Goal: Task Accomplishment & Management: Manage account settings

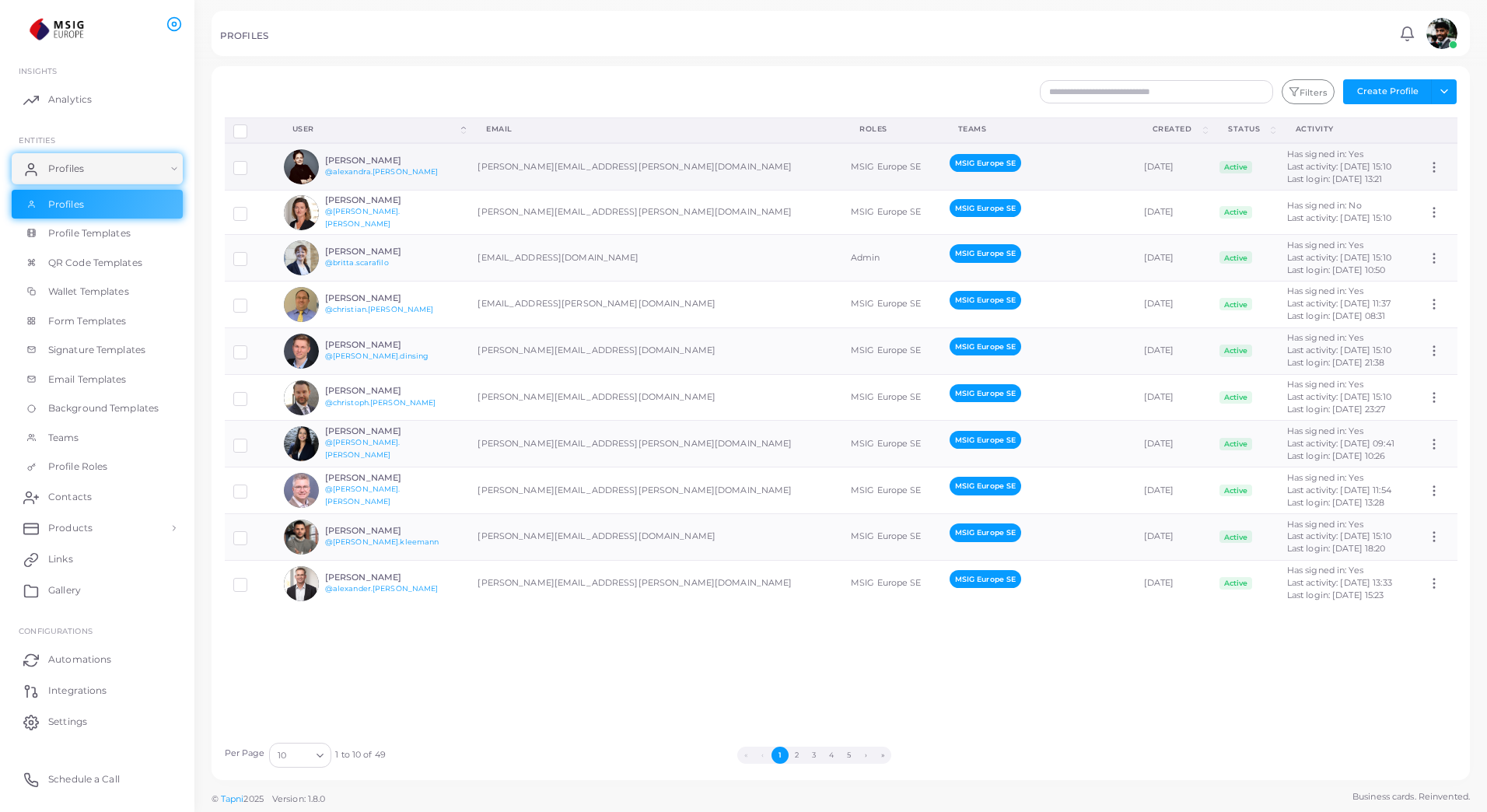
click at [1428, 165] on icon at bounding box center [1434, 166] width 14 height 14
click at [1319, 658] on div "Disconnect Profiles Delete Profile Show Selections Download QRs User (Click to …" at bounding box center [841, 426] width 1250 height 617
click at [798, 757] on button "2" at bounding box center [797, 756] width 17 height 17
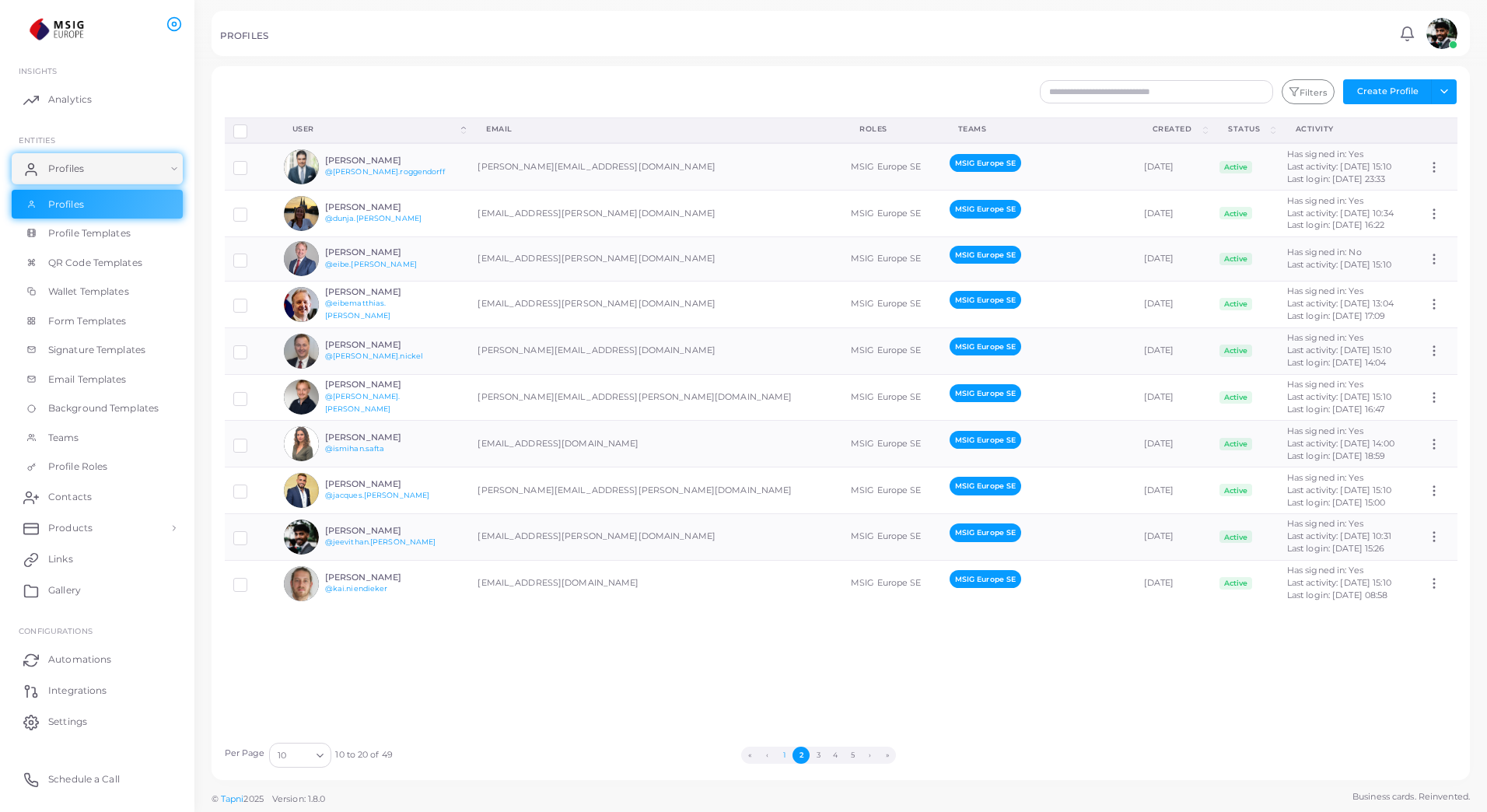
click at [785, 753] on button "1" at bounding box center [784, 756] width 17 height 17
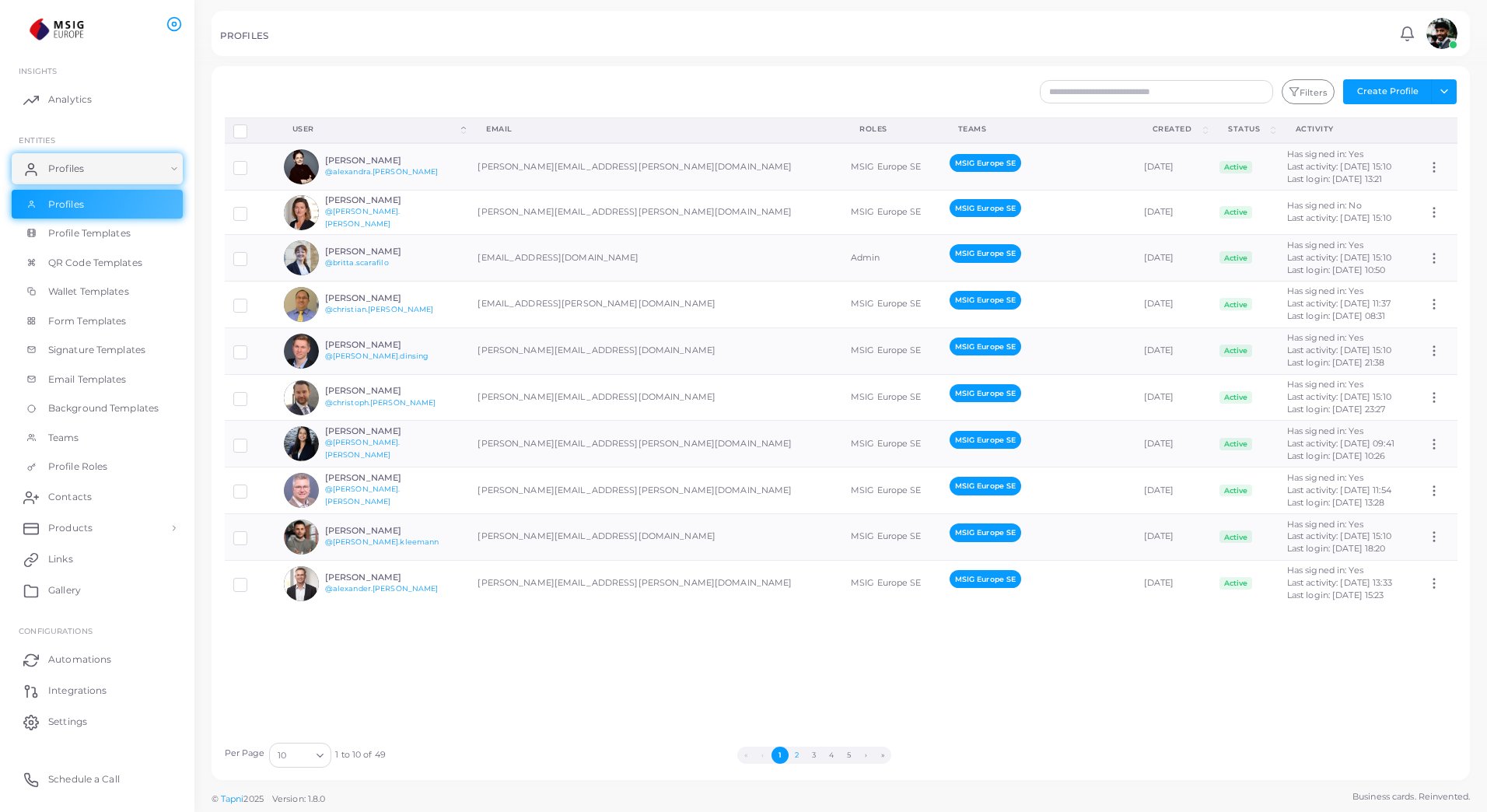
click at [795, 757] on button "2" at bounding box center [797, 756] width 17 height 17
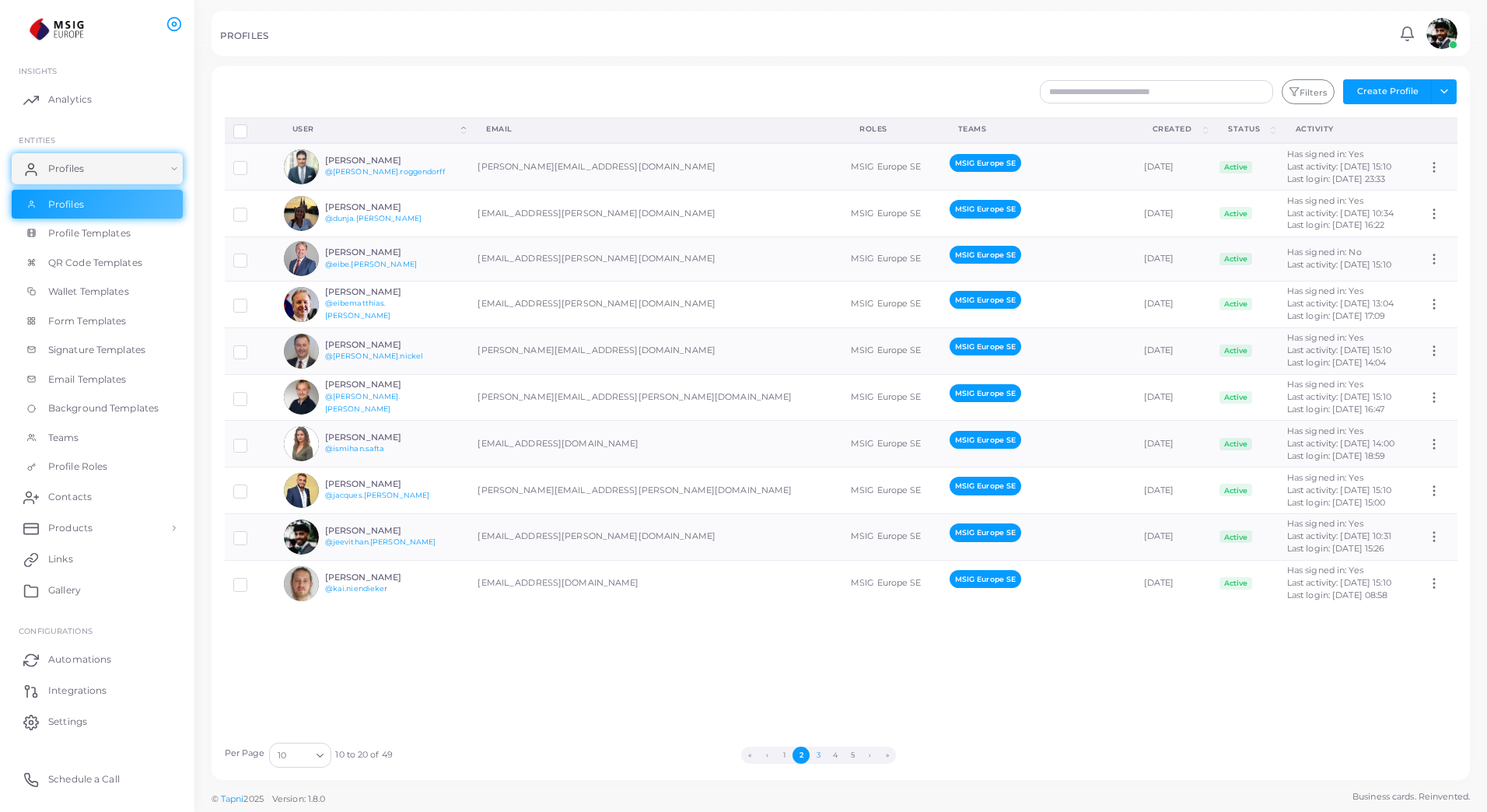
click at [813, 756] on button "3" at bounding box center [819, 756] width 17 height 17
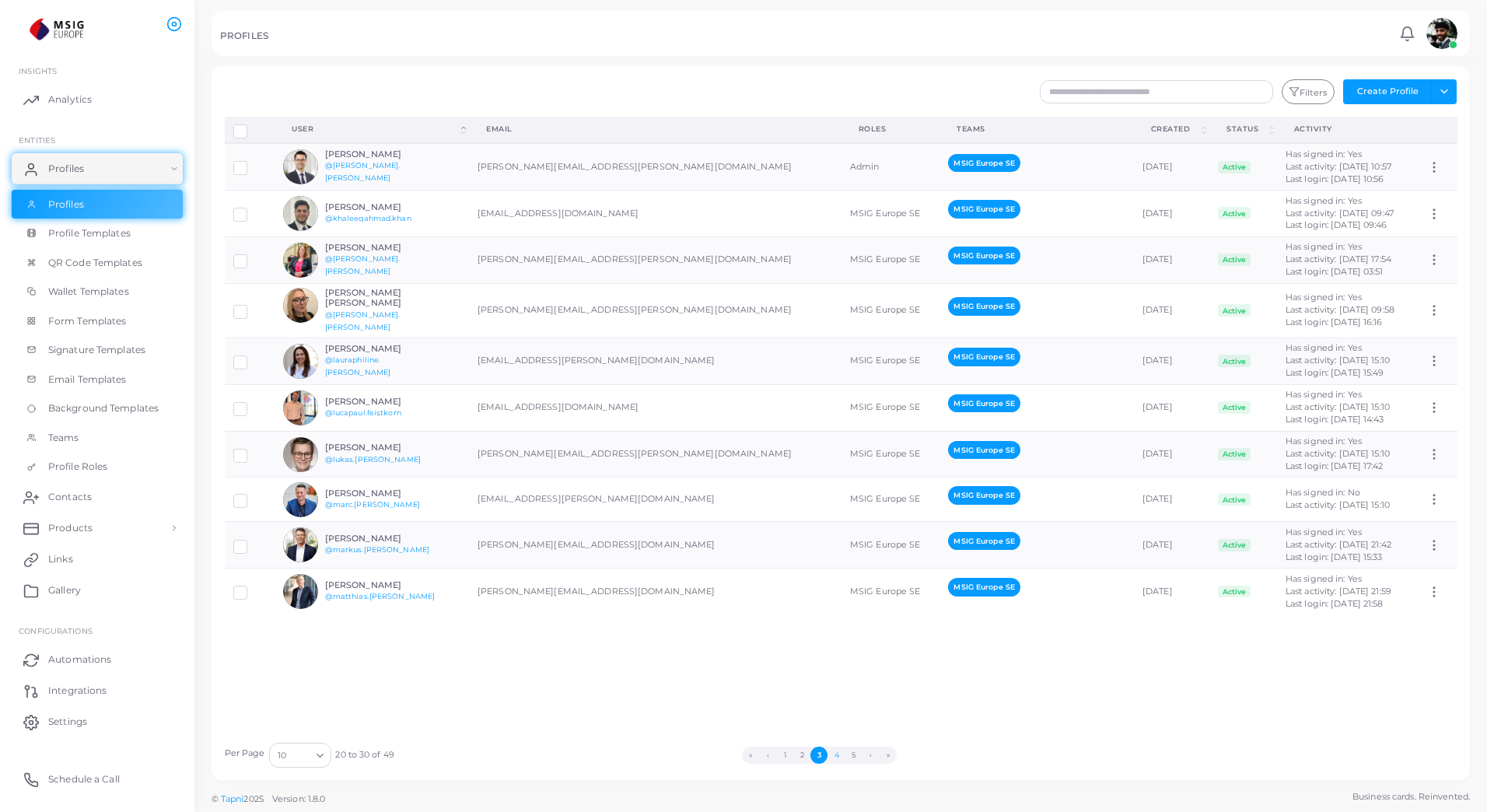
click at [837, 754] on button "4" at bounding box center [837, 756] width 17 height 17
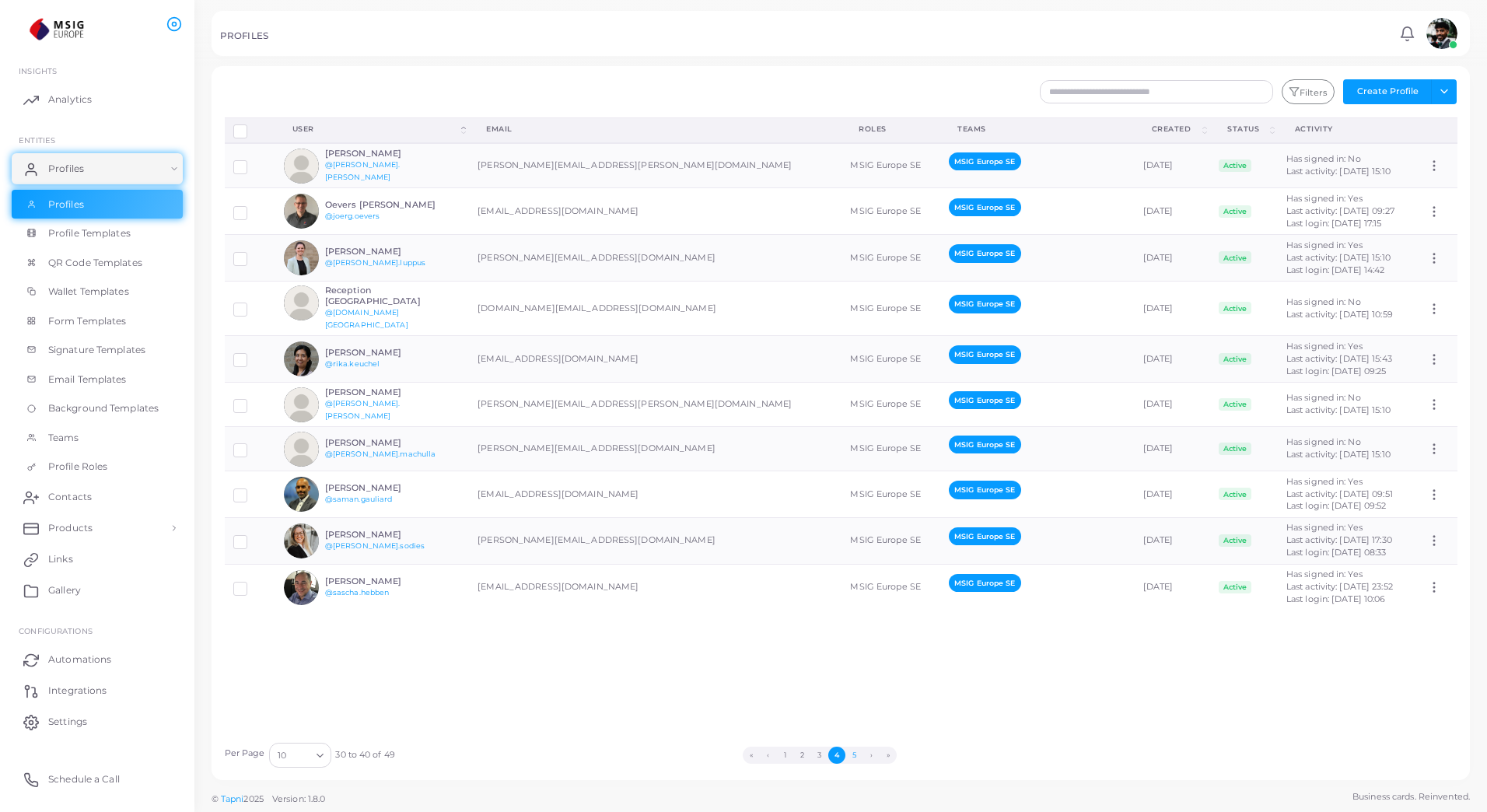
click at [854, 760] on button "5" at bounding box center [854, 756] width 17 height 17
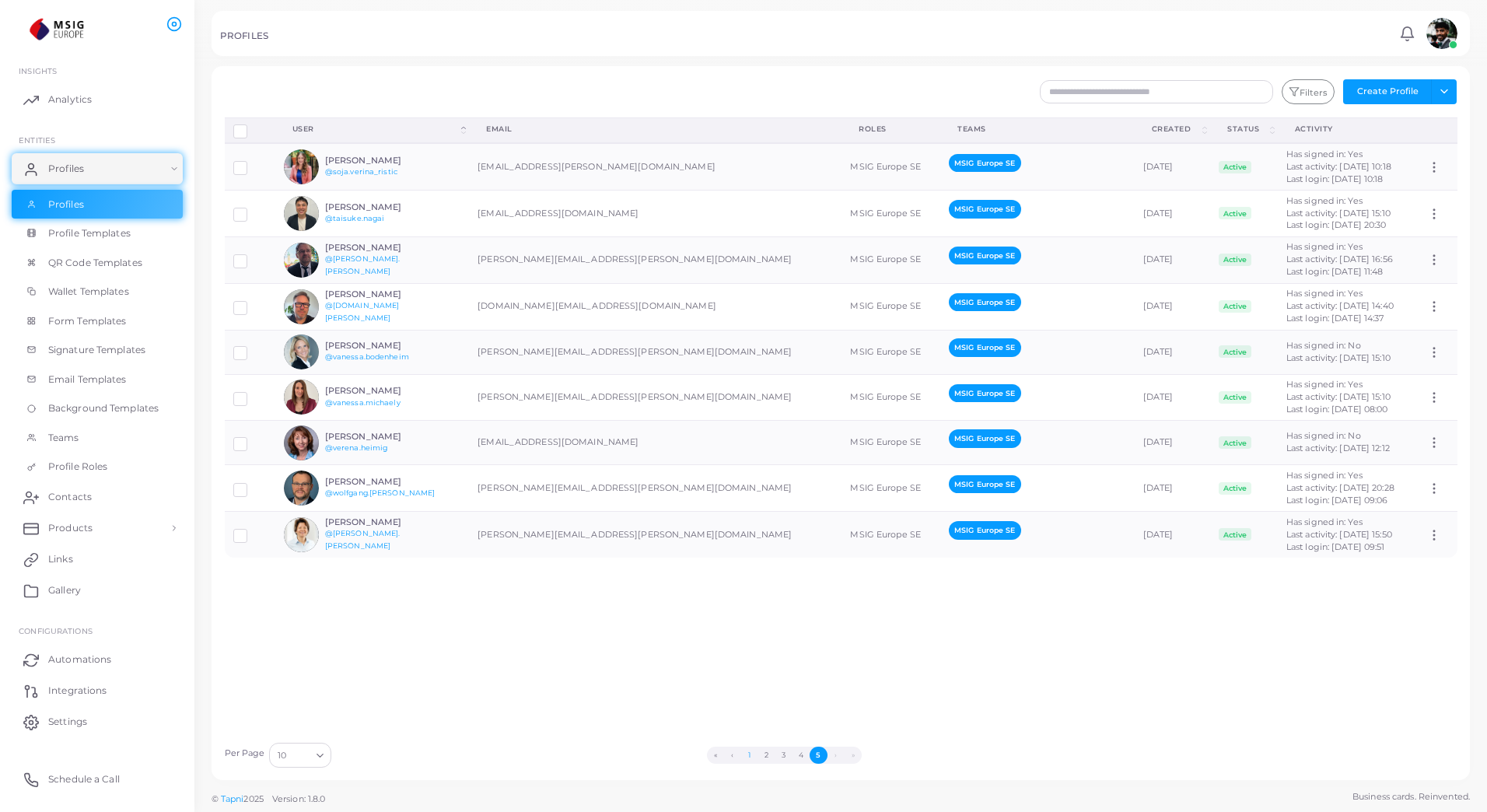
click at [749, 755] on button "1" at bounding box center [750, 756] width 17 height 17
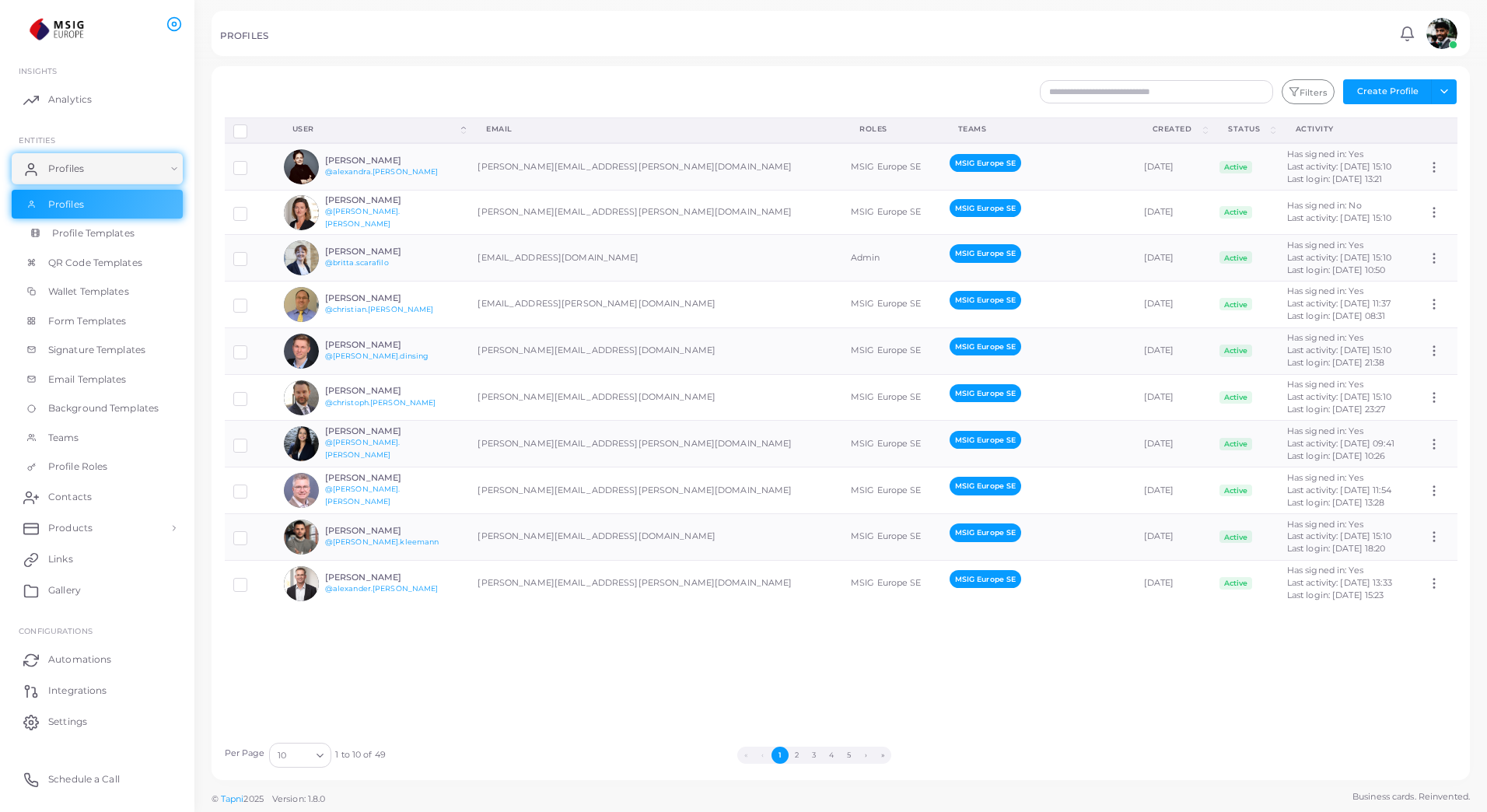
click at [127, 237] on span "Profile Templates" at bounding box center [93, 233] width 83 height 14
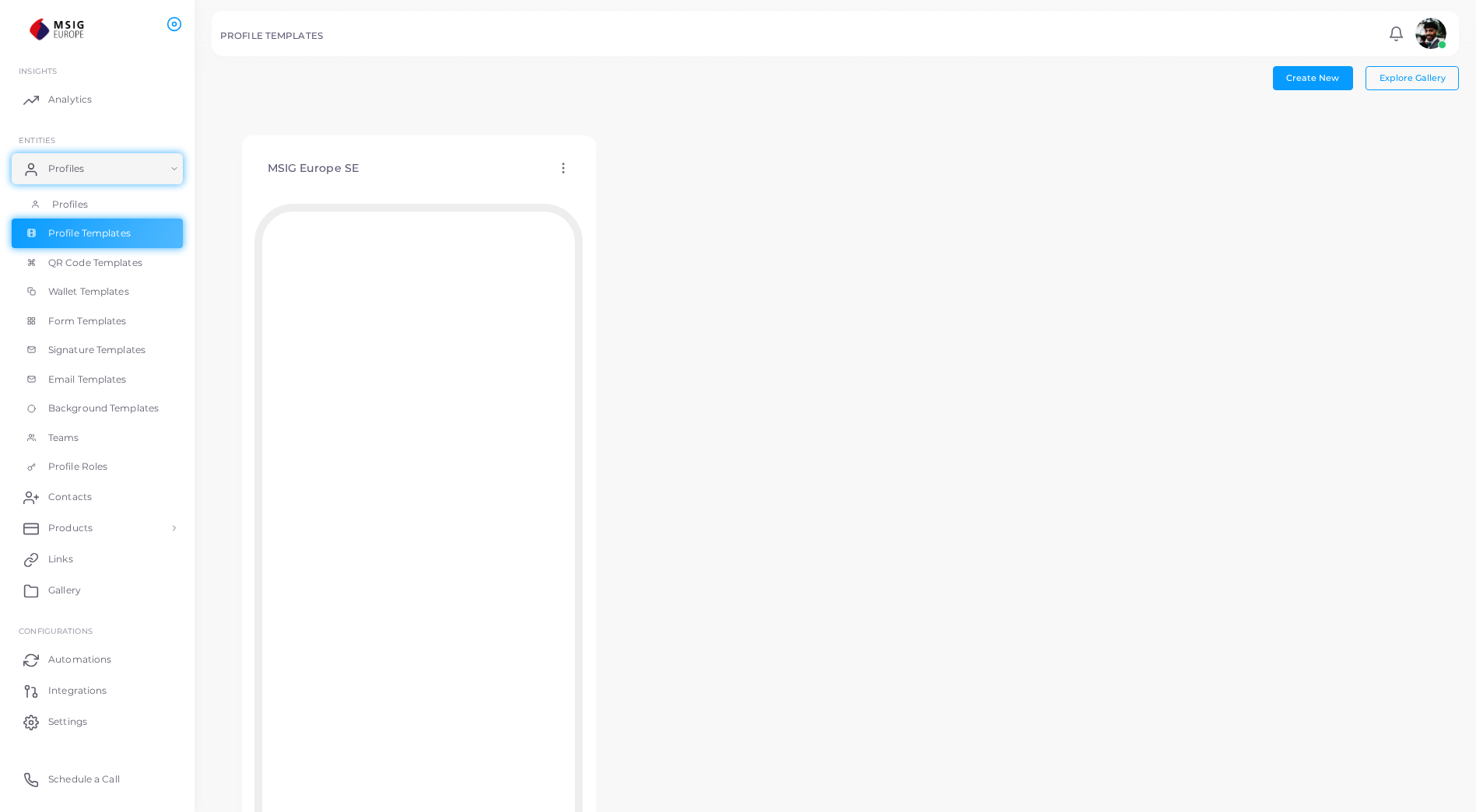
click at [109, 206] on link "Profiles" at bounding box center [97, 204] width 171 height 29
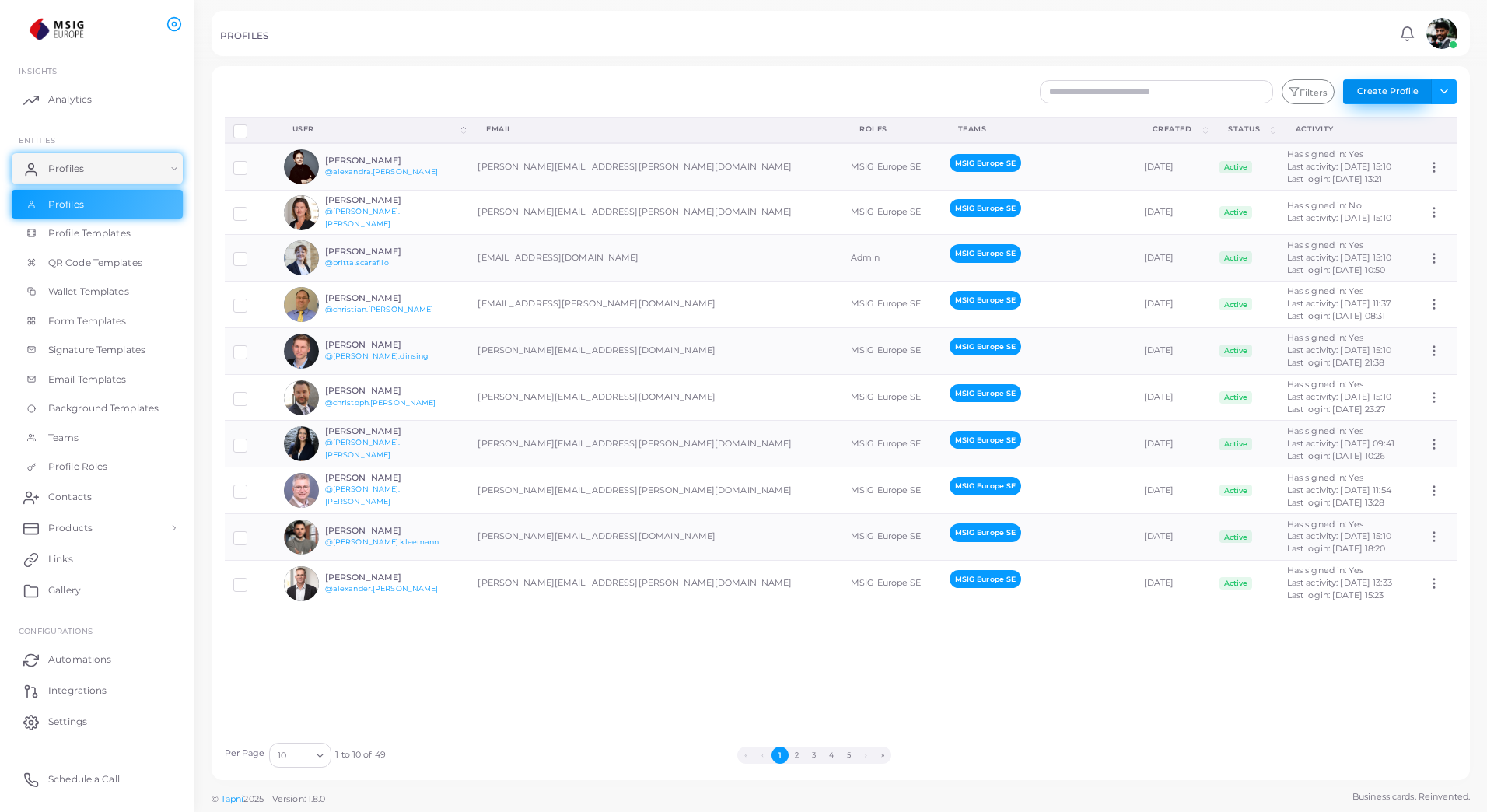
click at [1387, 93] on button "Create Profile" at bounding box center [1387, 91] width 88 height 24
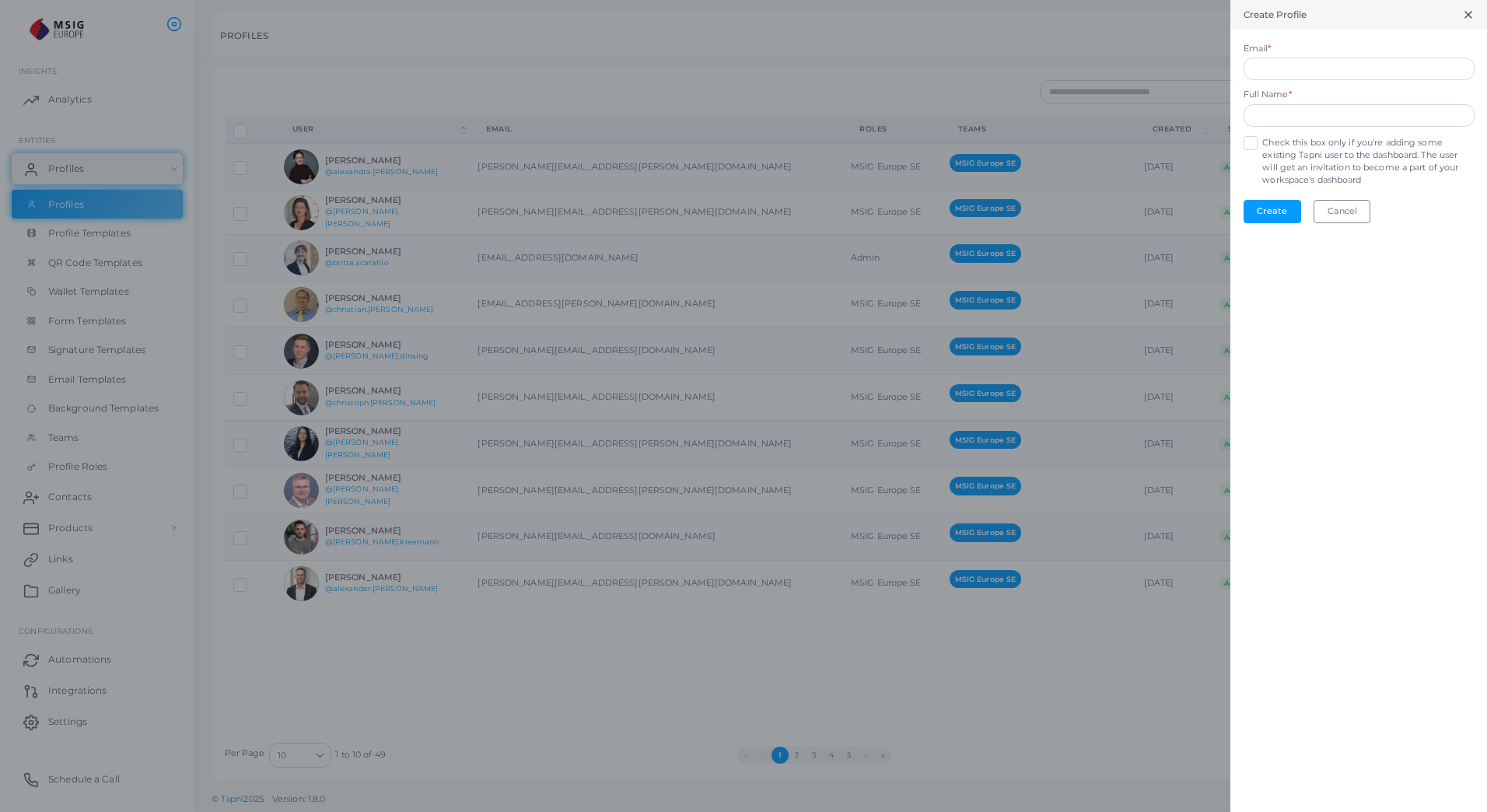
click at [1262, 142] on label "Check this box only if you're adding some existing Tapni user to the dashboard.…" at bounding box center [1368, 162] width 211 height 50
click at [918, 47] on div at bounding box center [744, 406] width 1487 height 812
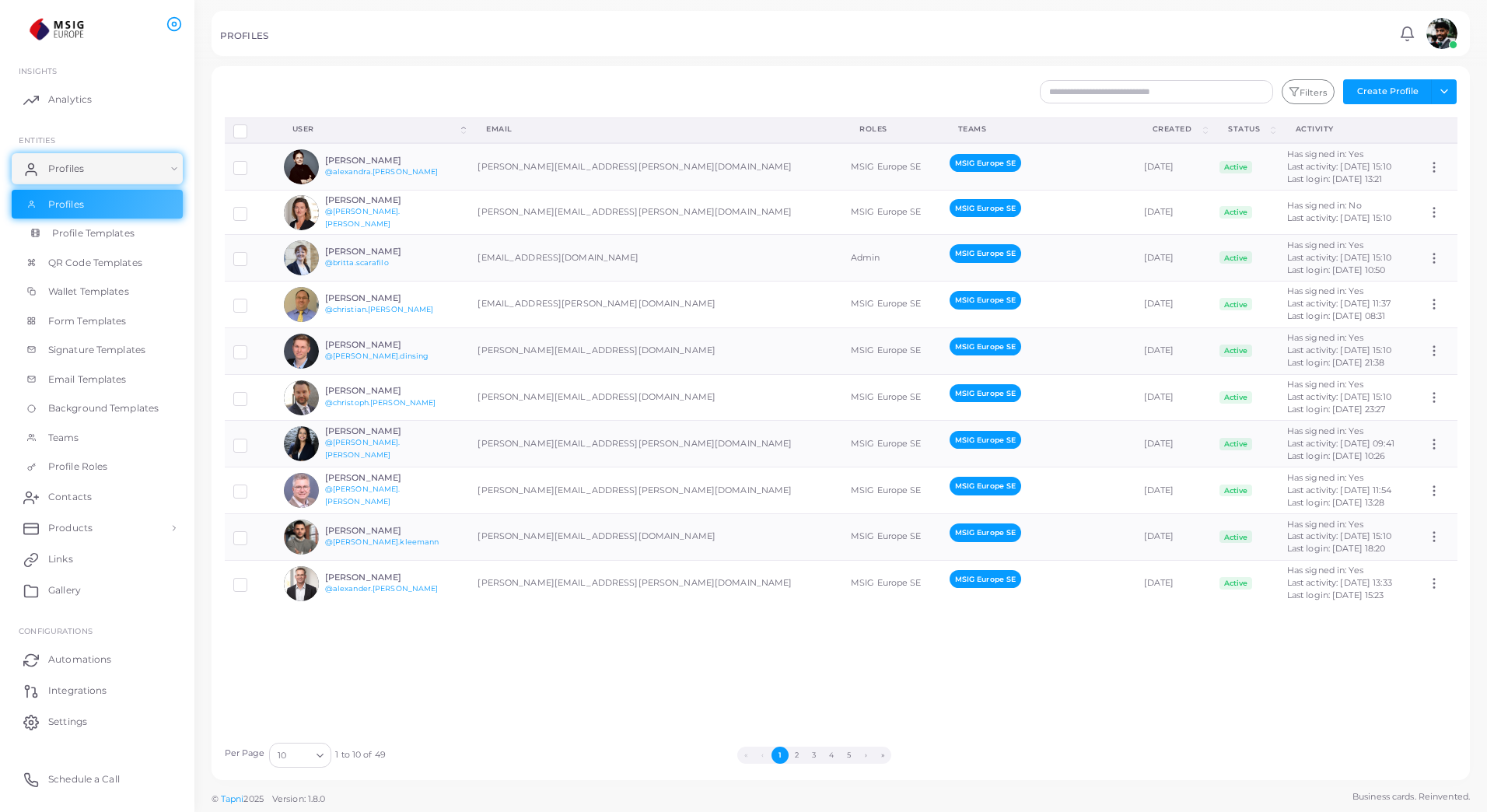
click at [88, 242] on link "Profile Templates" at bounding box center [97, 233] width 171 height 29
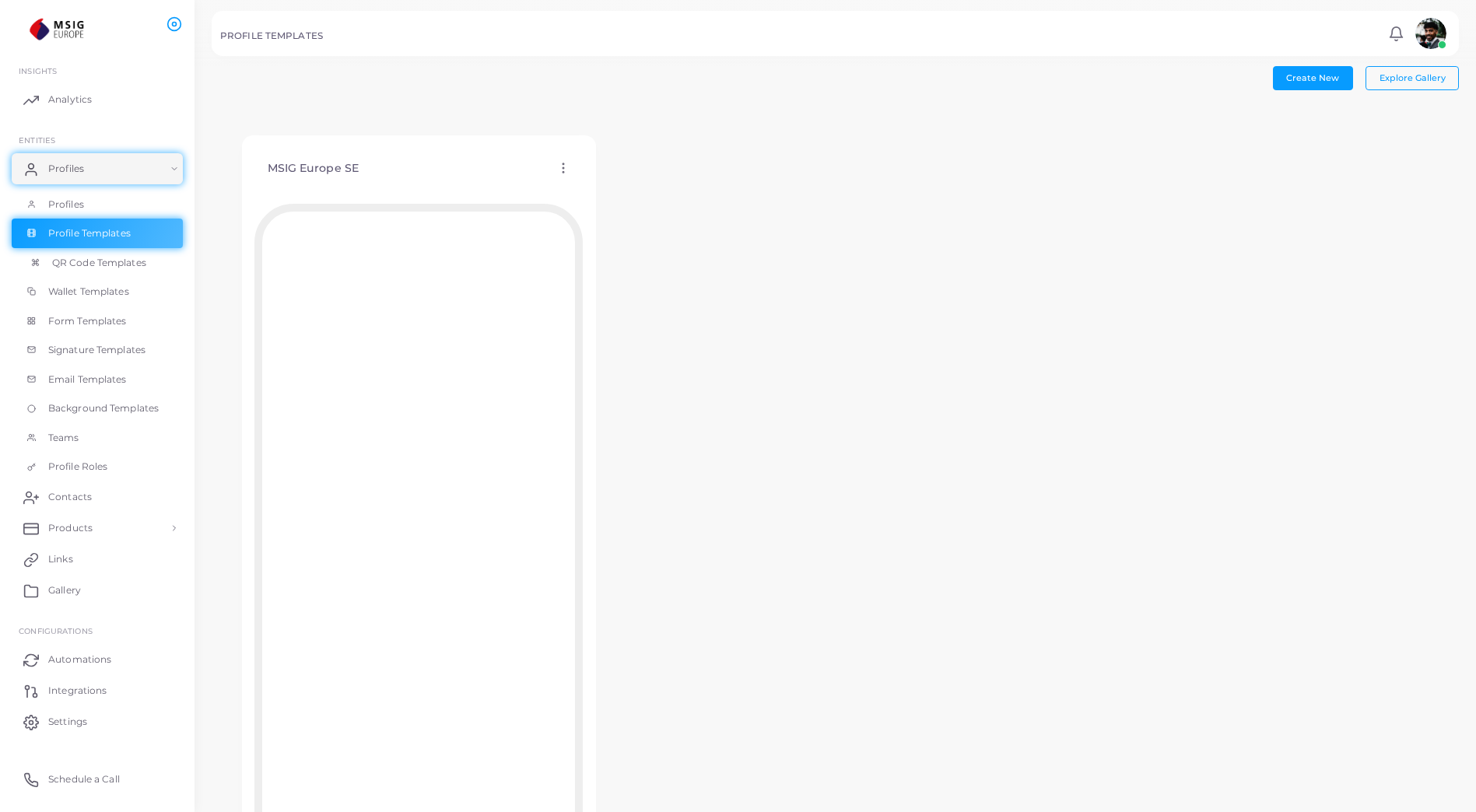
click at [80, 265] on span "QR Code Templates" at bounding box center [99, 262] width 94 height 14
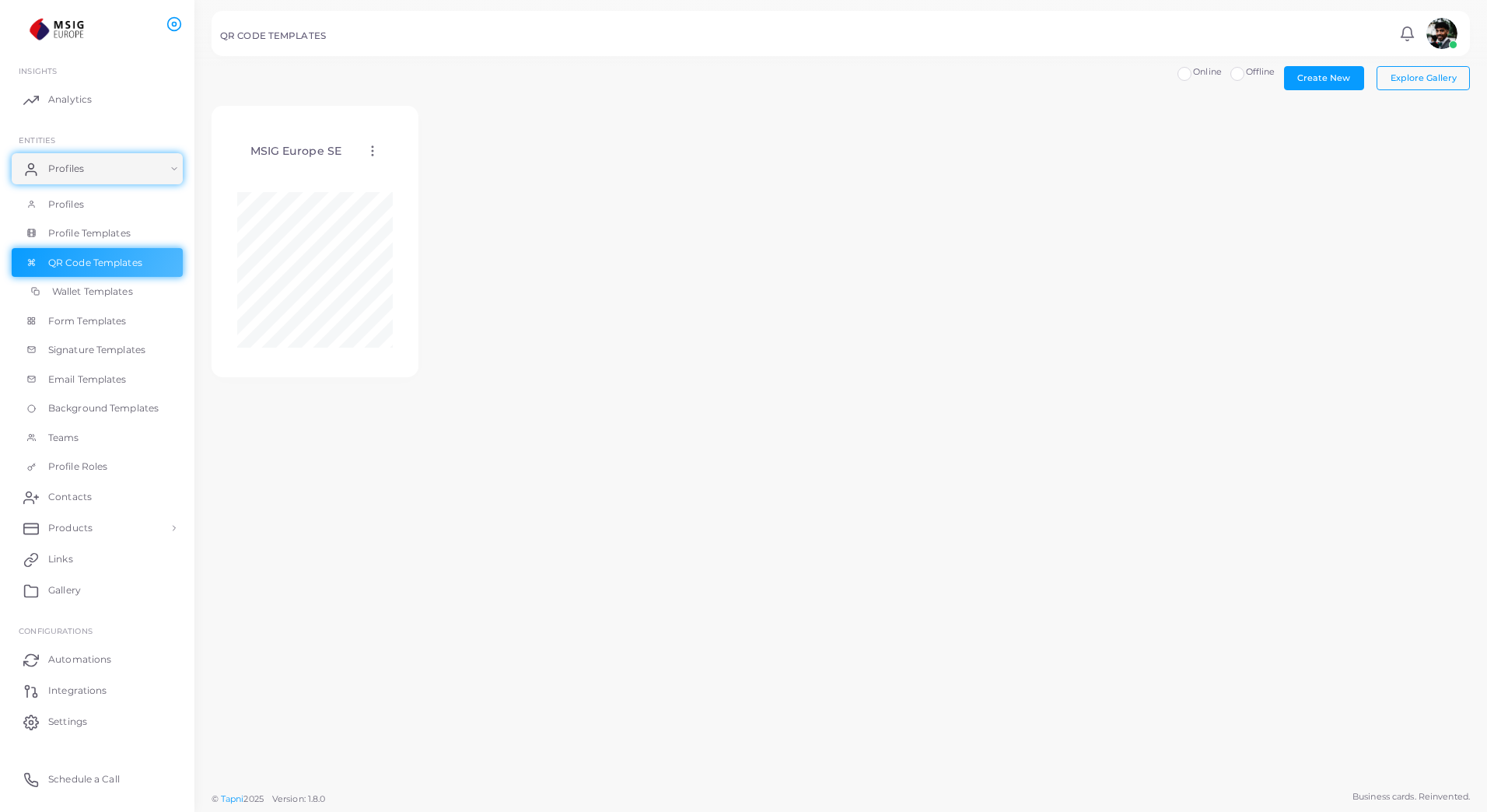
click at [107, 296] on span "Wallet Templates" at bounding box center [92, 291] width 81 height 14
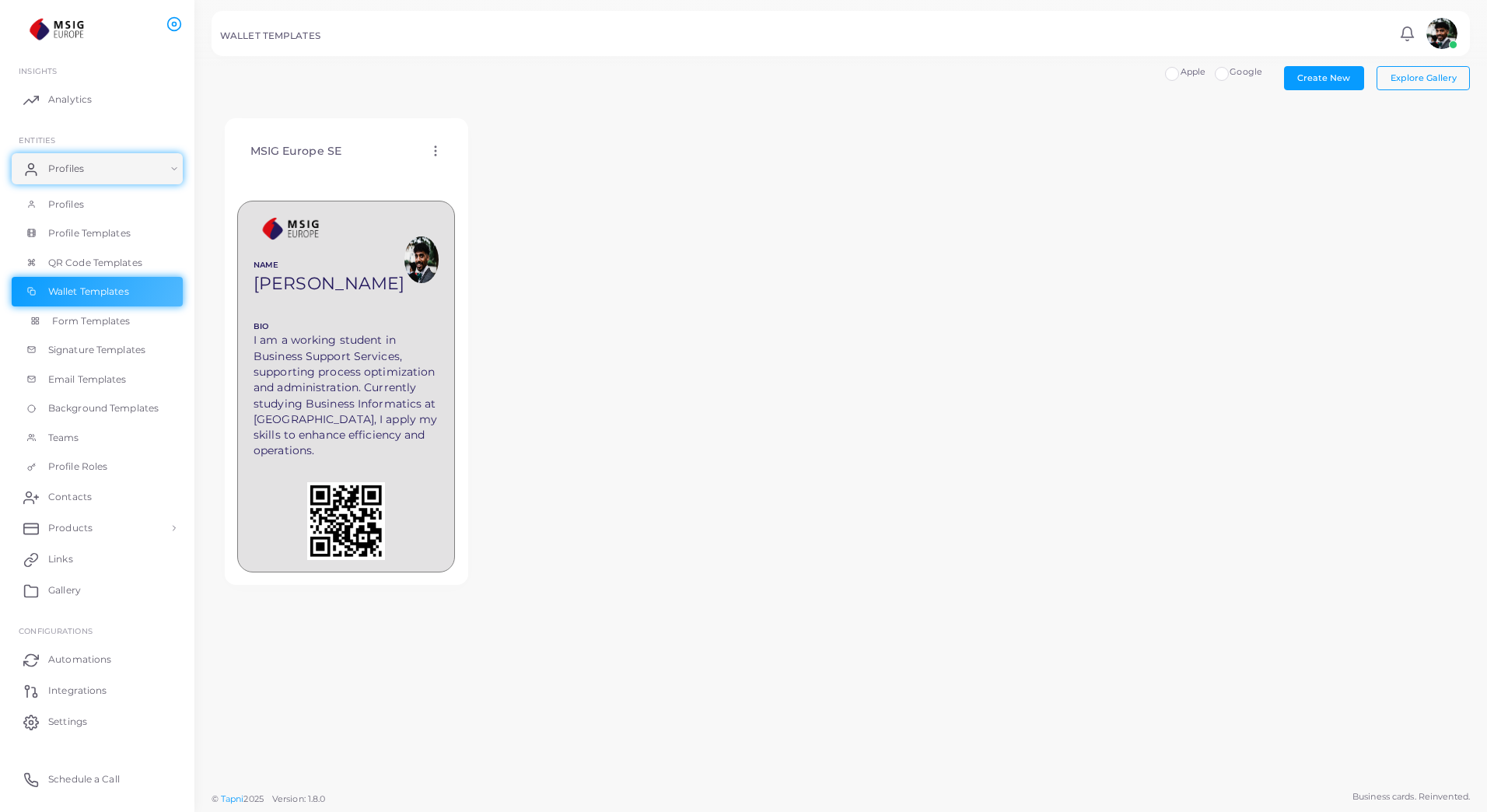
click at [73, 322] on span "Form Templates" at bounding box center [91, 320] width 79 height 14
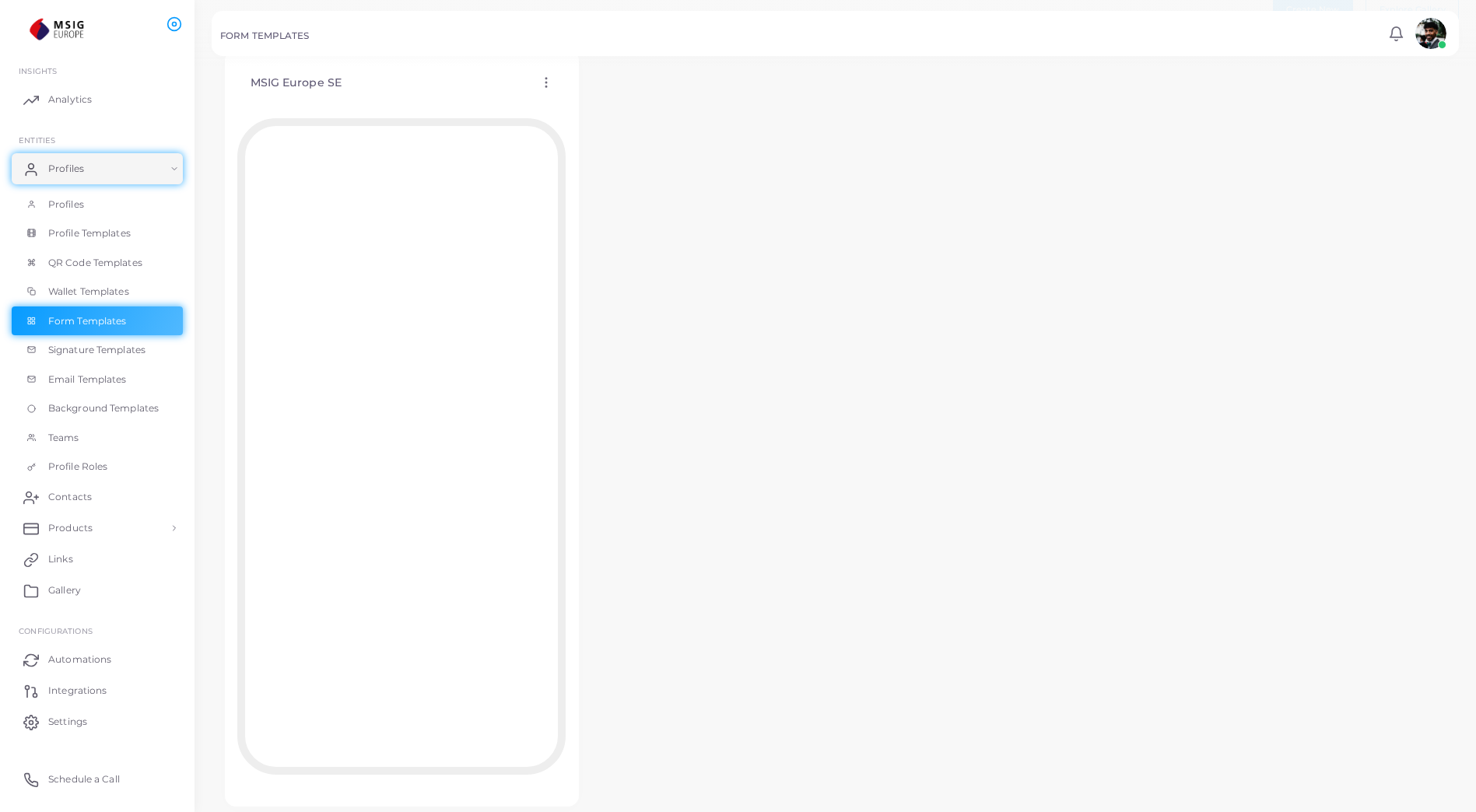
scroll to position [104, 0]
click at [62, 299] on link "Wallet Templates" at bounding box center [97, 291] width 171 height 29
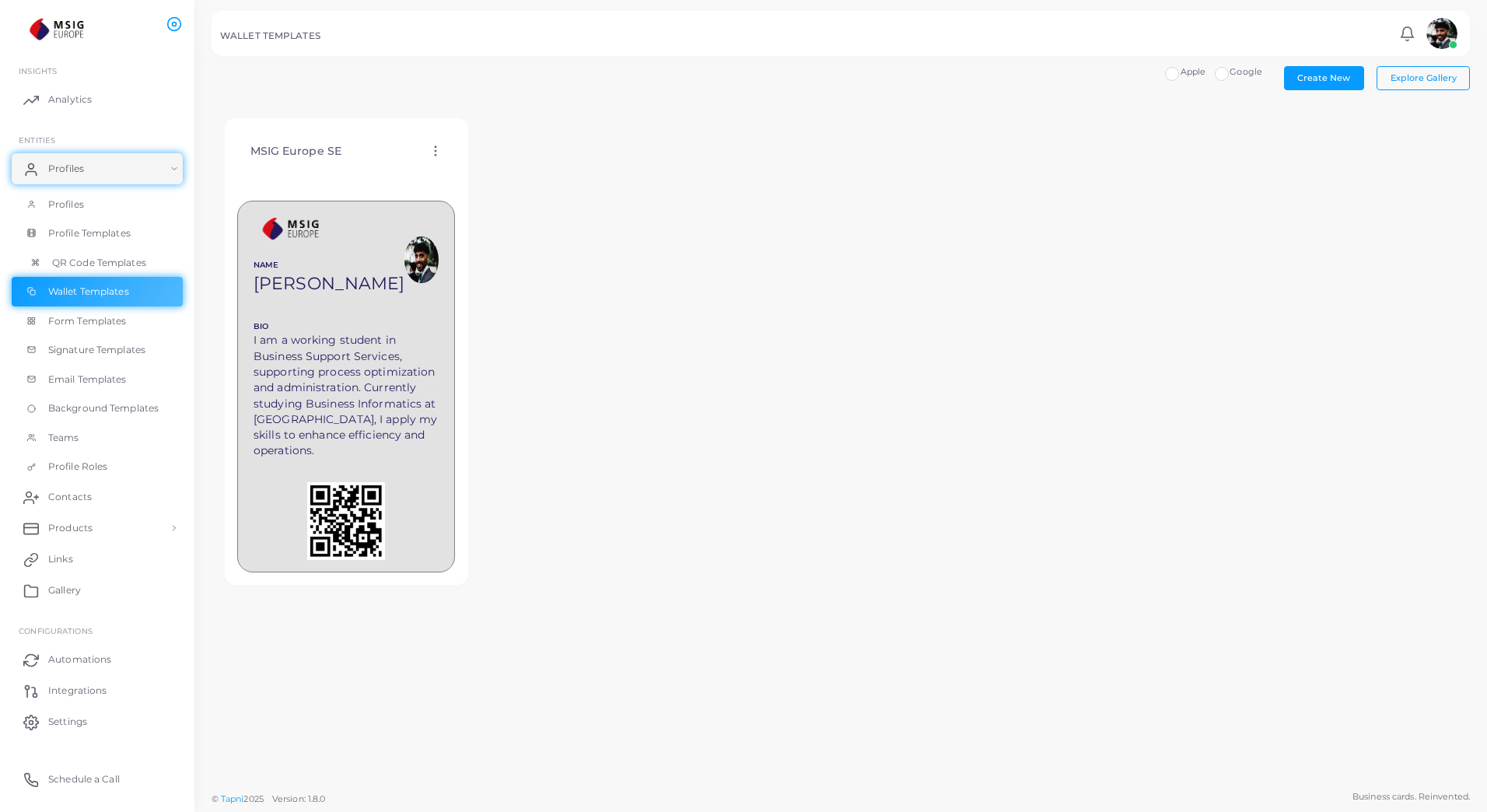
click at [86, 269] on span "QR Code Templates" at bounding box center [99, 262] width 94 height 14
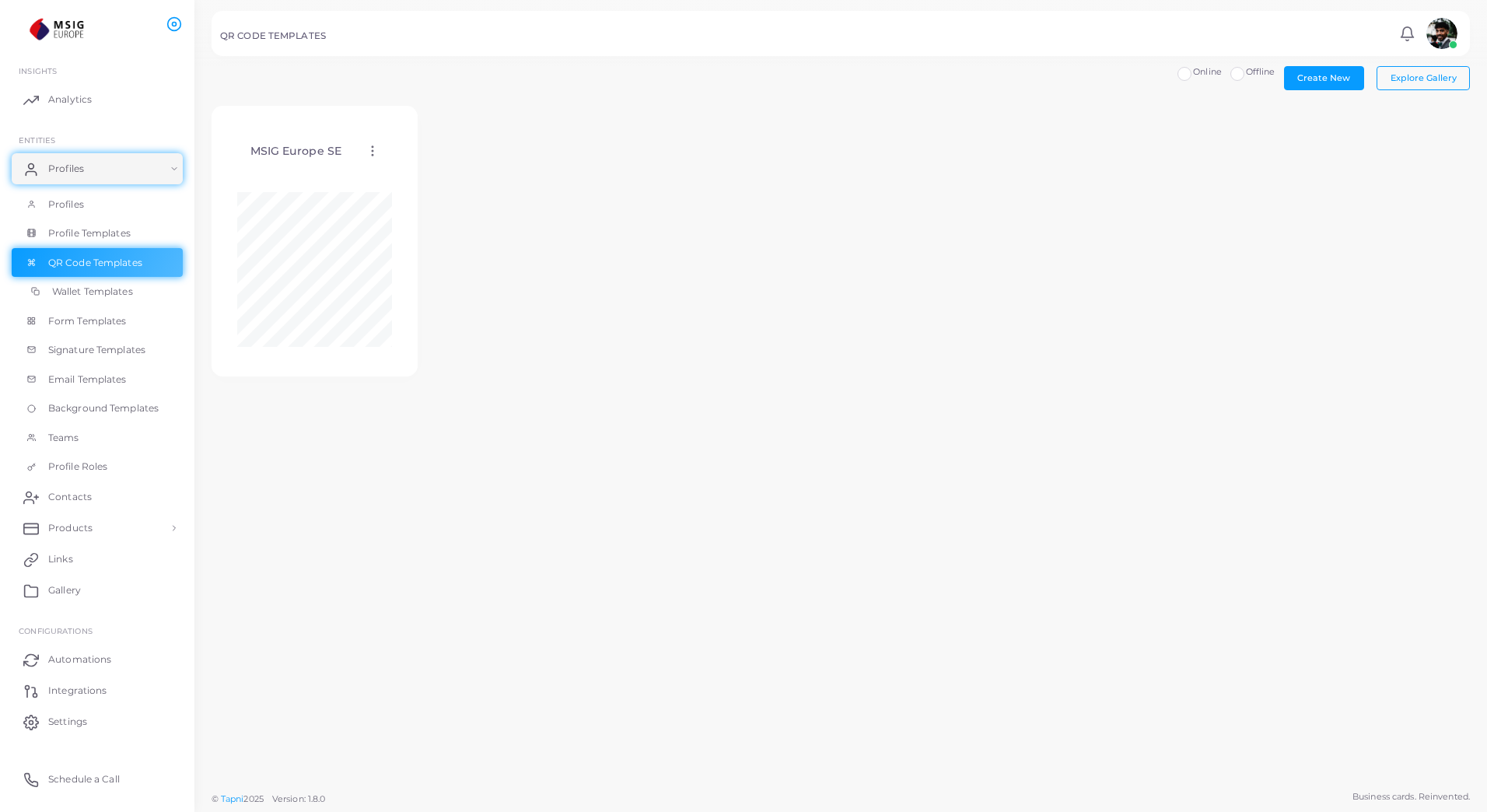
click at [90, 290] on span "Wallet Templates" at bounding box center [92, 291] width 81 height 14
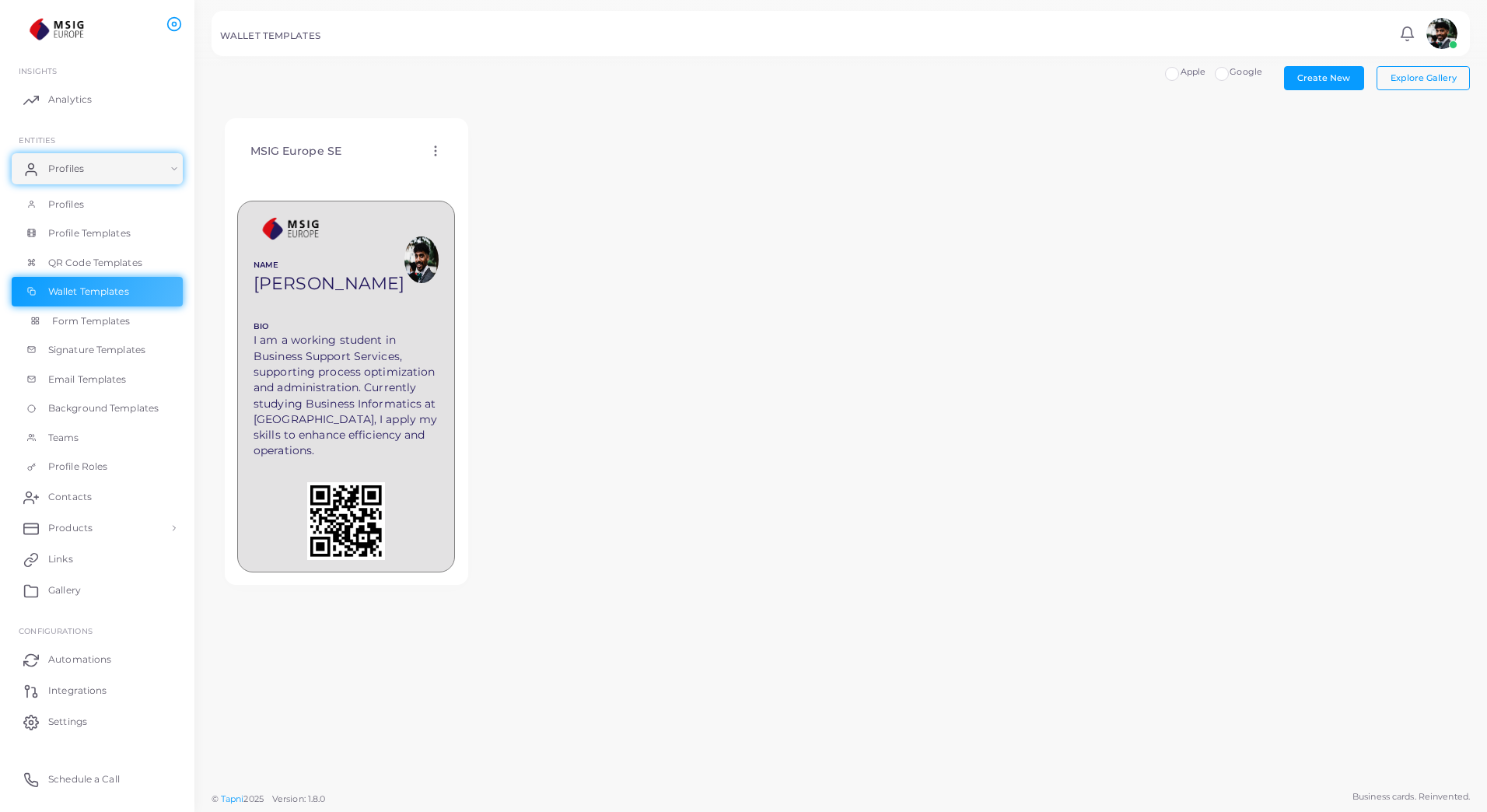
click at [88, 322] on span "Form Templates" at bounding box center [91, 320] width 79 height 14
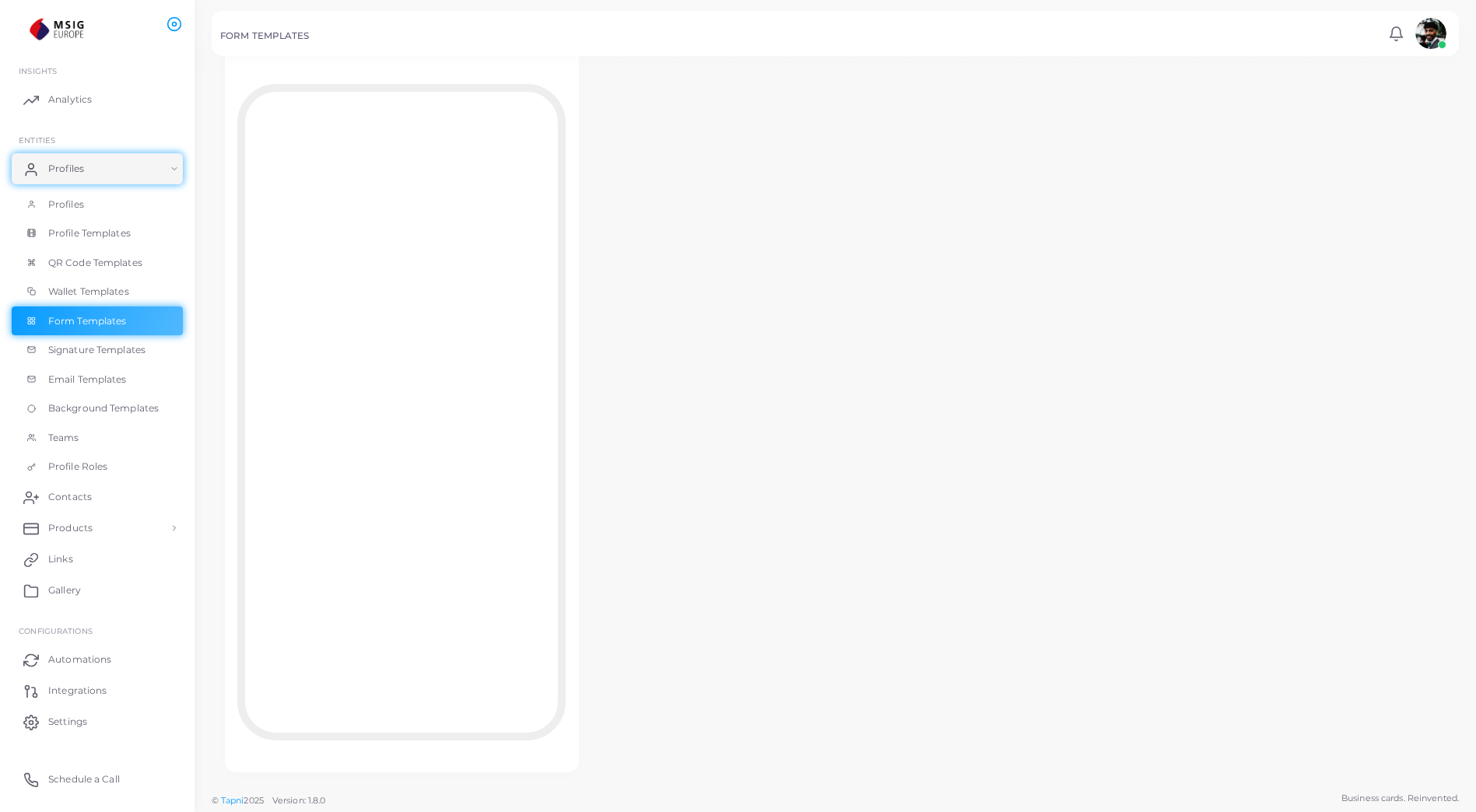
scroll to position [104, 0]
click at [80, 238] on span "Profile Templates" at bounding box center [93, 233] width 83 height 14
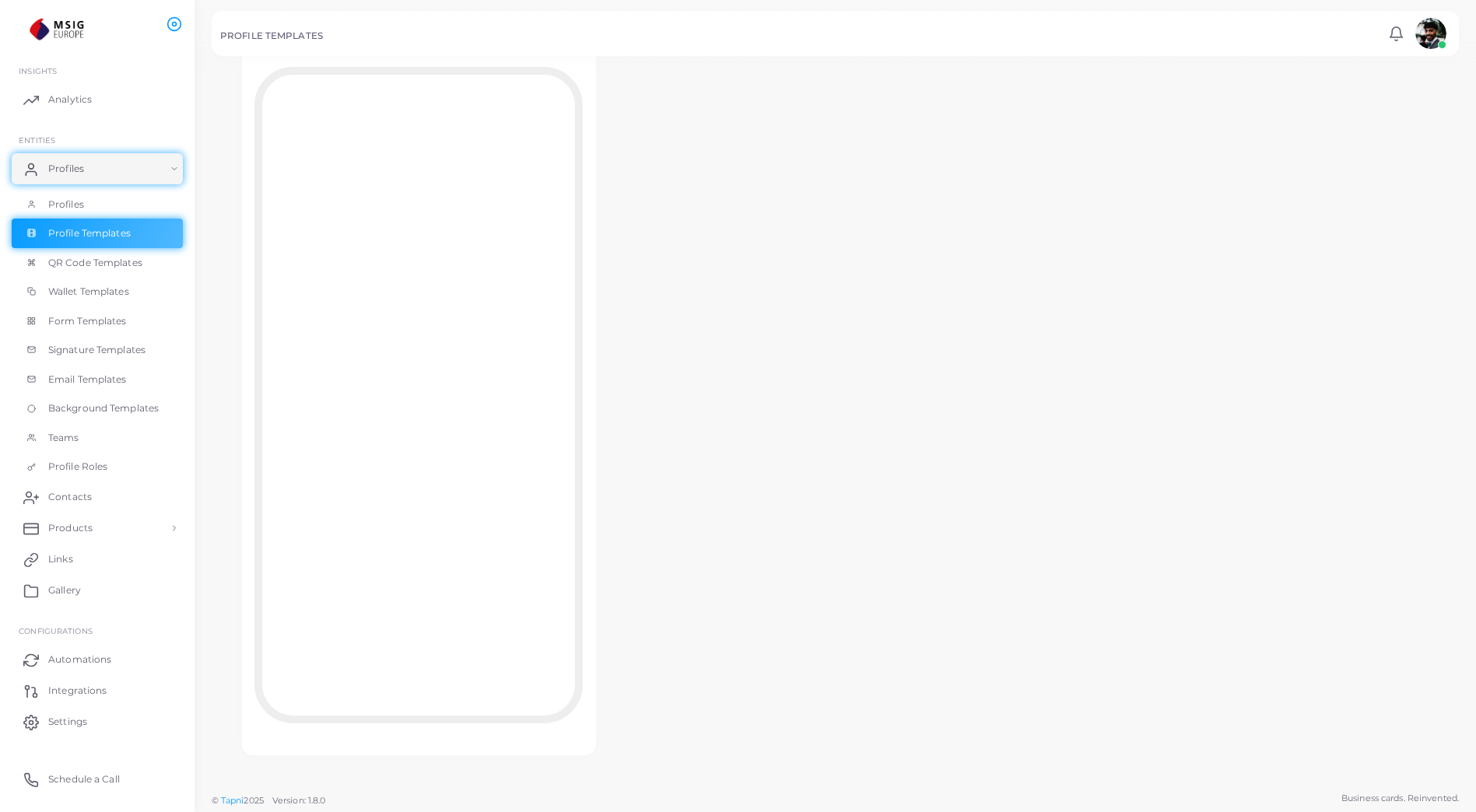
scroll to position [138, 0]
click at [85, 201] on span "Profiles" at bounding box center [70, 204] width 36 height 14
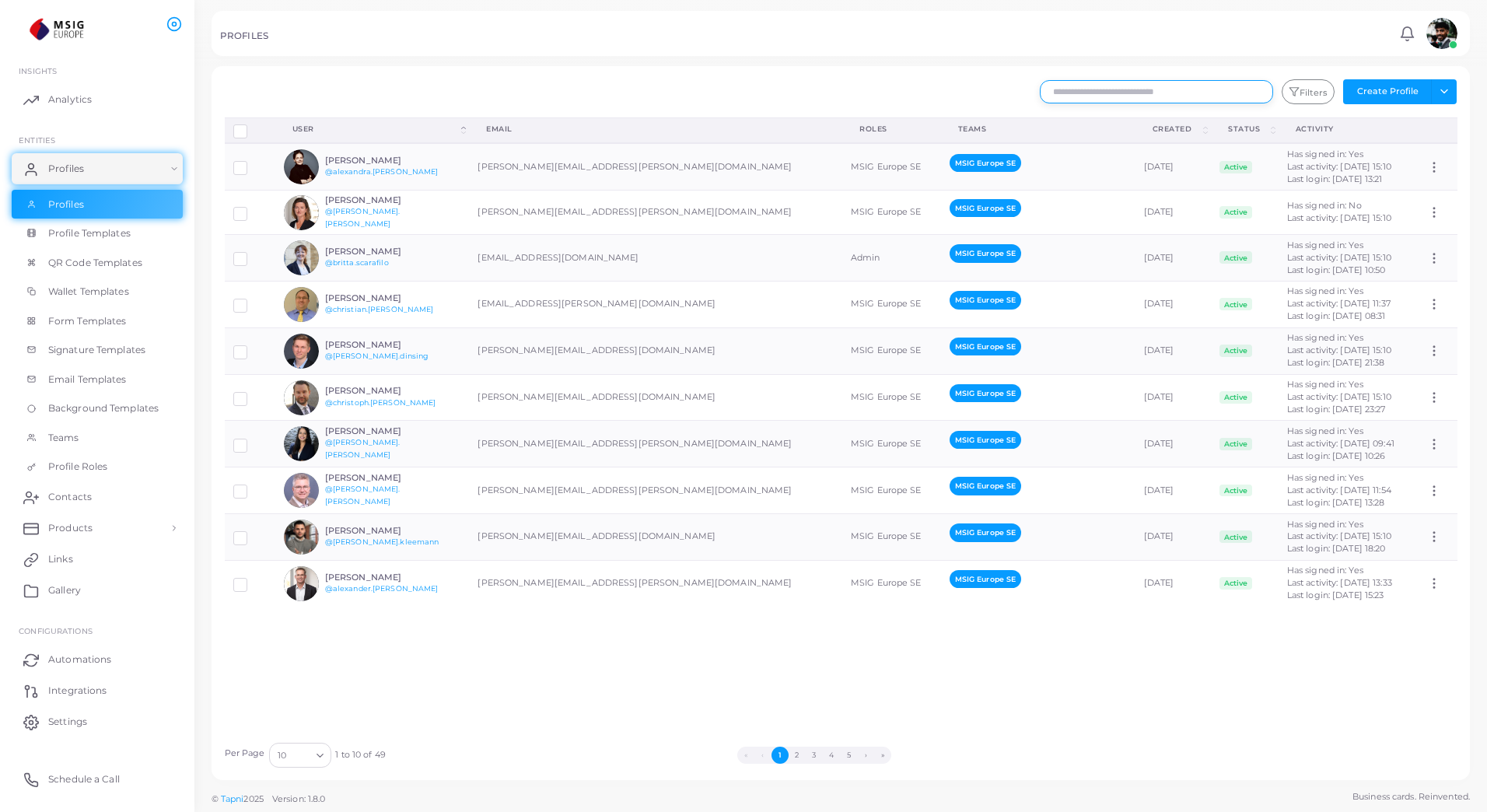
click at [1082, 85] on input "text" at bounding box center [1157, 91] width 233 height 23
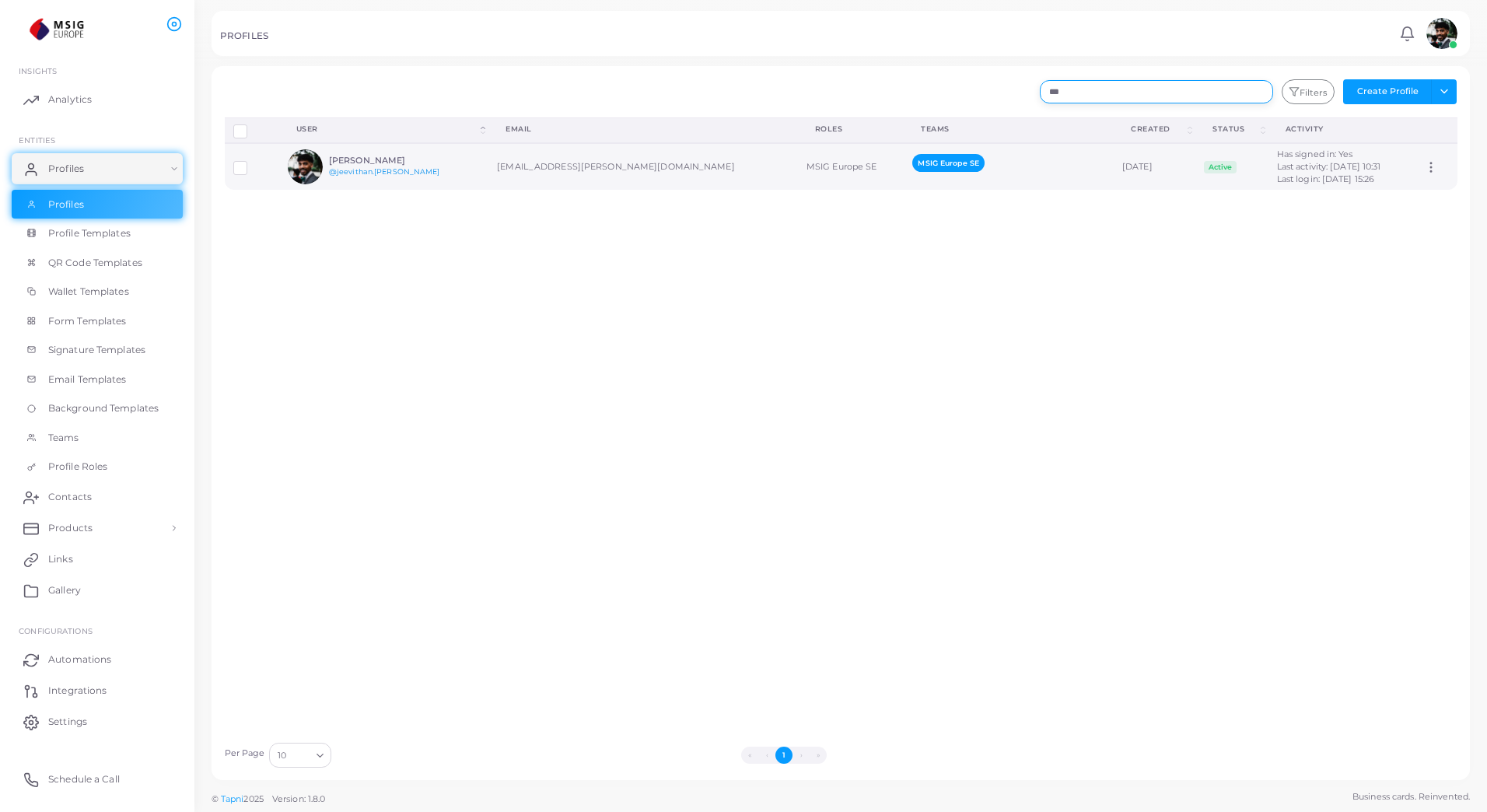
type input "***"
click at [410, 169] on link "@jeevithan.[PERSON_NAME]" at bounding box center [384, 171] width 111 height 8
click at [431, 178] on div "[PERSON_NAME] @jeevithan.[PERSON_NAME]" at bounding box center [386, 167] width 115 height 23
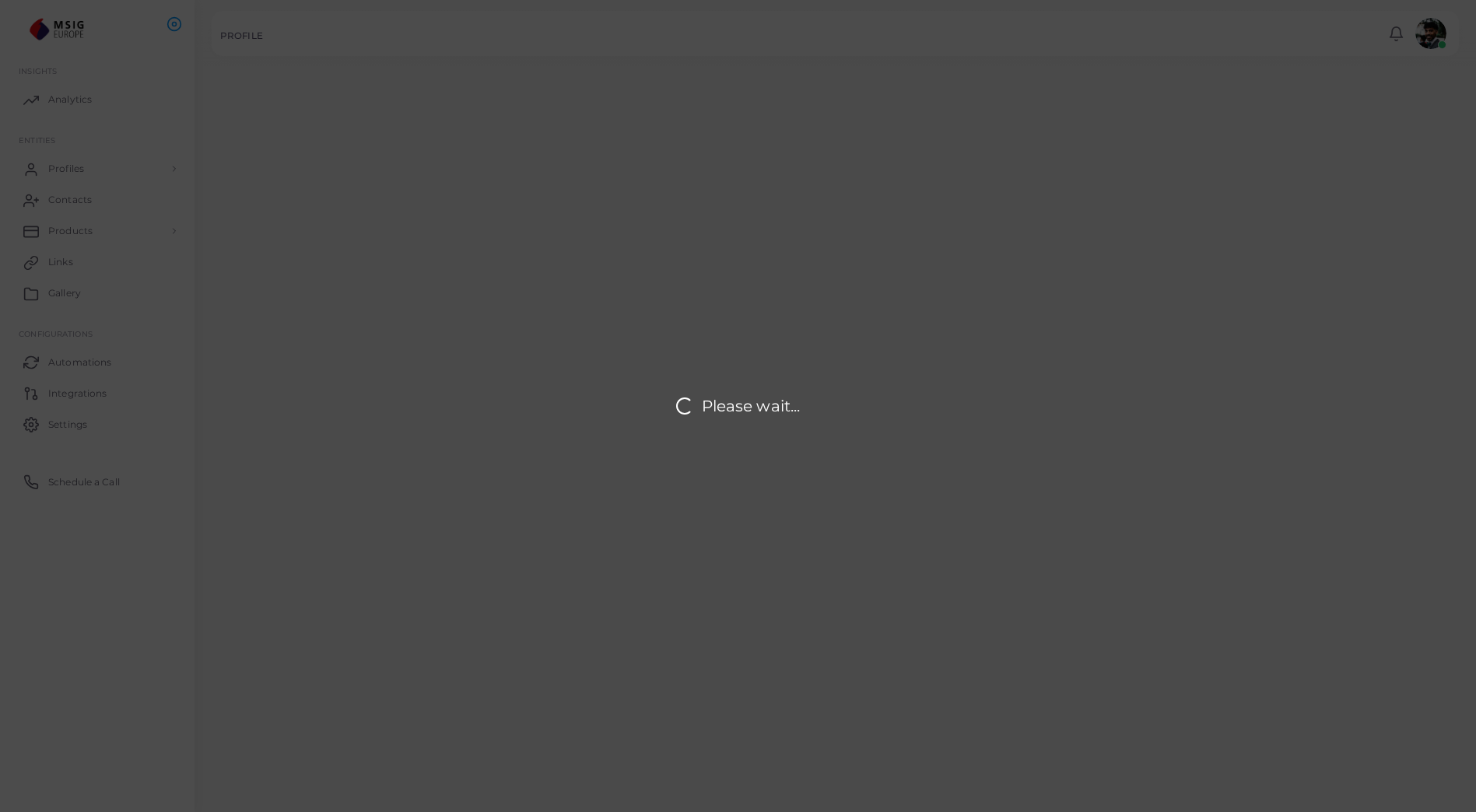
type input "**********"
type textarea "**********"
type input "**********"
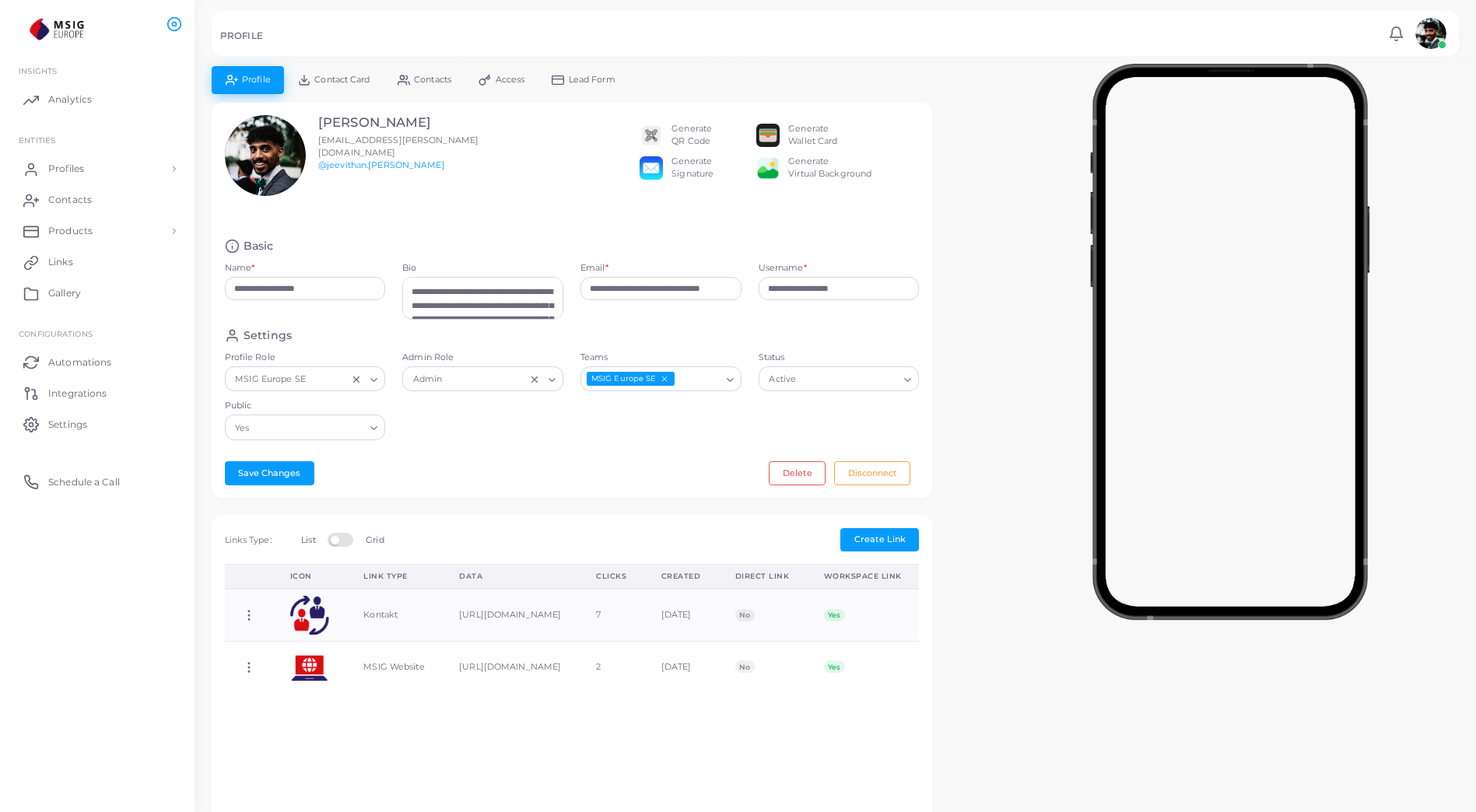
click at [550, 72] on link "Lead Form" at bounding box center [584, 79] width 91 height 27
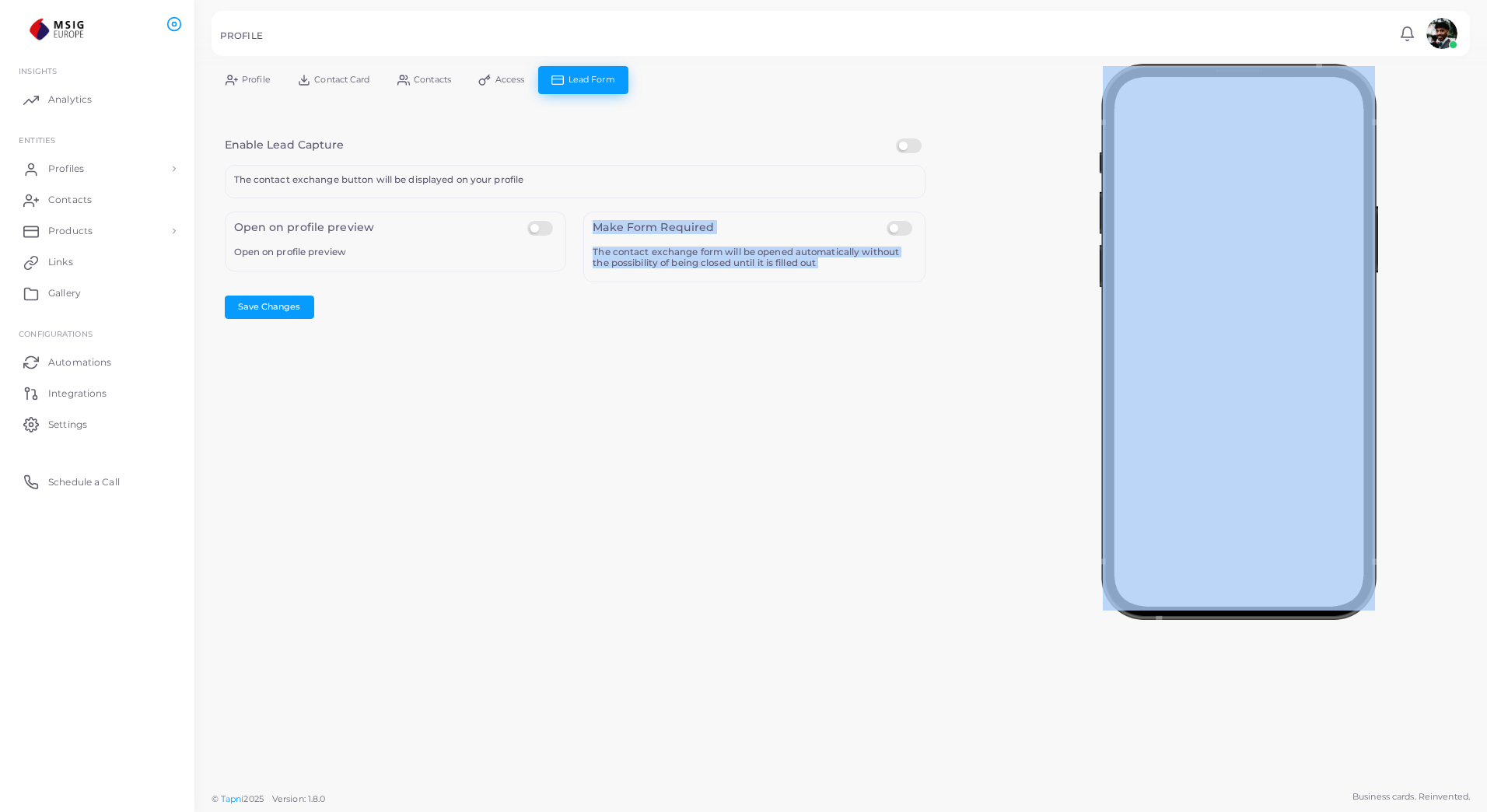
drag, startPoint x: 468, startPoint y: 252, endPoint x: 492, endPoint y: 336, distance: 87.4
click at [492, 336] on div "**********" at bounding box center [840, 391] width 1292 height 783
drag, startPoint x: 492, startPoint y: 338, endPoint x: 575, endPoint y: 400, distance: 103.6
click at [575, 400] on div "**********" at bounding box center [840, 391] width 1292 height 783
click at [765, 354] on div "**********" at bounding box center [840, 391] width 1292 height 783
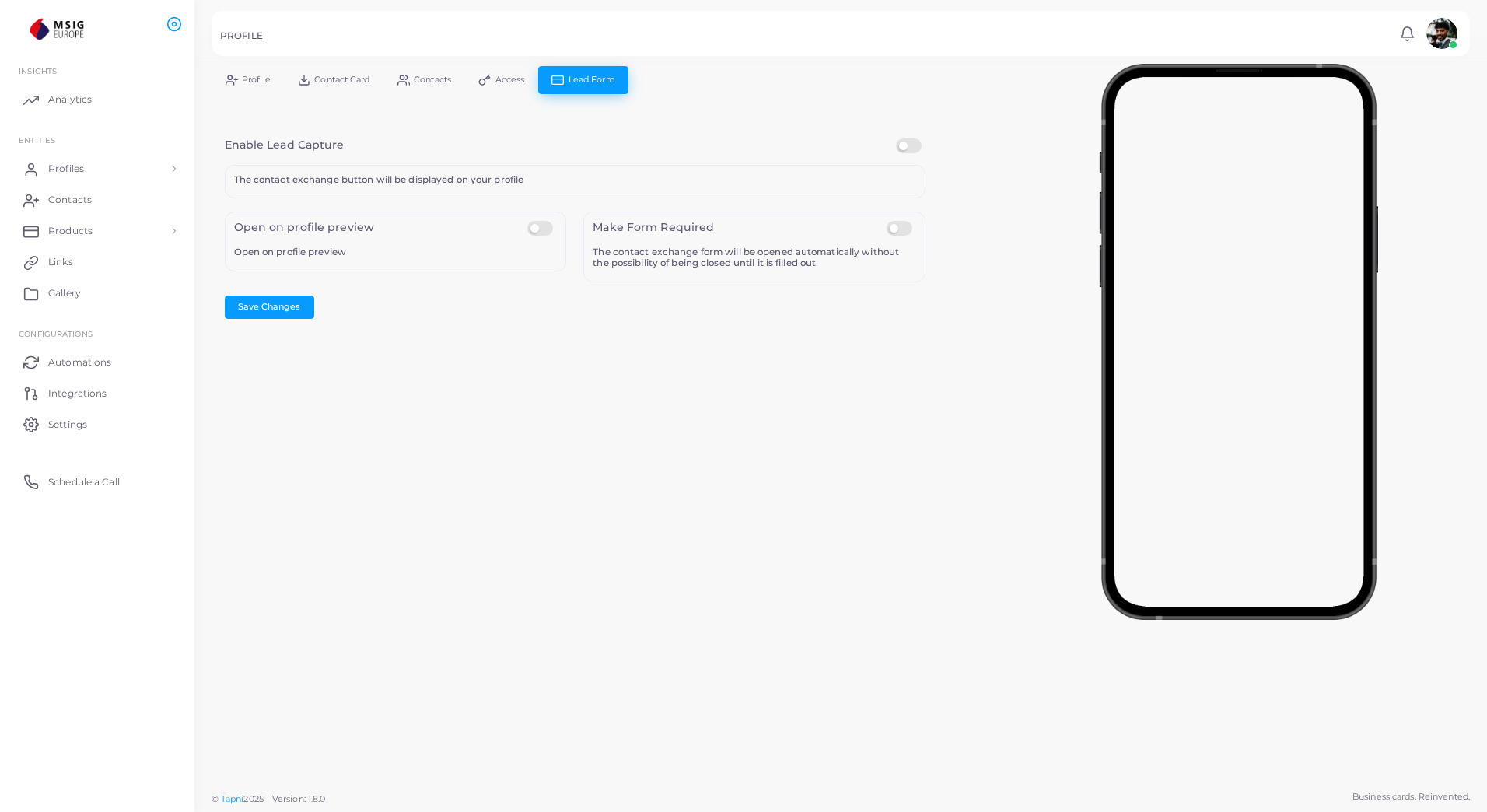
click at [914, 138] on label at bounding box center [911, 138] width 30 height 0
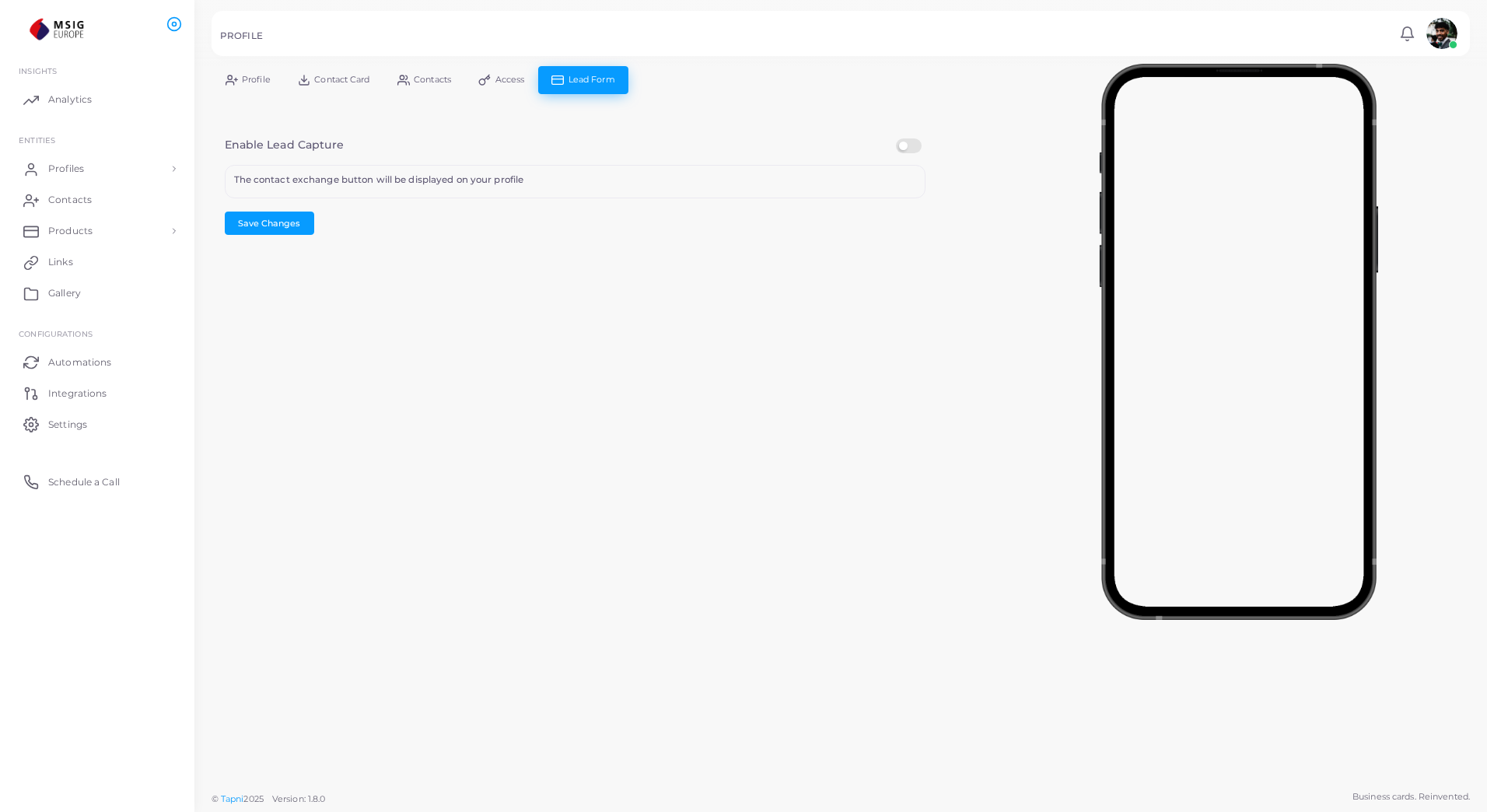
click at [905, 138] on label at bounding box center [911, 138] width 30 height 0
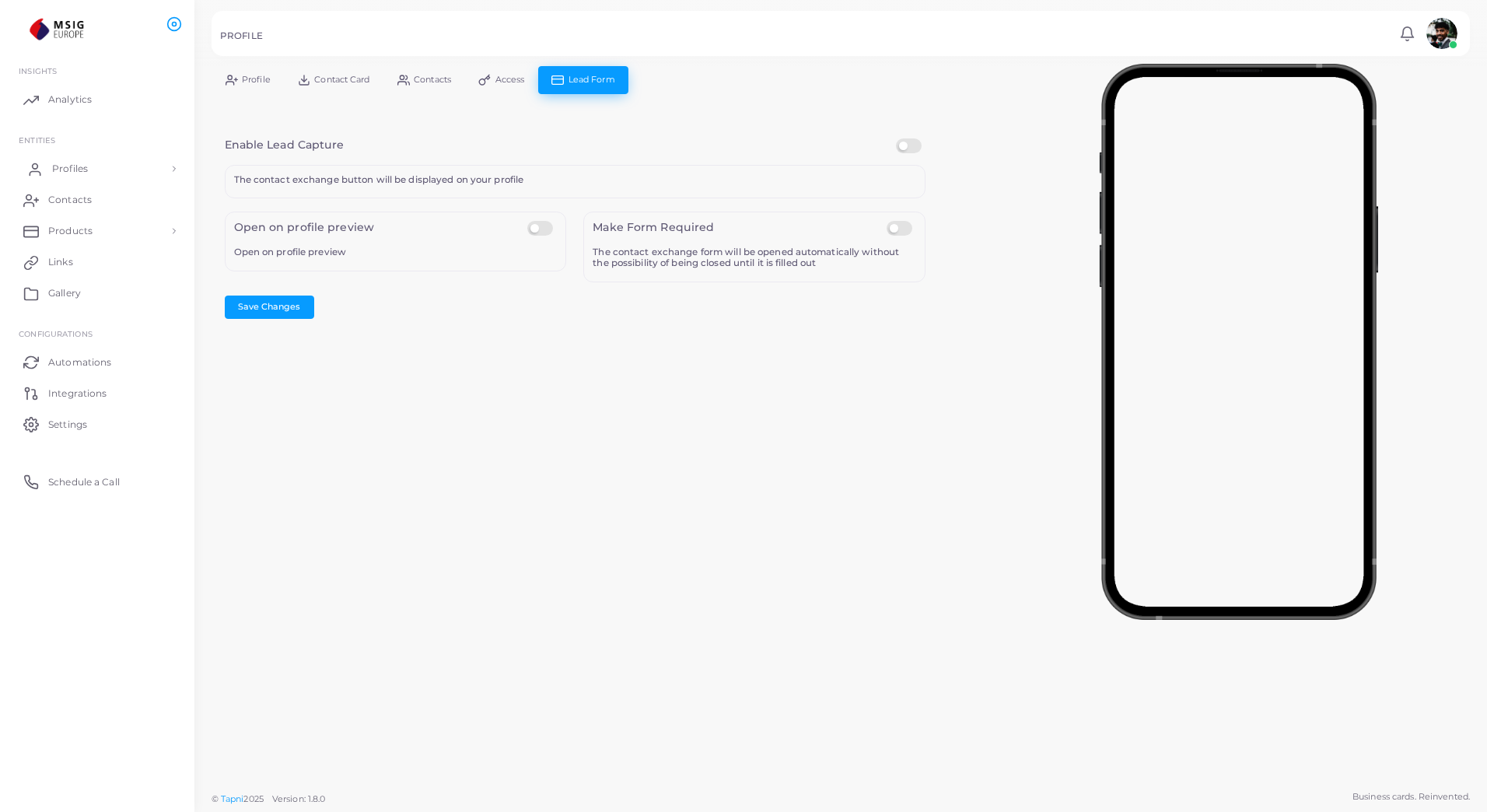
click at [103, 165] on link "Profiles" at bounding box center [97, 168] width 171 height 31
click at [100, 415] on link "Background Templates" at bounding box center [97, 408] width 171 height 29
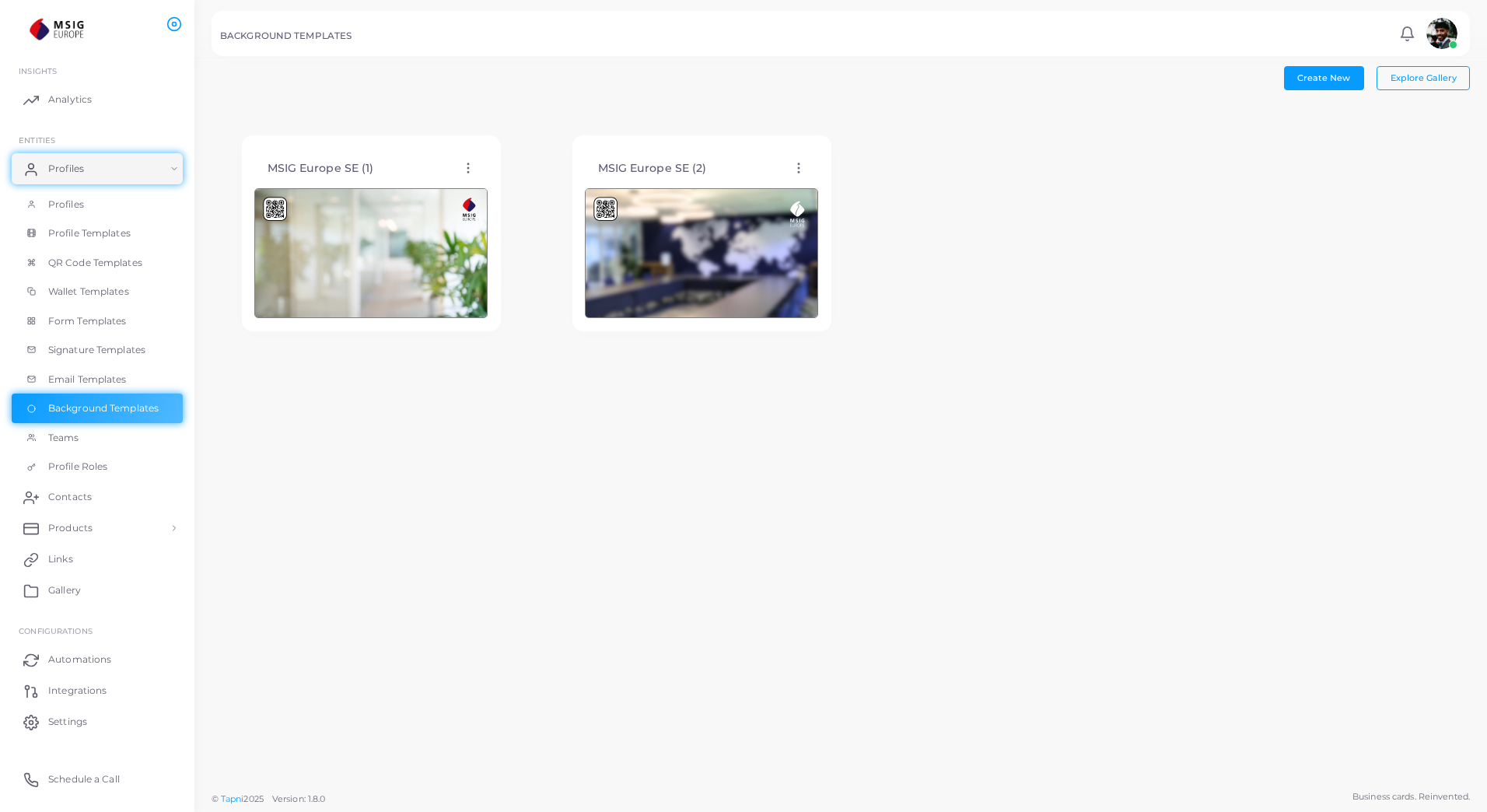
click at [467, 172] on circle at bounding box center [468, 173] width 2 height 2
click at [535, 212] on span "Assign template" at bounding box center [535, 211] width 70 height 12
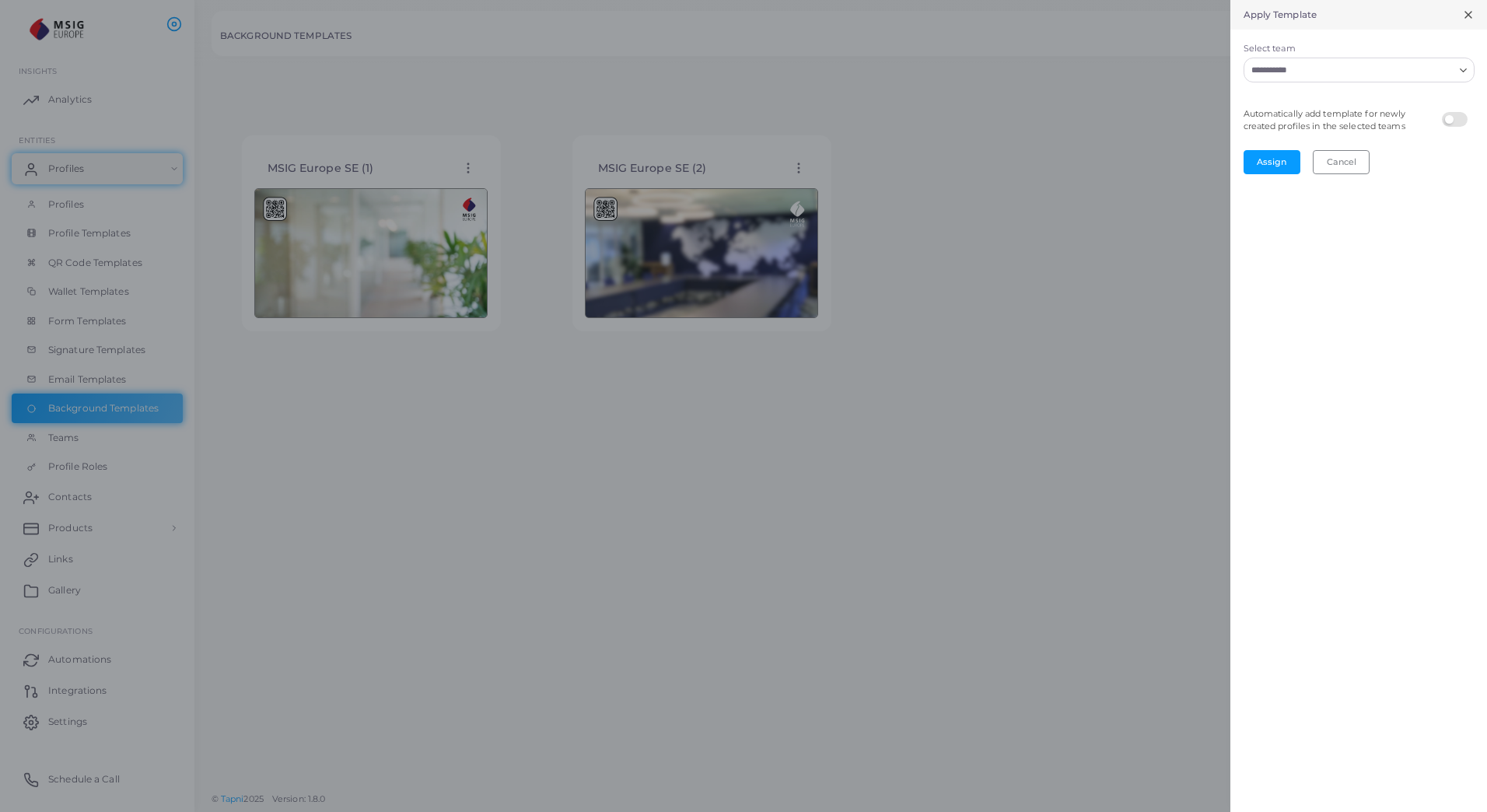
click at [1320, 78] on input "Select team" at bounding box center [1350, 70] width 208 height 17
click at [1247, 310] on div "Apply Template Select team Loading... MSIG Europe SE Automatically add template…" at bounding box center [1358, 406] width 257 height 812
click at [1037, 308] on div at bounding box center [744, 406] width 1487 height 812
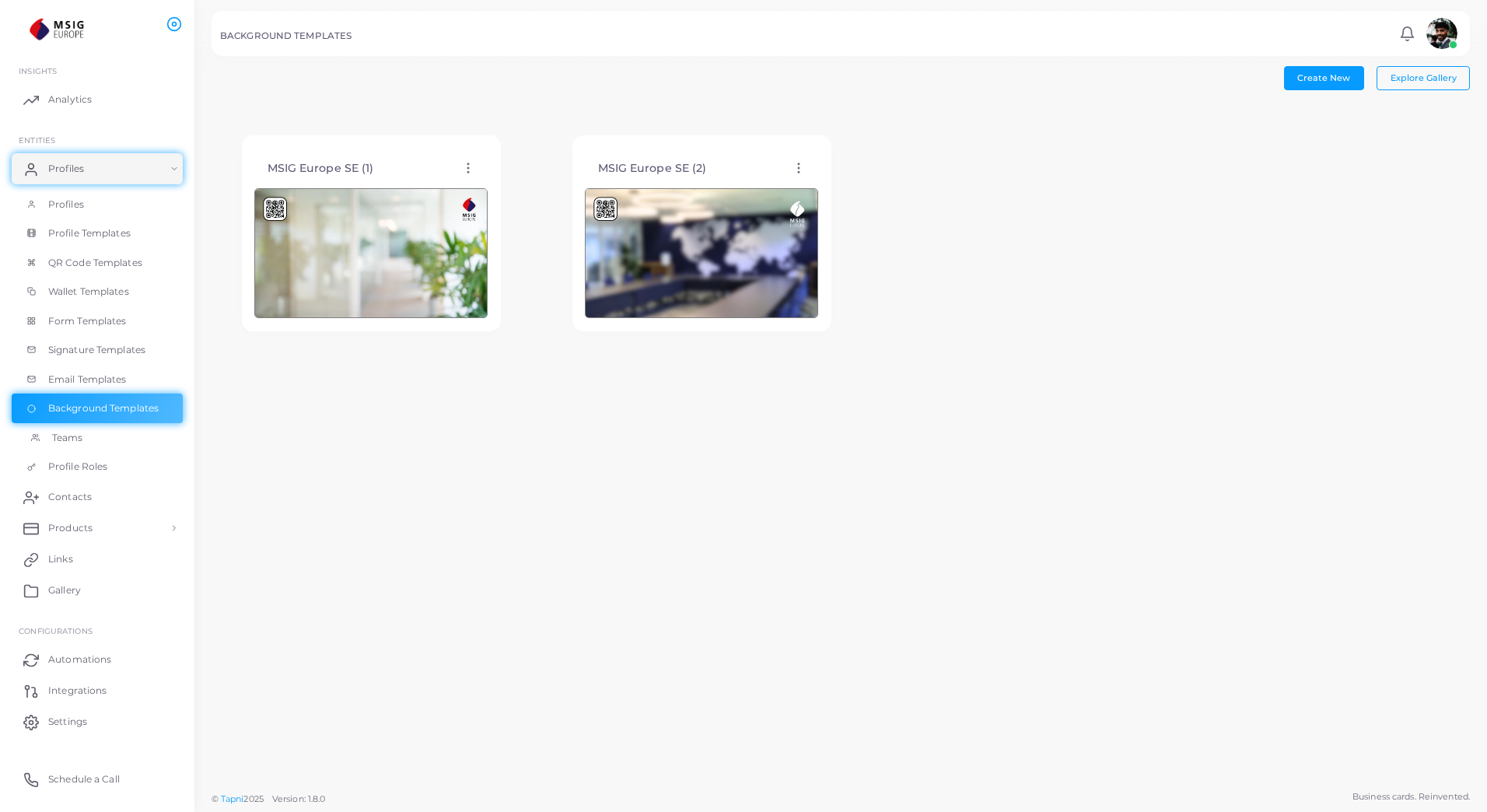
click at [84, 435] on link "Teams" at bounding box center [97, 437] width 171 height 29
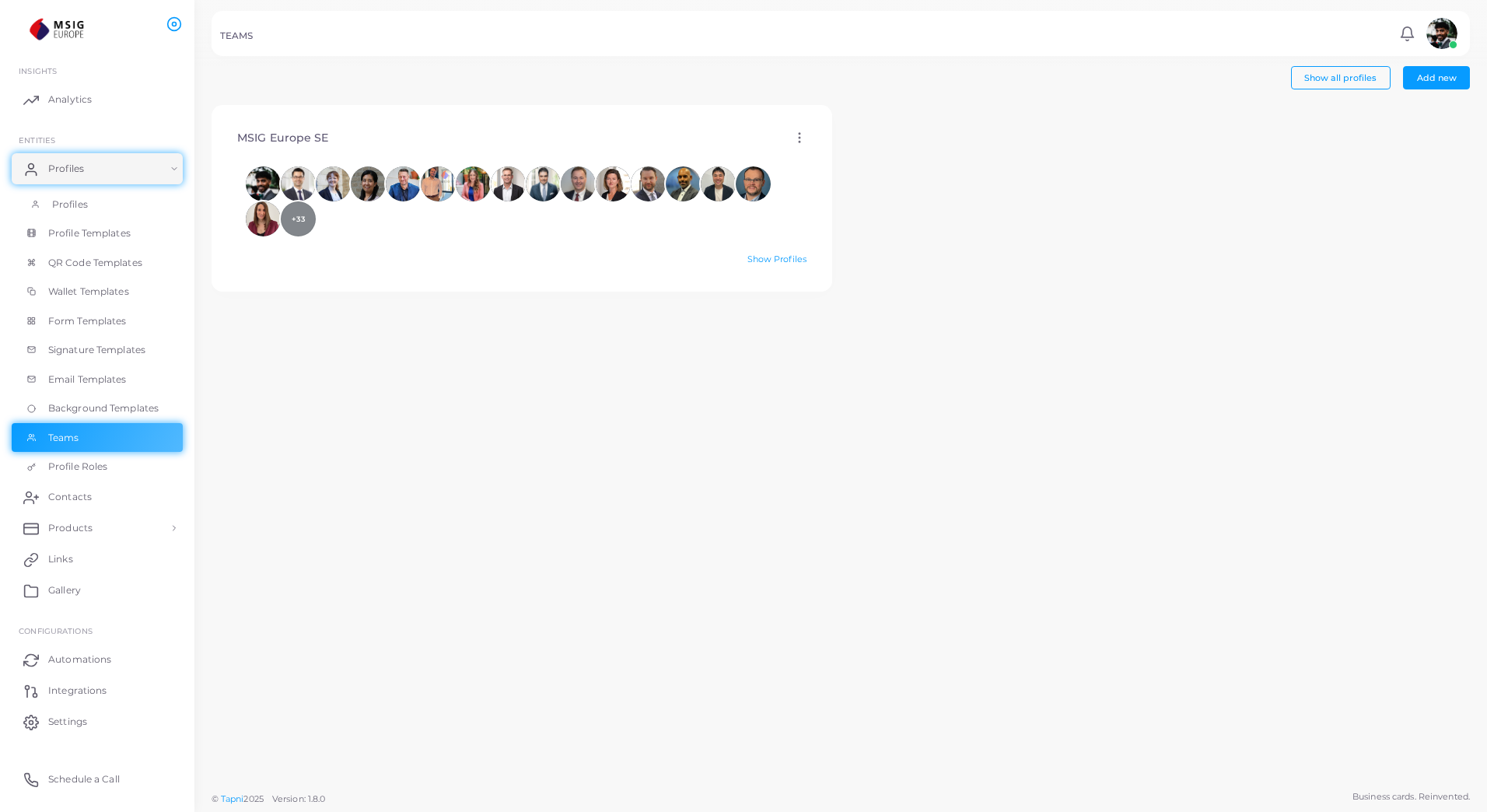
click at [88, 203] on link "Profiles" at bounding box center [97, 204] width 171 height 29
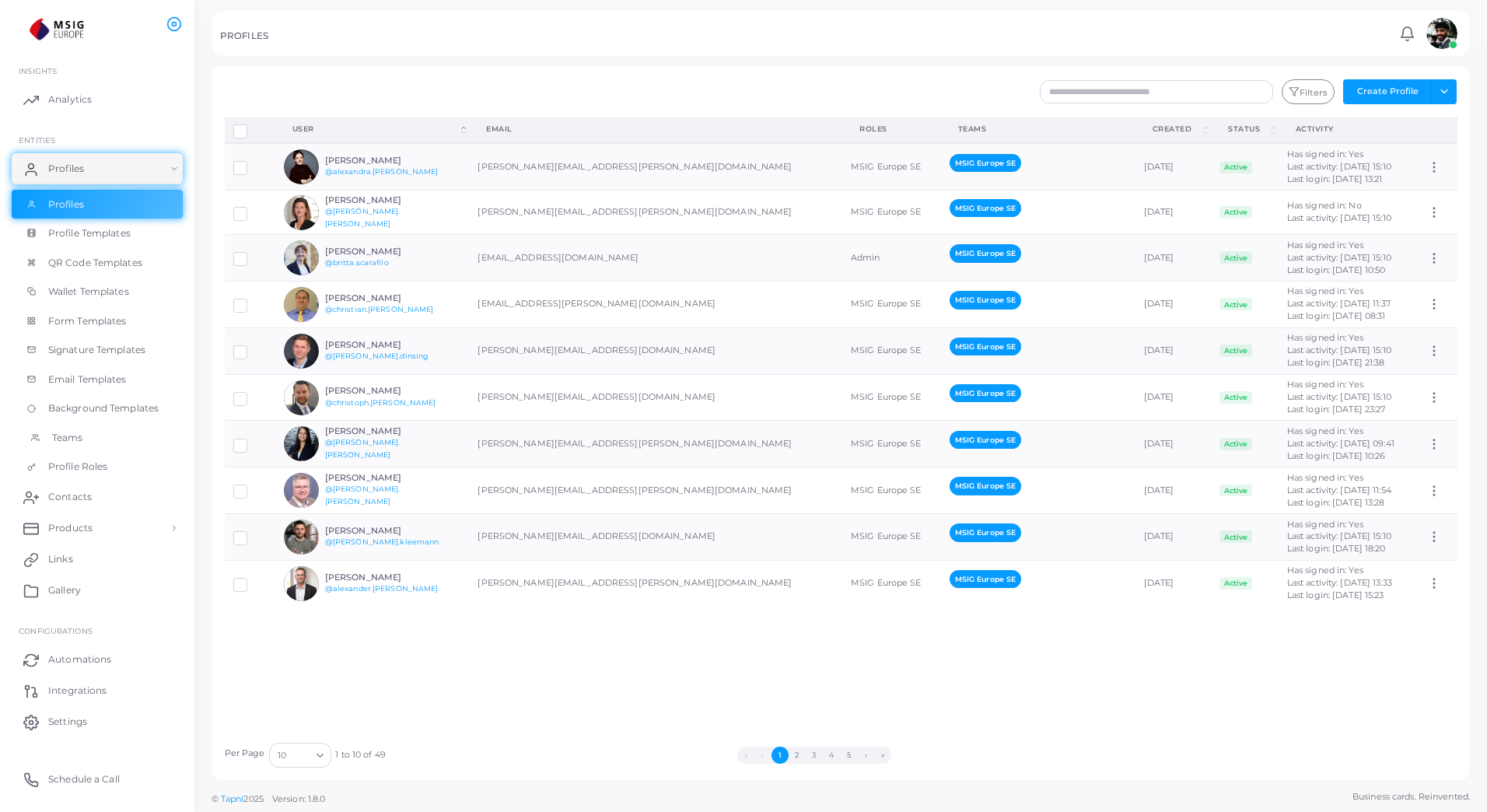
click at [91, 437] on link "Teams" at bounding box center [97, 437] width 171 height 29
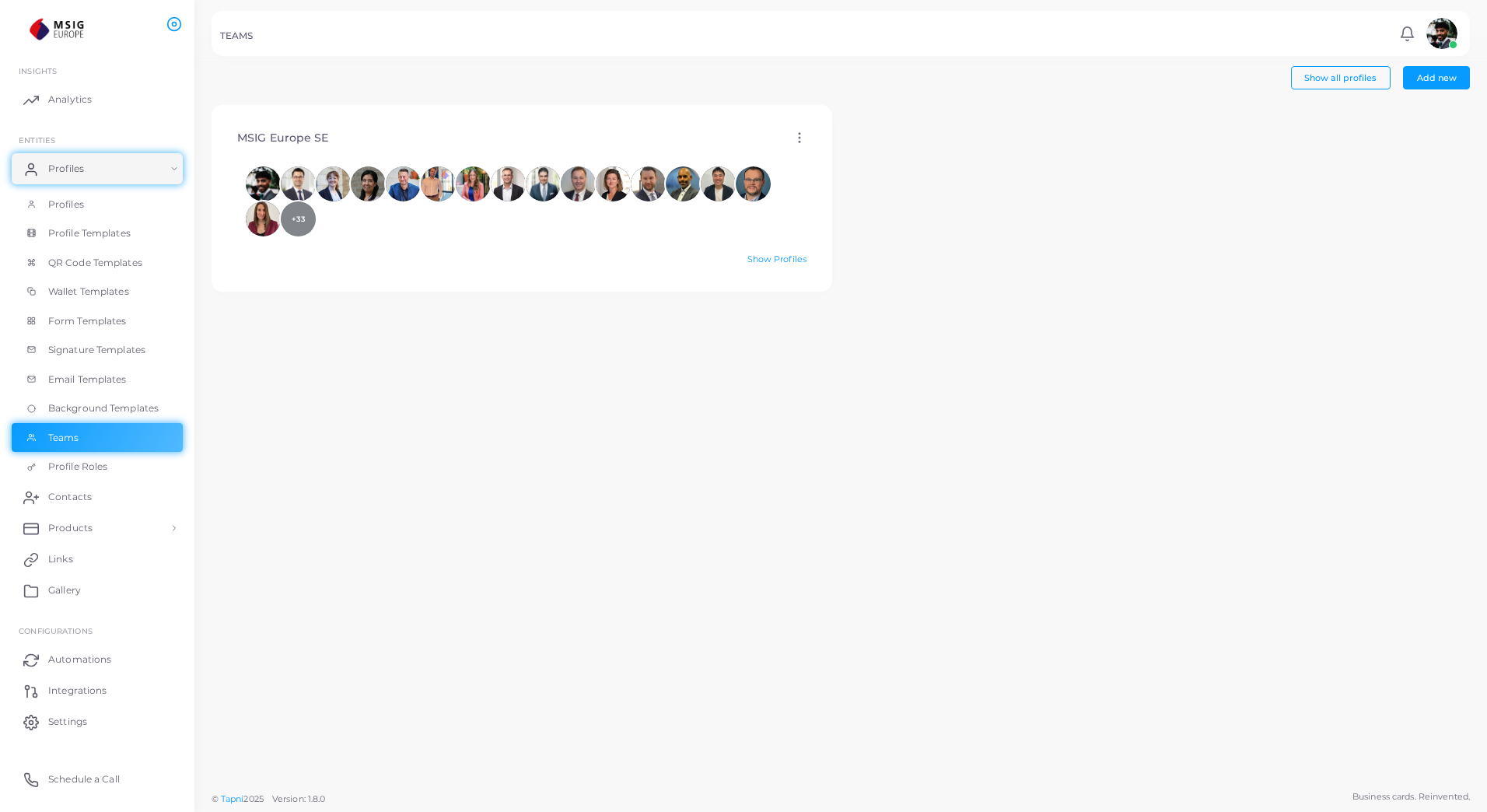
click at [792, 135] on icon at bounding box center [799, 137] width 14 height 14
click at [869, 329] on div "MSIG Europe SE Edit Delete +33 Show Profiles" at bounding box center [840, 445] width 1276 height 679
click at [115, 462] on link "Profile Roles" at bounding box center [97, 466] width 171 height 29
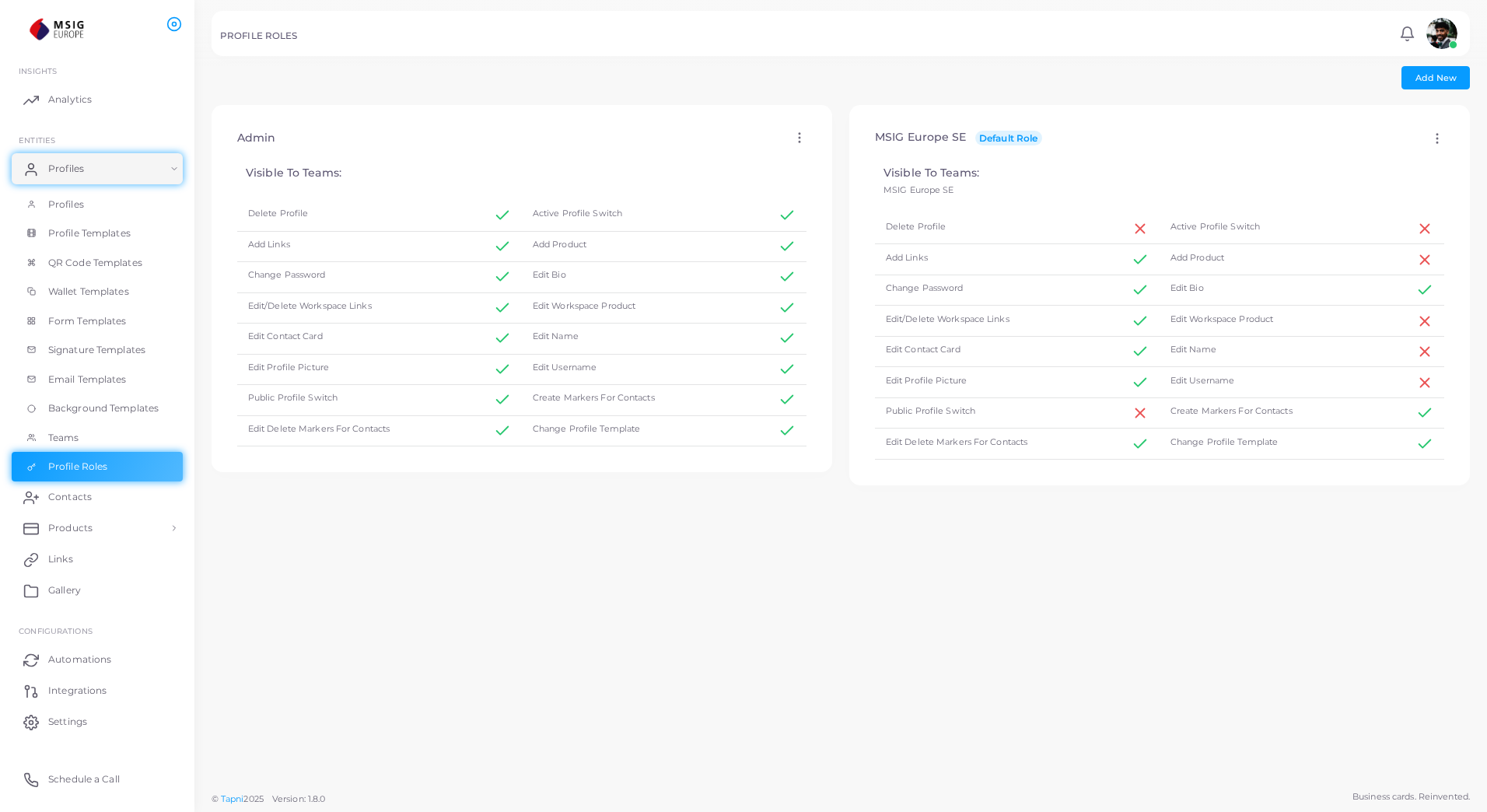
click at [1431, 140] on icon at bounding box center [1437, 138] width 14 height 14
click at [1424, 161] on span "Edit" at bounding box center [1422, 159] width 16 height 12
type input "**********"
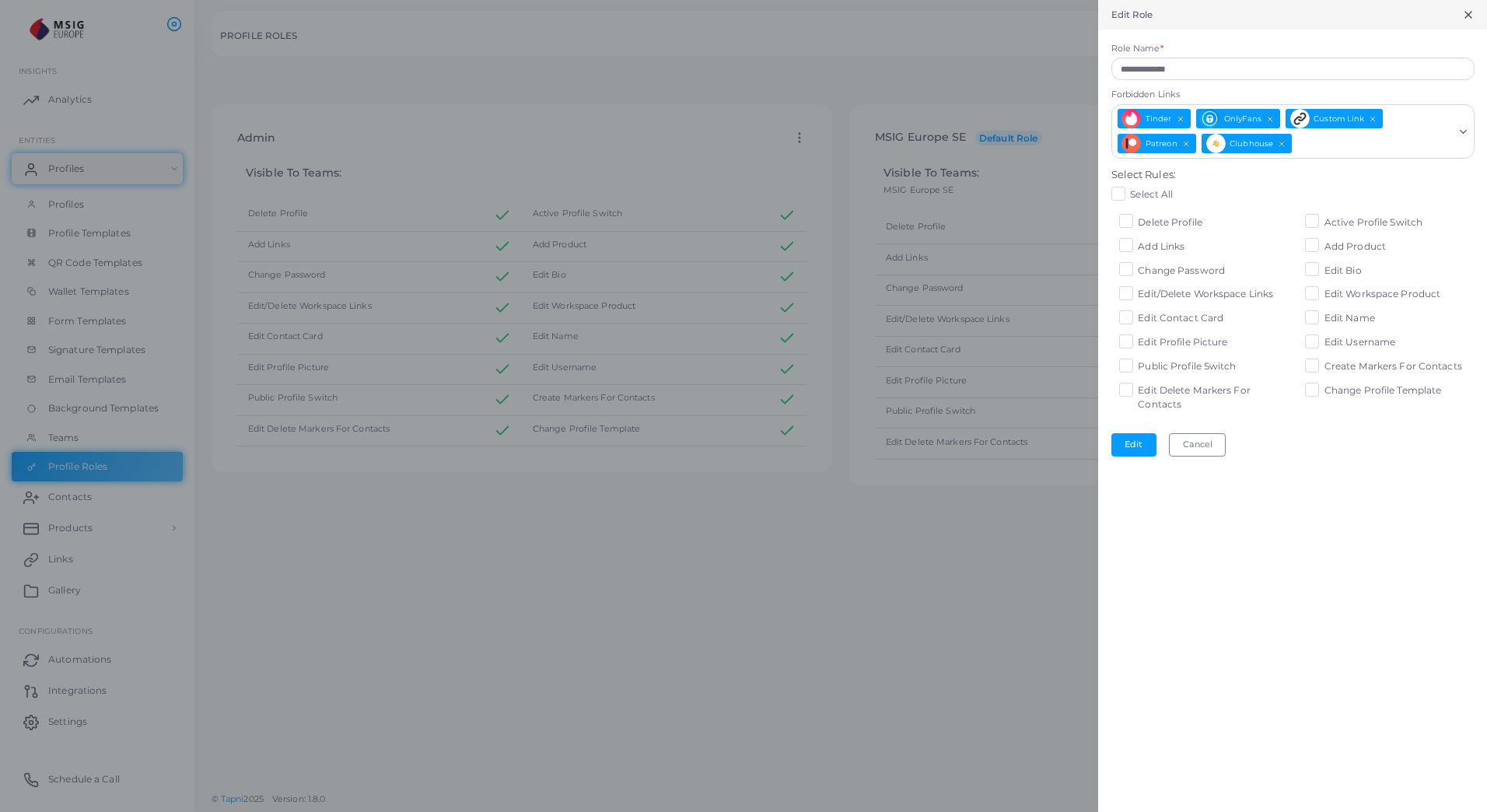
click at [1465, 16] on icon at bounding box center [1468, 14] width 12 height 12
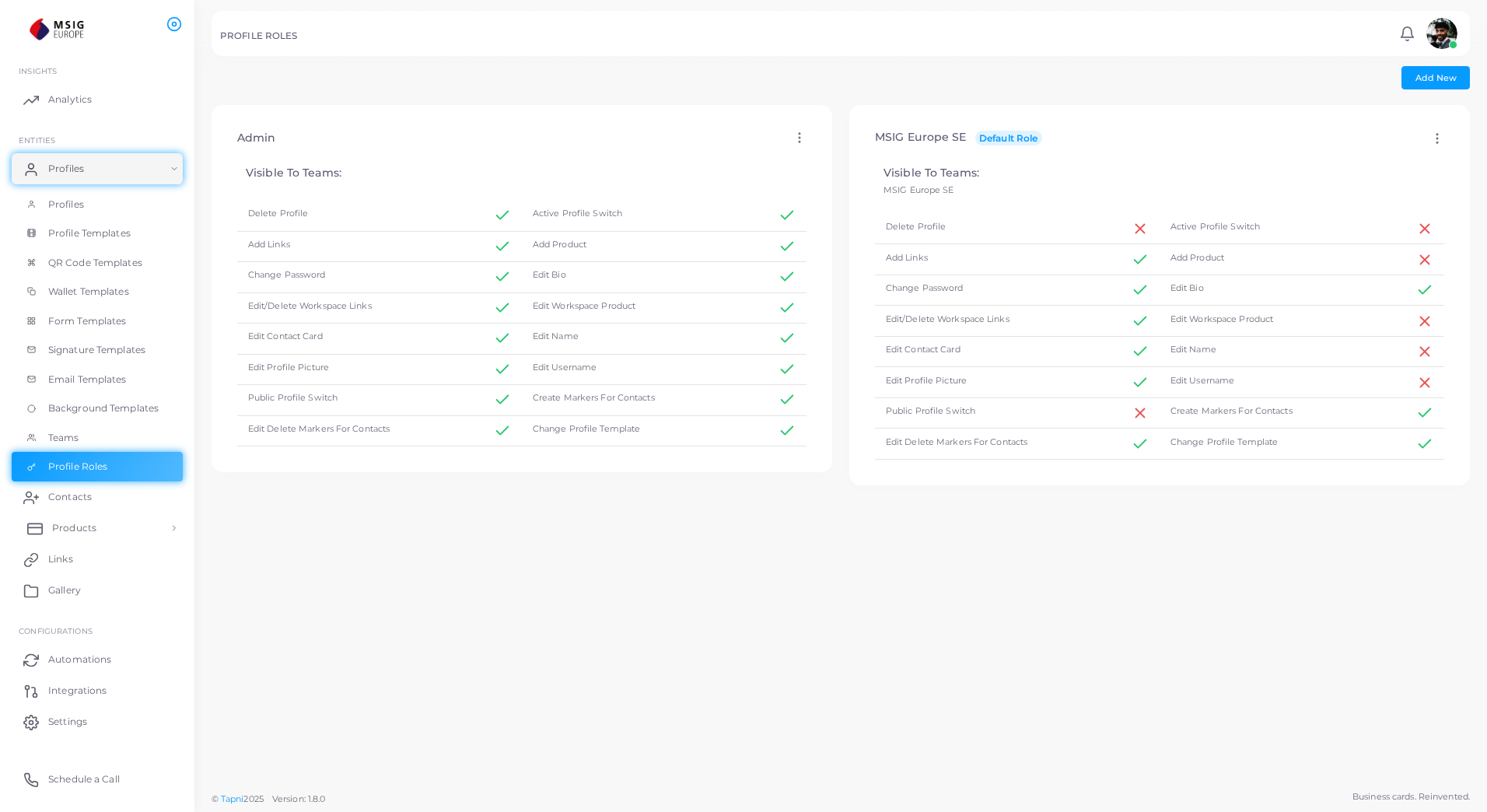
click at [82, 525] on span "Products" at bounding box center [73, 528] width 44 height 14
click at [90, 563] on span "Products" at bounding box center [73, 564] width 44 height 14
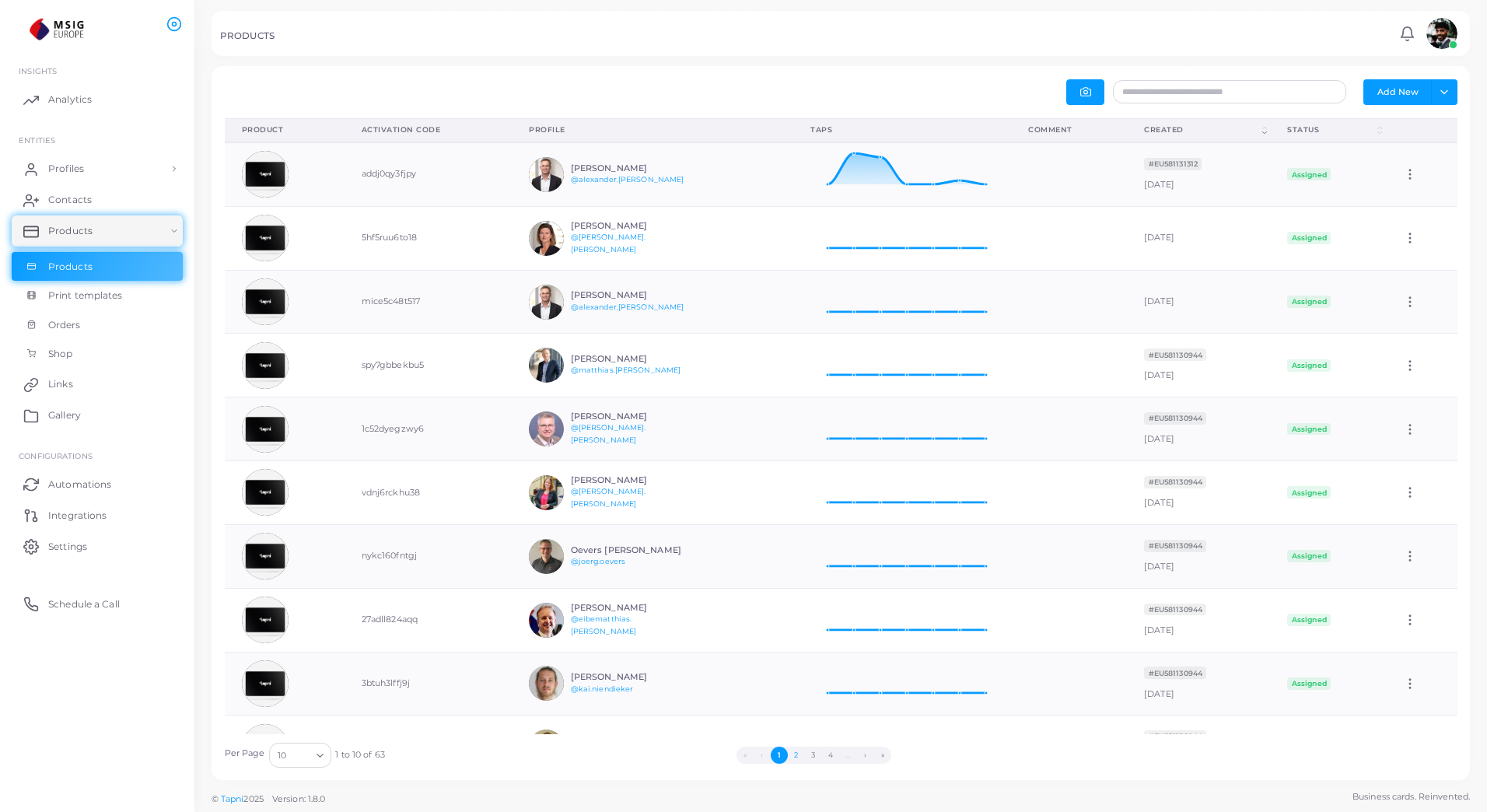
click at [798, 754] on button "2" at bounding box center [796, 756] width 17 height 17
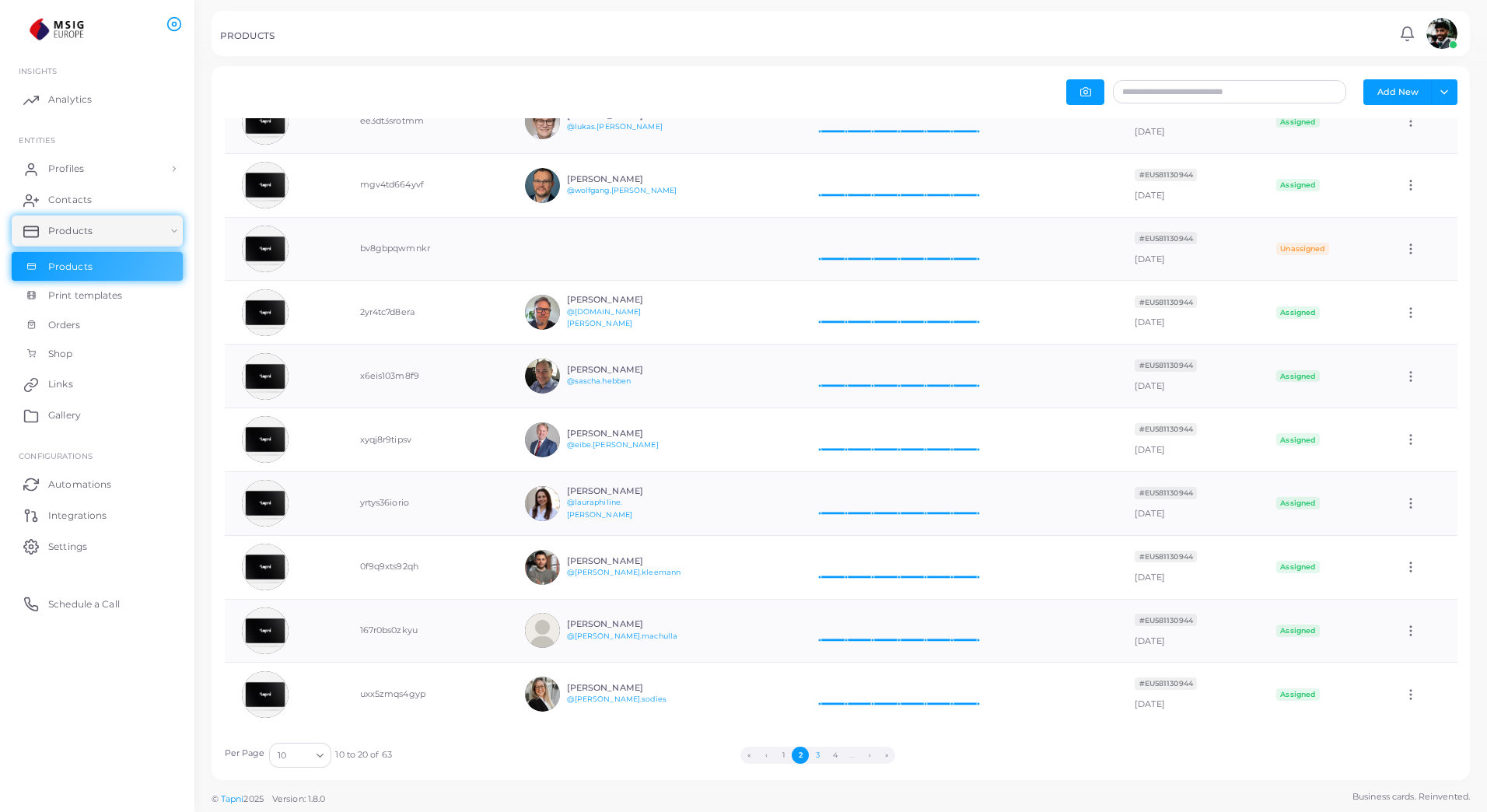
click at [817, 757] on button "3" at bounding box center [818, 756] width 17 height 17
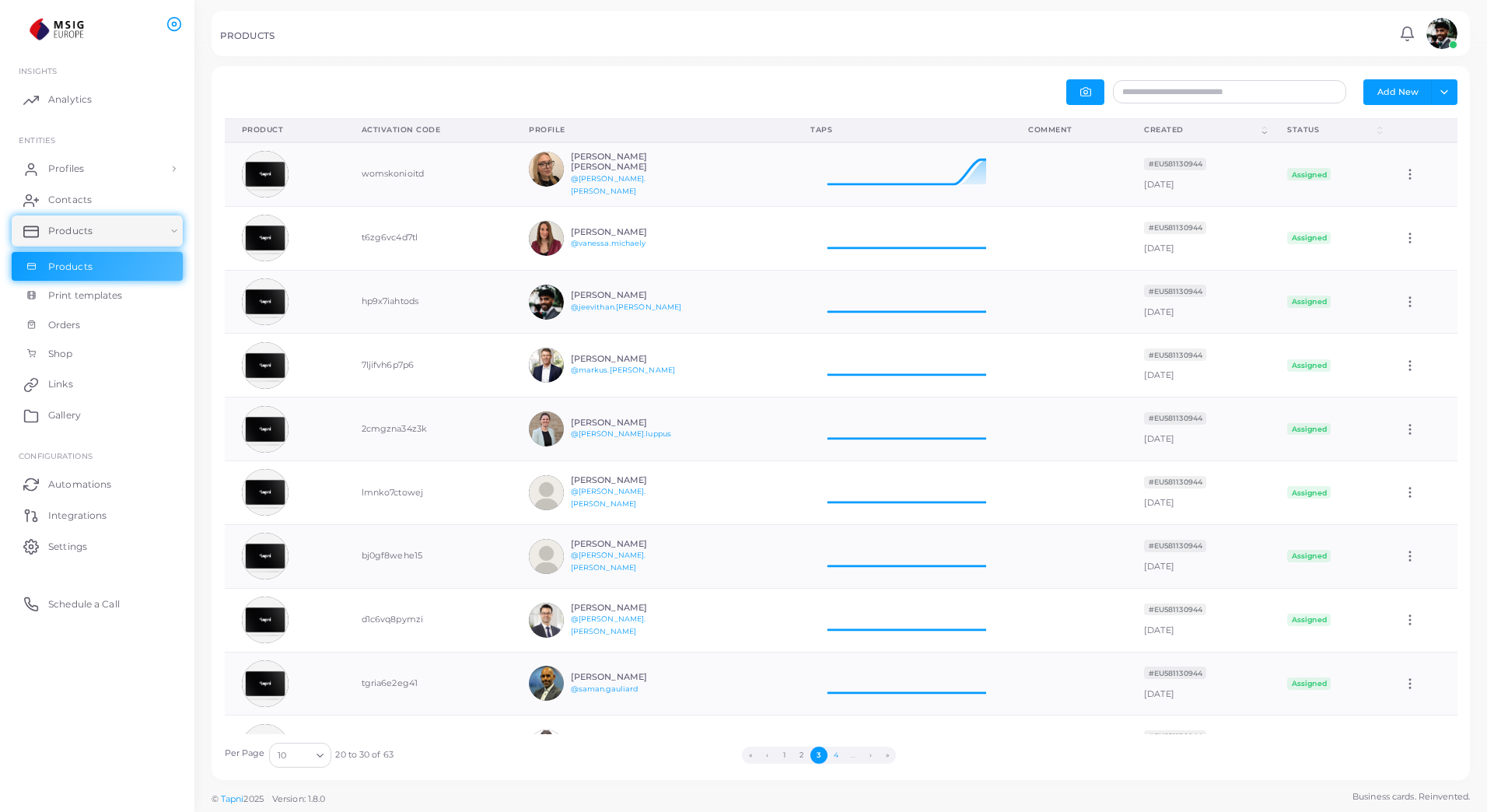
click at [833, 757] on button "4" at bounding box center [837, 756] width 17 height 17
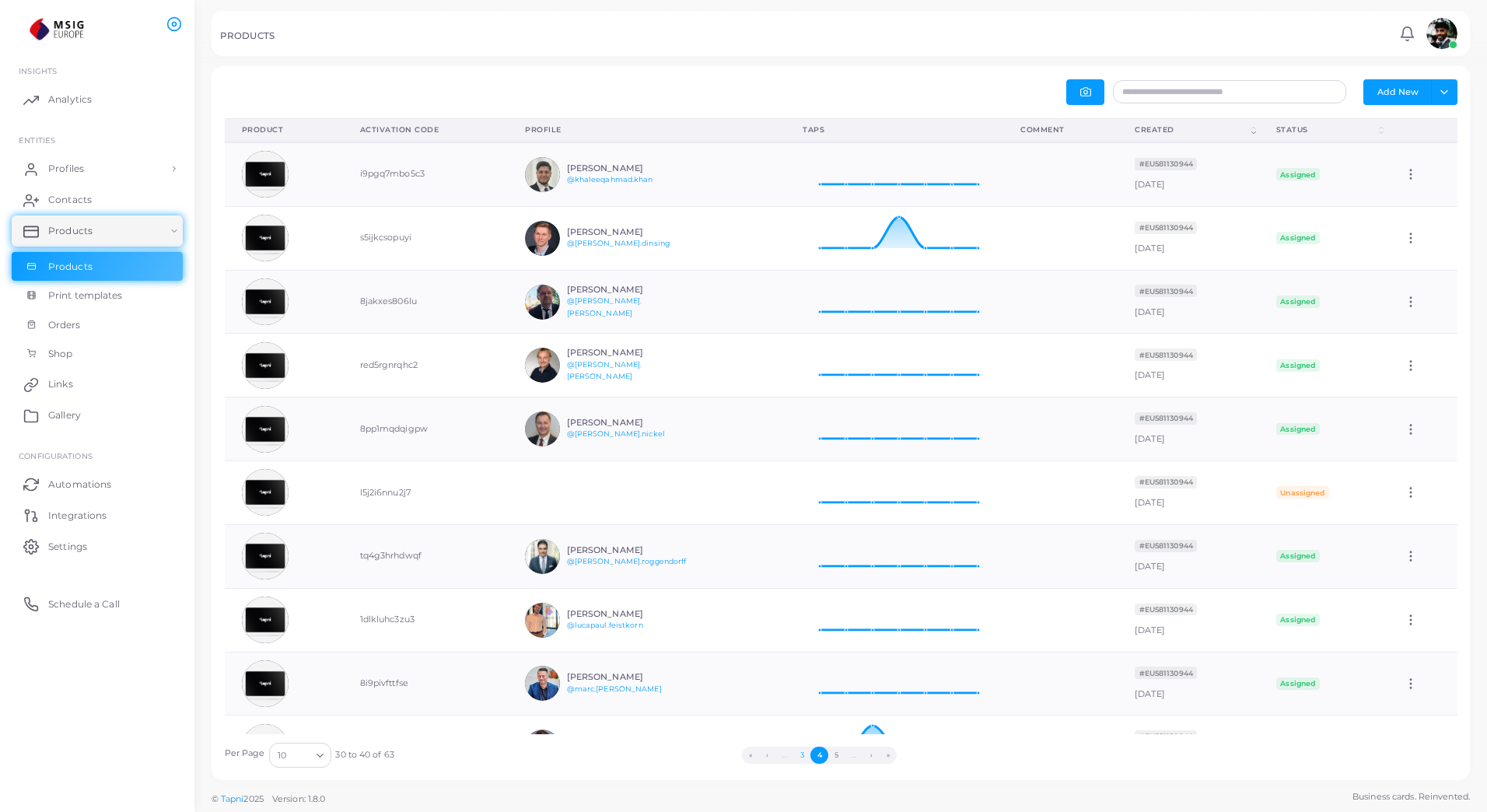
click at [798, 755] on button "3" at bounding box center [802, 756] width 17 height 17
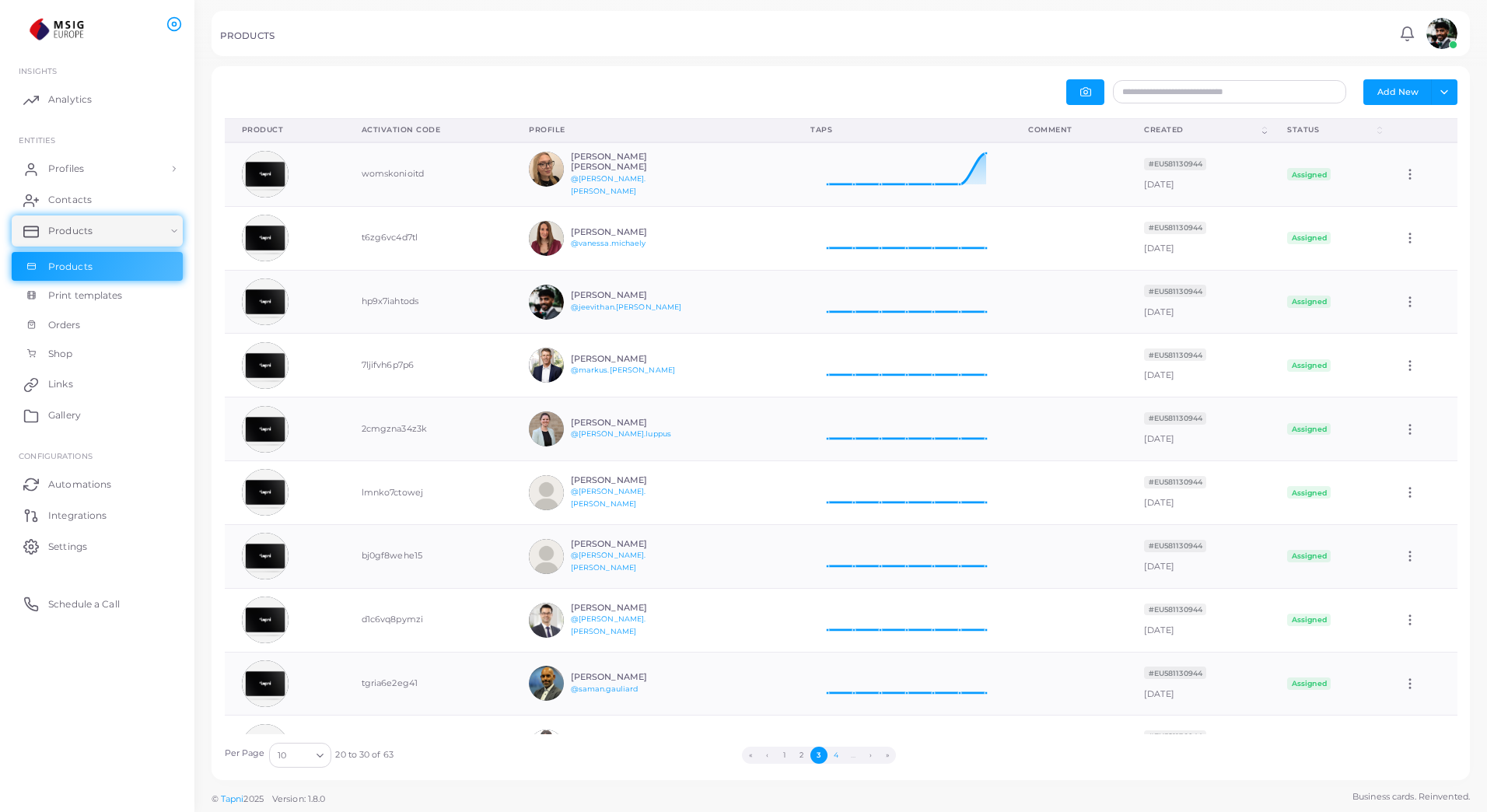
click at [838, 759] on button "4" at bounding box center [837, 756] width 17 height 17
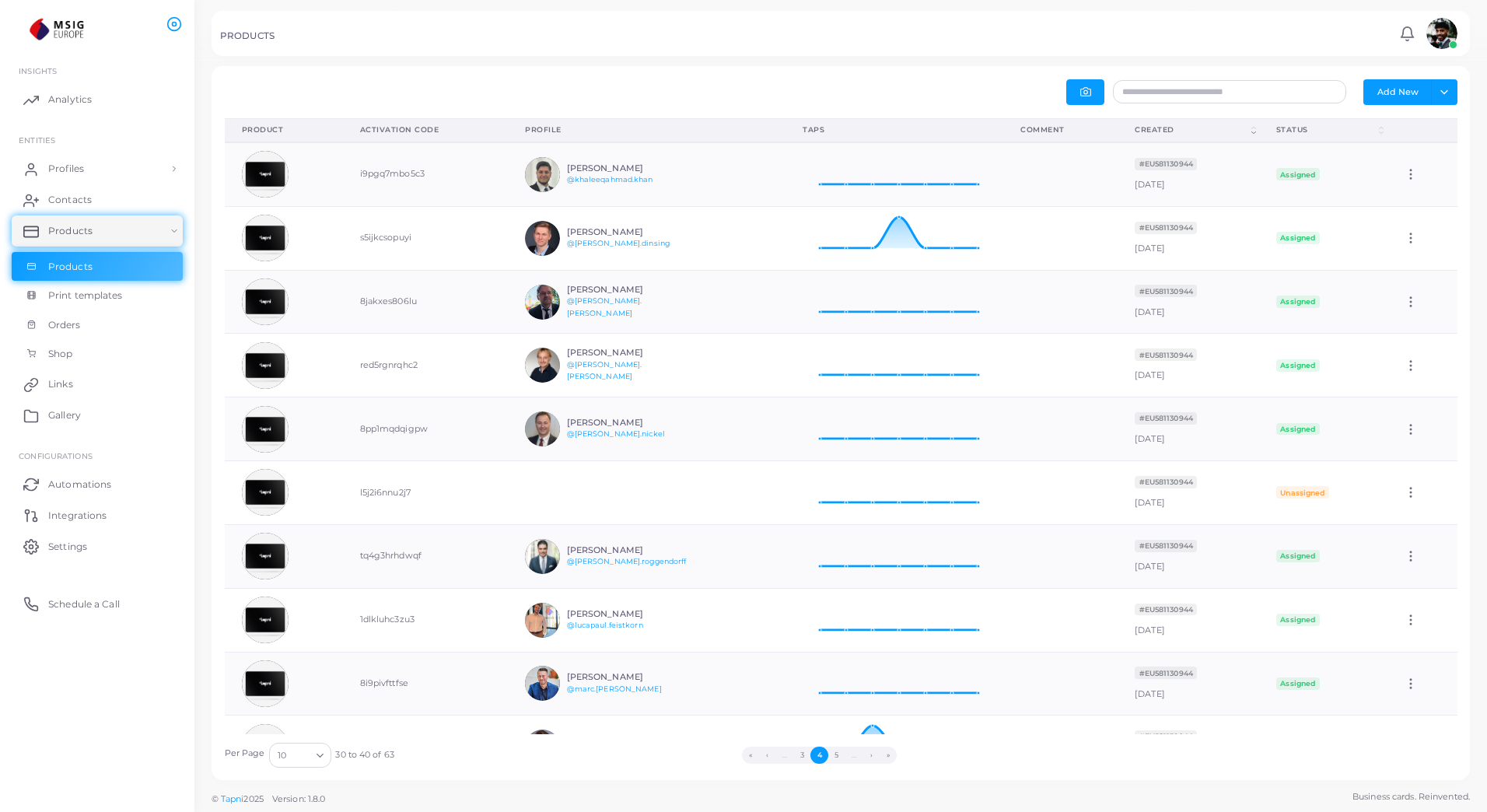
click at [838, 759] on button "5" at bounding box center [837, 756] width 17 height 17
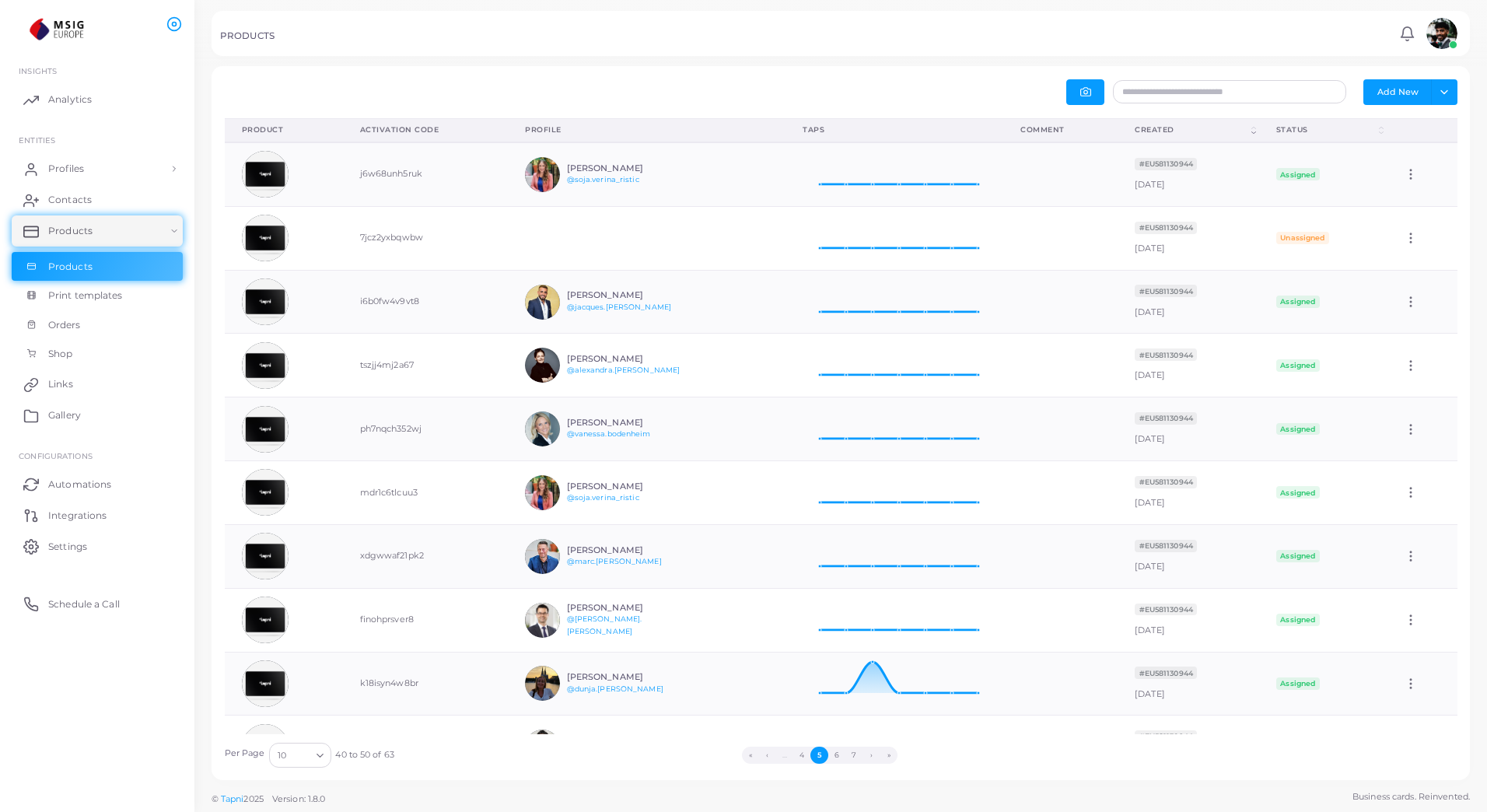
click at [838, 759] on button "6" at bounding box center [837, 756] width 17 height 17
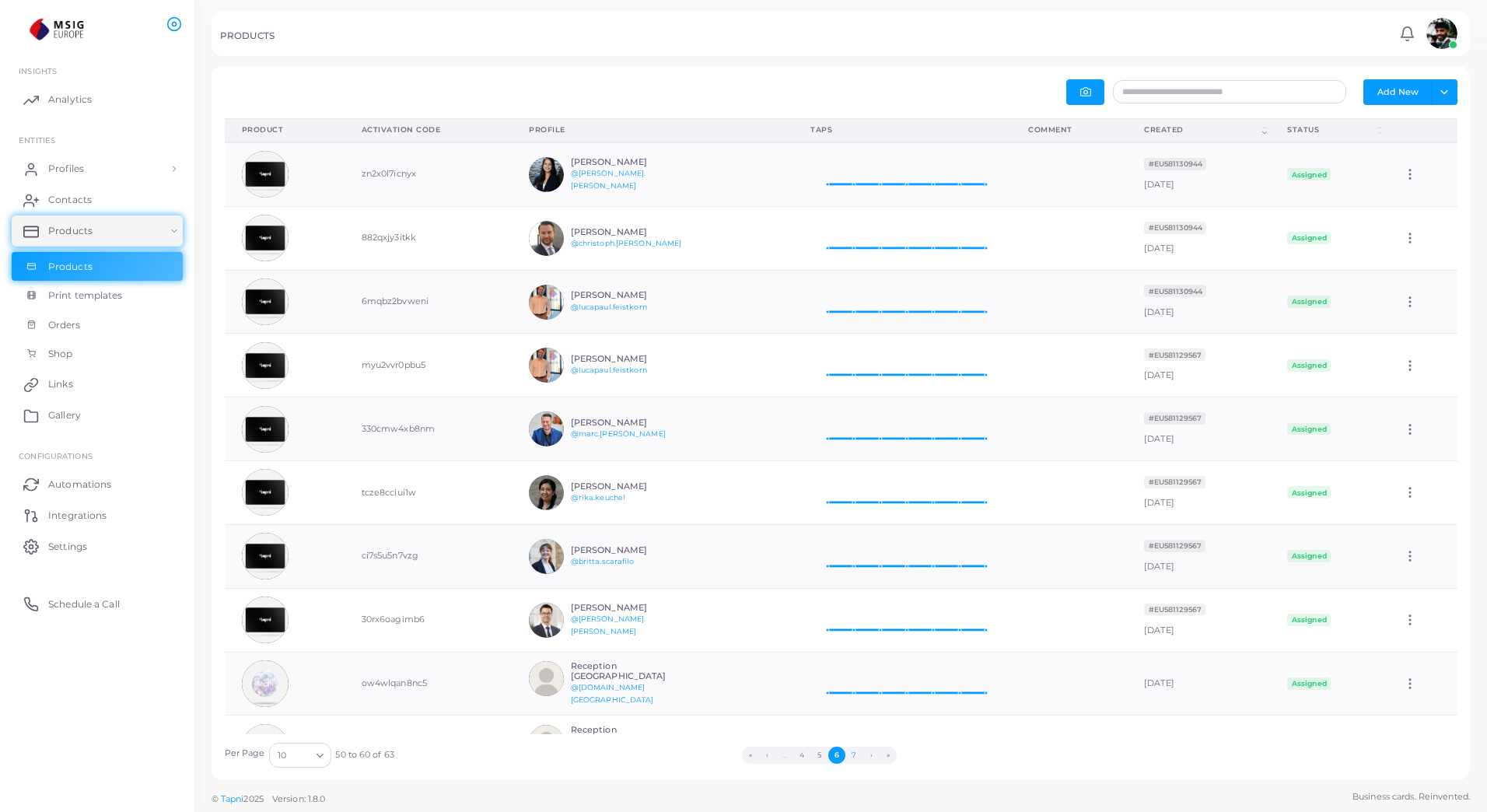
click at [851, 757] on button "7" at bounding box center [854, 756] width 17 height 17
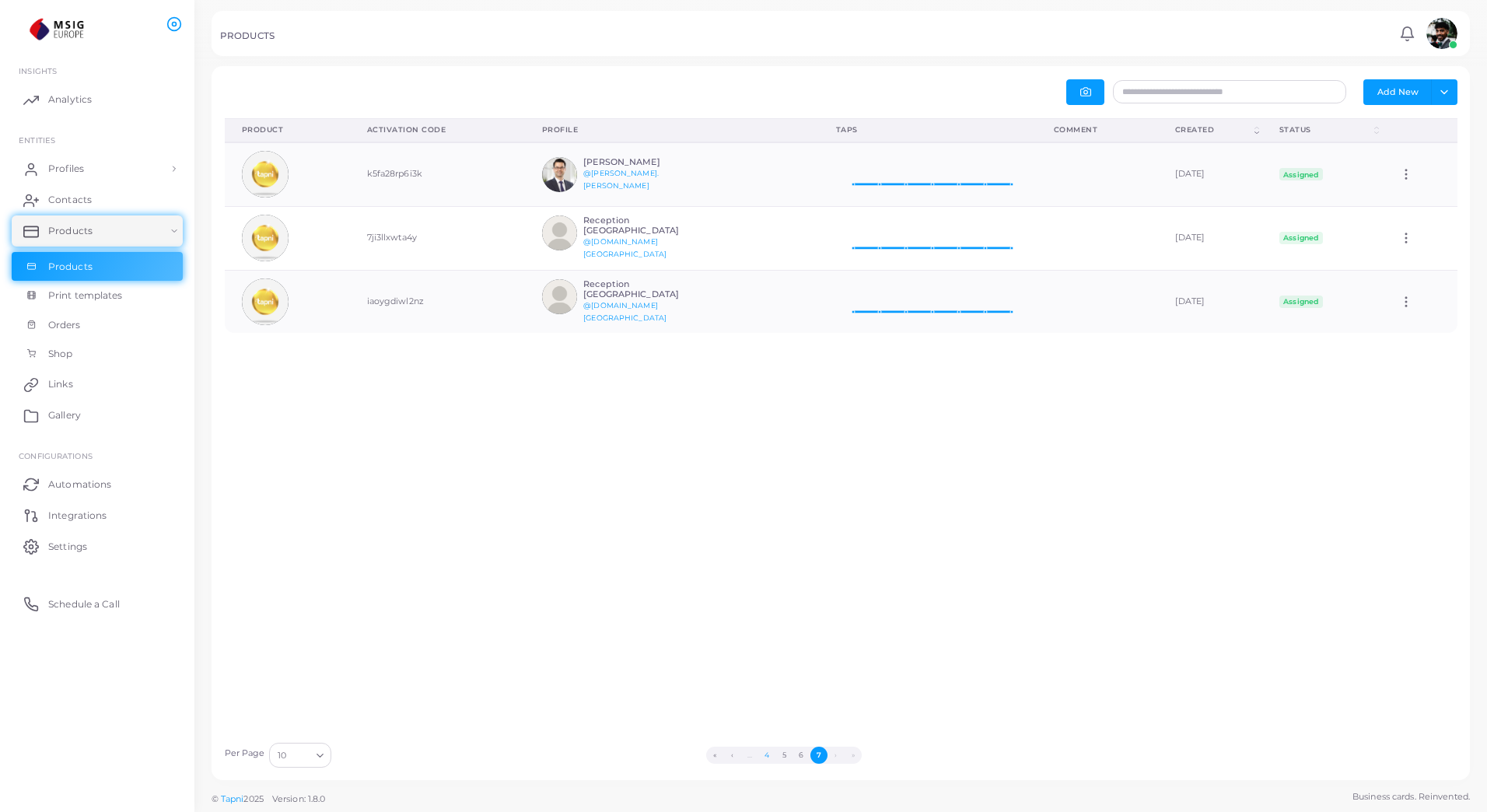
click at [767, 757] on button "4" at bounding box center [767, 756] width 17 height 17
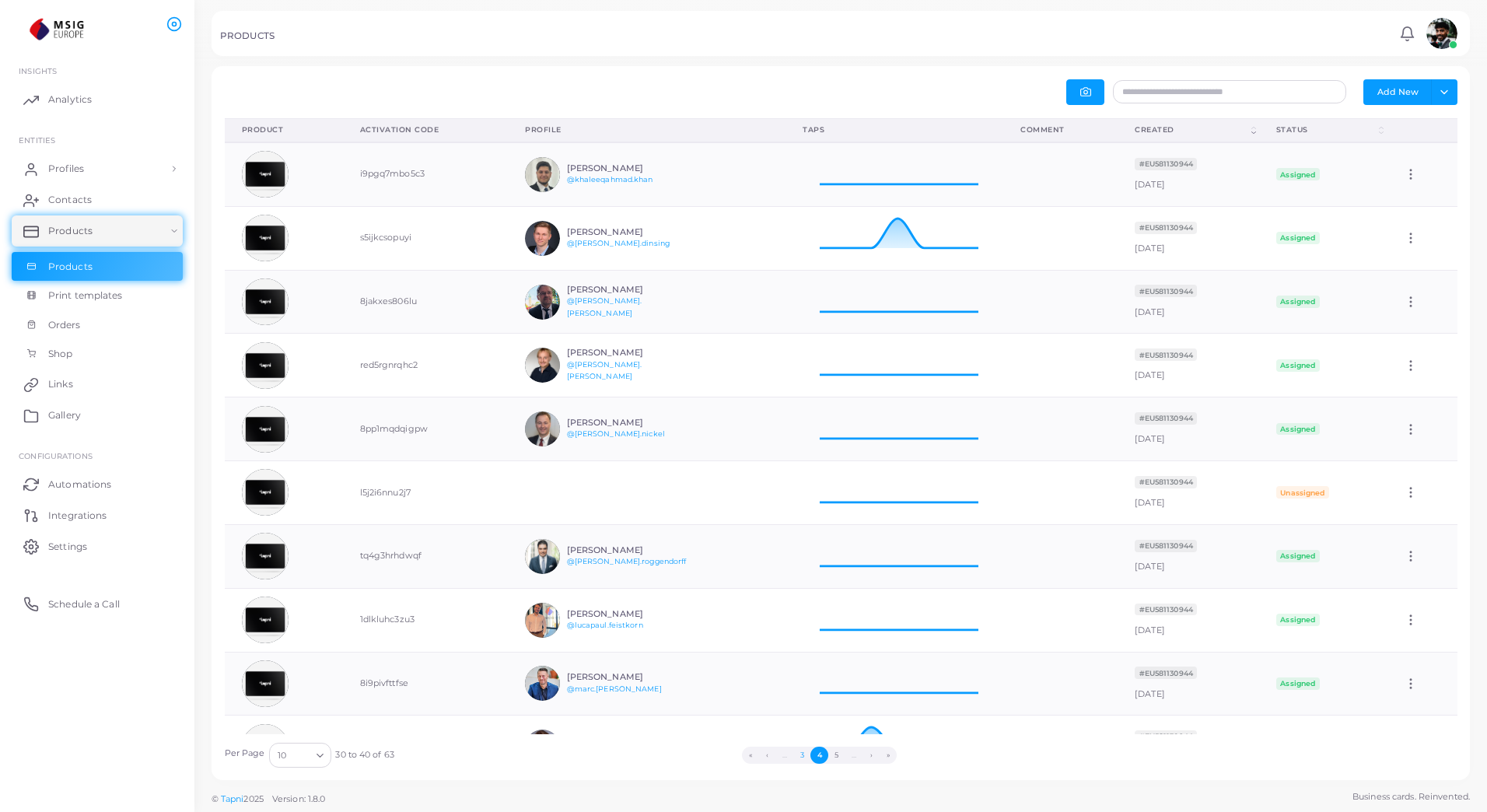
click at [799, 759] on button "3" at bounding box center [802, 756] width 17 height 17
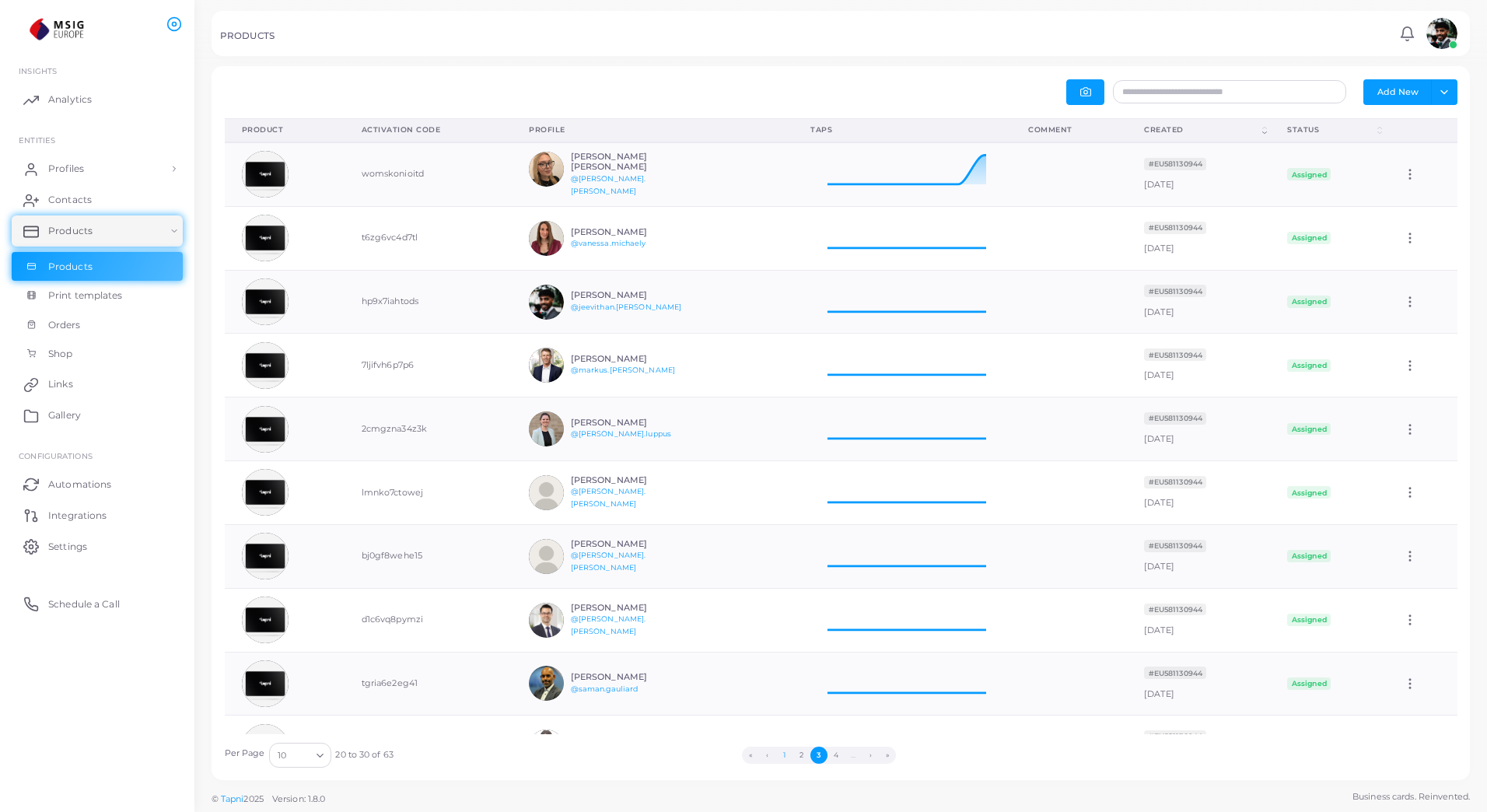
click at [788, 759] on button "1" at bounding box center [785, 756] width 17 height 17
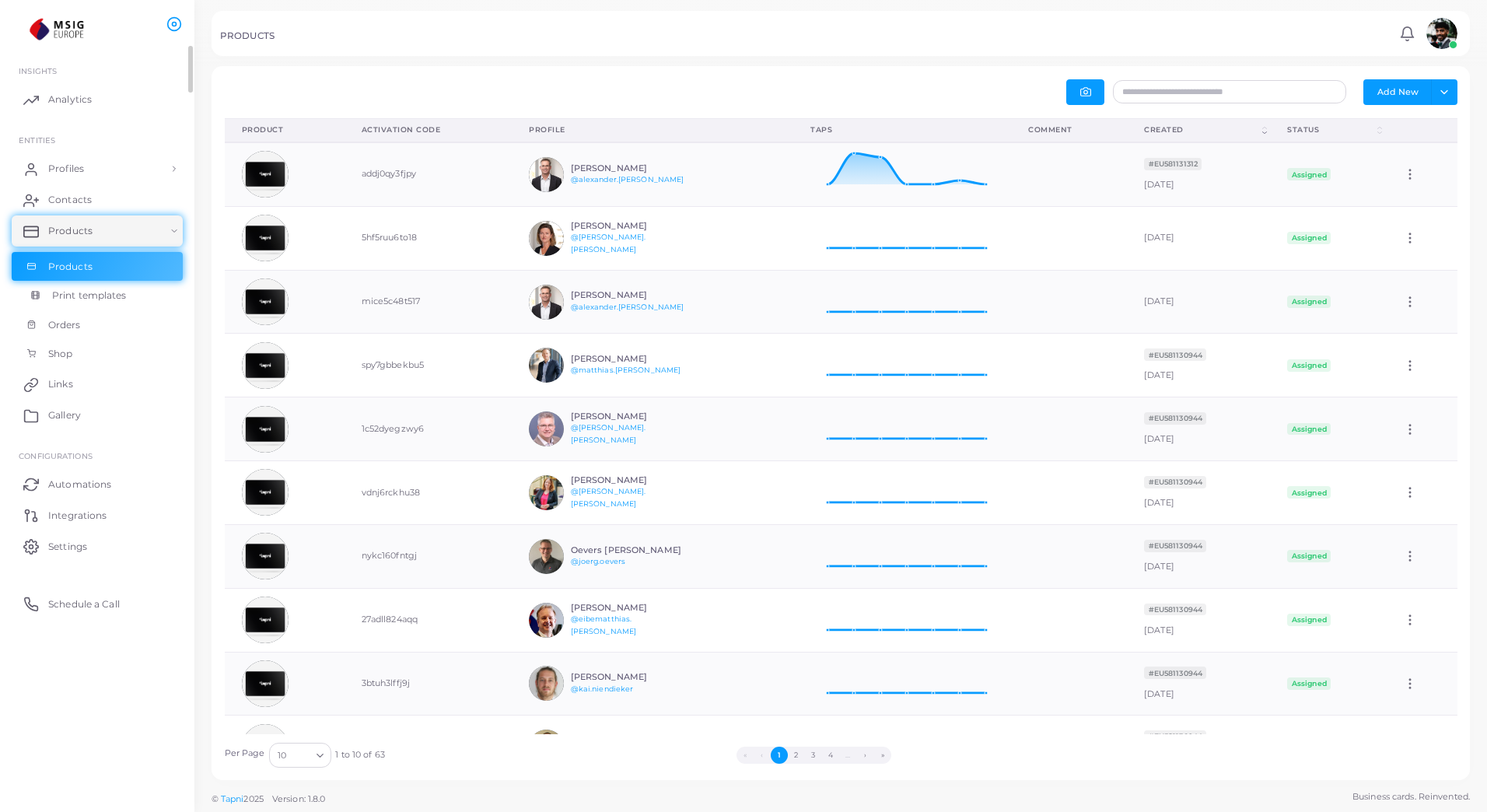
click at [83, 299] on span "Print templates" at bounding box center [88, 295] width 74 height 14
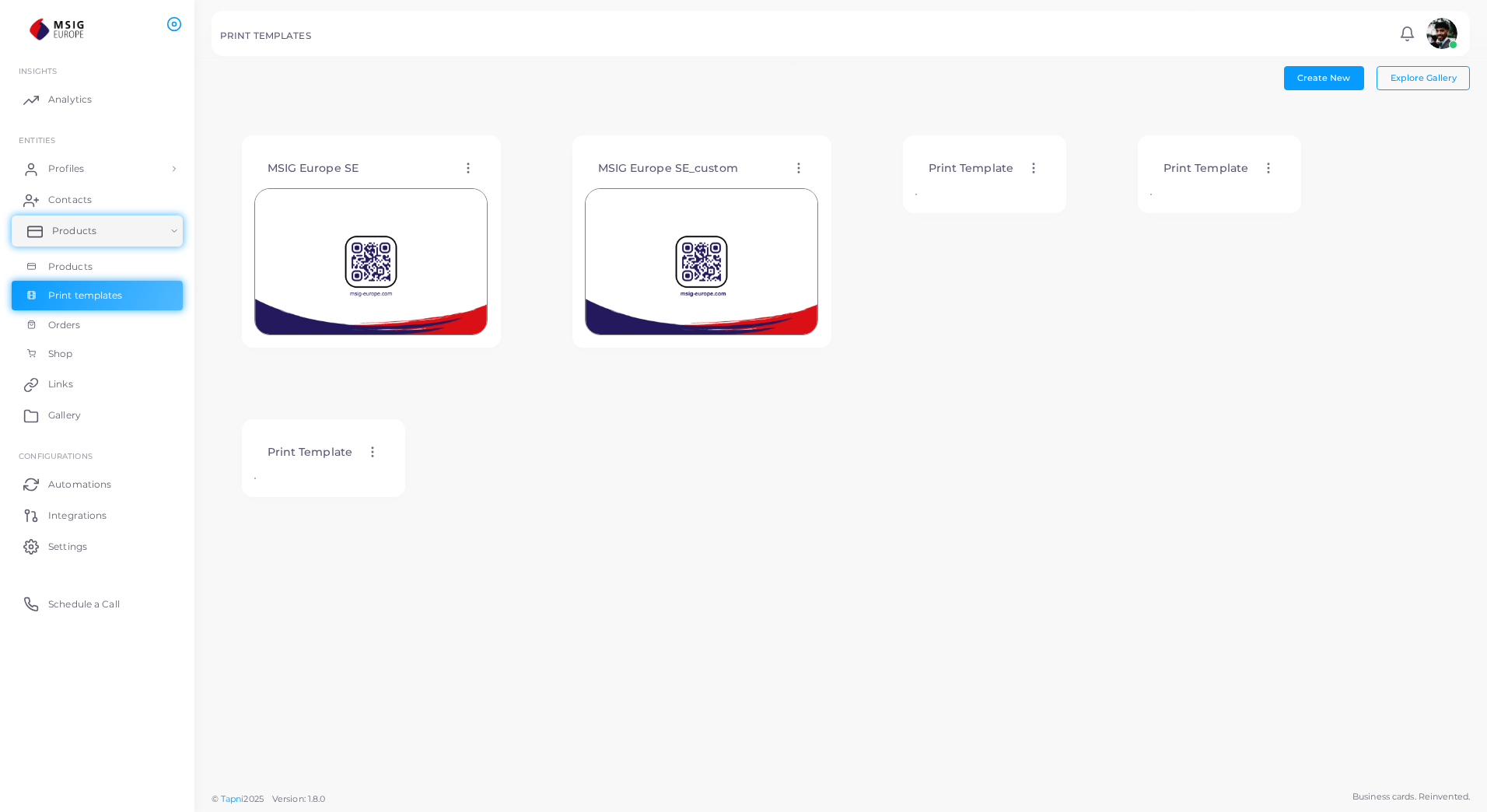
click at [143, 233] on link "Products" at bounding box center [97, 230] width 171 height 31
click at [146, 235] on link "Products" at bounding box center [97, 230] width 171 height 31
click at [108, 179] on link "Profiles" at bounding box center [97, 168] width 171 height 31
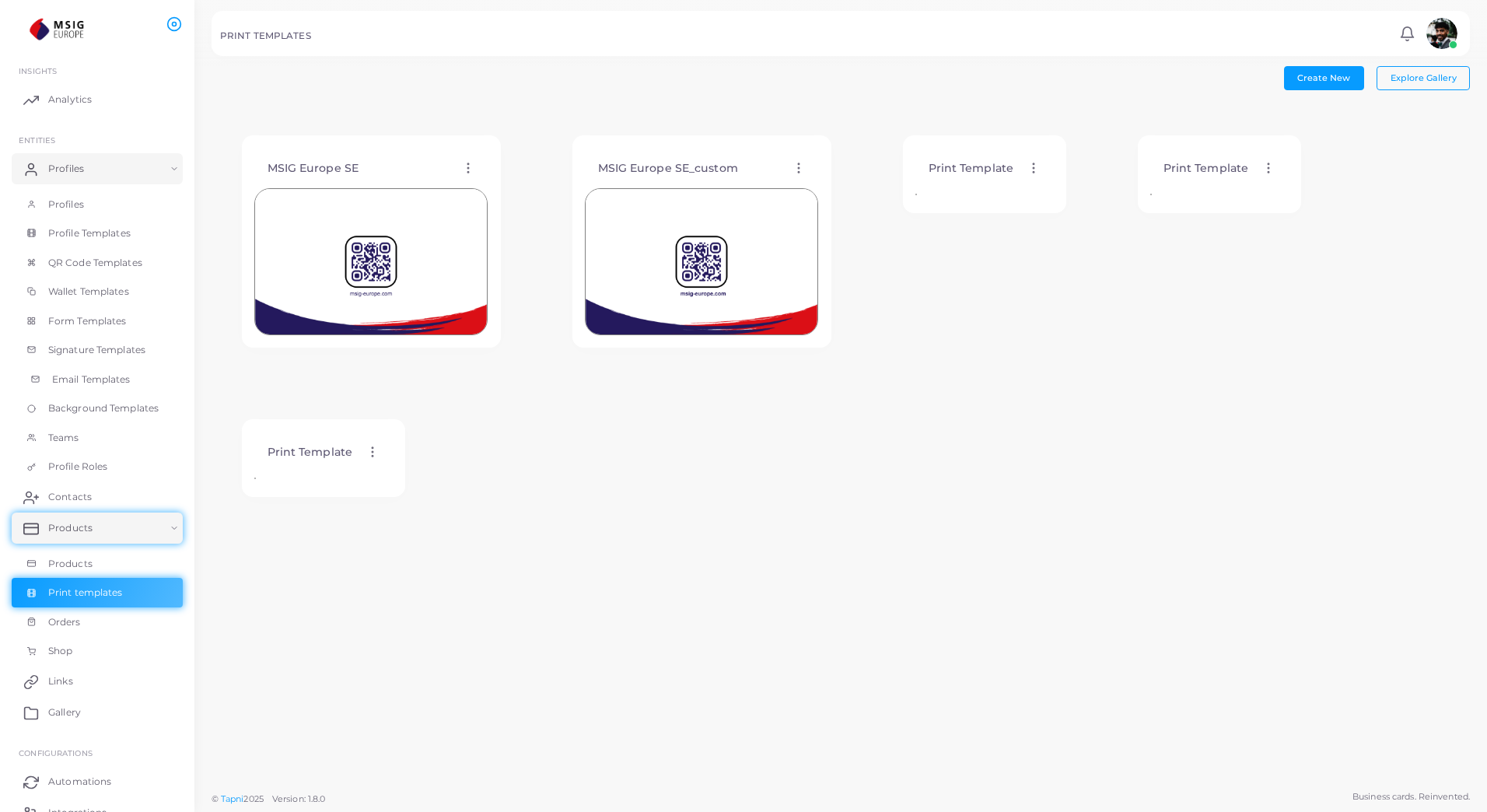
click at [102, 376] on span "Email Templates" at bounding box center [91, 379] width 79 height 14
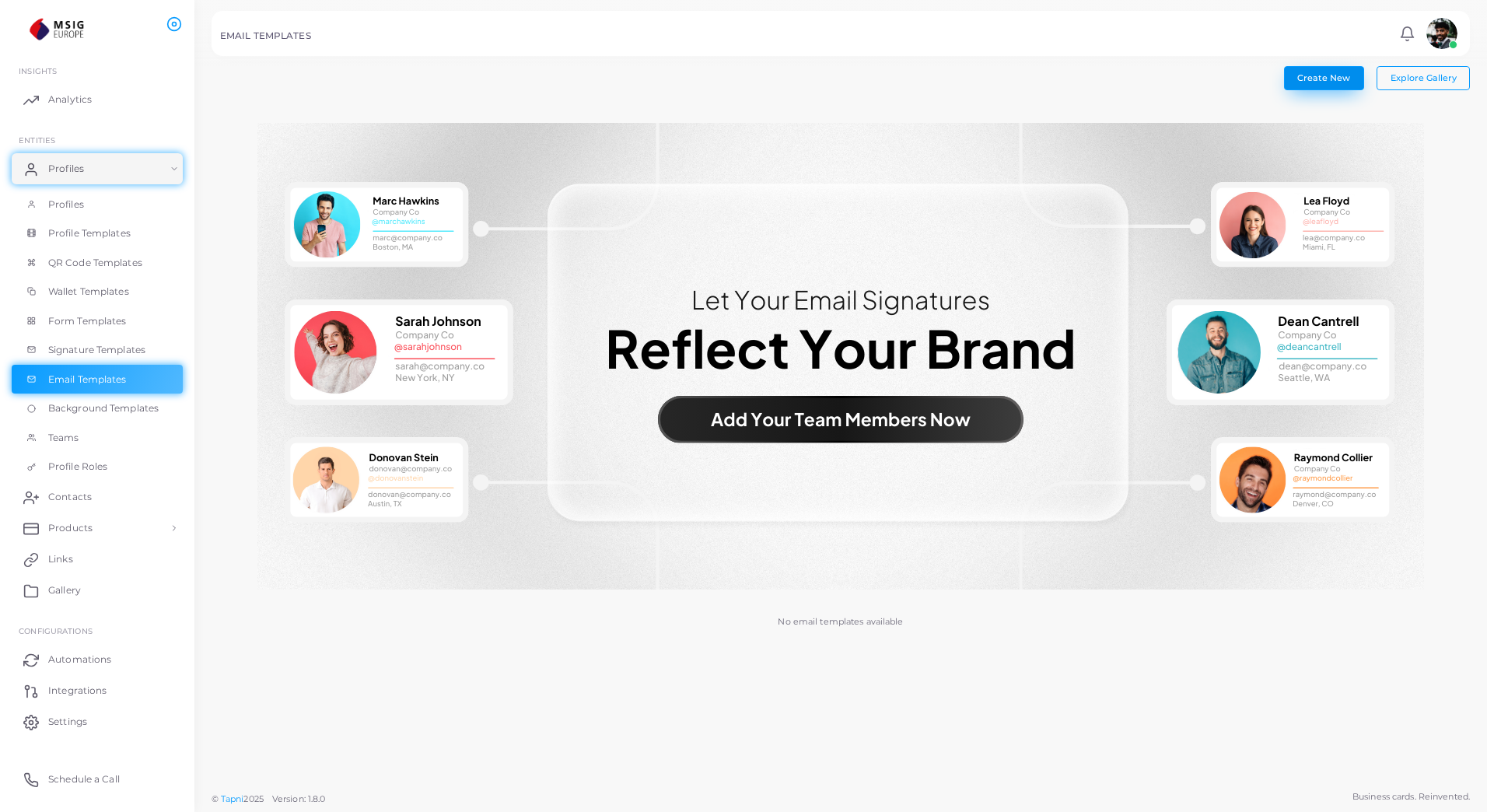
click at [1318, 80] on span "Create New" at bounding box center [1323, 78] width 53 height 11
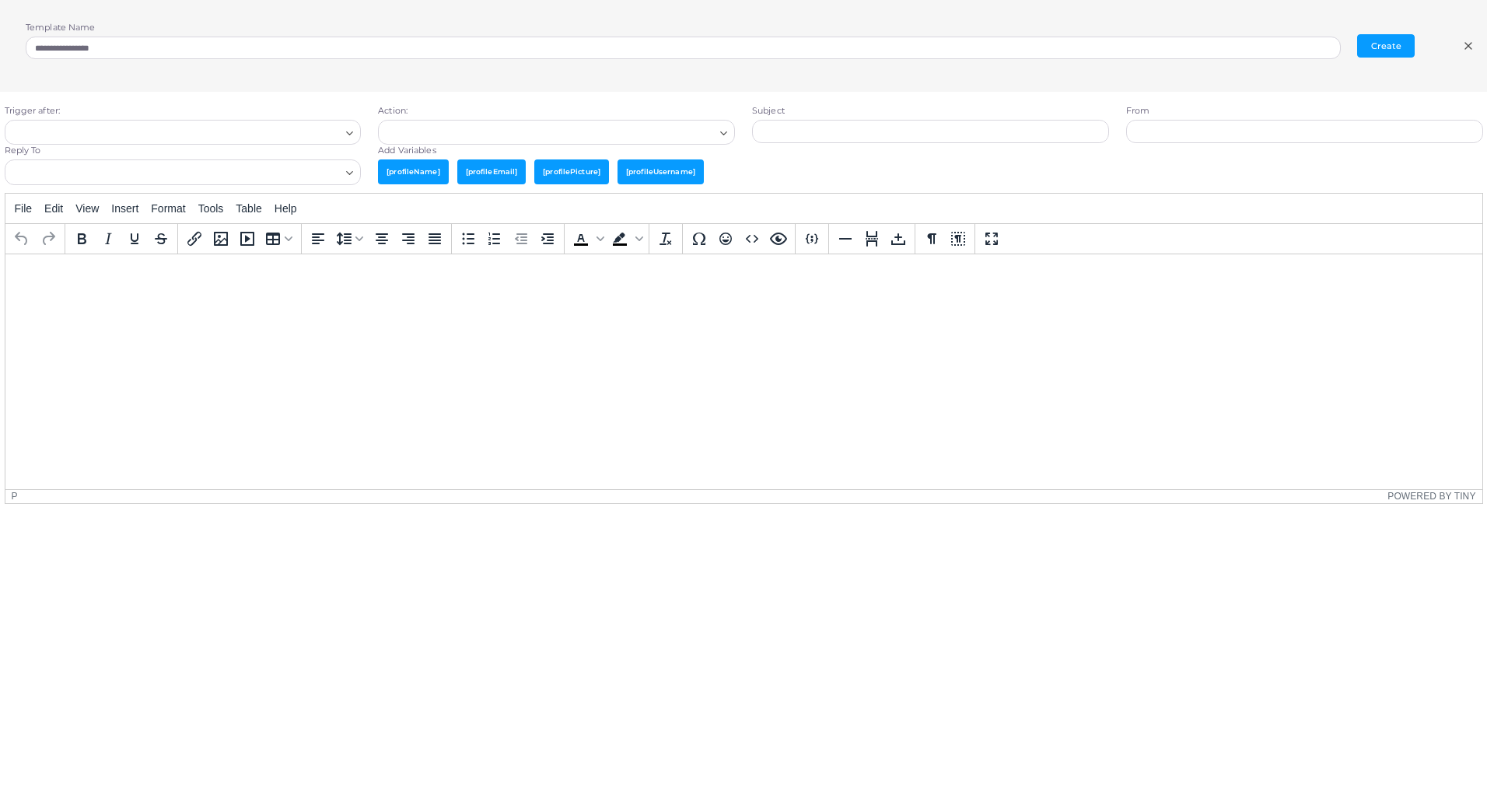
click at [1465, 52] on icon at bounding box center [1468, 45] width 12 height 12
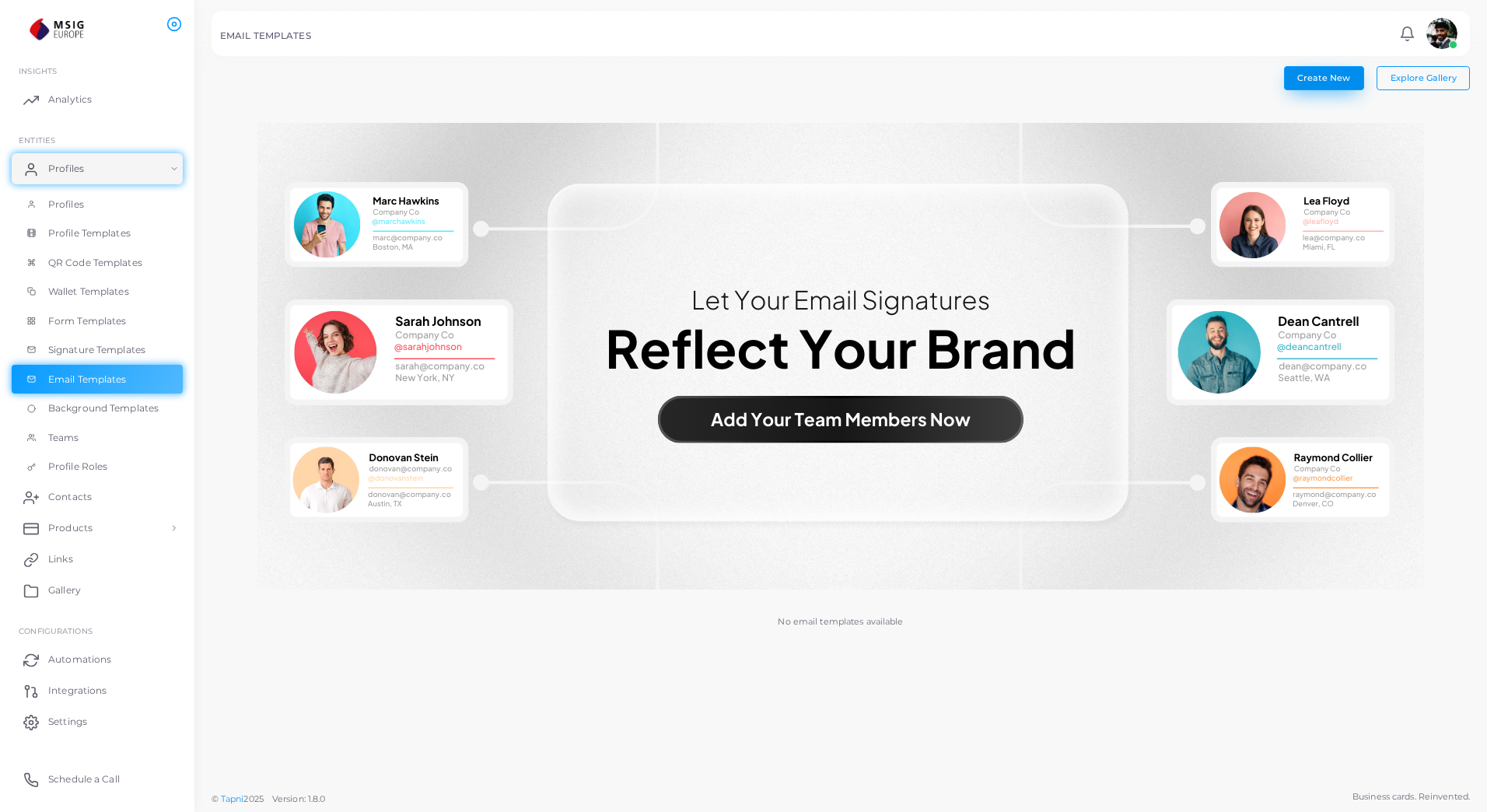
click at [1308, 81] on span "Create New" at bounding box center [1323, 78] width 53 height 11
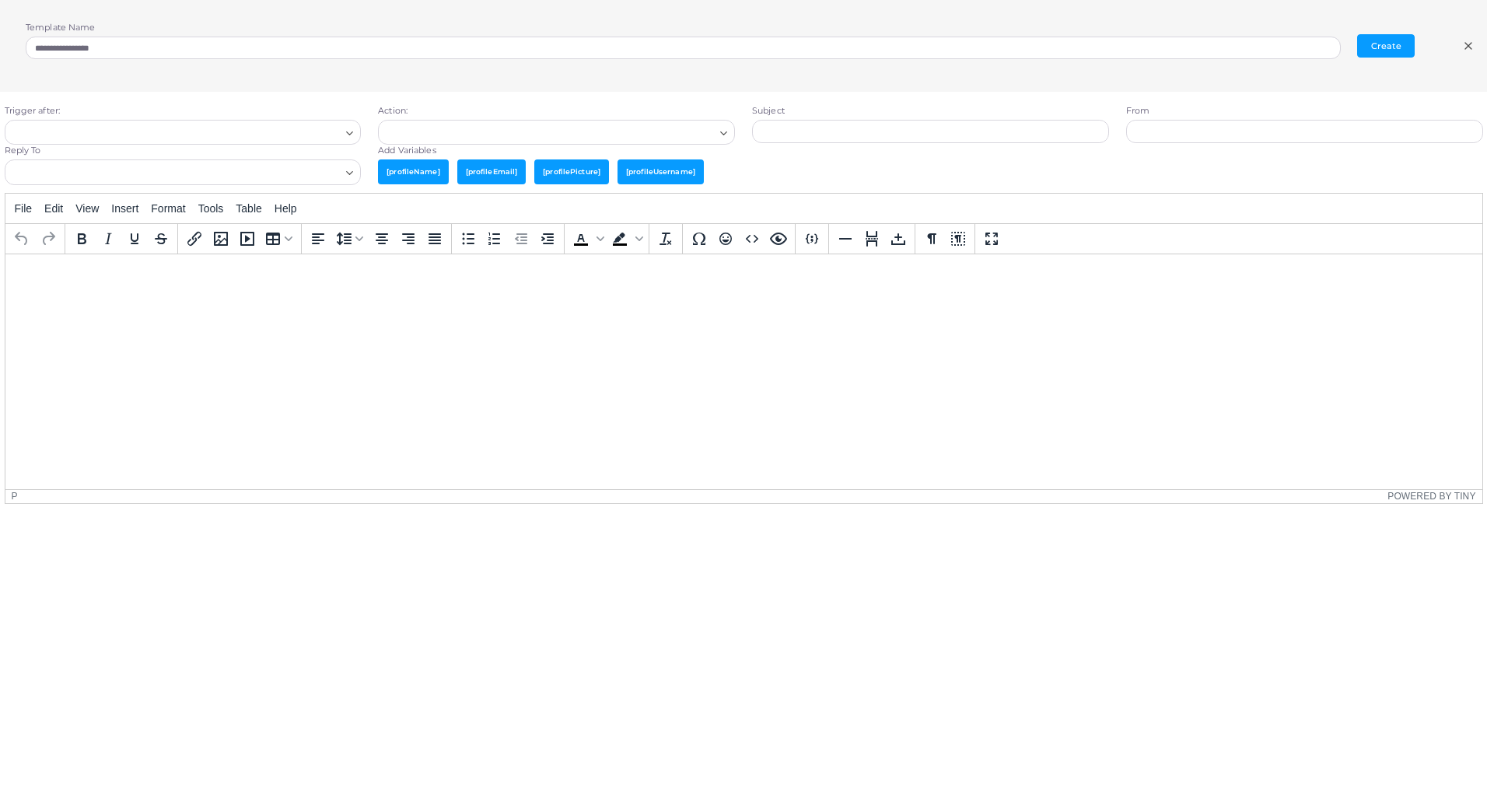
click at [234, 146] on div "Reply To Loading..." at bounding box center [183, 168] width 374 height 47
click at [236, 132] on input "Search for option" at bounding box center [176, 133] width 329 height 17
click at [15, 74] on div "**********" at bounding box center [744, 46] width 1487 height 92
click at [256, 136] on input "Search for option" at bounding box center [176, 133] width 329 height 17
click at [214, 97] on div "Trigger after: Loading... Profile Created Contact Created sendEmail Action: Loa…" at bounding box center [744, 482] width 1505 height 781
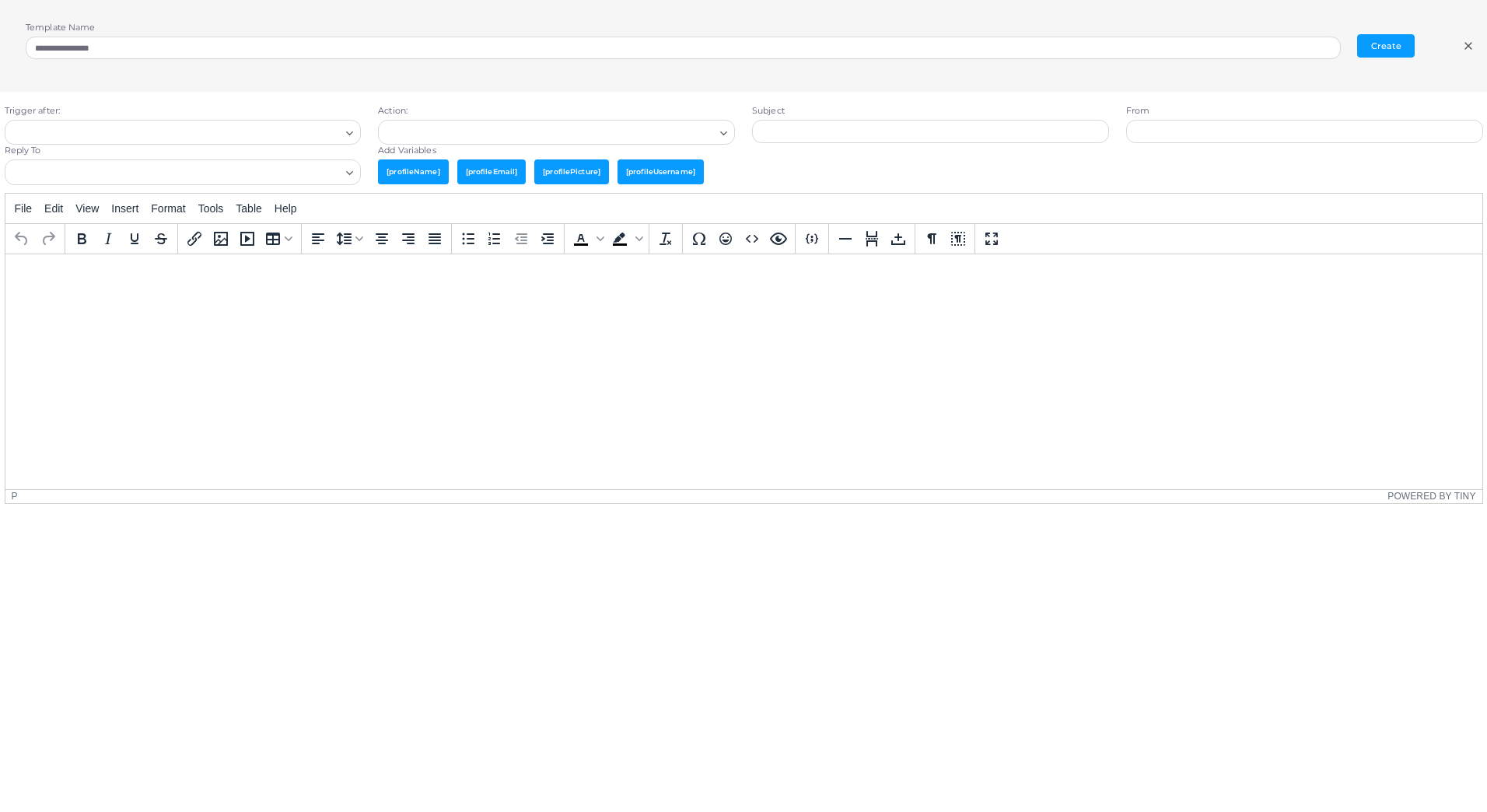
click at [1470, 44] on line at bounding box center [1468, 46] width 7 height 7
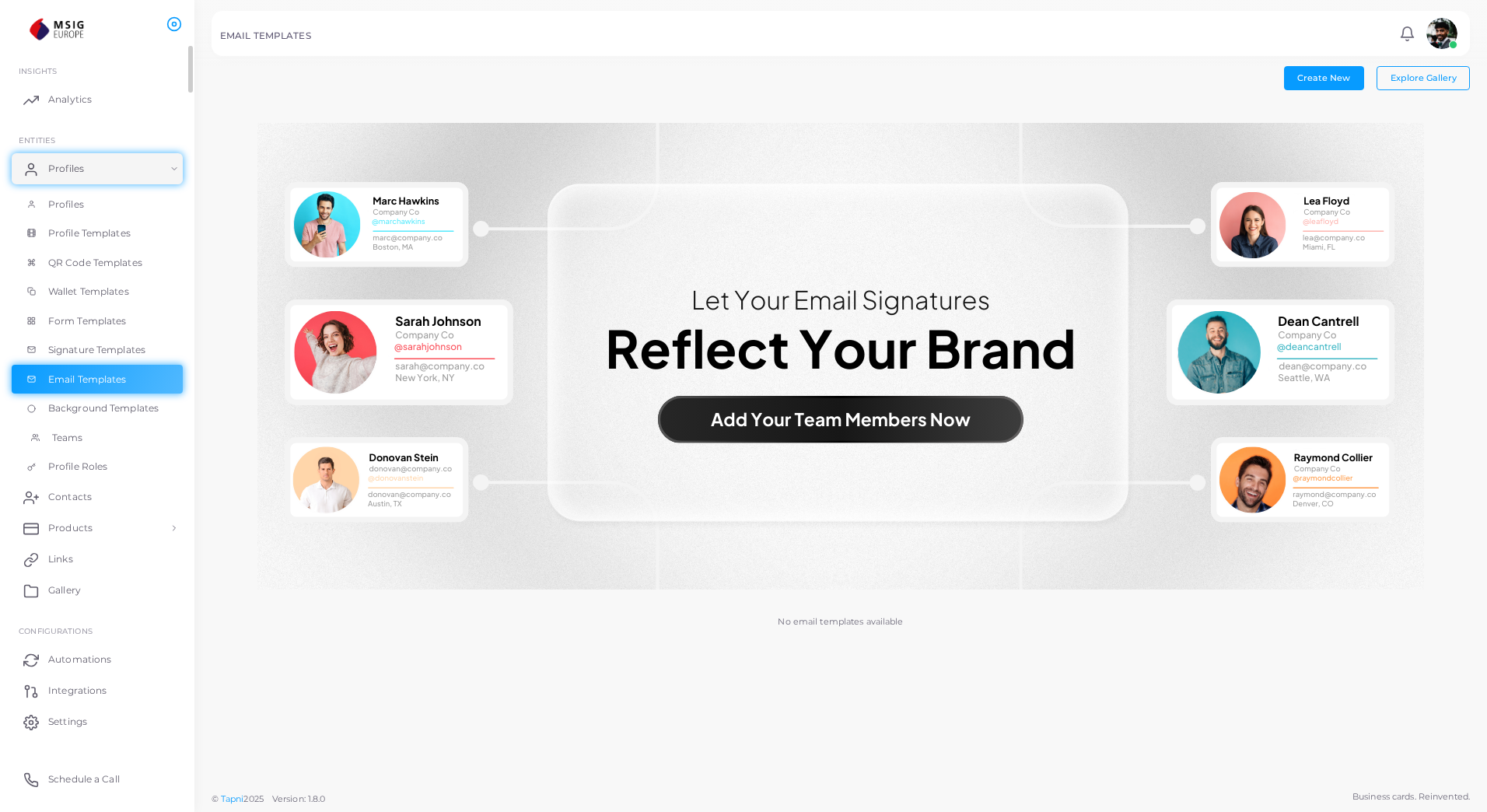
click at [102, 439] on link "Teams" at bounding box center [97, 437] width 171 height 29
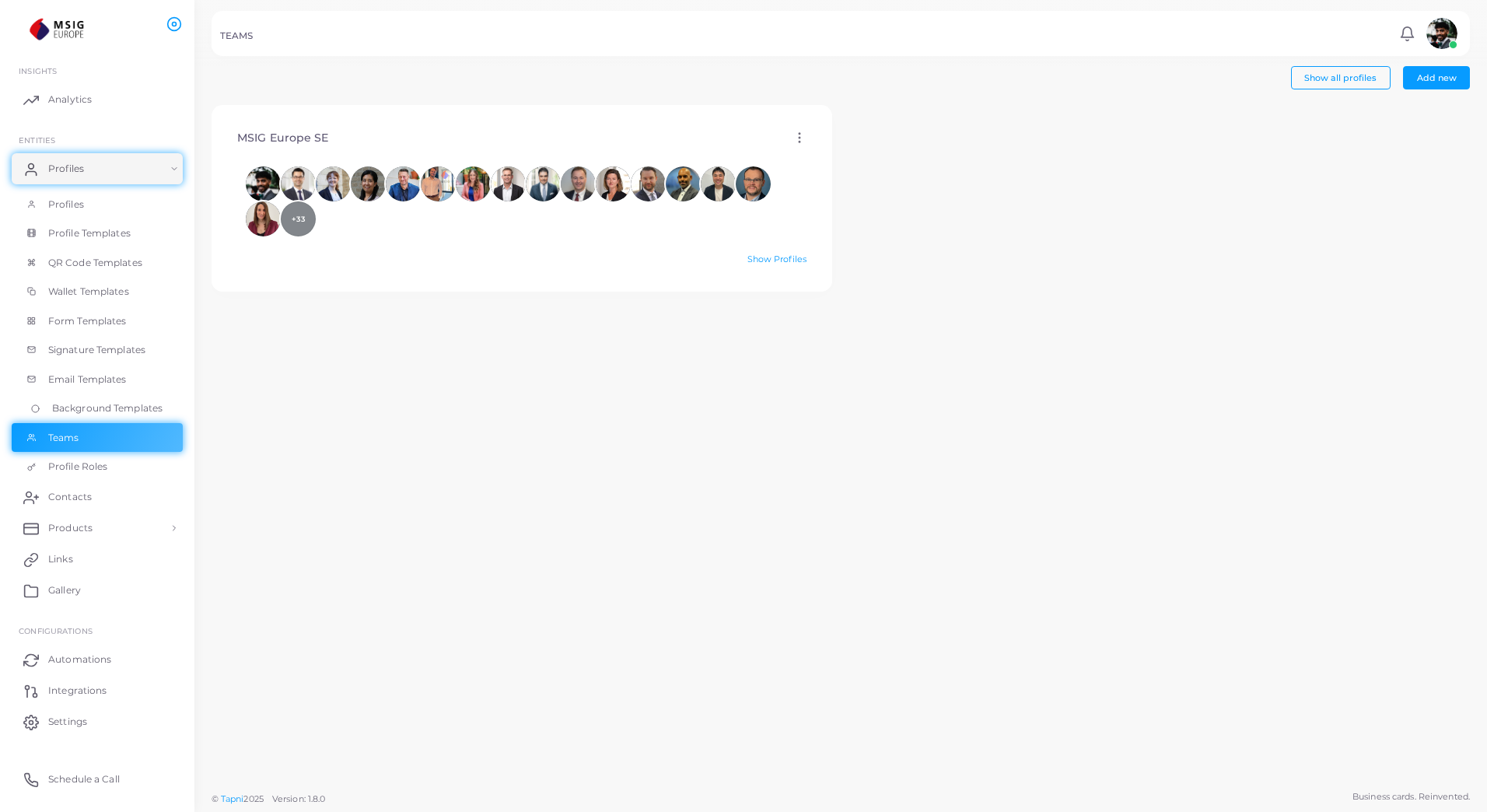
click at [105, 414] on span "Background Templates" at bounding box center [107, 408] width 111 height 14
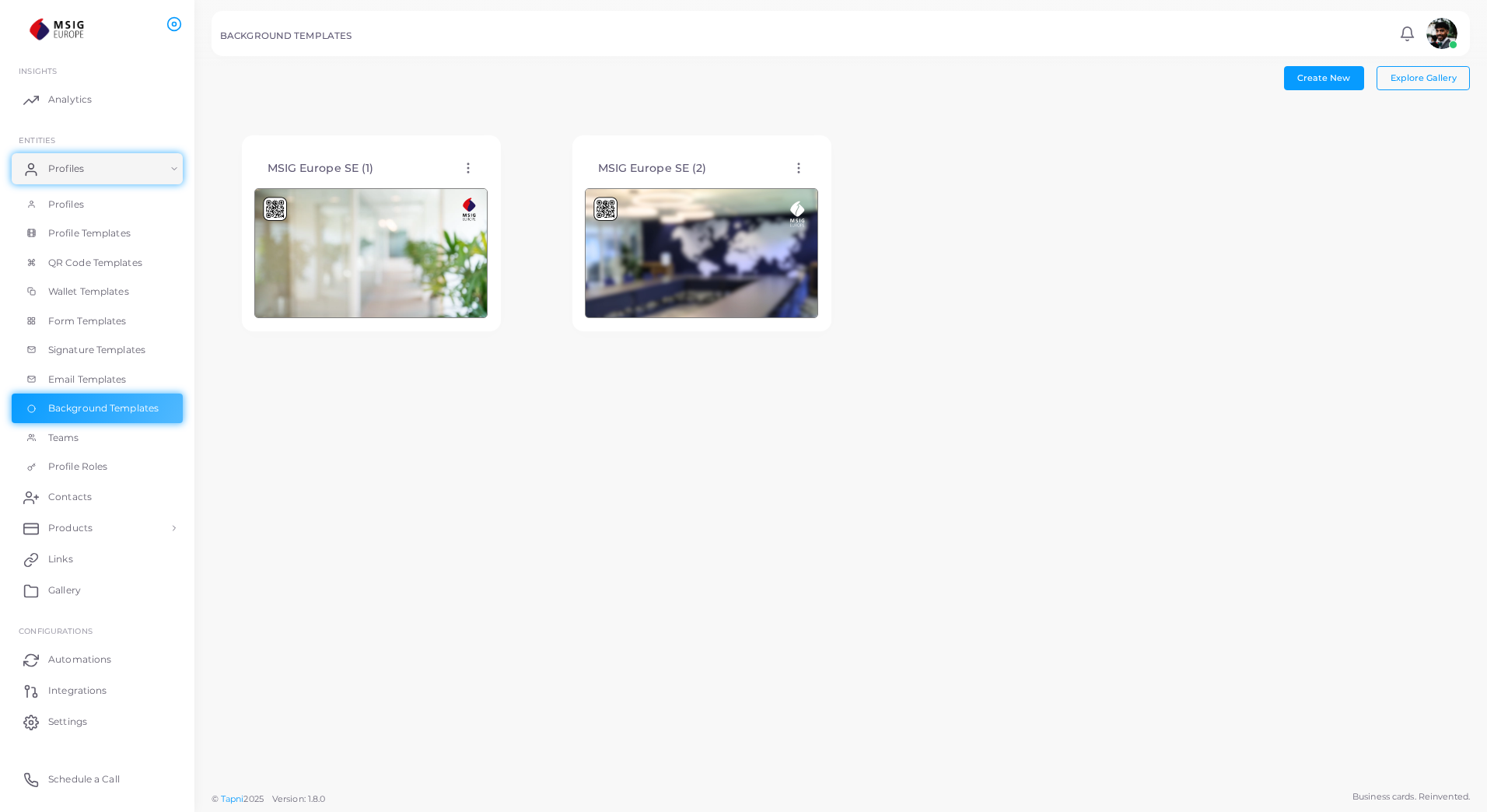
click at [798, 162] on icon at bounding box center [799, 167] width 14 height 14
click at [130, 381] on span "Email Templates" at bounding box center [91, 379] width 79 height 14
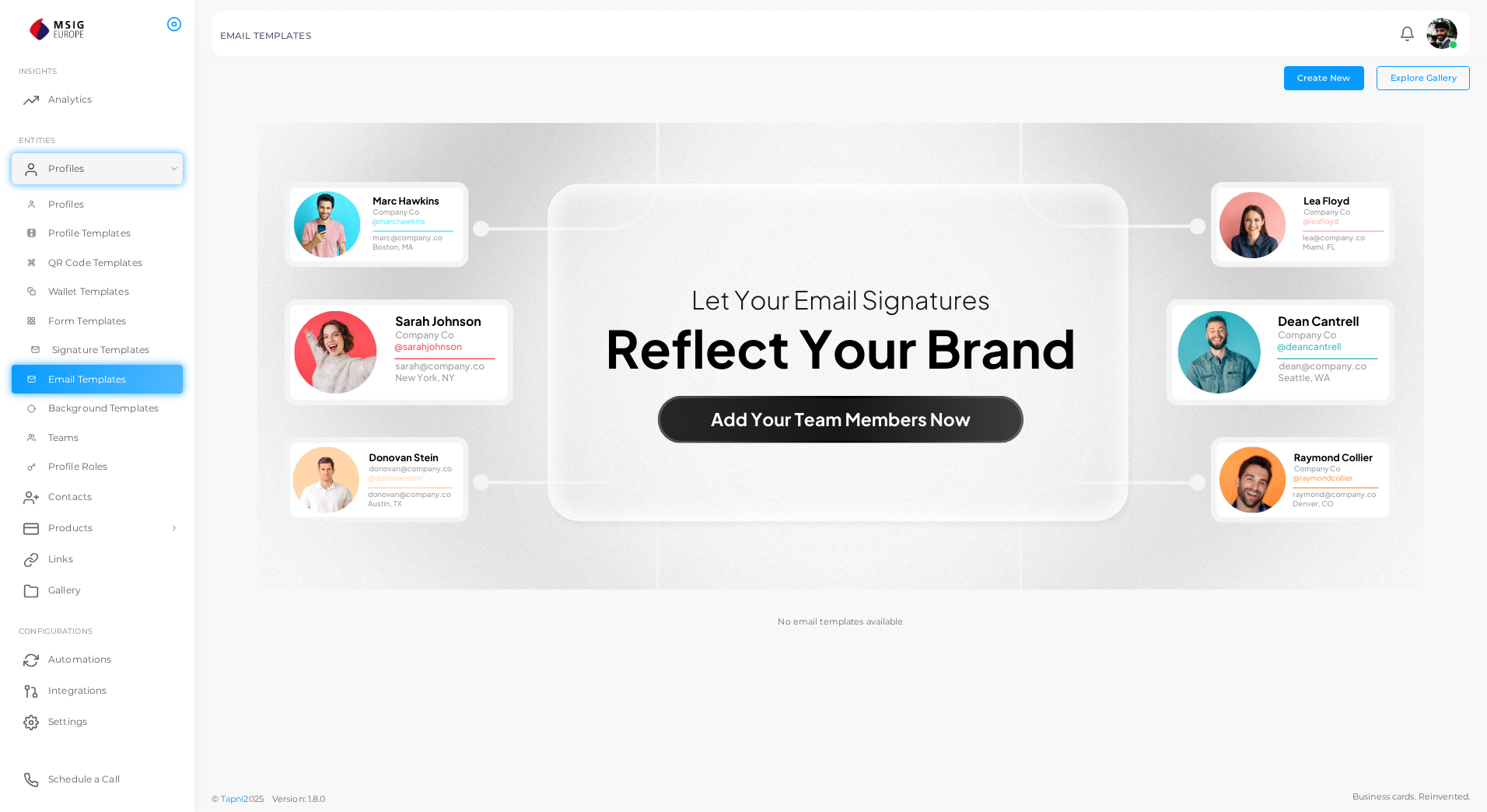
click at [133, 351] on span "Signature Templates" at bounding box center [100, 350] width 97 height 14
click at [109, 326] on span "Form Templates" at bounding box center [91, 320] width 79 height 14
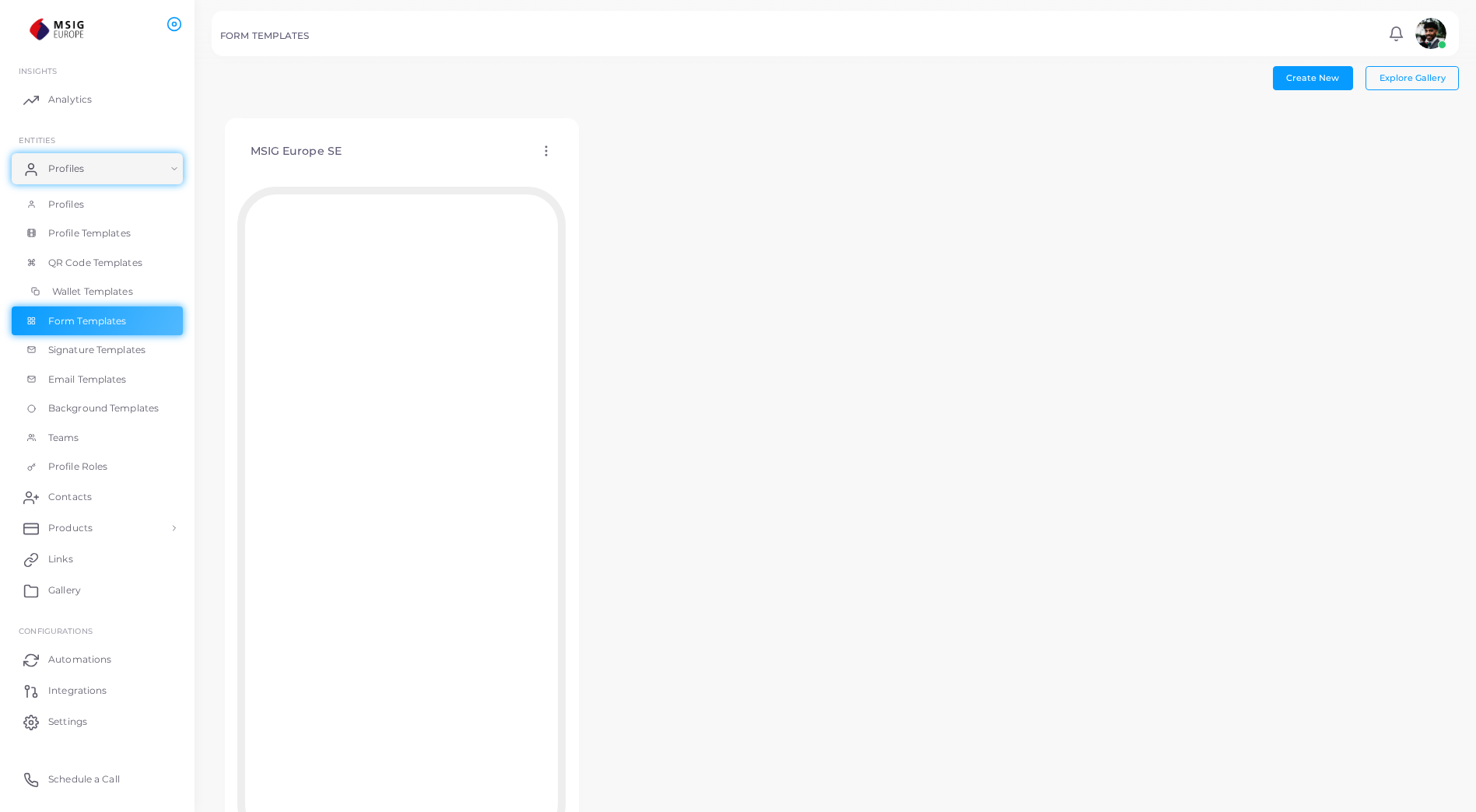
click at [100, 294] on span "Wallet Templates" at bounding box center [92, 291] width 81 height 14
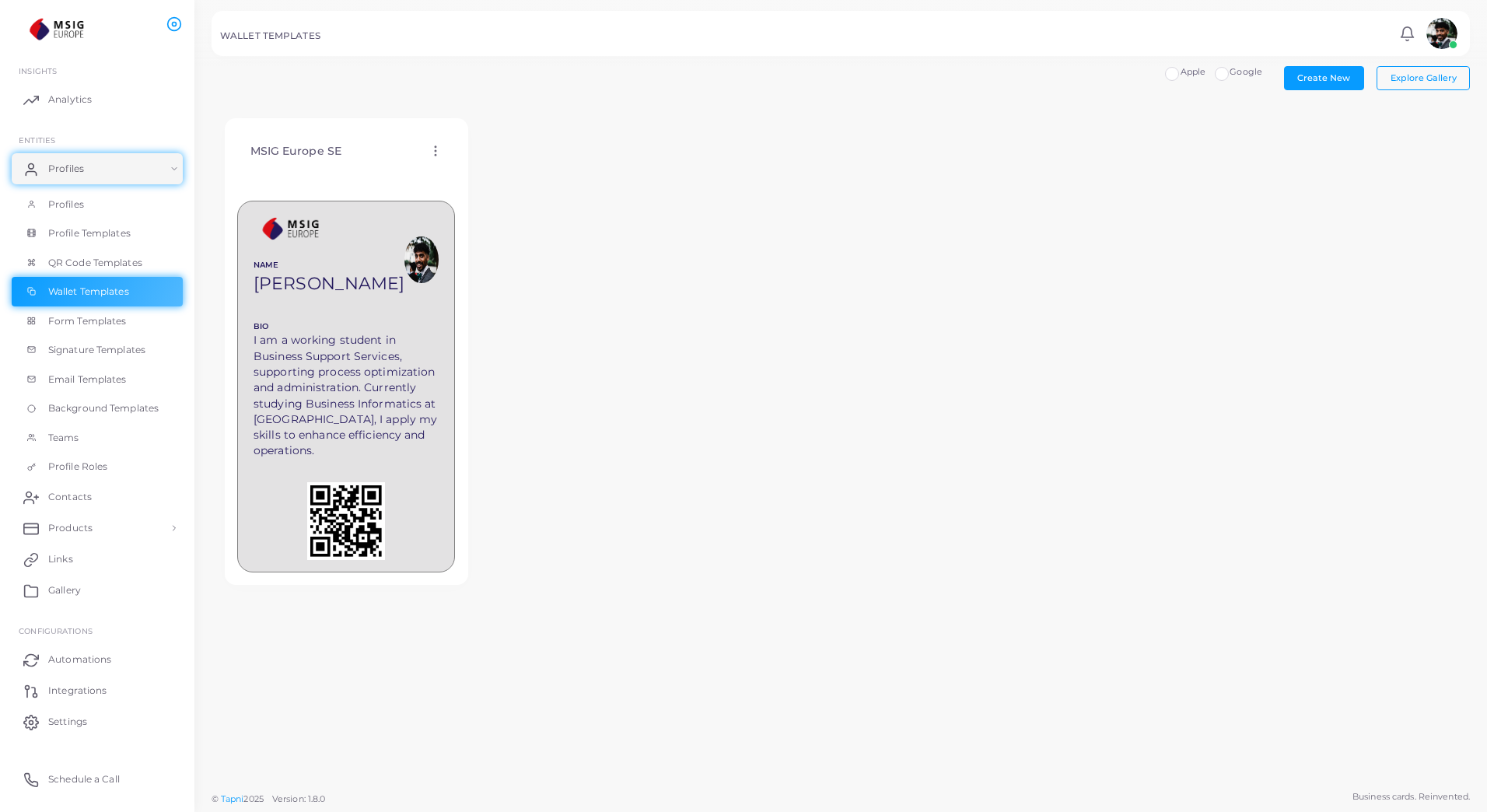
click at [433, 150] on icon at bounding box center [435, 150] width 14 height 14
click at [472, 184] on span "Assign template" at bounding box center [501, 190] width 70 height 12
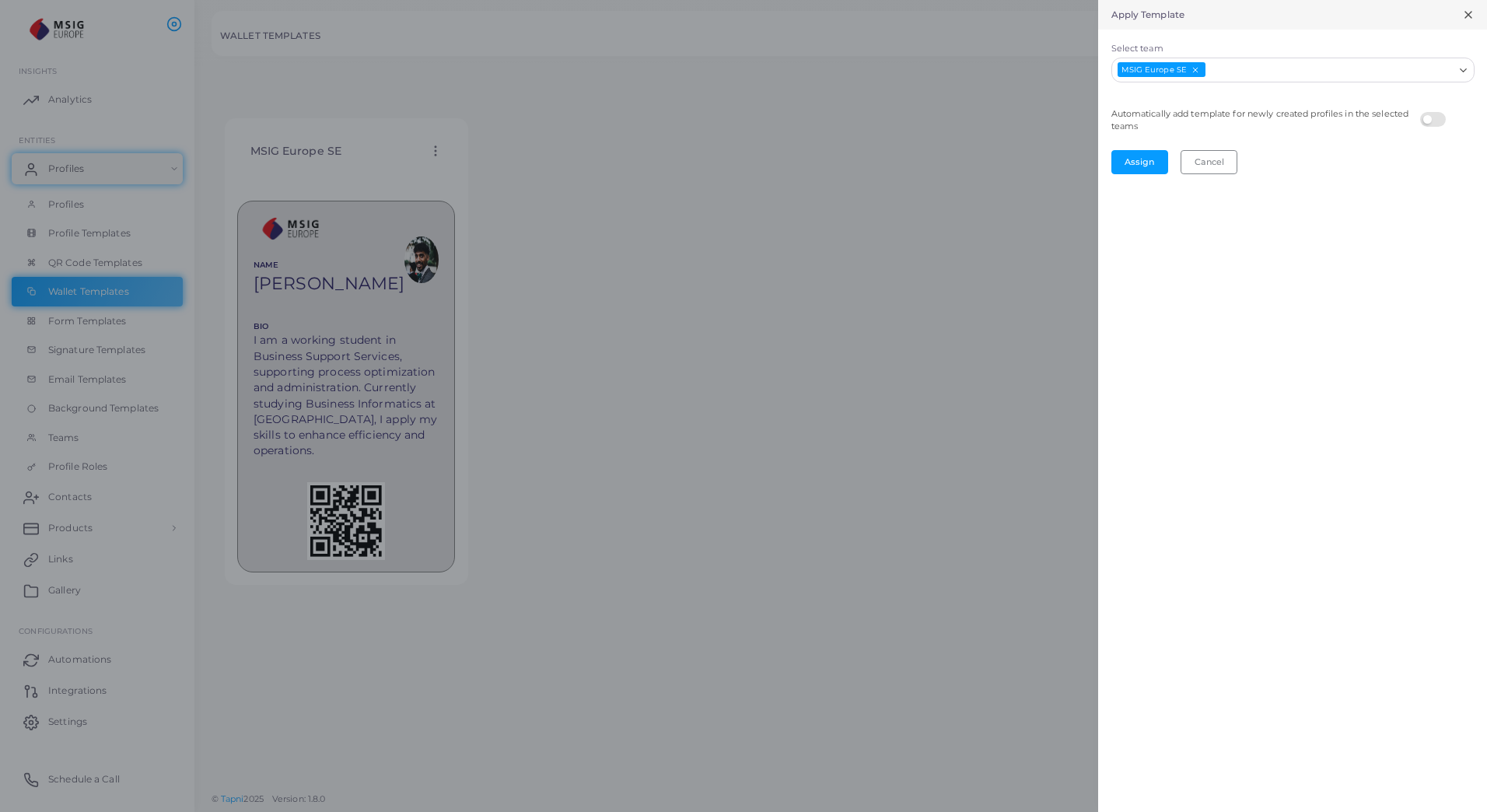
click at [1464, 16] on icon at bounding box center [1468, 14] width 12 height 12
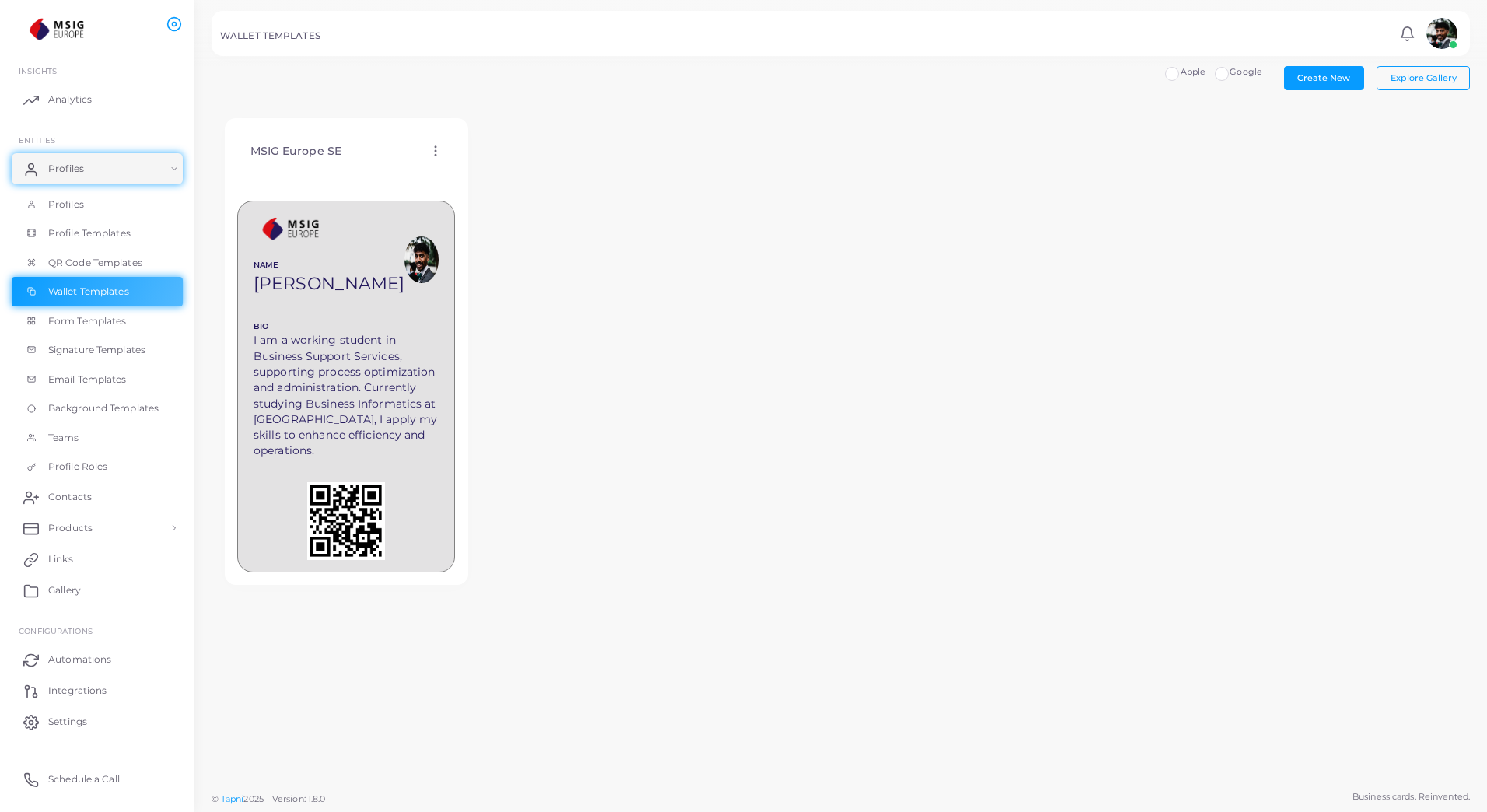
click at [986, 243] on div "MSIG Europe SE Edit Template Assign template Duplicate Template Delete Template…" at bounding box center [840, 352] width 1259 height 492
click at [148, 258] on link "QR Code Templates" at bounding box center [97, 262] width 171 height 29
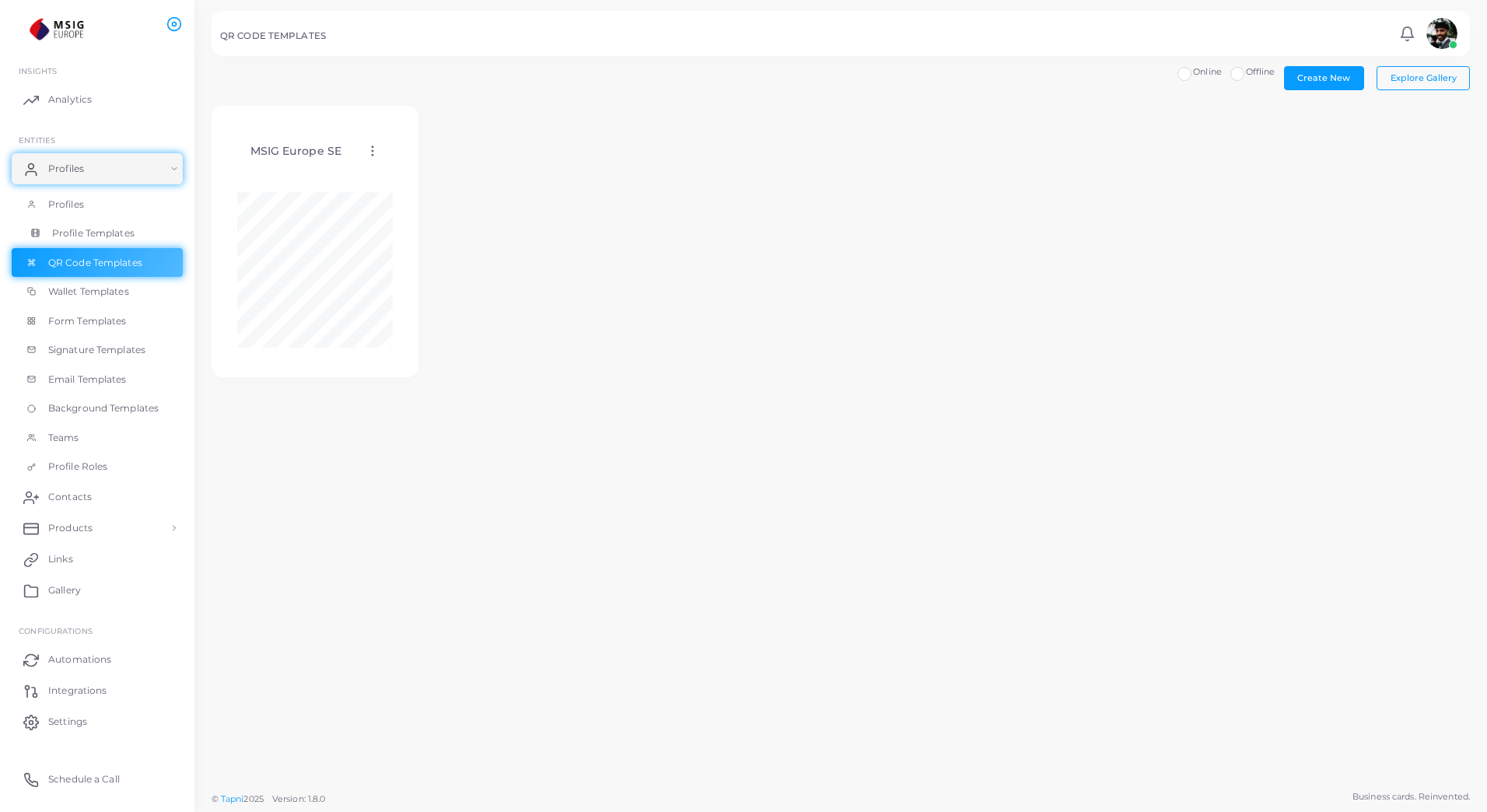
click at [104, 233] on span "Profile Templates" at bounding box center [93, 233] width 83 height 14
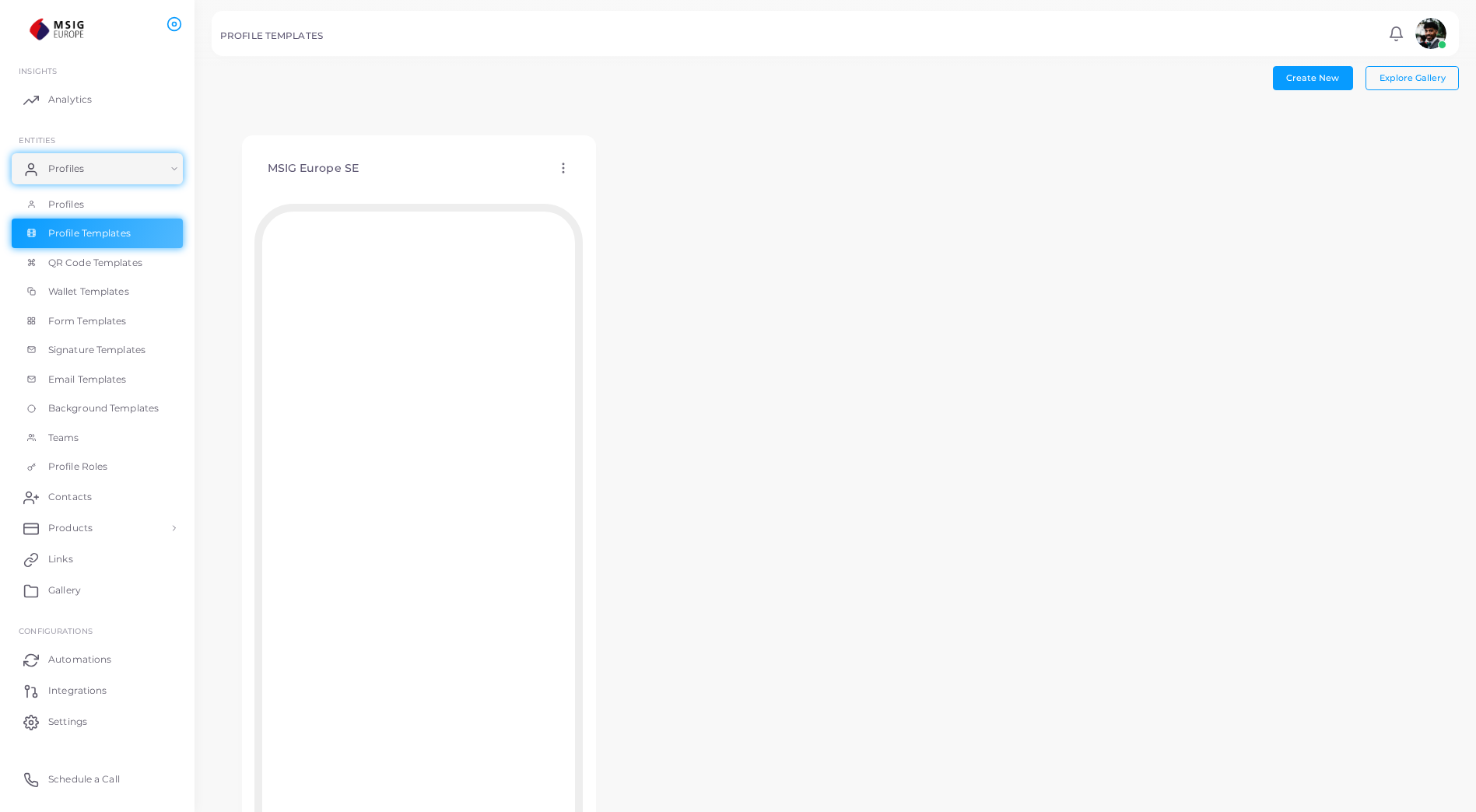
click at [566, 167] on icon at bounding box center [563, 167] width 14 height 14
click at [608, 182] on span "Edit Template" at bounding box center [627, 186] width 59 height 12
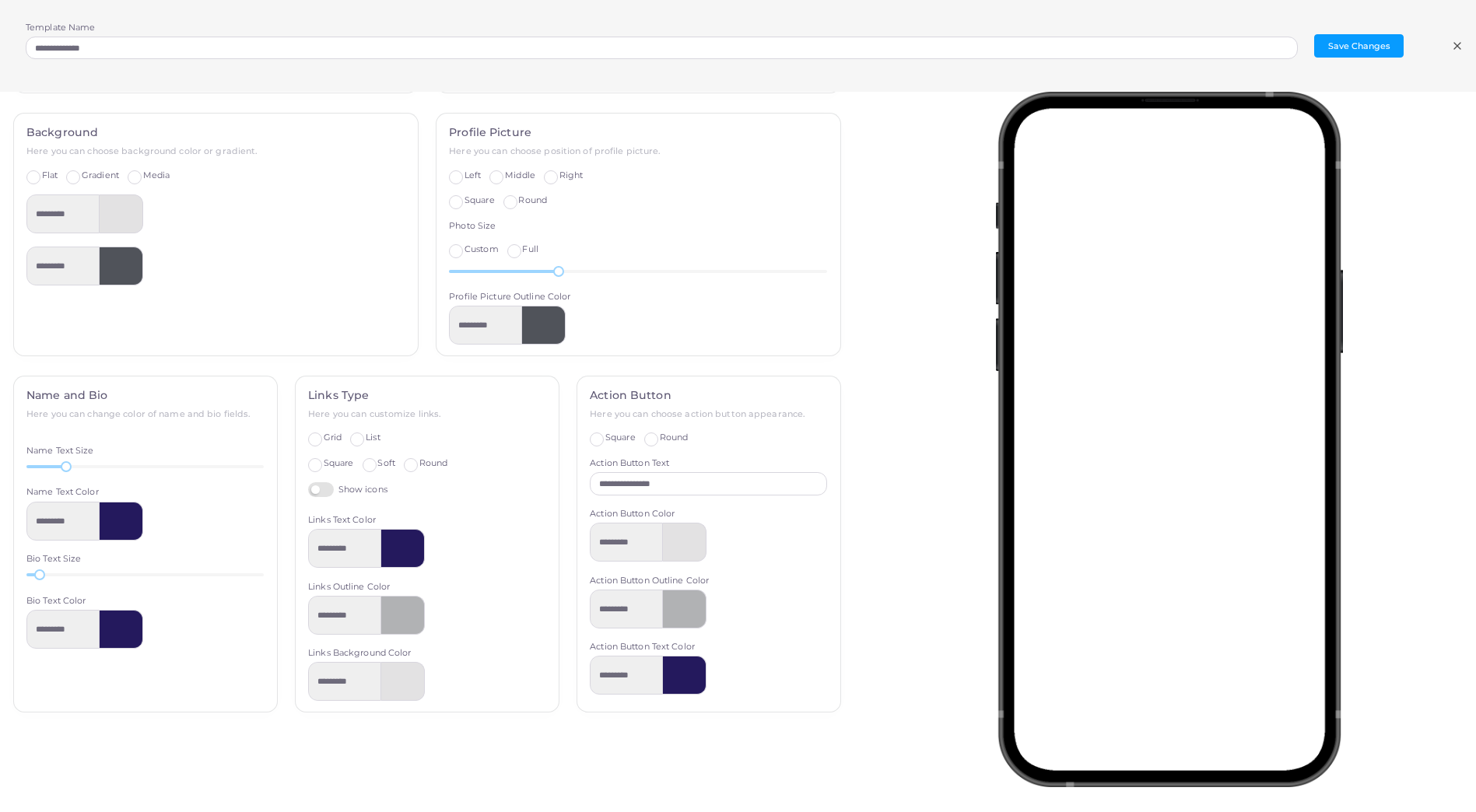
scroll to position [333, 0]
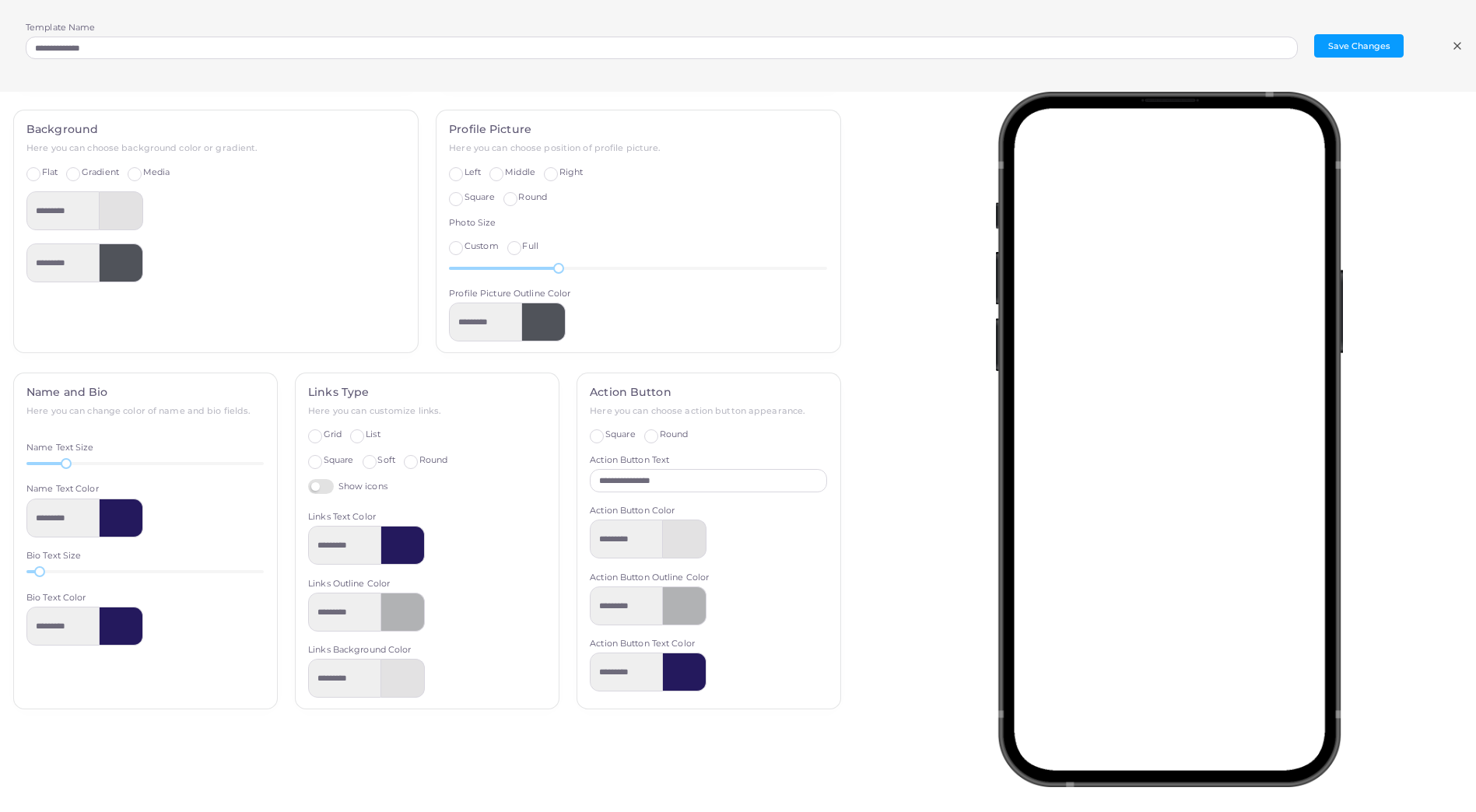
click at [1454, 46] on icon at bounding box center [1457, 45] width 12 height 12
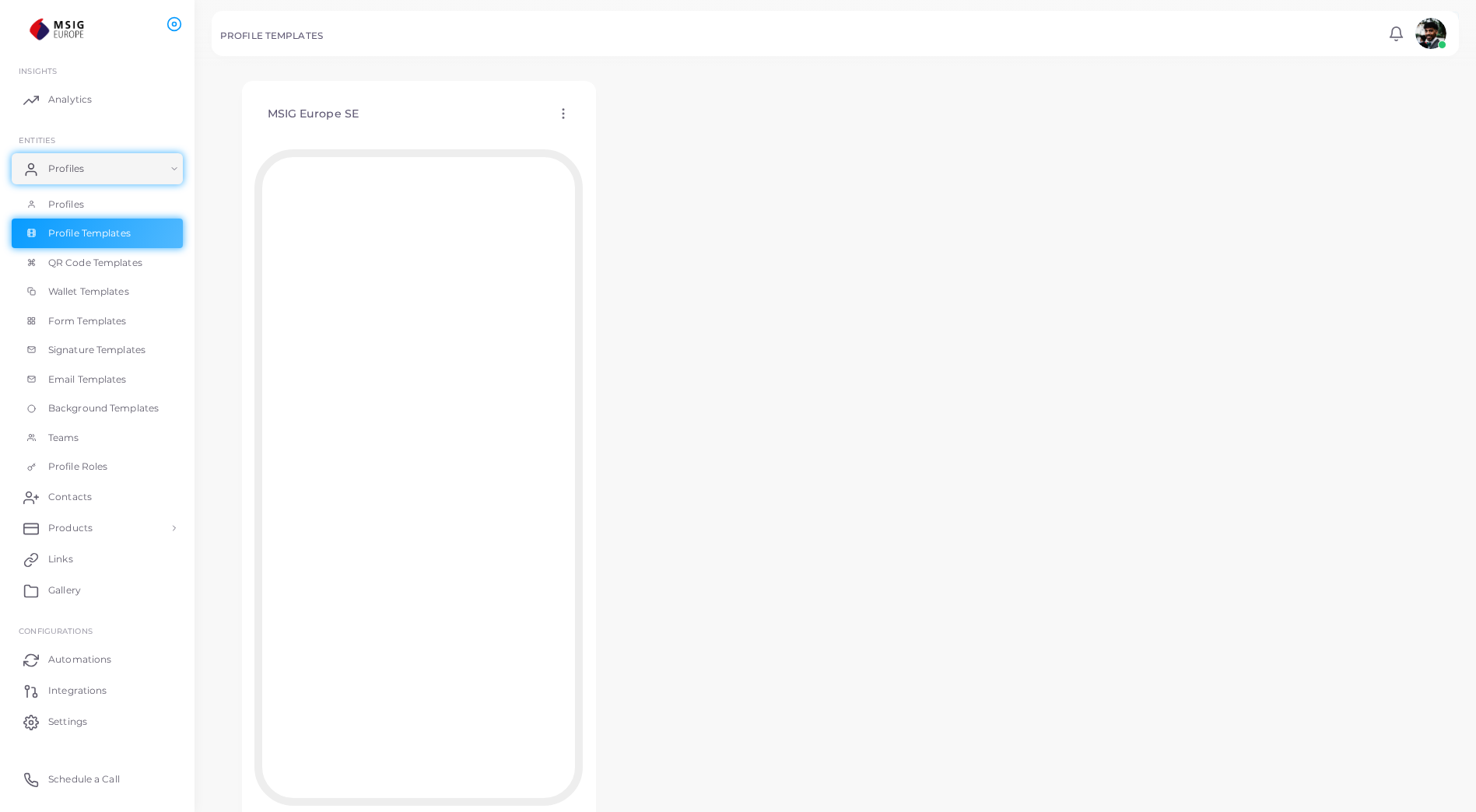
scroll to position [0, 0]
click at [567, 169] on icon at bounding box center [563, 167] width 14 height 14
click at [600, 182] on span "Edit Template" at bounding box center [629, 188] width 59 height 12
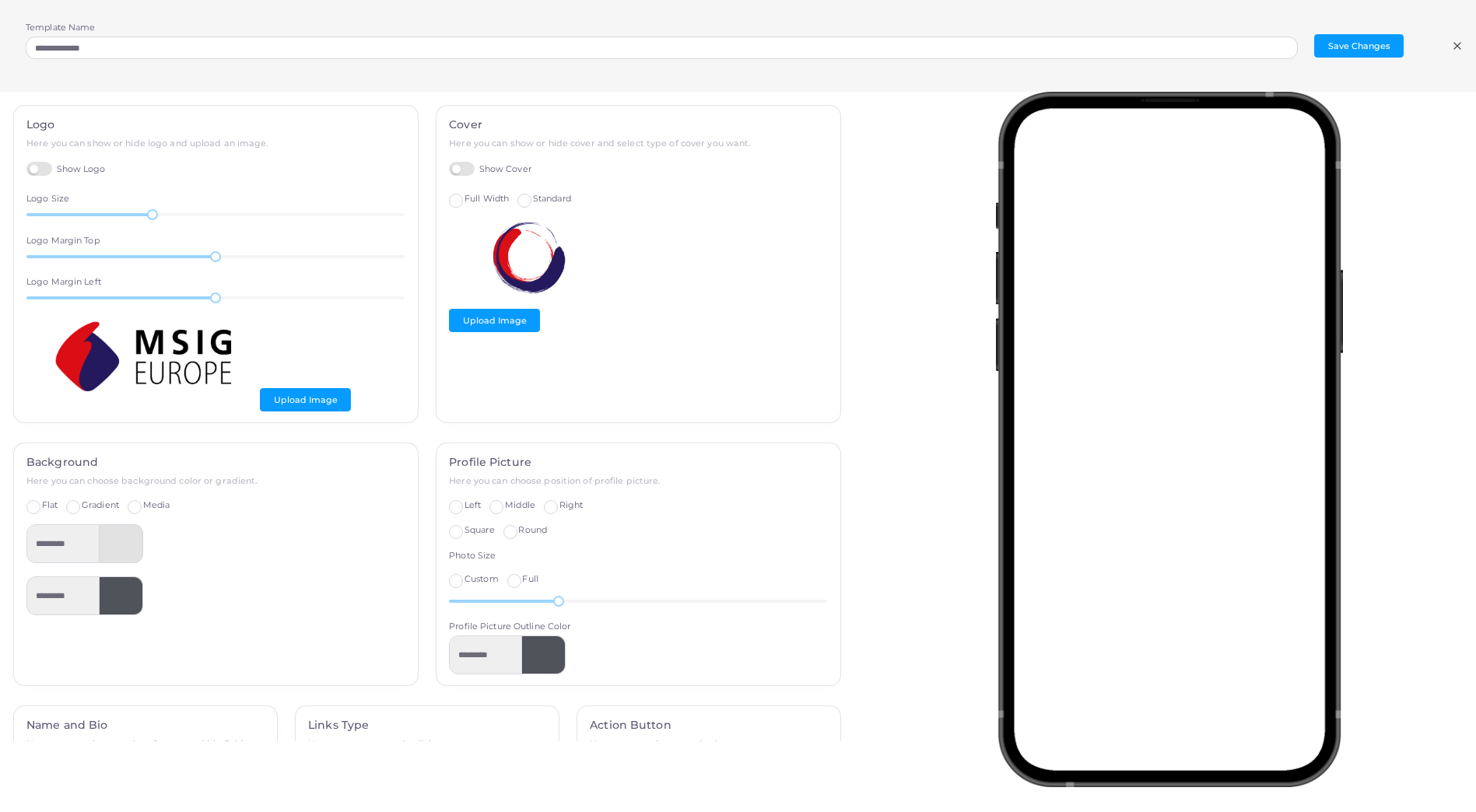
click at [1460, 43] on line at bounding box center [1457, 46] width 7 height 7
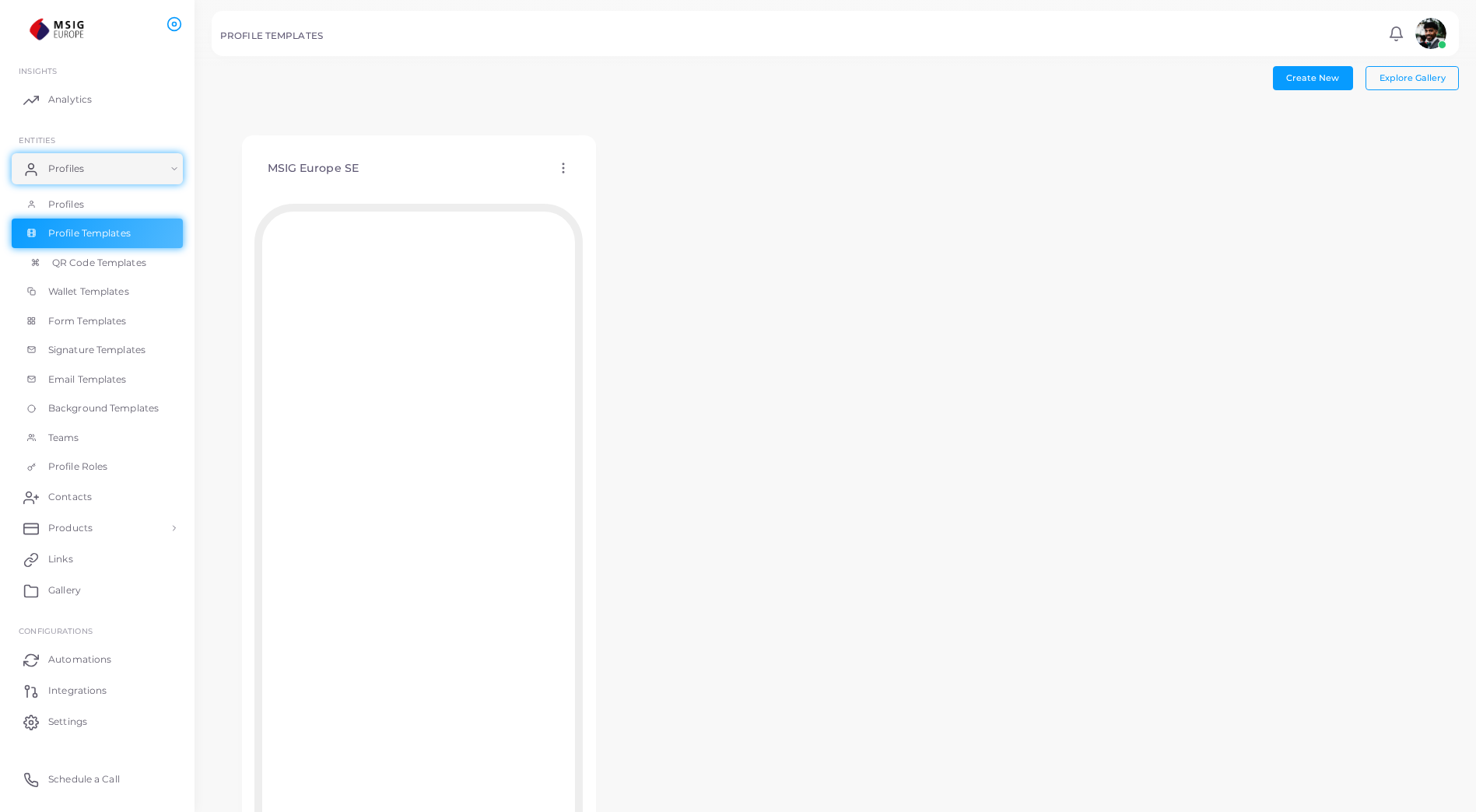
click at [91, 266] on span "QR Code Templates" at bounding box center [99, 262] width 94 height 14
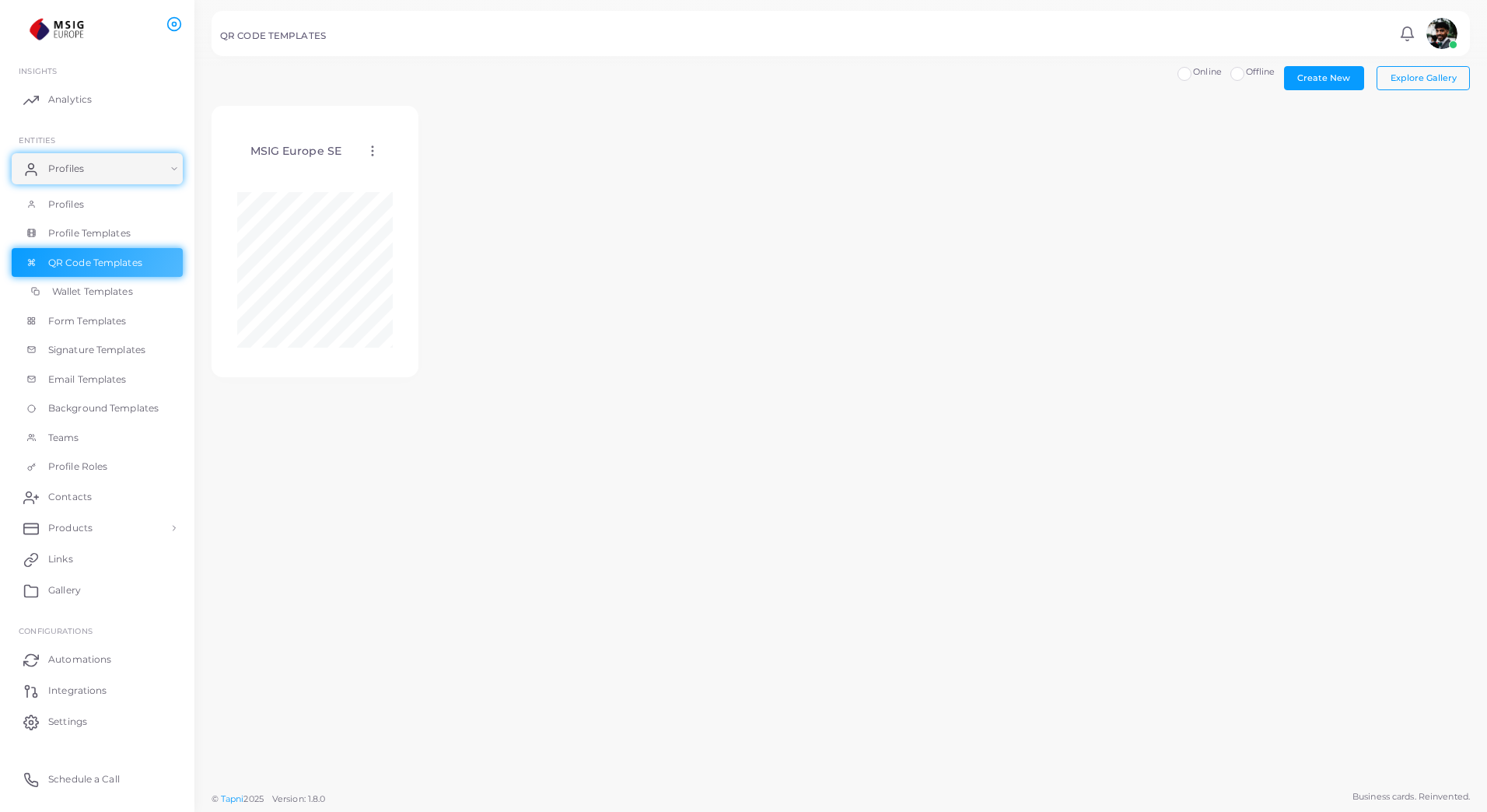
click at [142, 290] on link "Wallet Templates" at bounding box center [97, 291] width 171 height 29
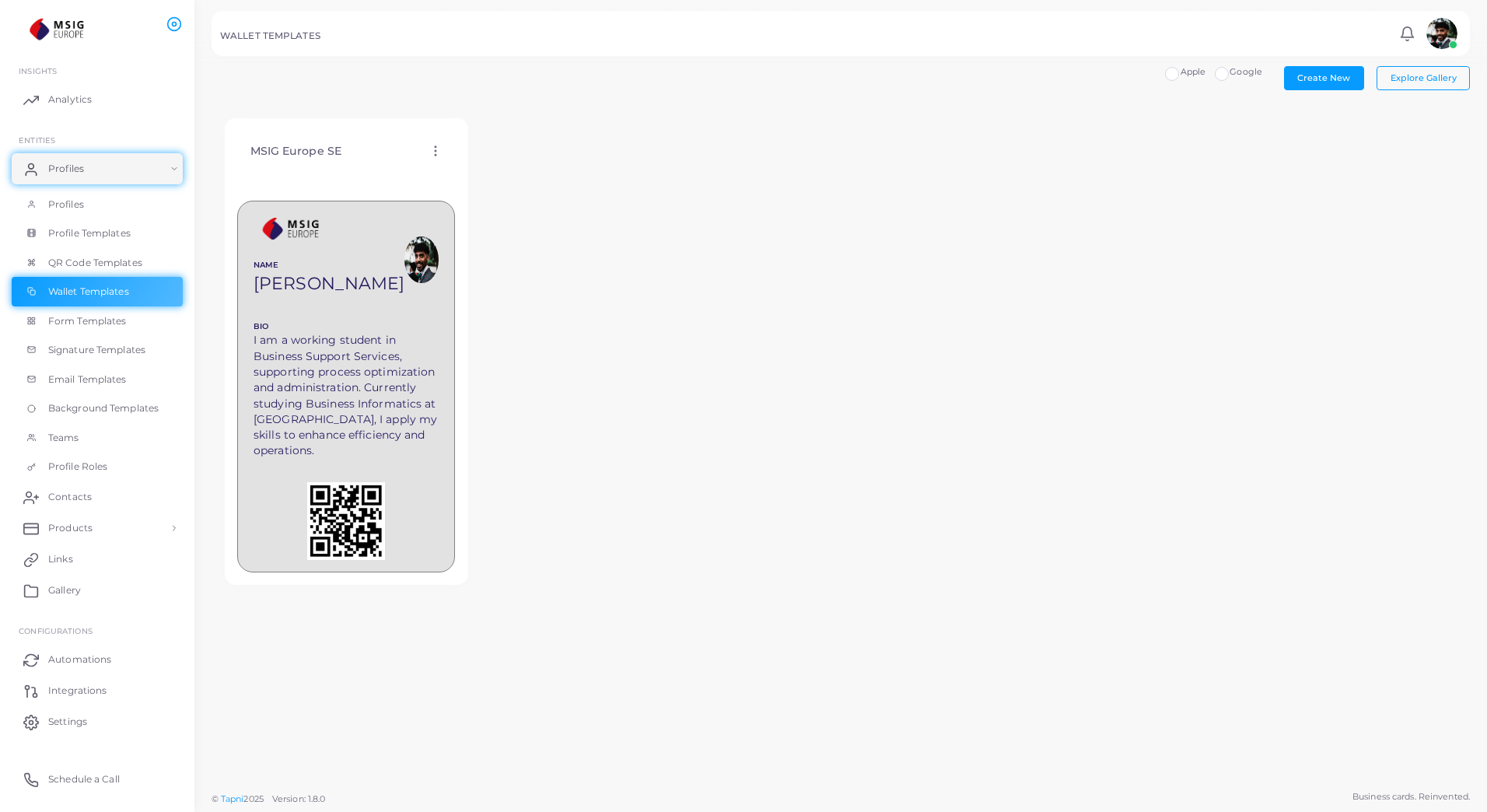
click at [440, 151] on icon at bounding box center [435, 150] width 14 height 14
click at [494, 166] on span "Edit Template" at bounding box center [502, 170] width 59 height 12
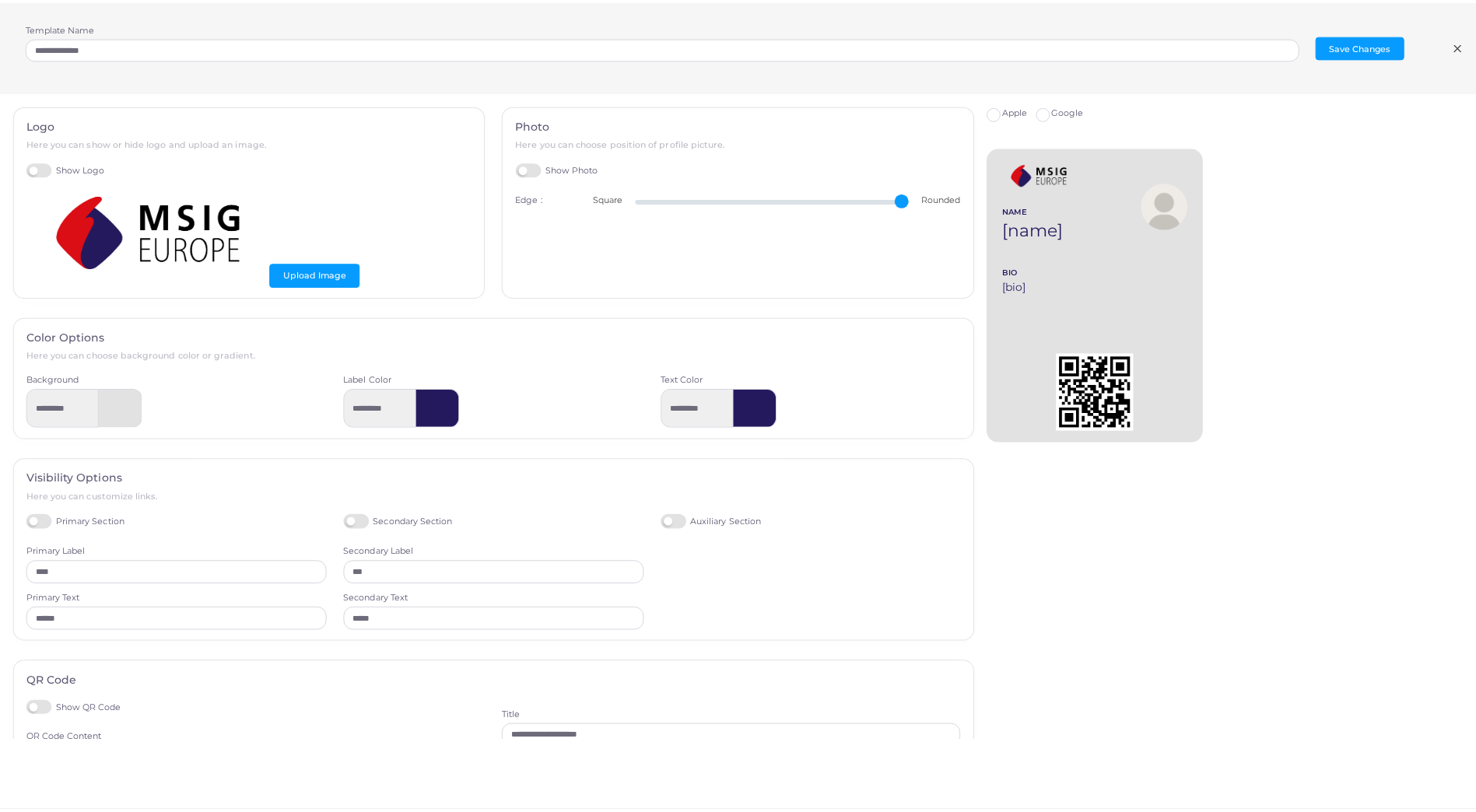
scroll to position [106, 0]
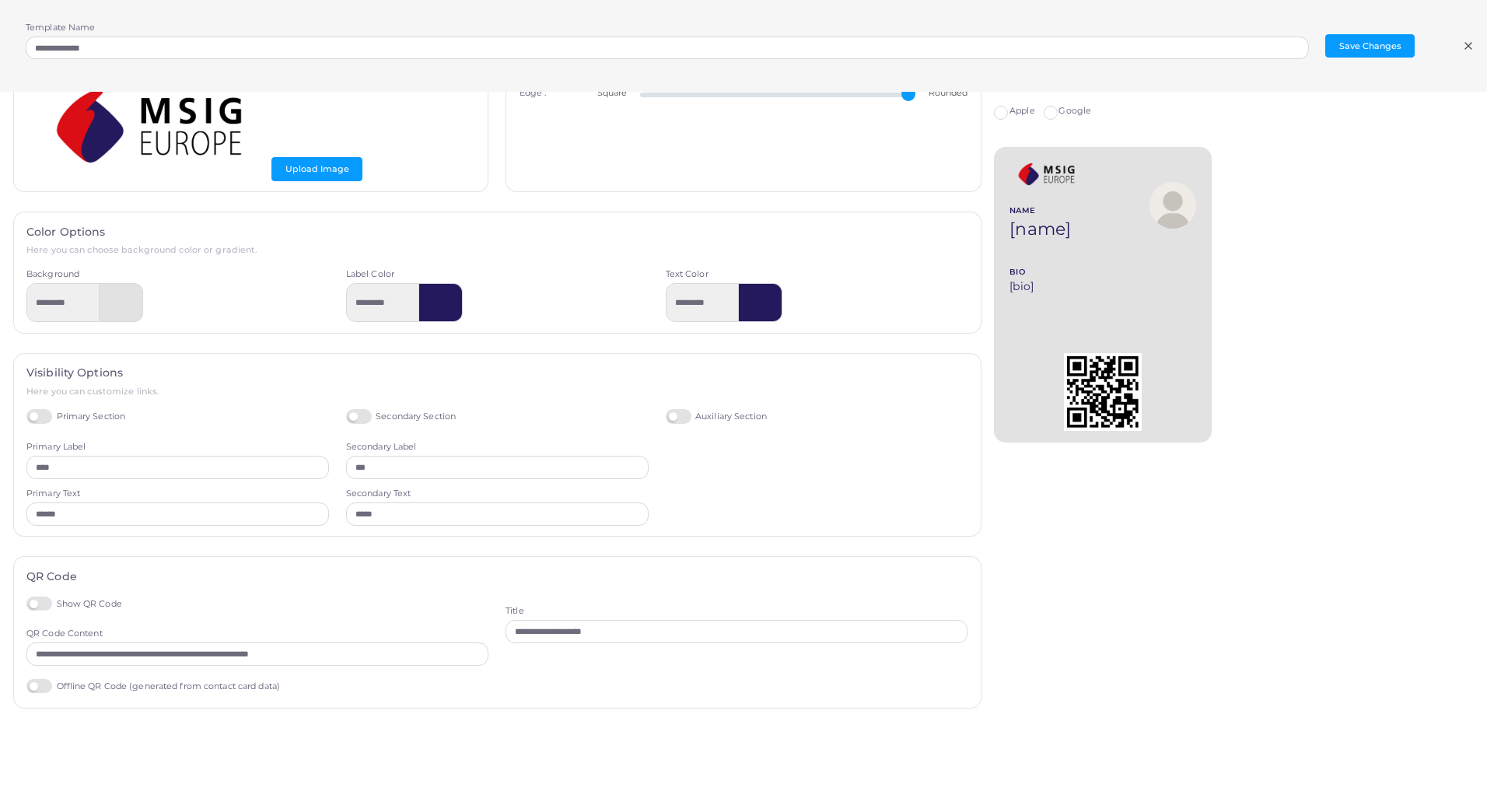
click at [1464, 49] on icon at bounding box center [1468, 45] width 12 height 12
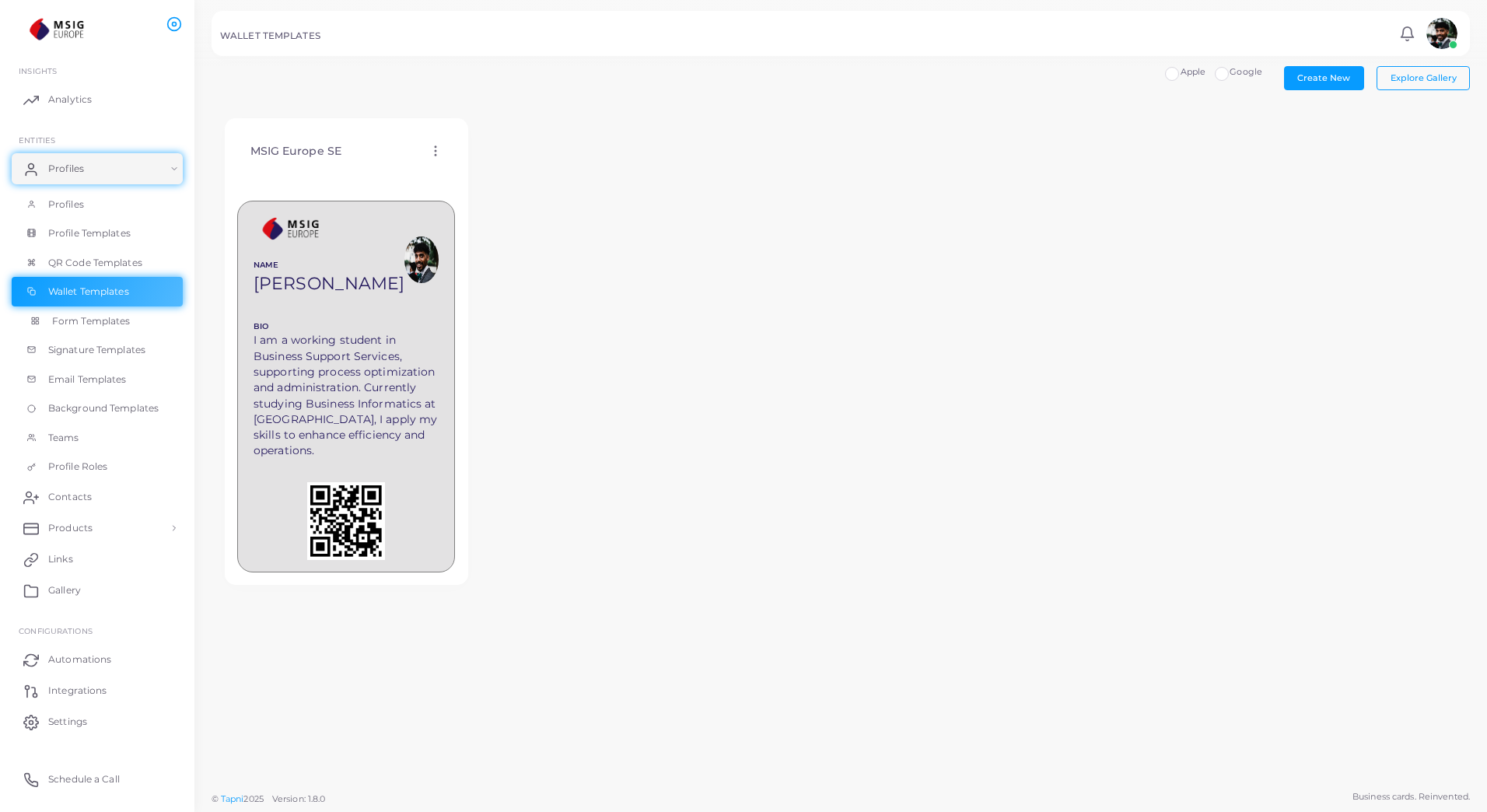
click at [84, 322] on span "Form Templates" at bounding box center [91, 320] width 79 height 14
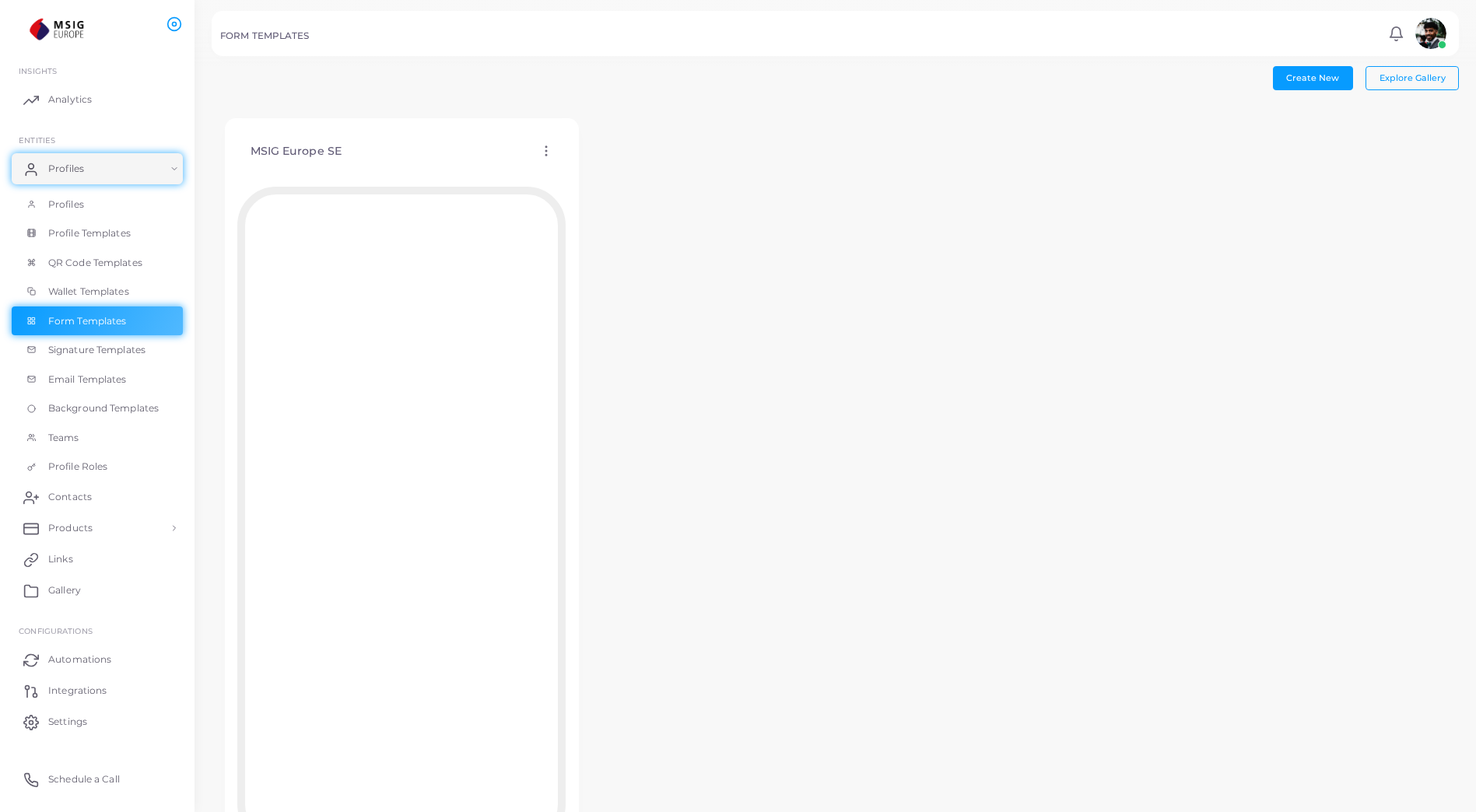
click at [545, 156] on circle at bounding box center [546, 156] width 2 height 2
click at [579, 164] on link "Edit Template" at bounding box center [610, 175] width 129 height 21
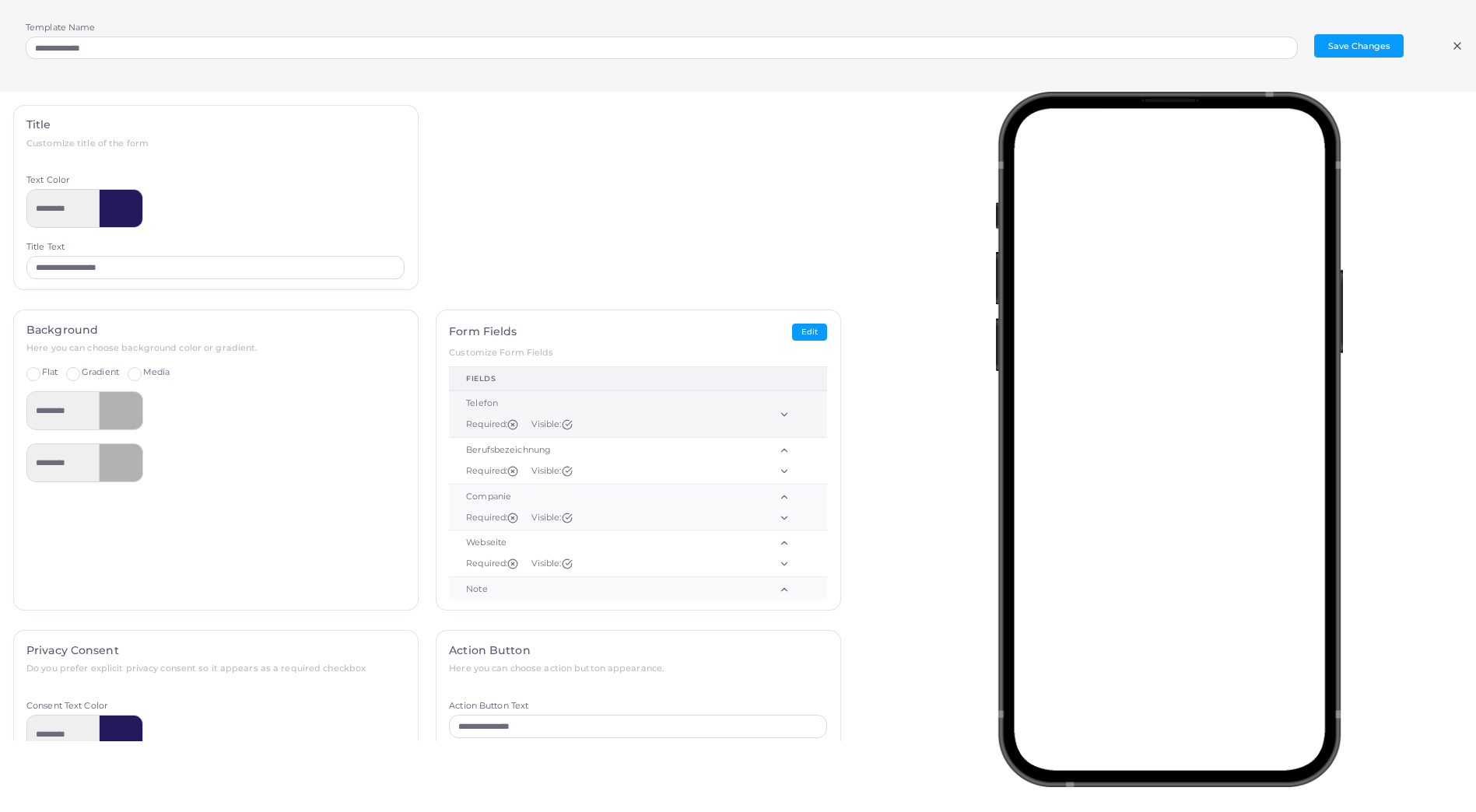
click at [778, 419] on icon at bounding box center [784, 414] width 11 height 11
click at [782, 415] on polyline at bounding box center [785, 414] width 6 height 3
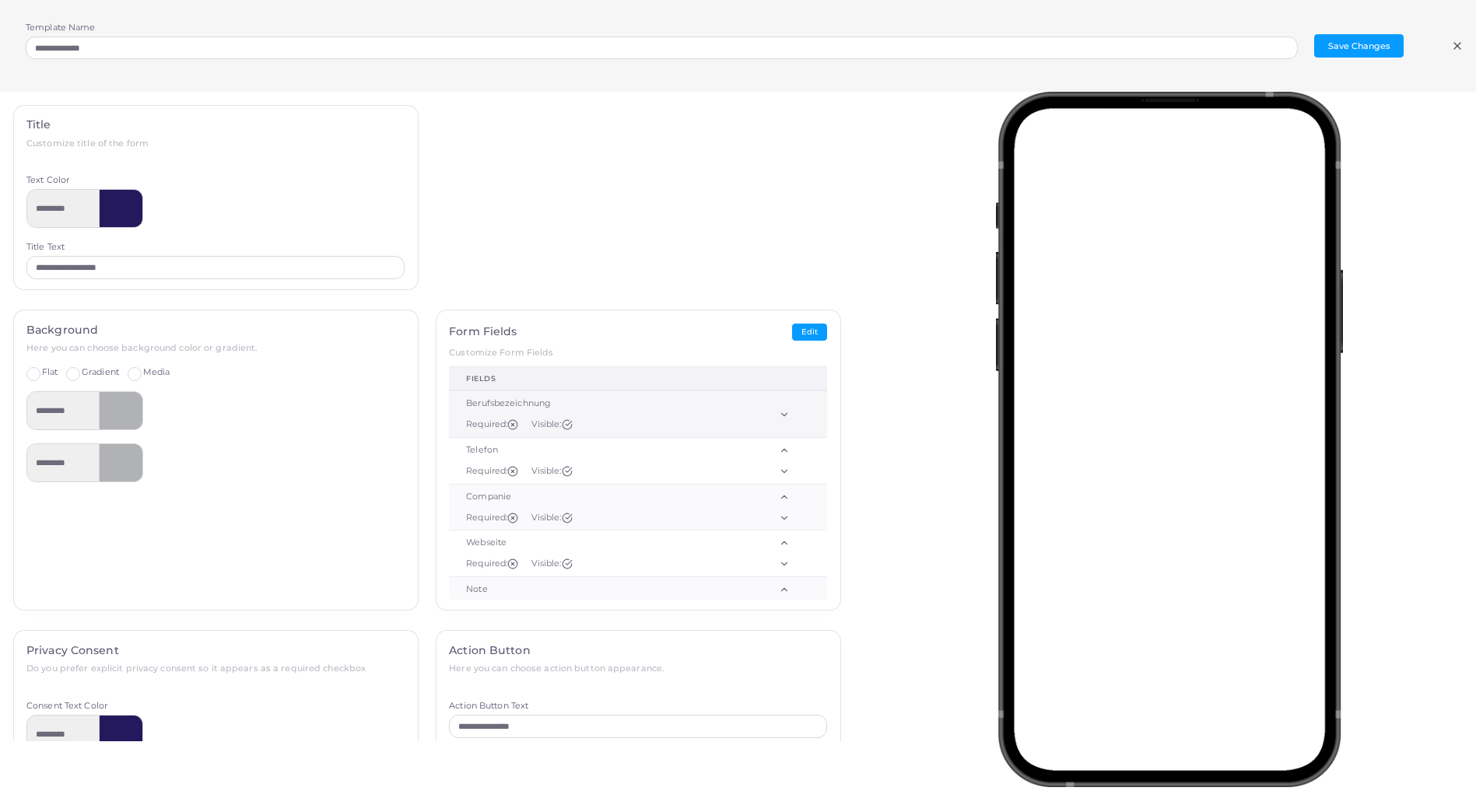
click at [782, 415] on polyline at bounding box center [785, 414] width 6 height 3
click at [793, 333] on button "Edit" at bounding box center [809, 332] width 35 height 18
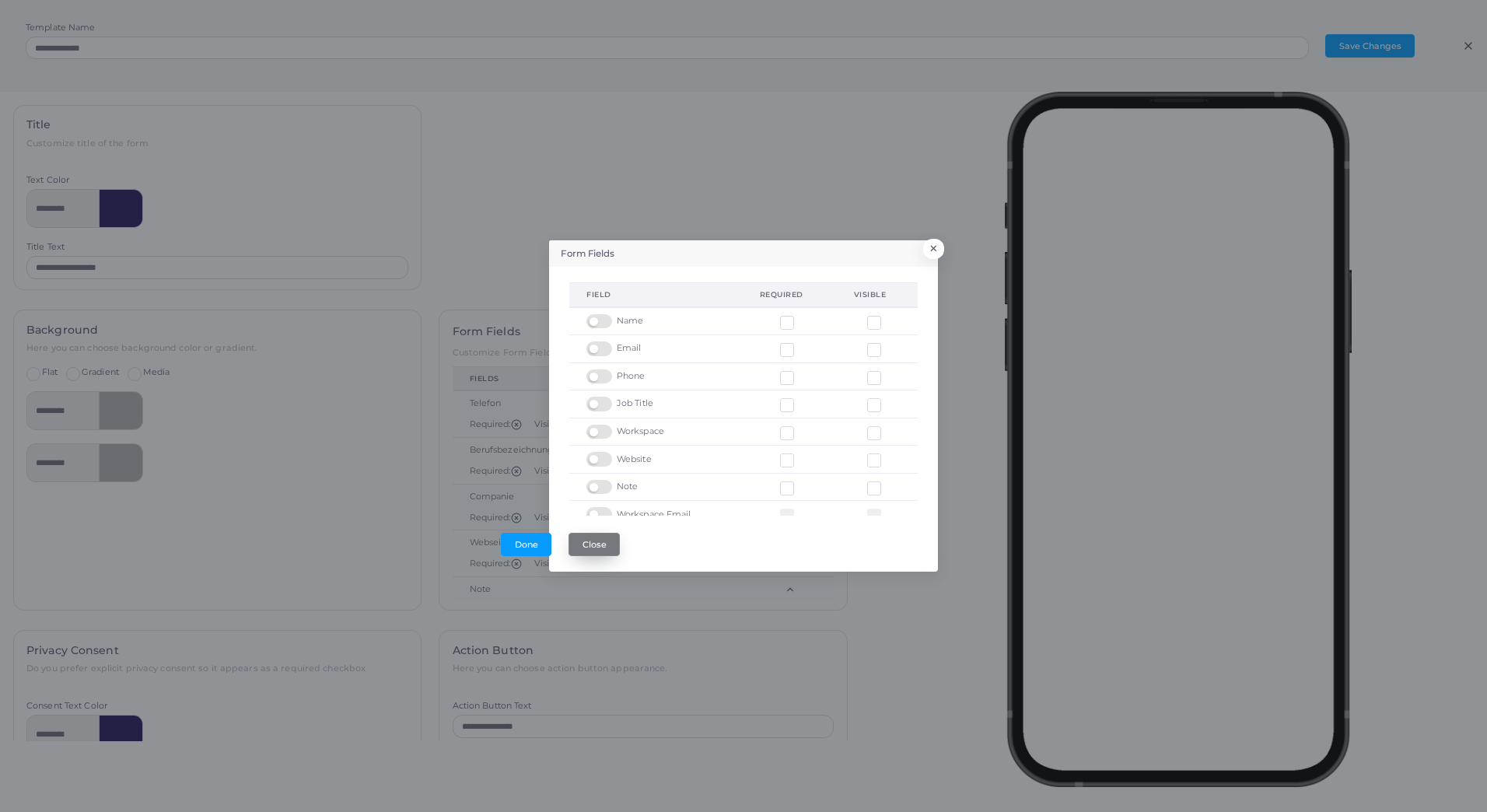
click at [601, 546] on button "Close" at bounding box center [594, 544] width 52 height 23
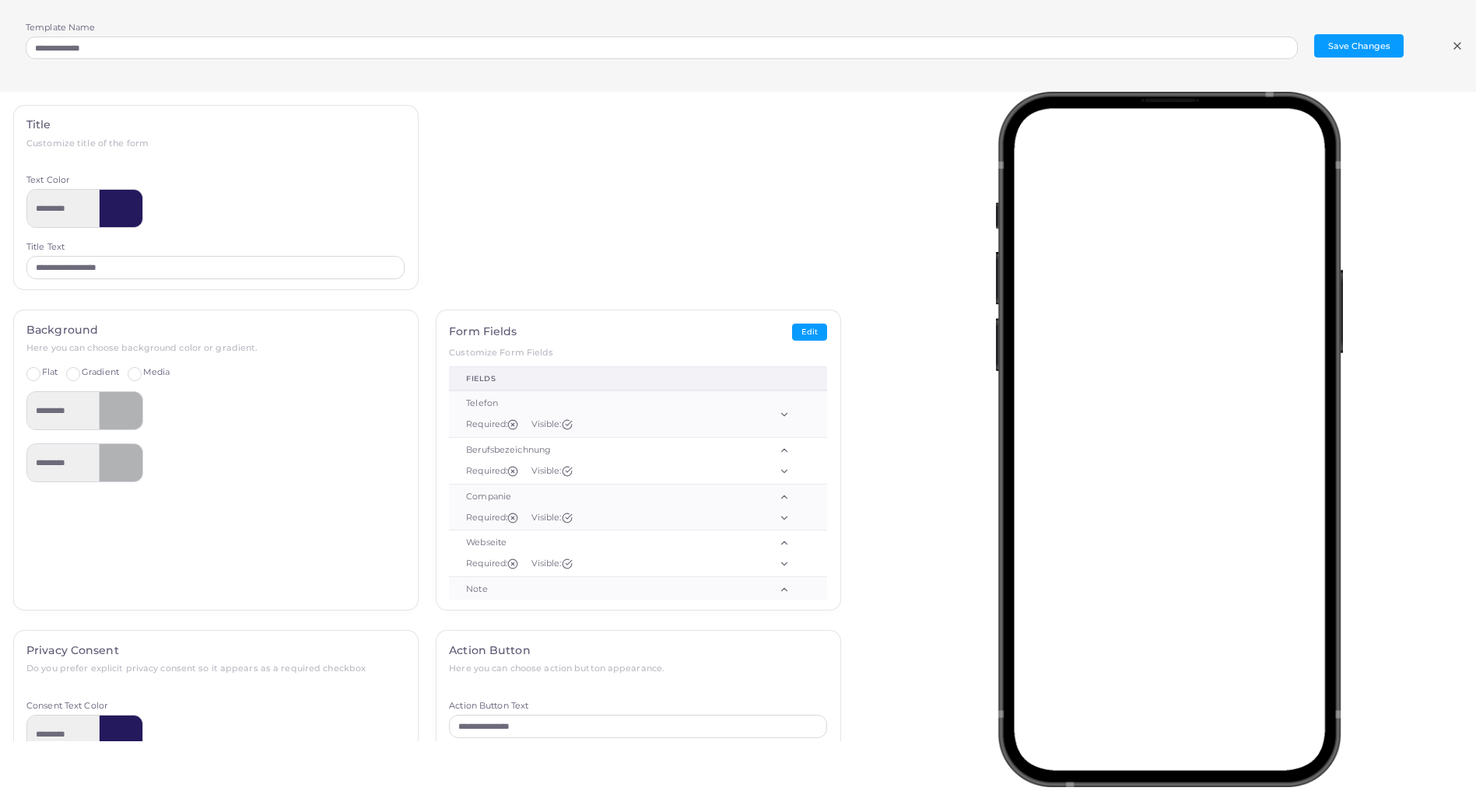
click at [1460, 47] on icon at bounding box center [1457, 45] width 12 height 12
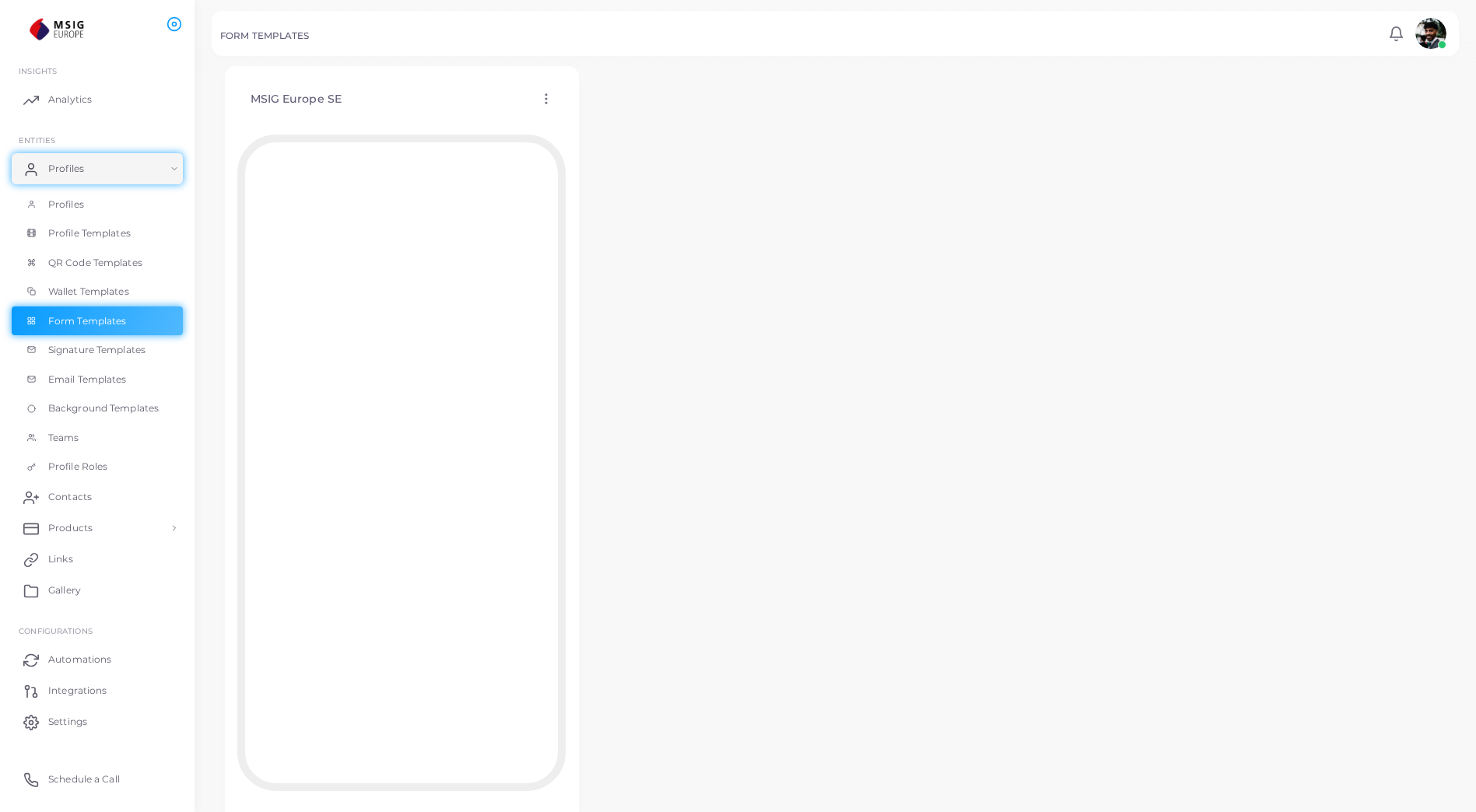
scroll to position [104, 0]
click at [84, 348] on span "Signature Templates" at bounding box center [100, 350] width 97 height 14
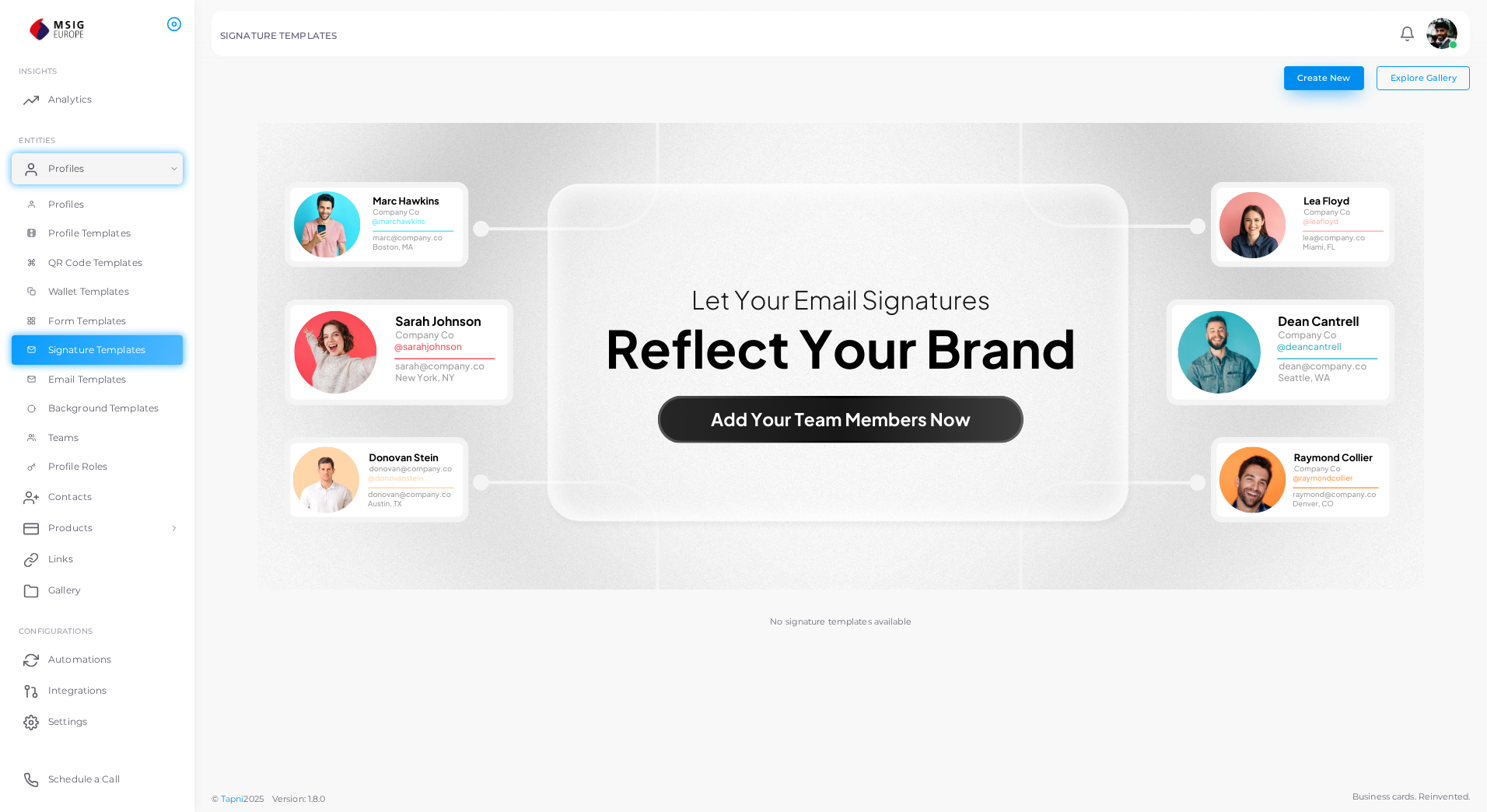
click at [1302, 74] on span "Create New" at bounding box center [1323, 78] width 53 height 11
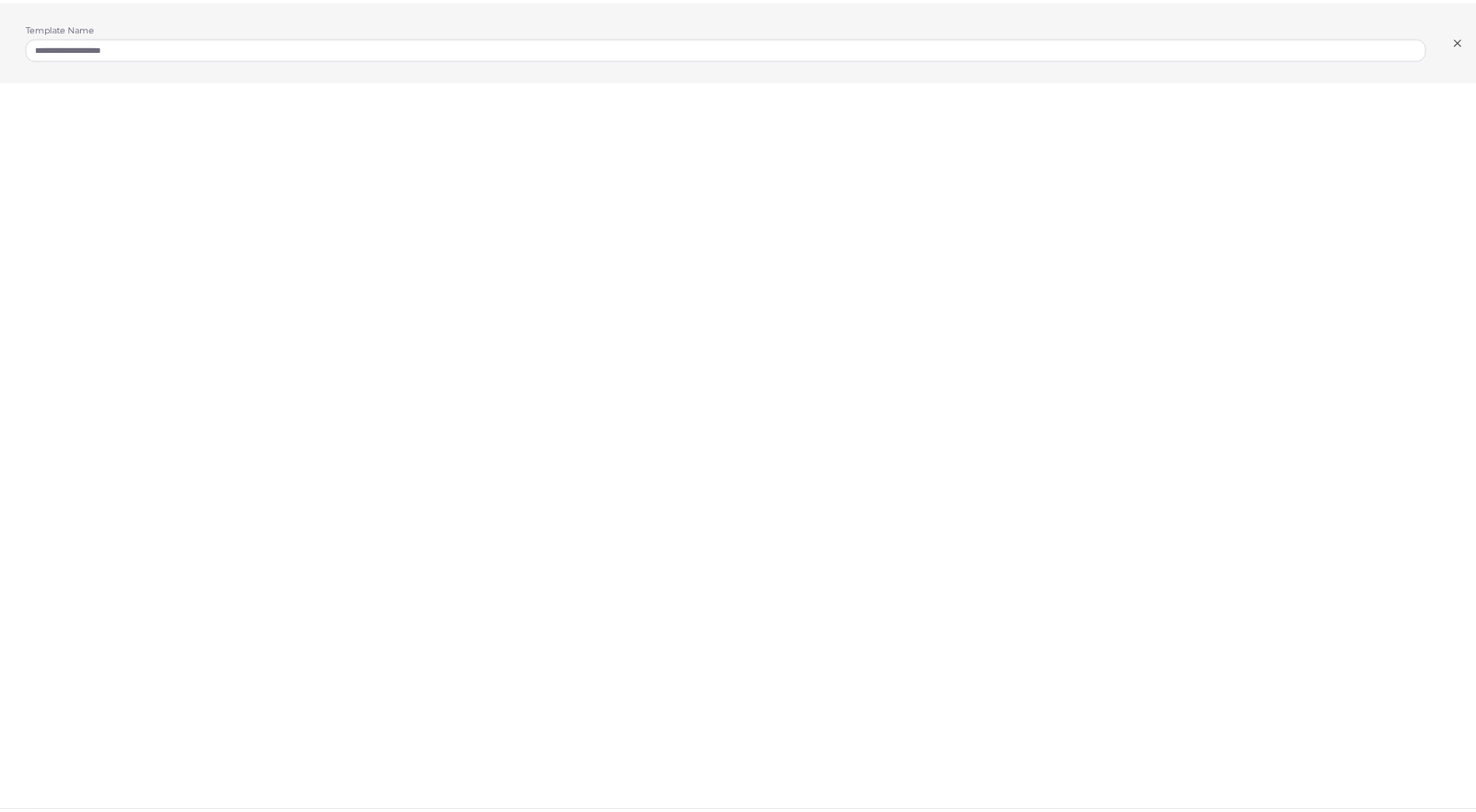
scroll to position [4, 0]
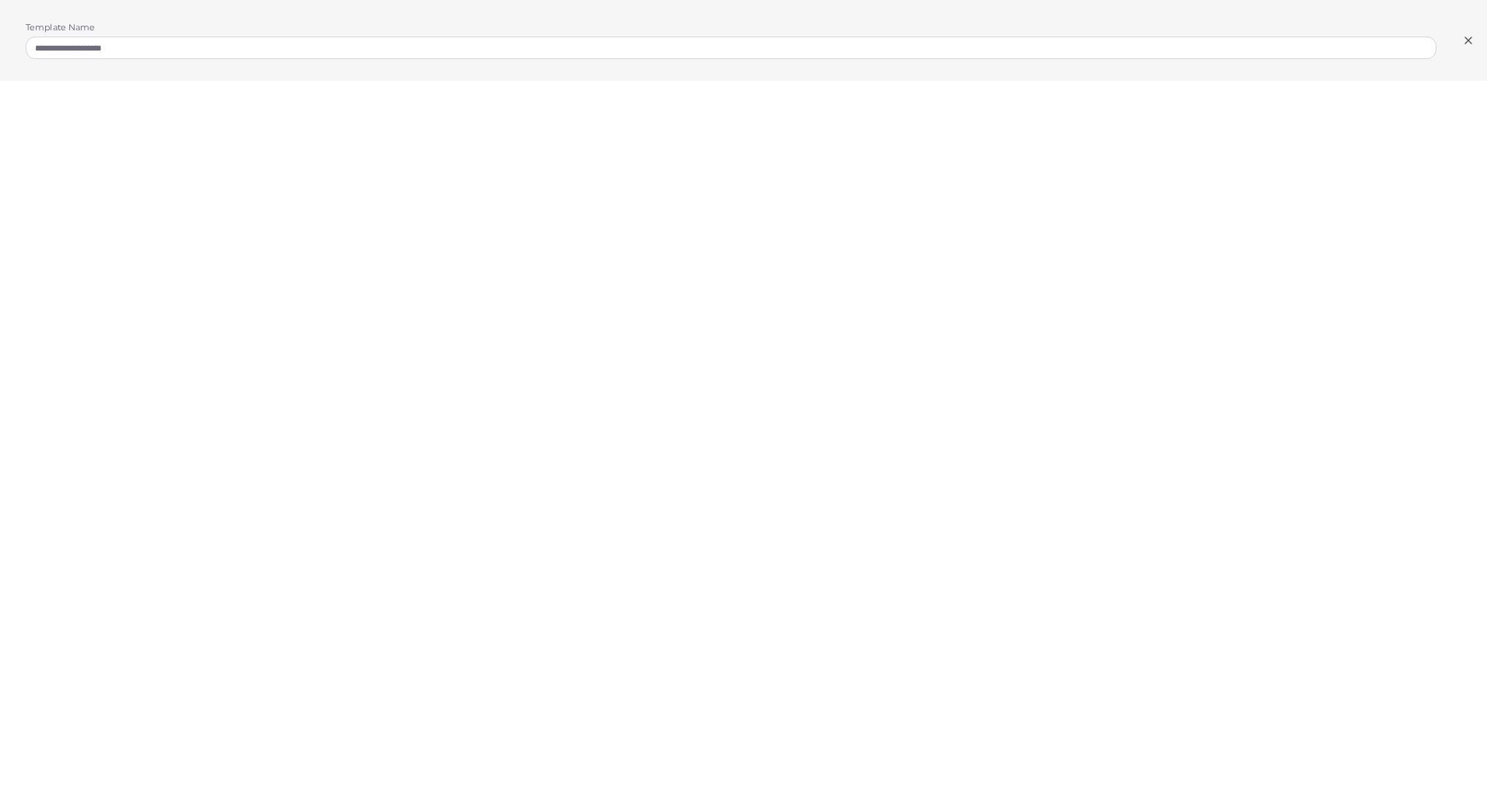
click at [1470, 42] on line at bounding box center [1468, 40] width 7 height 7
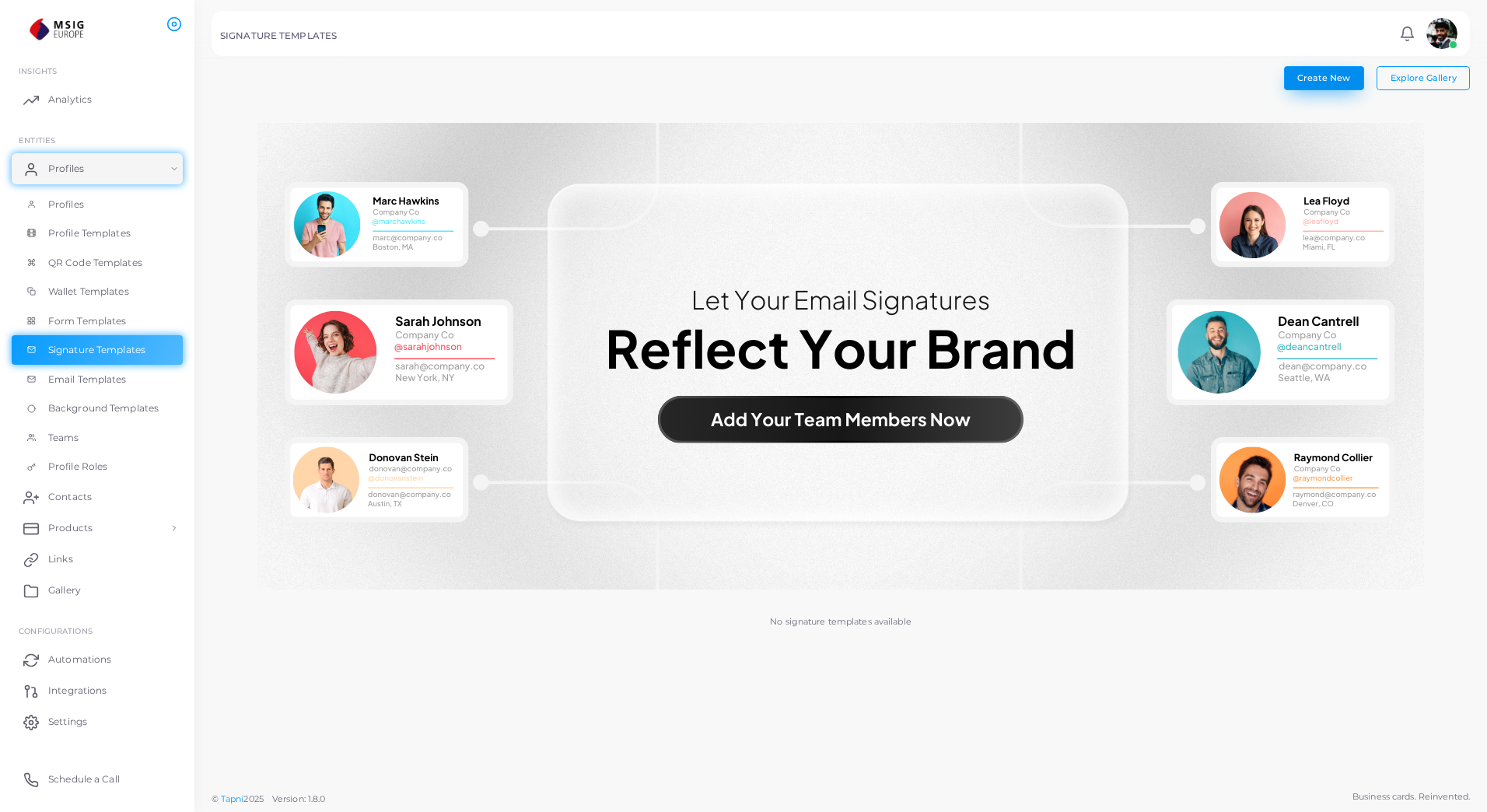
click at [1334, 74] on span "Create New" at bounding box center [1323, 78] width 53 height 11
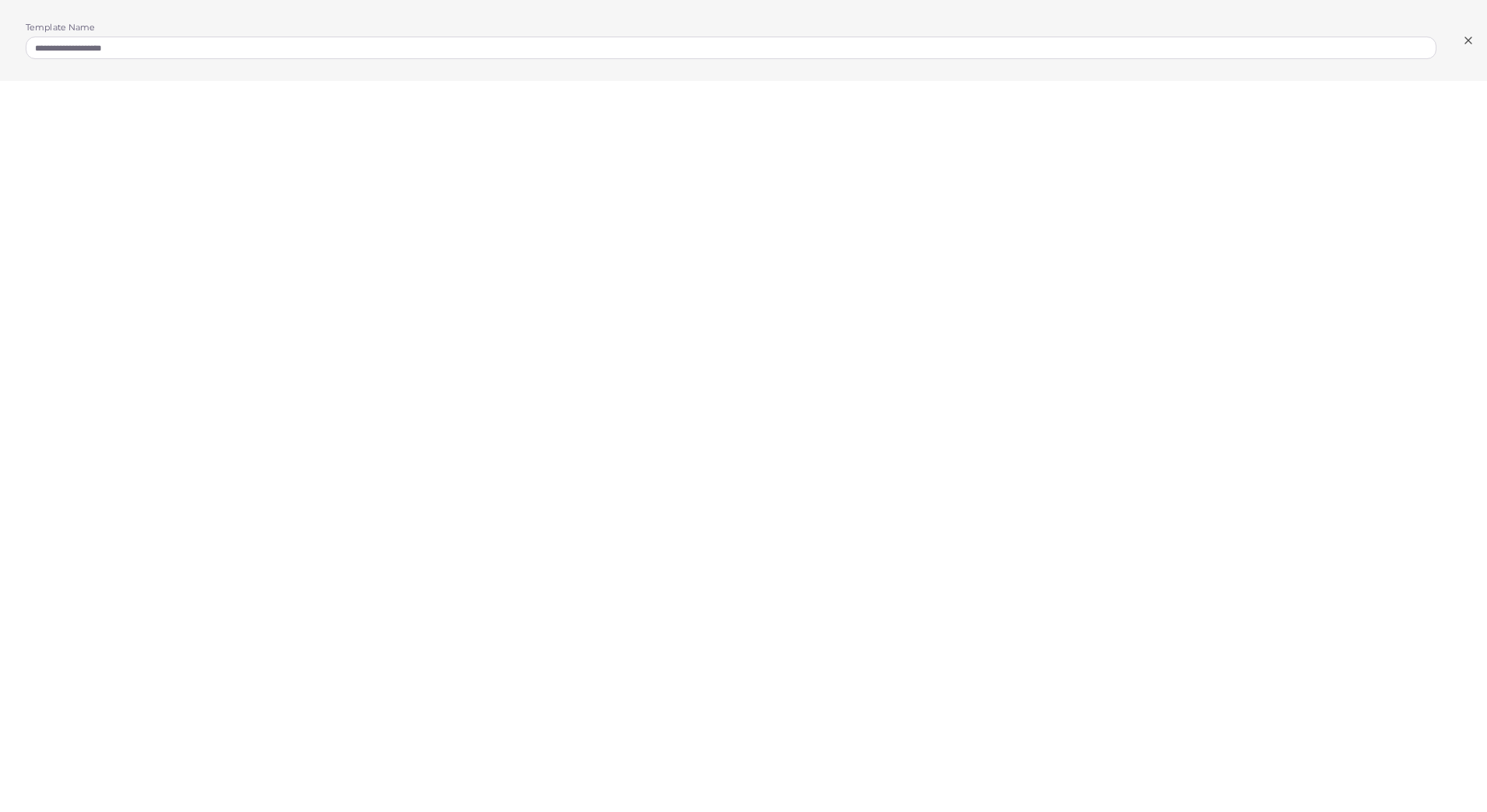
click at [1474, 39] on icon at bounding box center [1468, 39] width 12 height 12
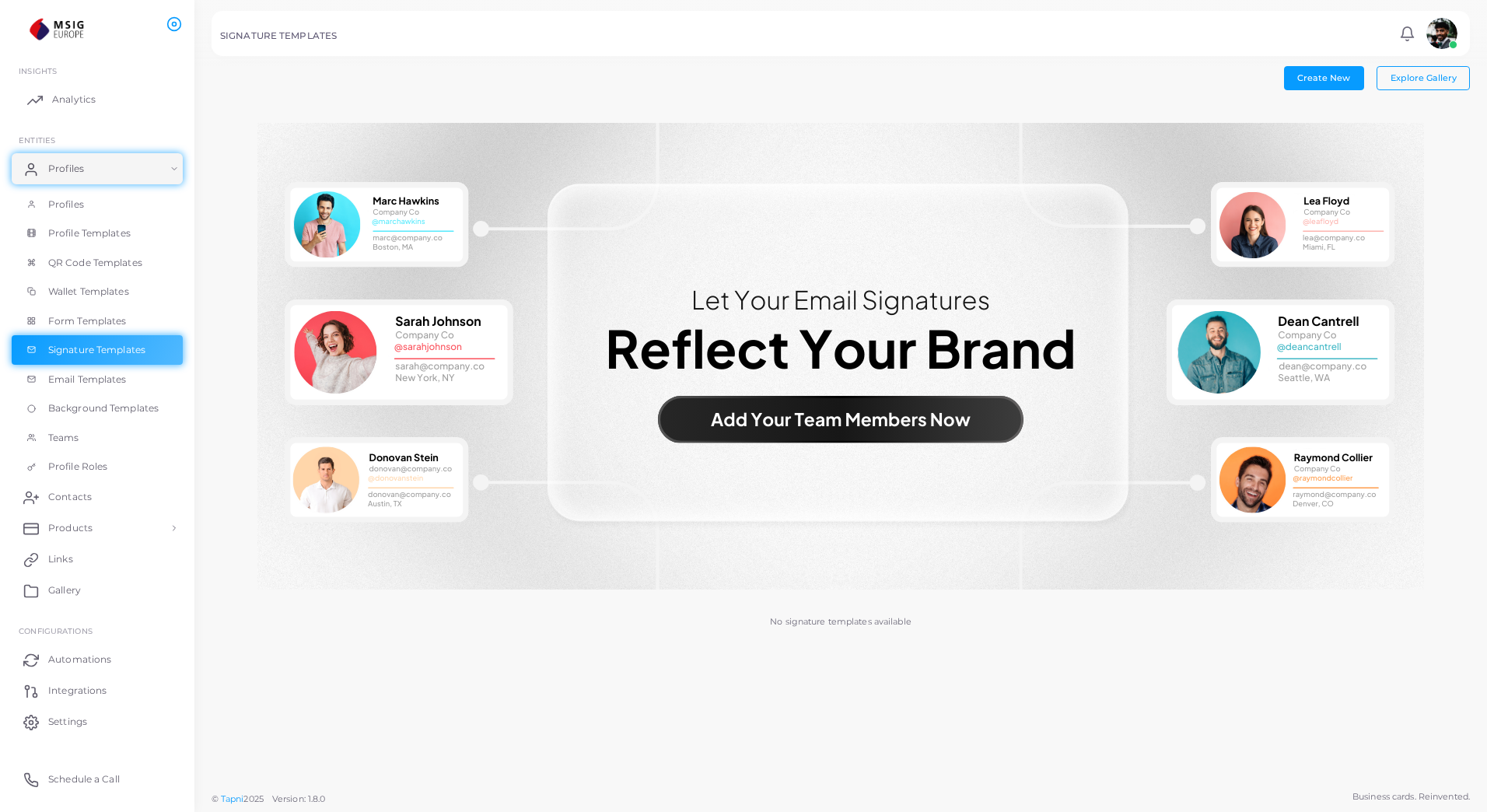
click at [66, 99] on span "Analytics" at bounding box center [73, 99] width 43 height 14
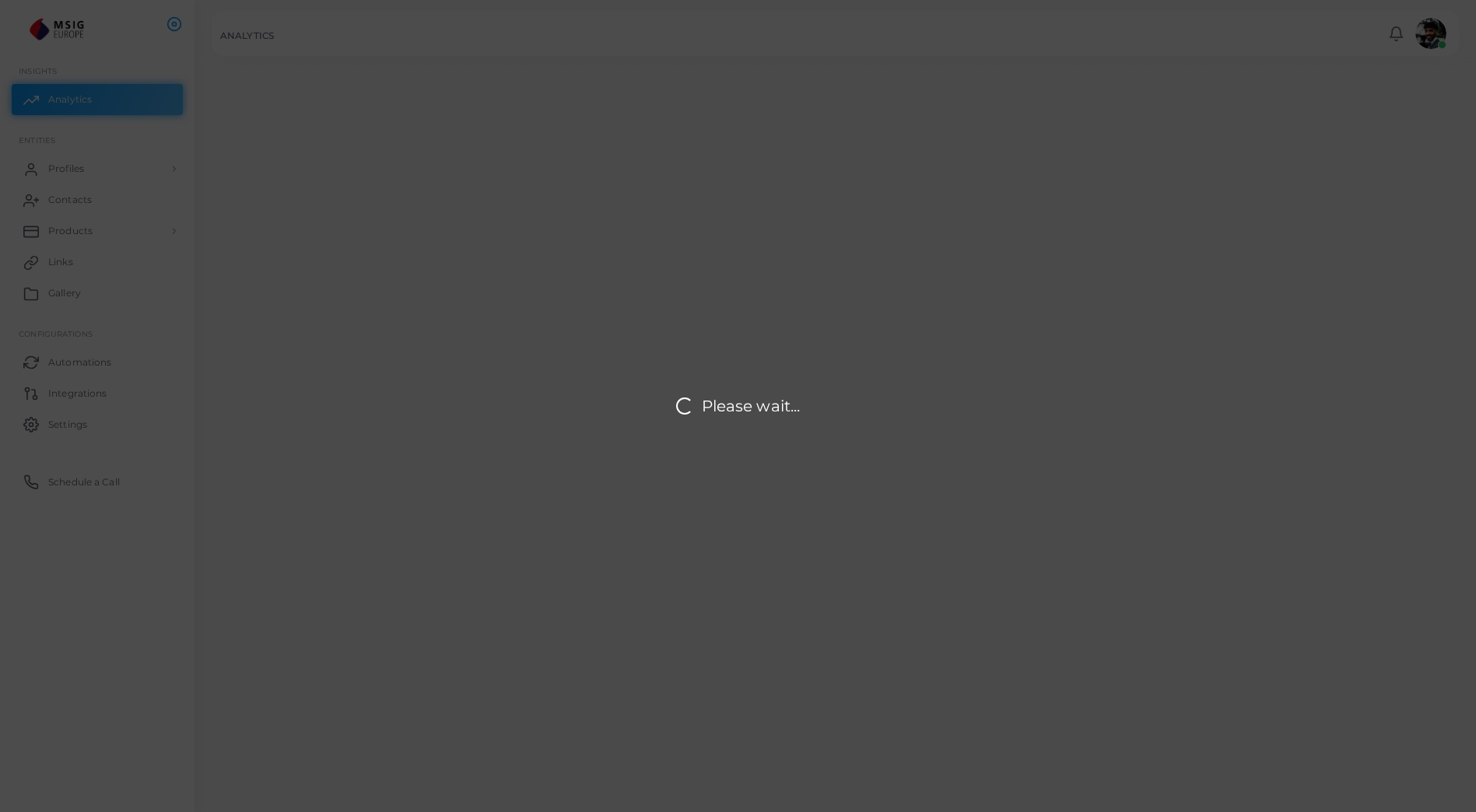
scroll to position [298, 1235]
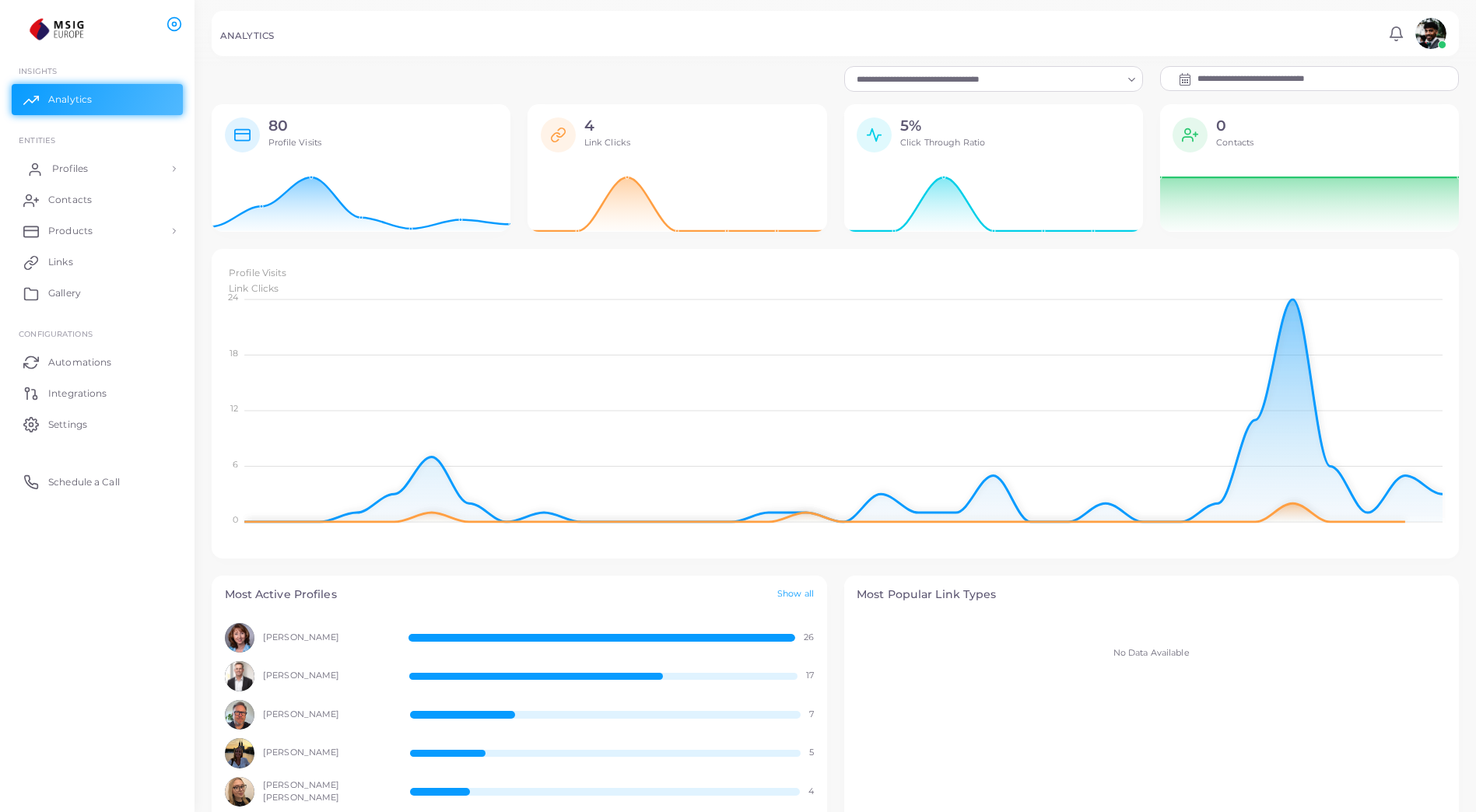
click at [102, 169] on link "Profiles" at bounding box center [97, 168] width 171 height 31
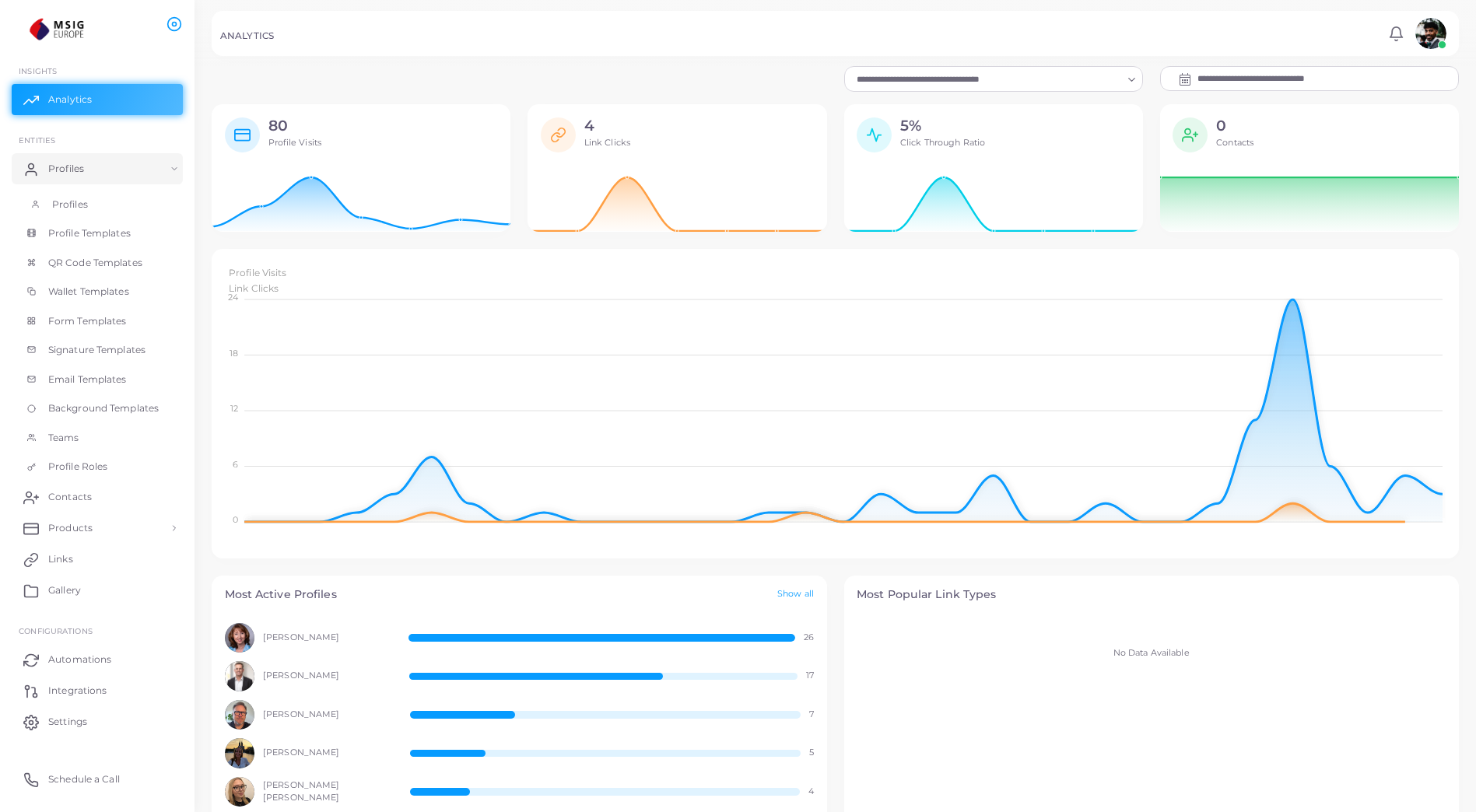
click at [64, 202] on span "Profiles" at bounding box center [70, 204] width 36 height 14
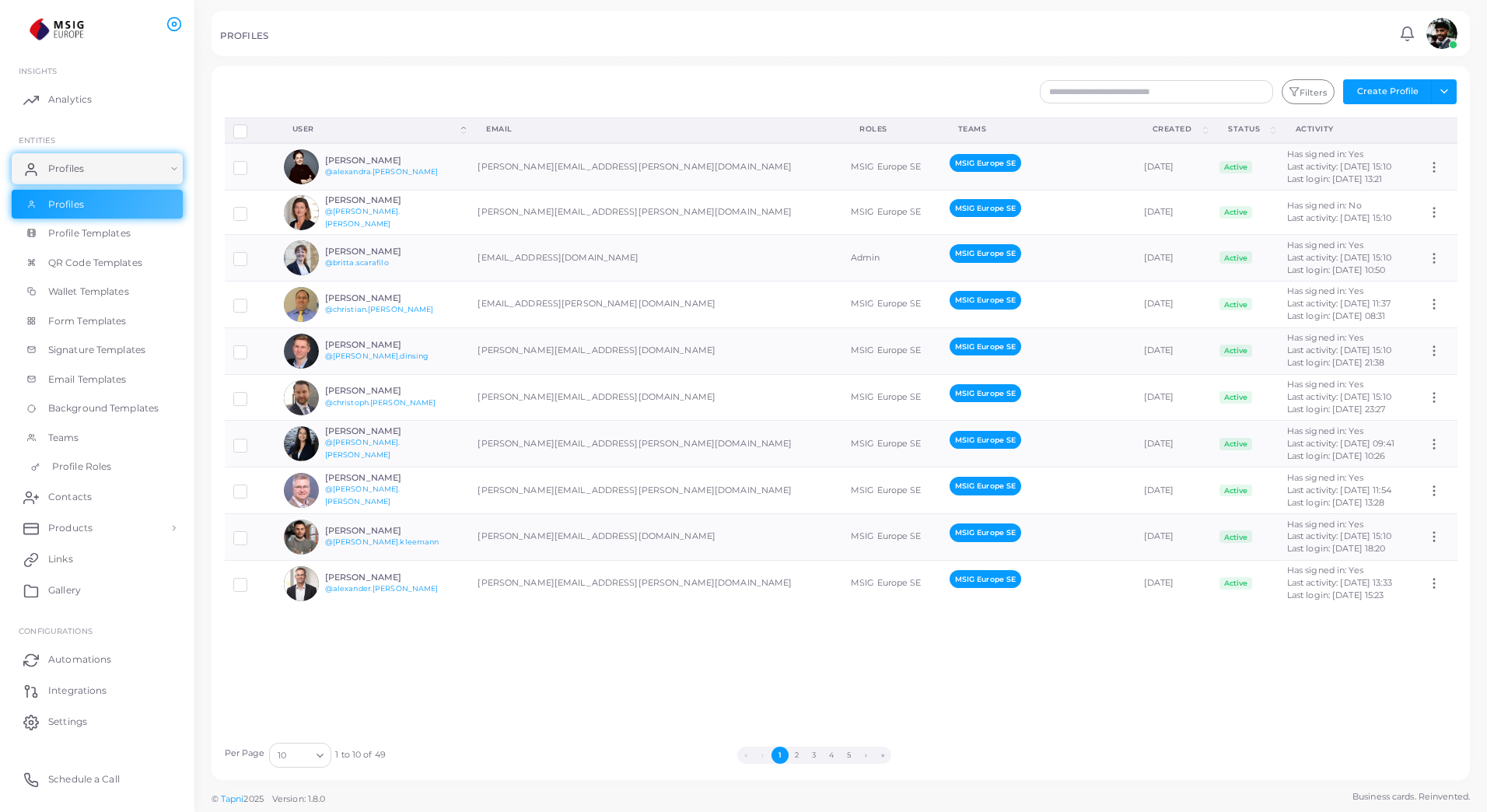
click at [92, 465] on span "Profile Roles" at bounding box center [81, 466] width 59 height 14
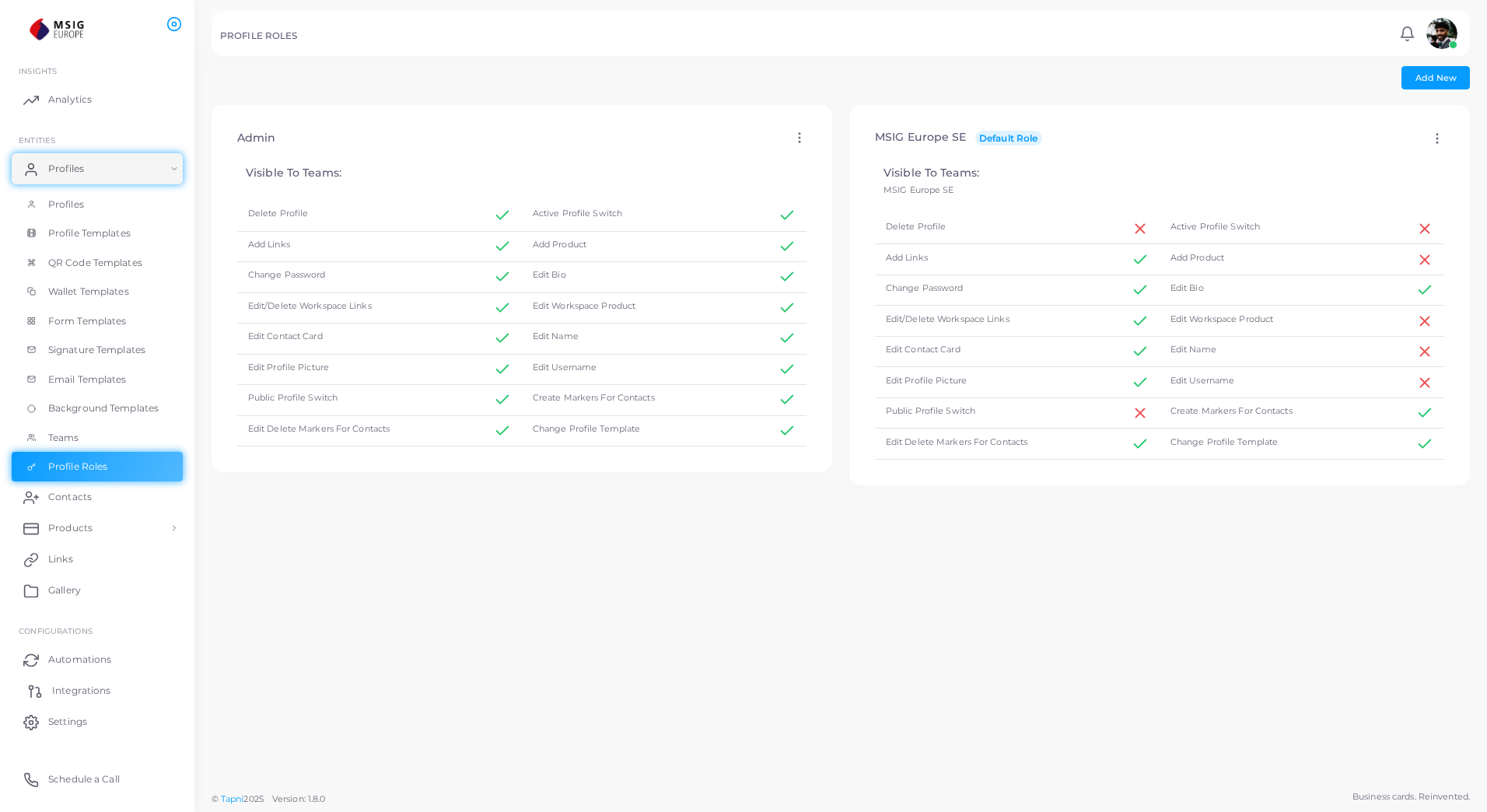
click at [75, 696] on span "Integrations" at bounding box center [81, 690] width 58 height 14
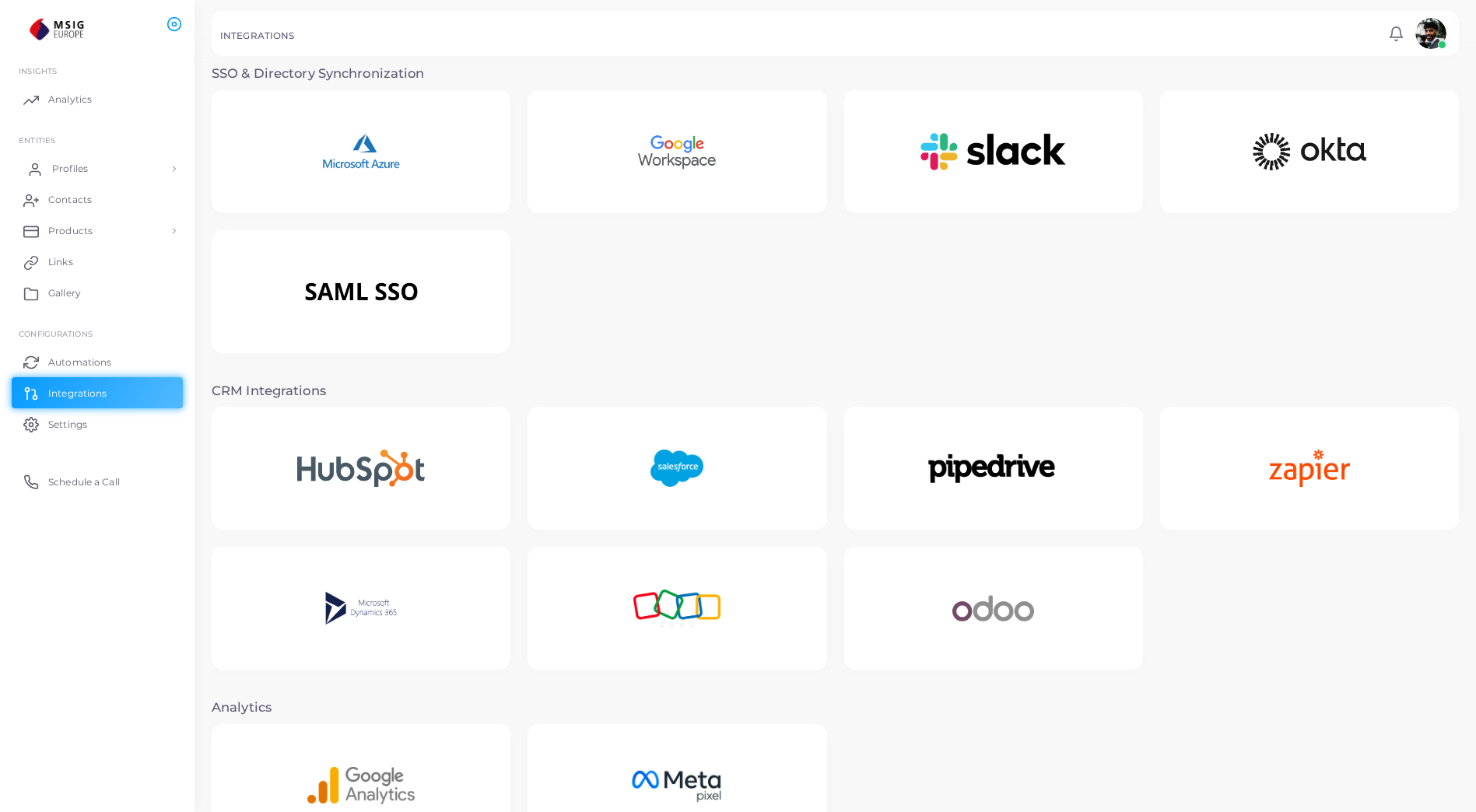
click at [107, 172] on link "Profiles" at bounding box center [97, 168] width 171 height 31
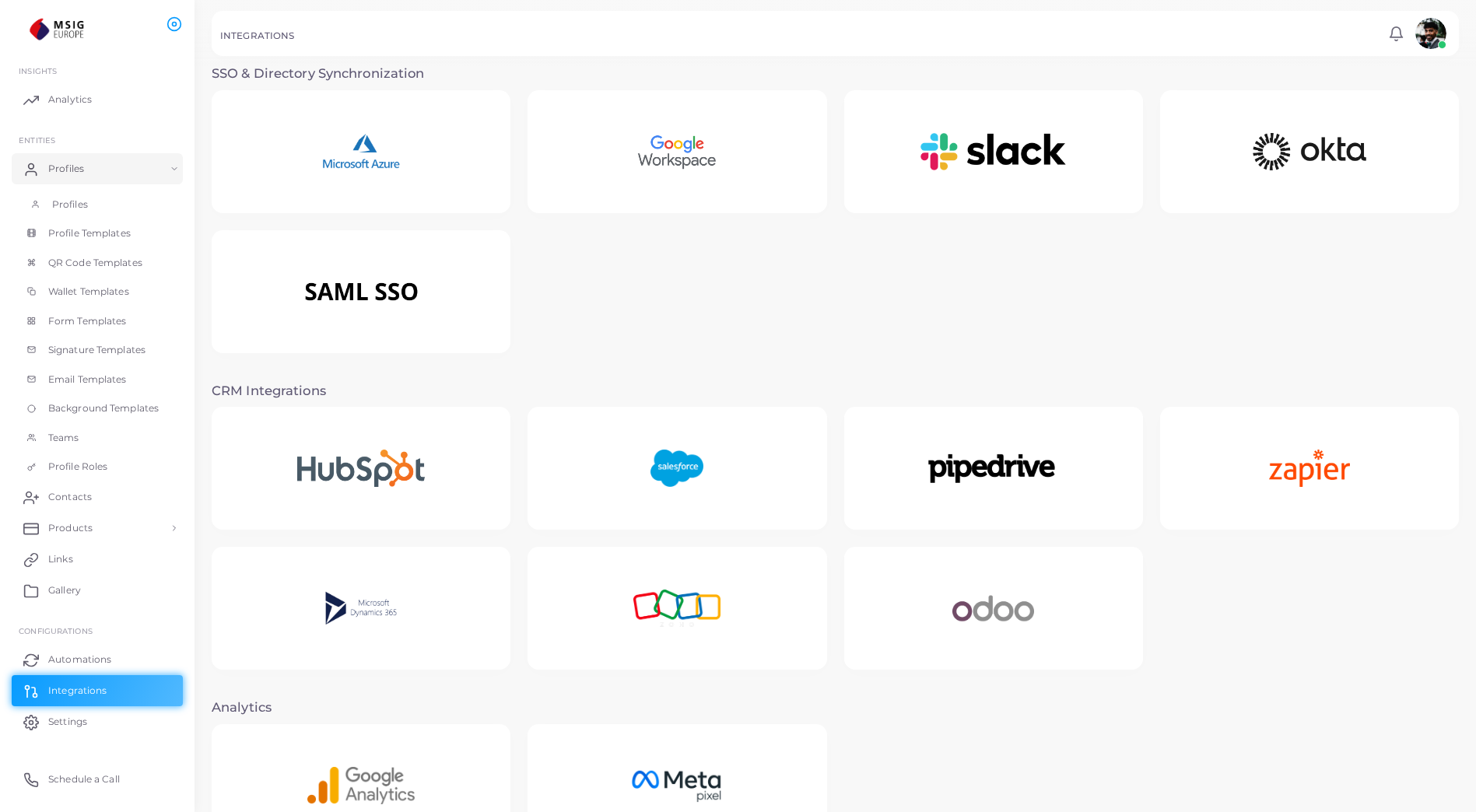
click at [87, 212] on link "Profiles" at bounding box center [97, 204] width 171 height 29
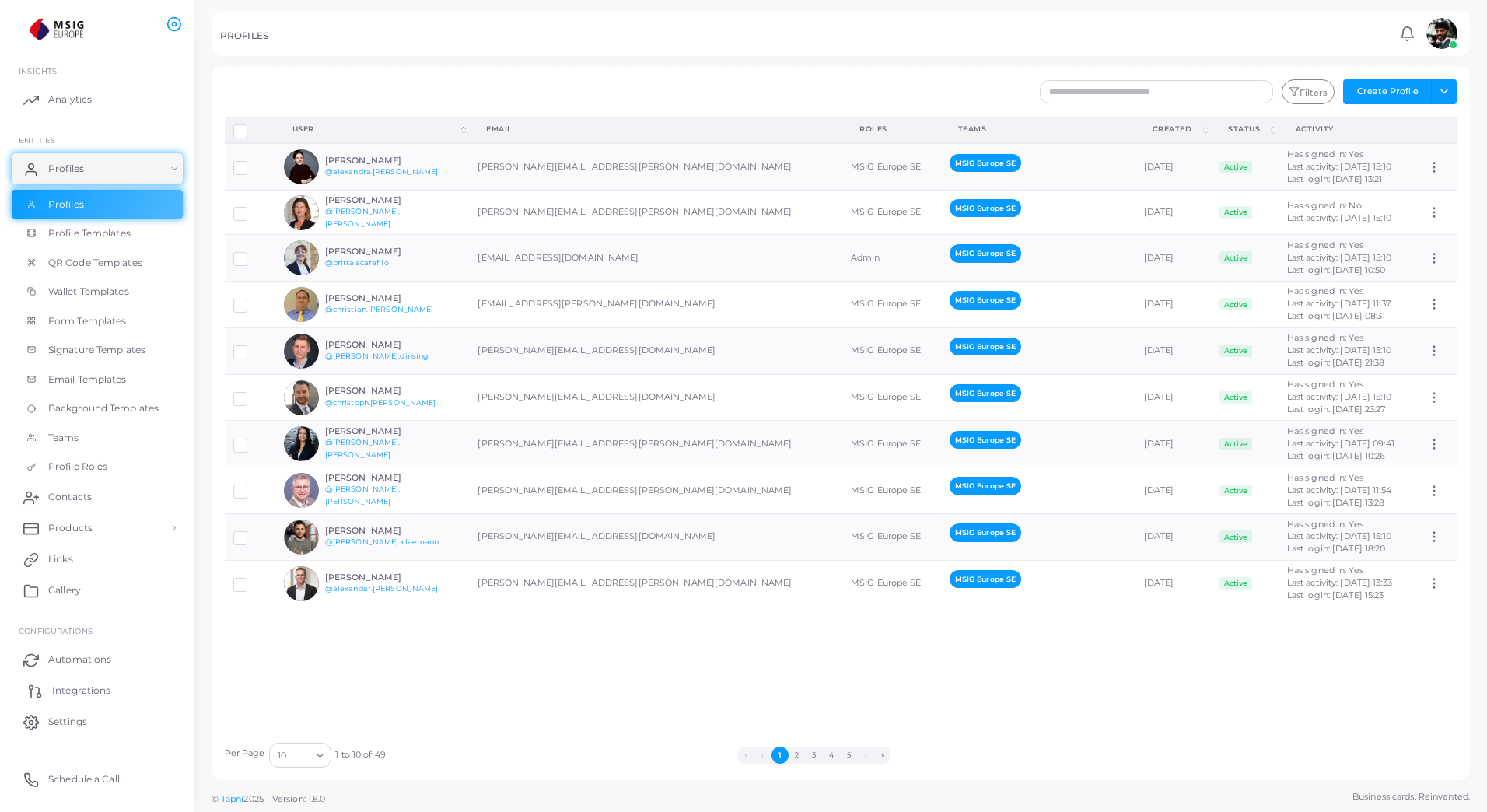
click at [104, 690] on span "Integrations" at bounding box center [81, 690] width 58 height 14
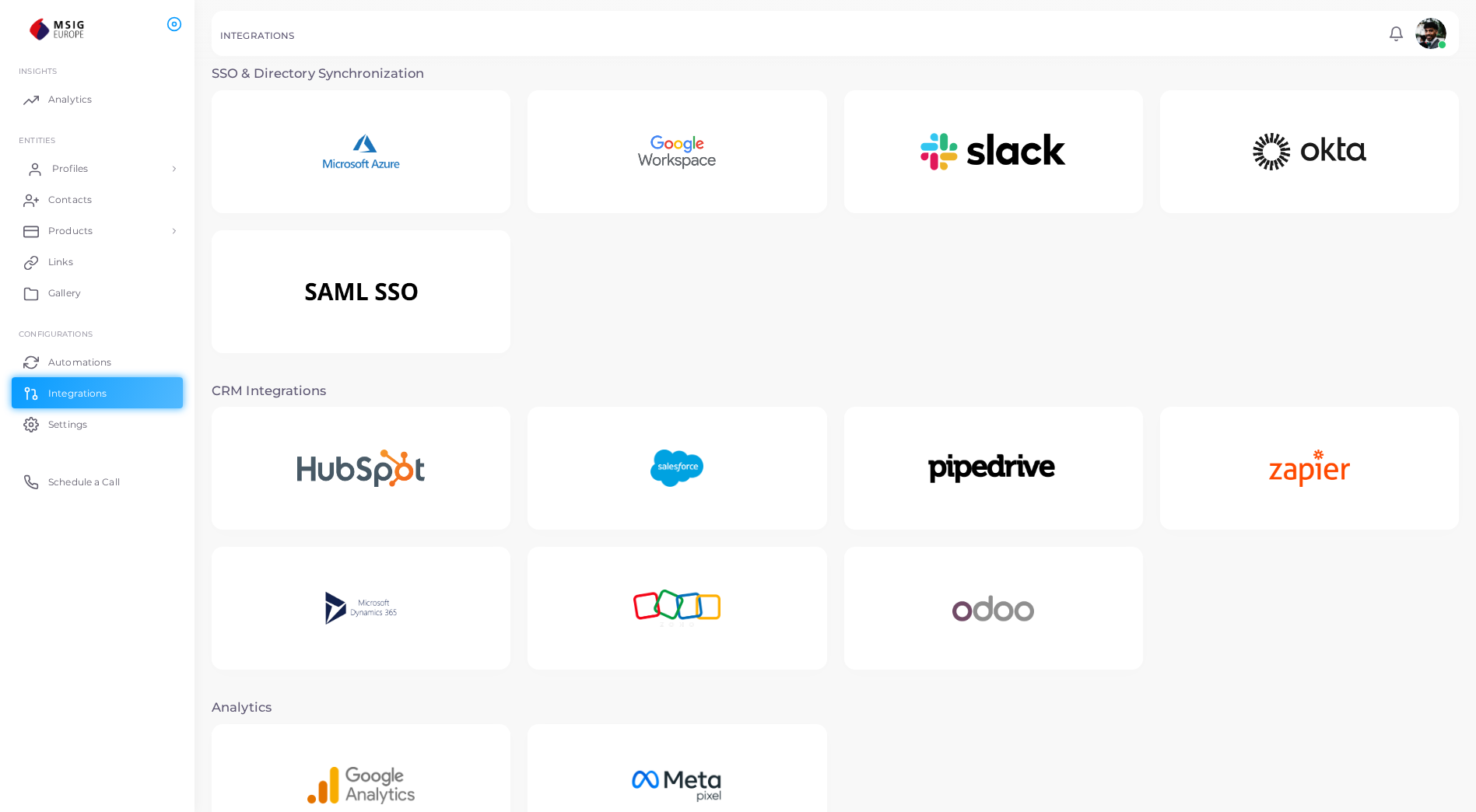
click at [66, 169] on span "Profiles" at bounding box center [70, 168] width 36 height 14
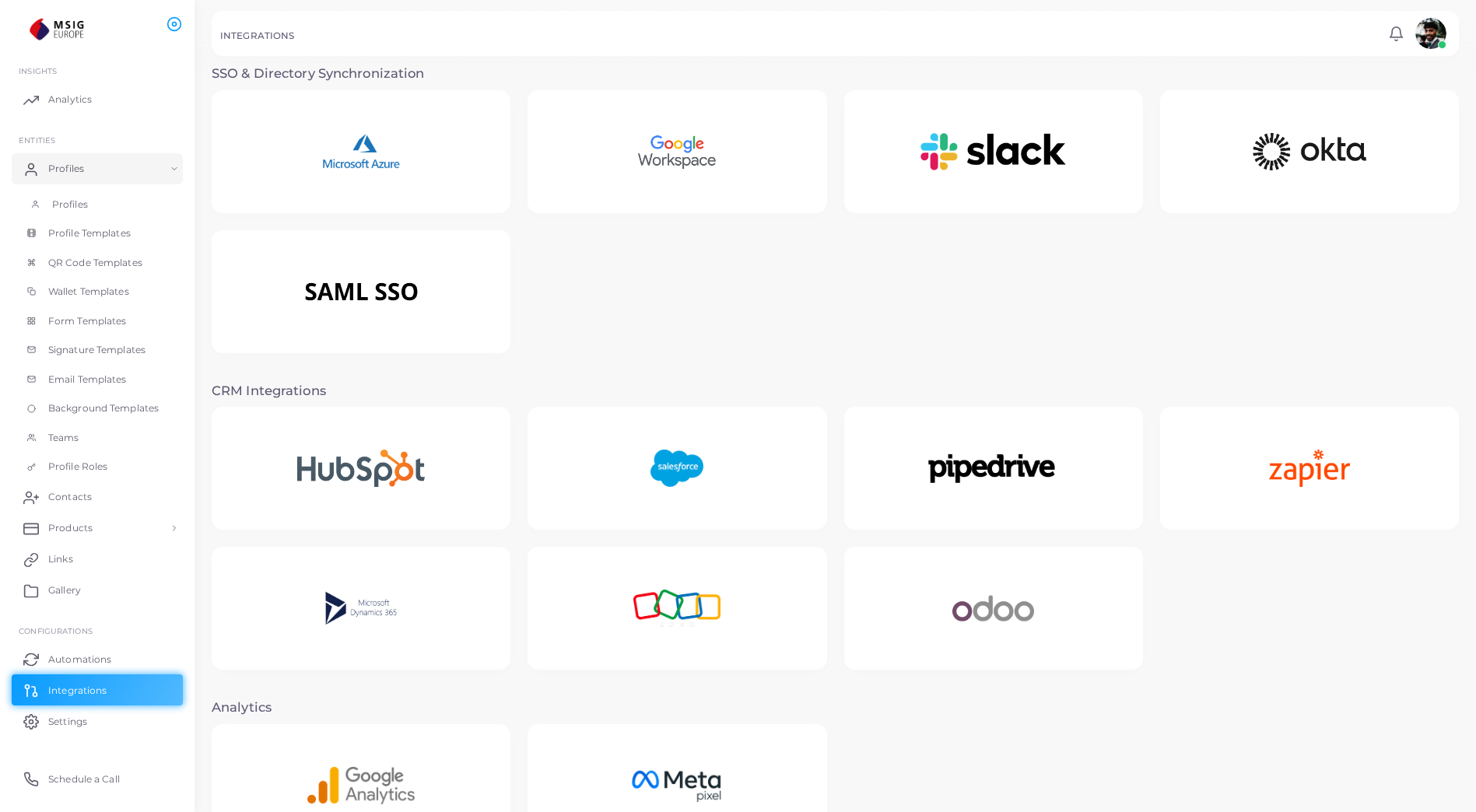
click at [72, 209] on span "Profiles" at bounding box center [70, 204] width 36 height 14
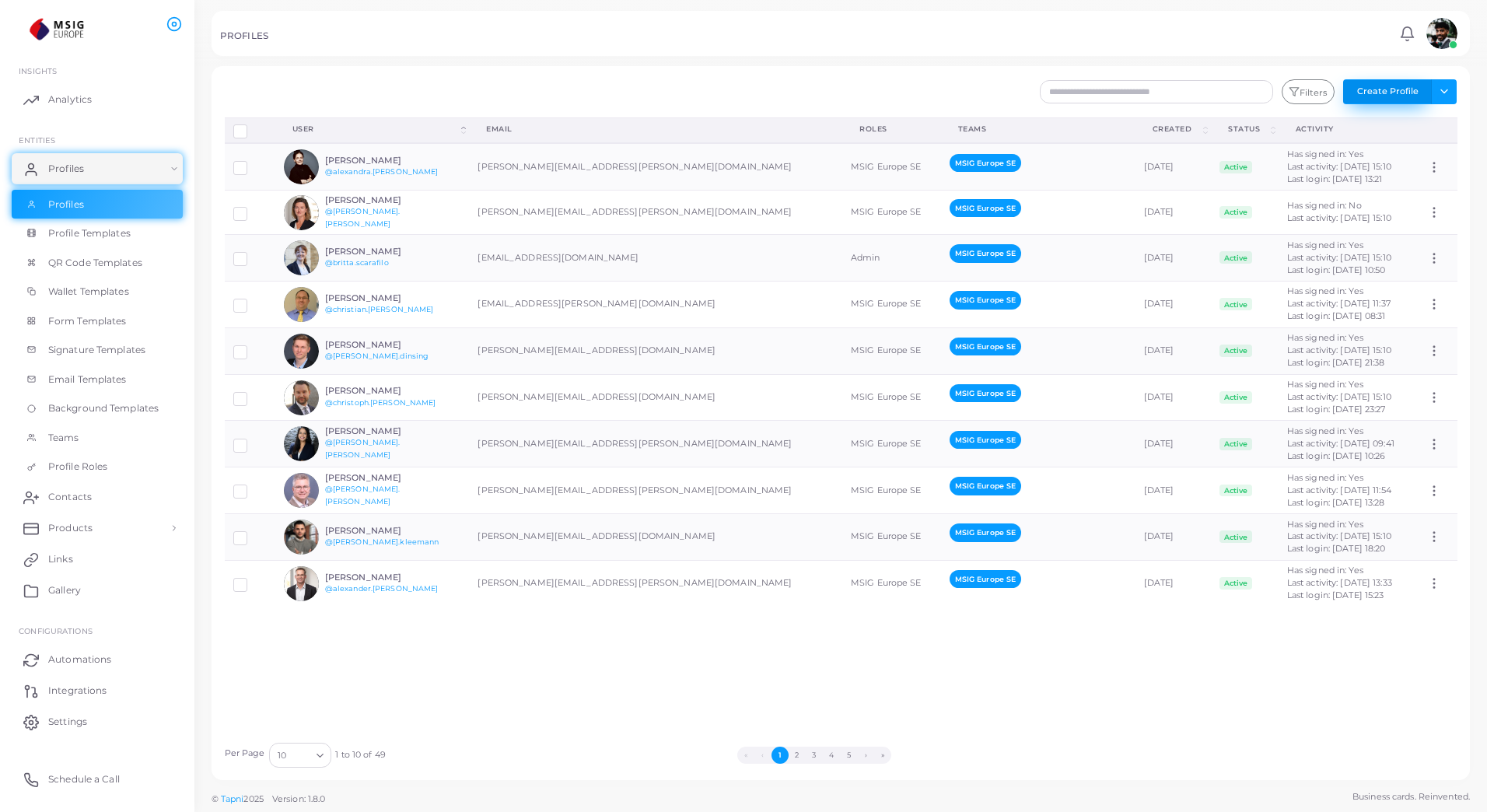
click at [1404, 91] on button "Create Profile" at bounding box center [1387, 91] width 88 height 24
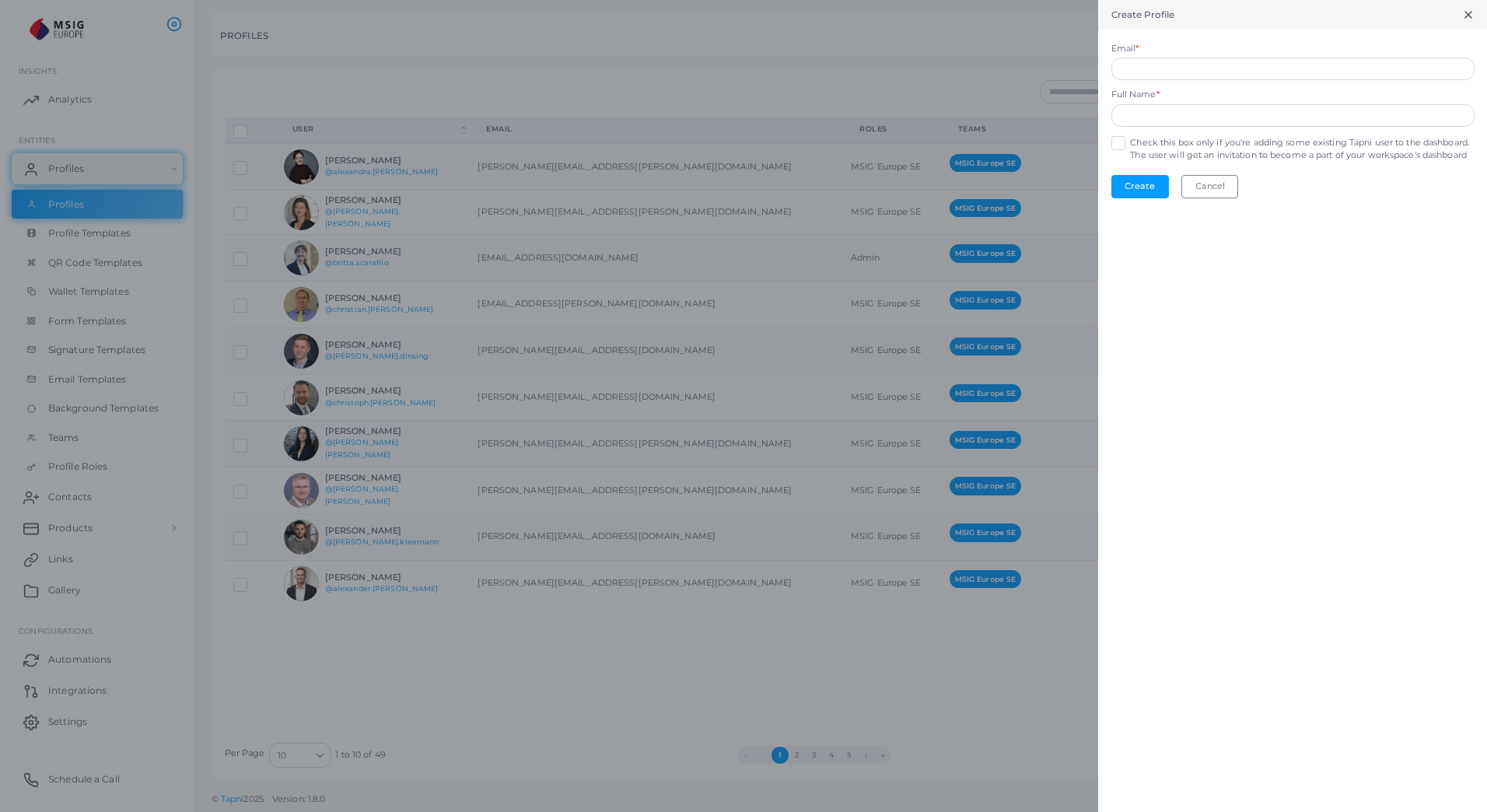
click at [1463, 18] on icon at bounding box center [1468, 14] width 12 height 12
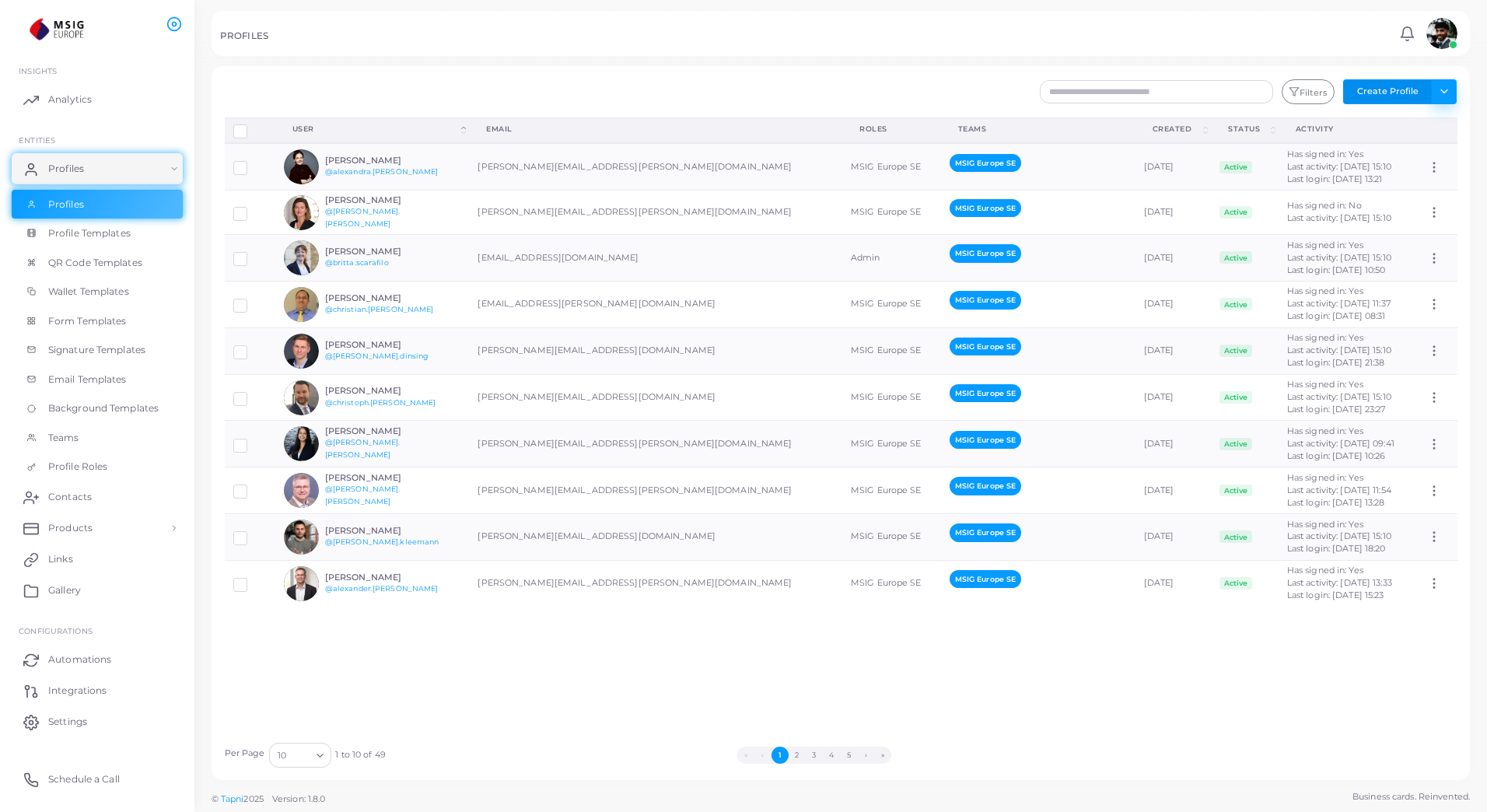
click at [1453, 92] on button "Toggle dropdown" at bounding box center [1444, 91] width 25 height 24
click at [1410, 129] on link "Import Profiles" at bounding box center [1410, 125] width 86 height 23
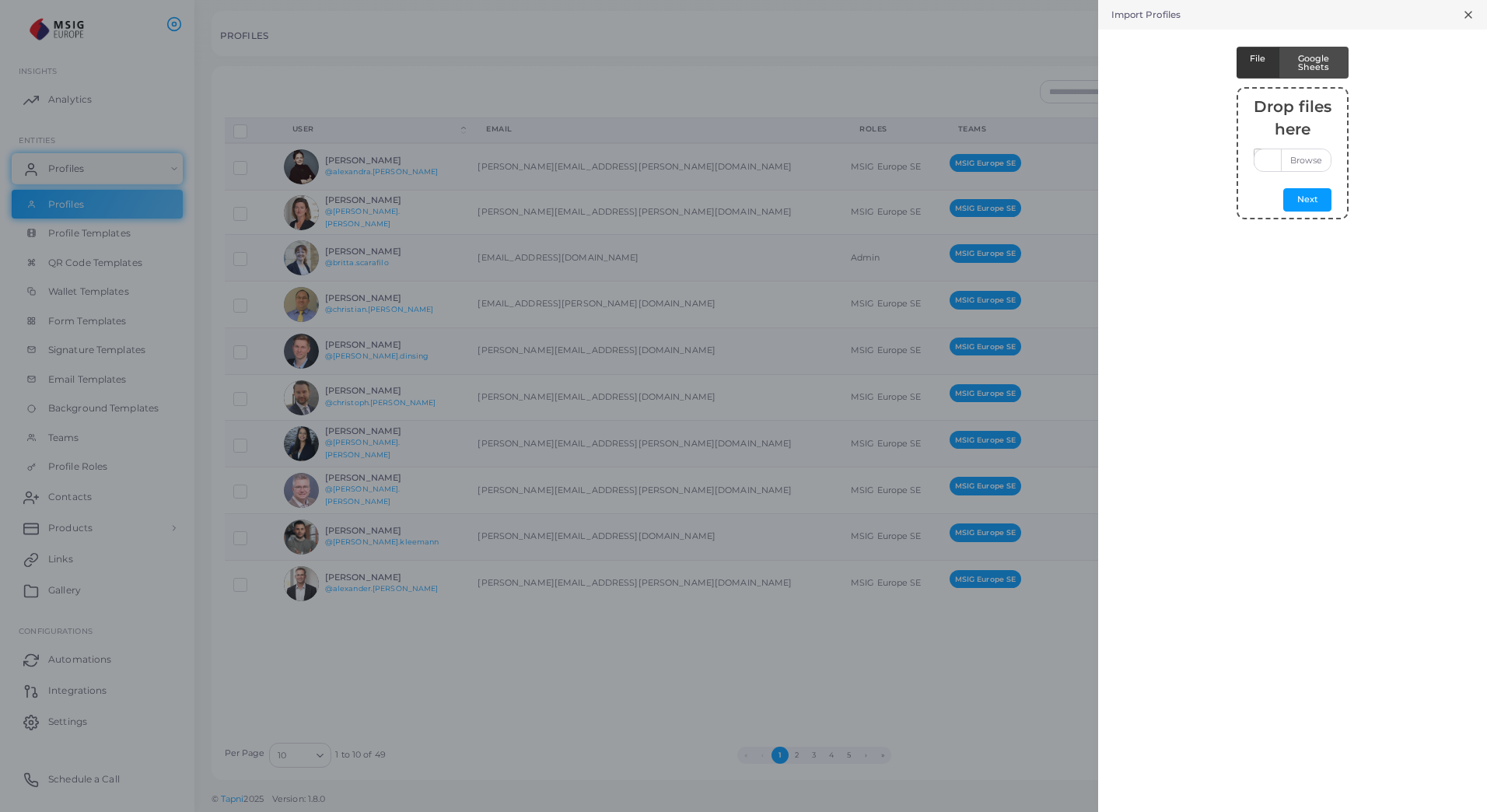
click at [1464, 21] on icon at bounding box center [1468, 14] width 12 height 12
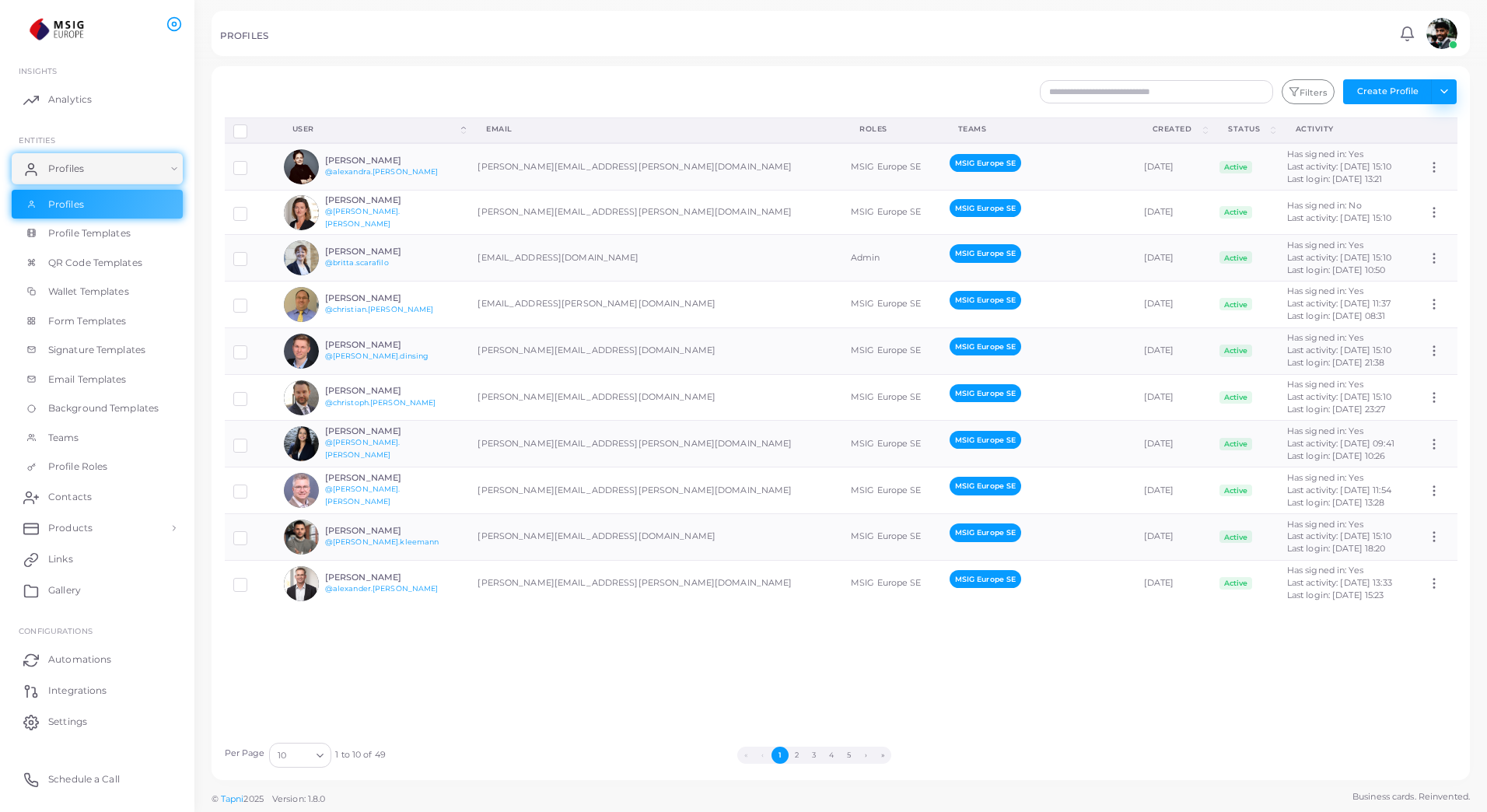
click at [1456, 91] on button "Toggle dropdown" at bounding box center [1444, 91] width 25 height 24
click at [1416, 195] on link "Import Logs" at bounding box center [1410, 195] width 86 height 23
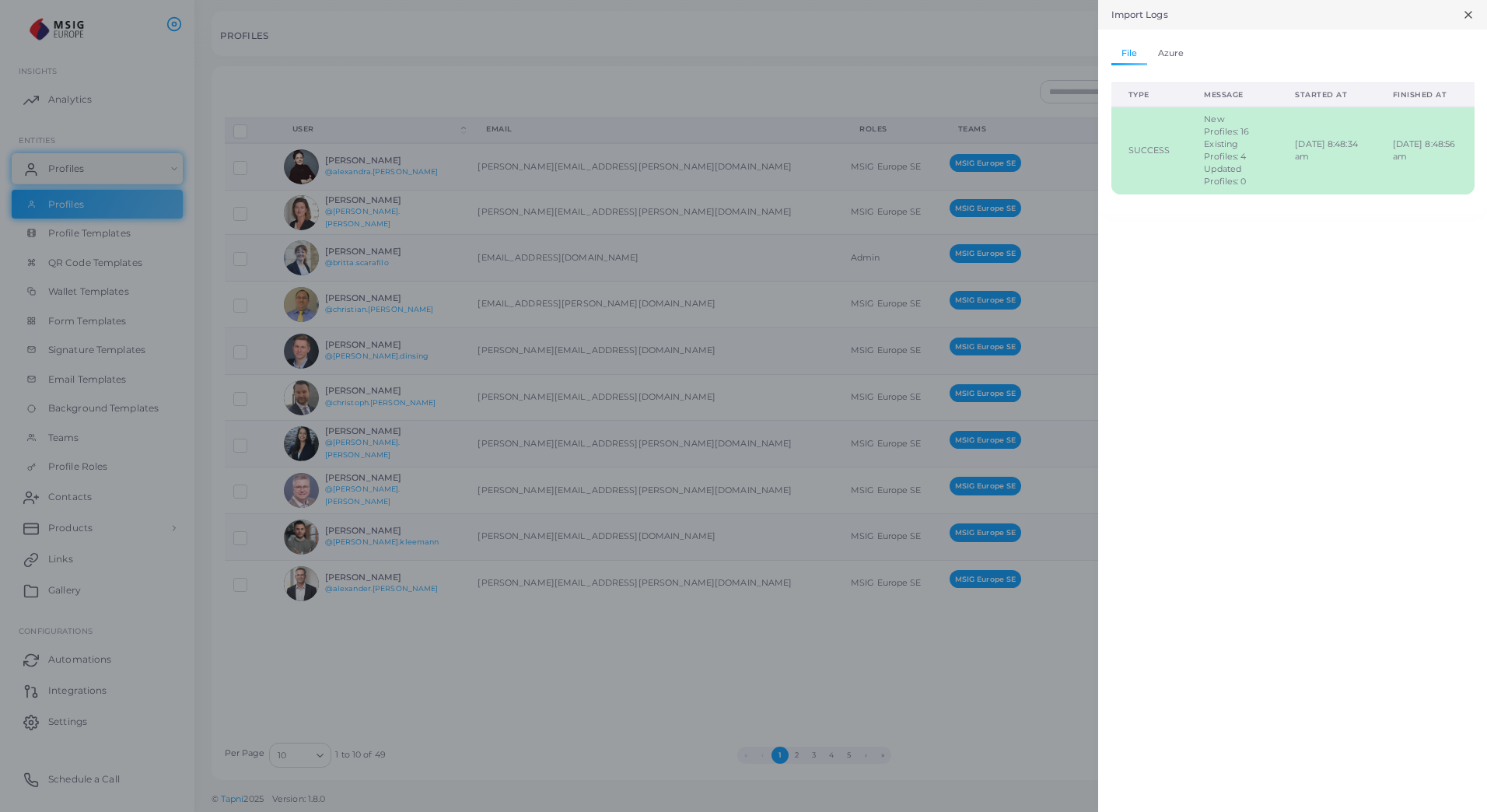
click at [1170, 52] on link "Azure" at bounding box center [1171, 55] width 47 height 23
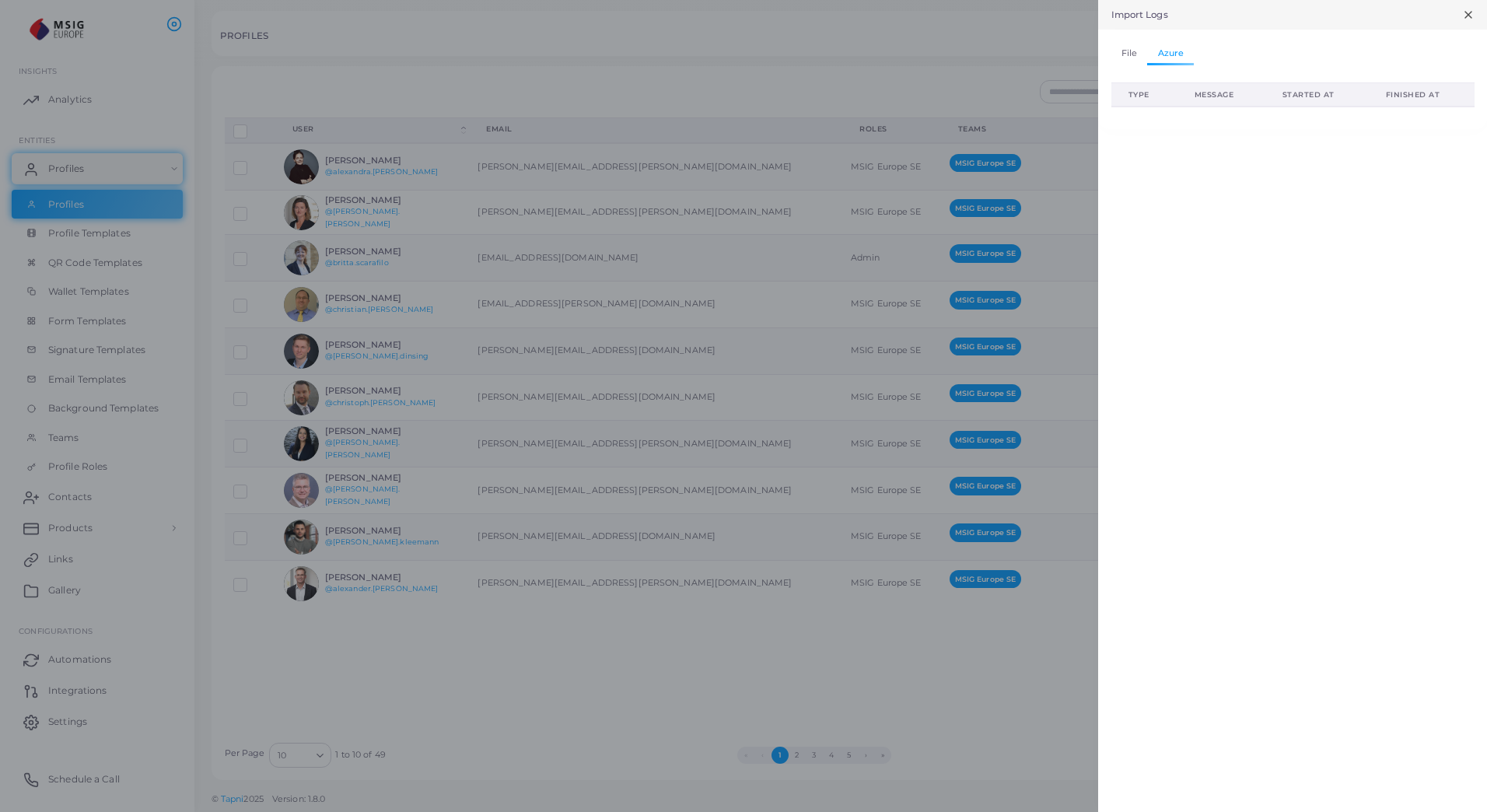
click at [1127, 52] on link "File" at bounding box center [1130, 55] width 37 height 23
click at [1467, 18] on icon at bounding box center [1468, 14] width 12 height 12
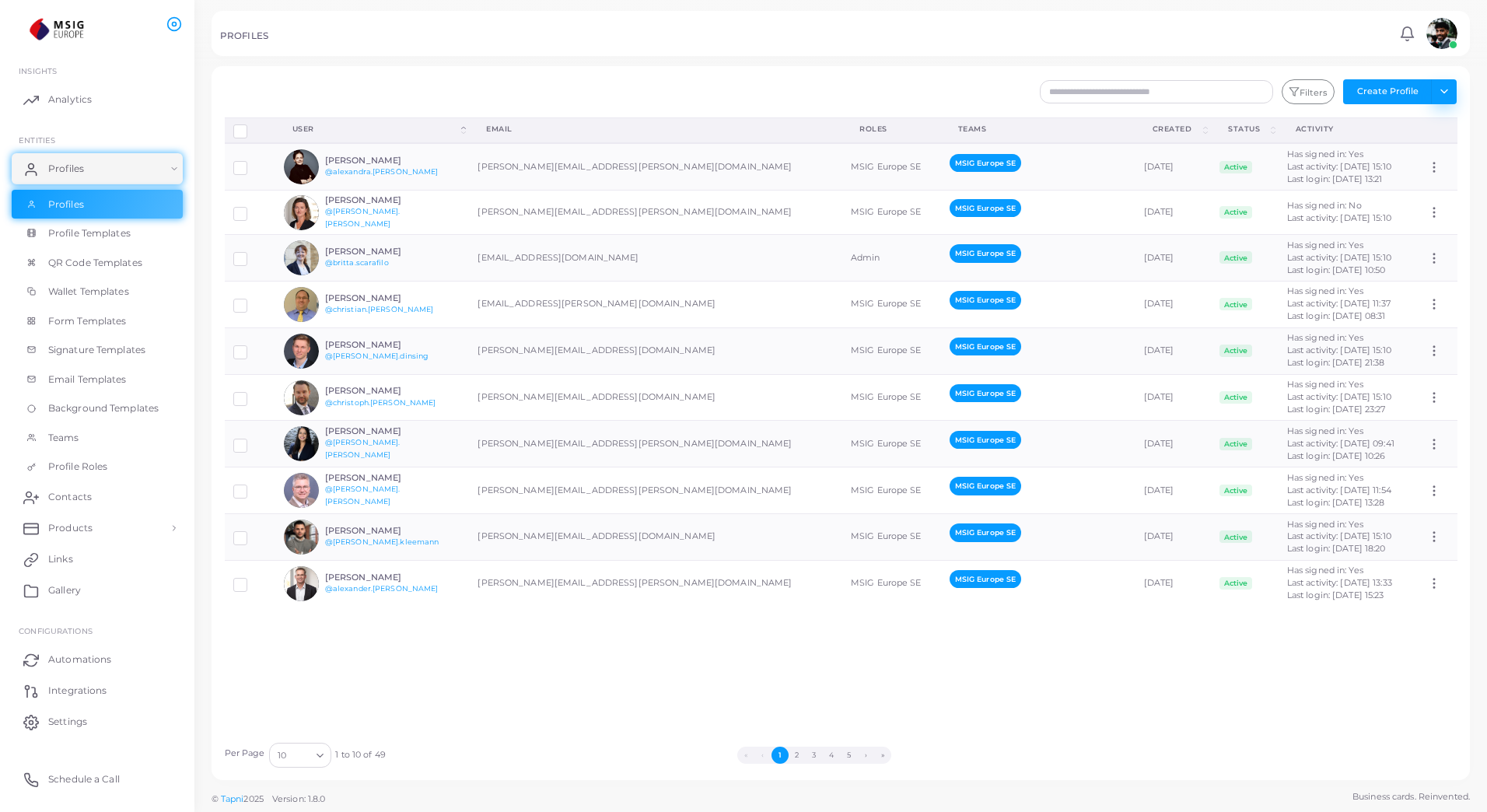
click at [1446, 91] on button "Toggle dropdown" at bounding box center [1444, 91] width 25 height 24
click at [1403, 125] on link "Import Profiles" at bounding box center [1410, 125] width 86 height 23
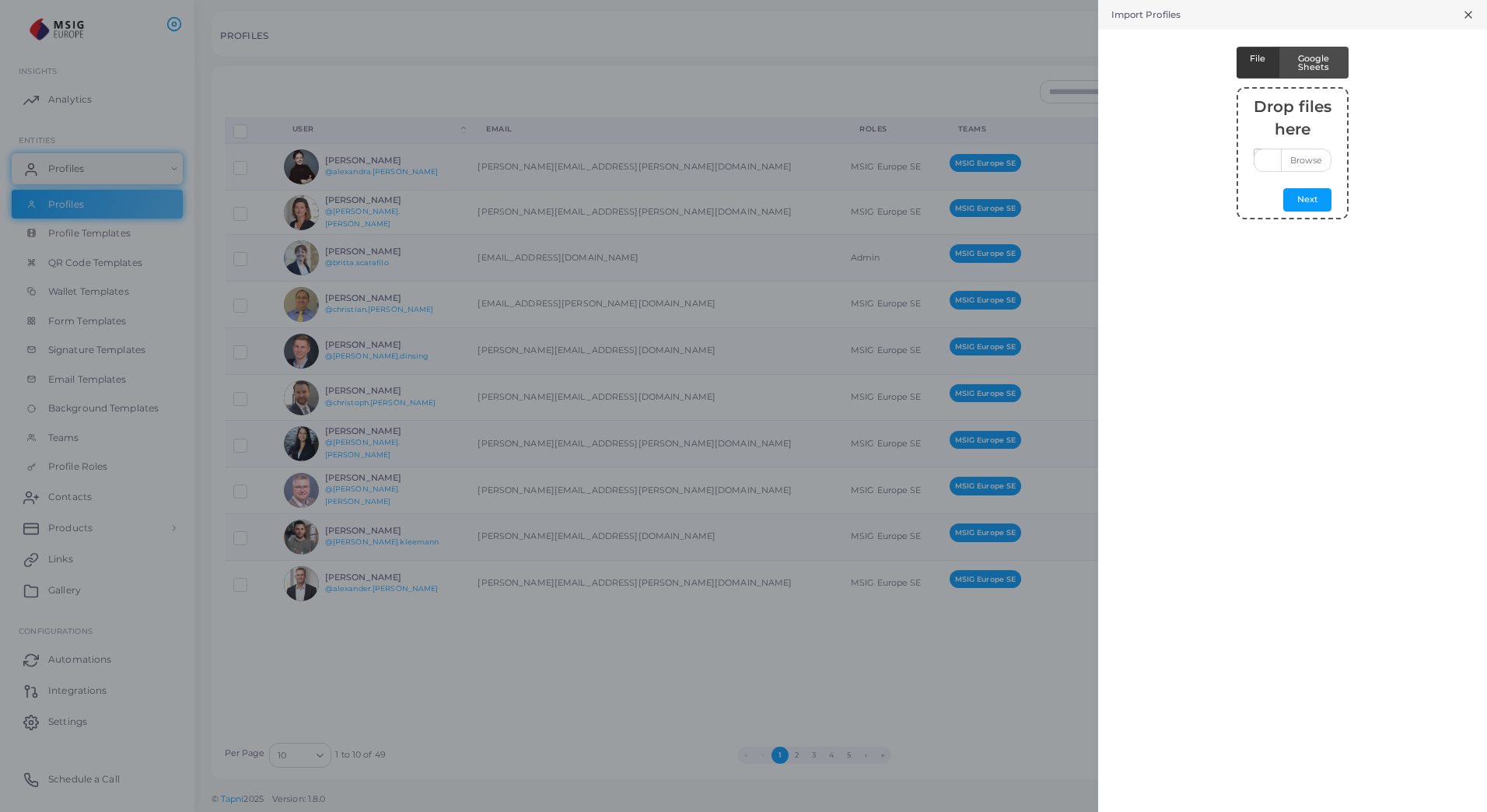
click at [1464, 11] on icon at bounding box center [1468, 14] width 12 height 12
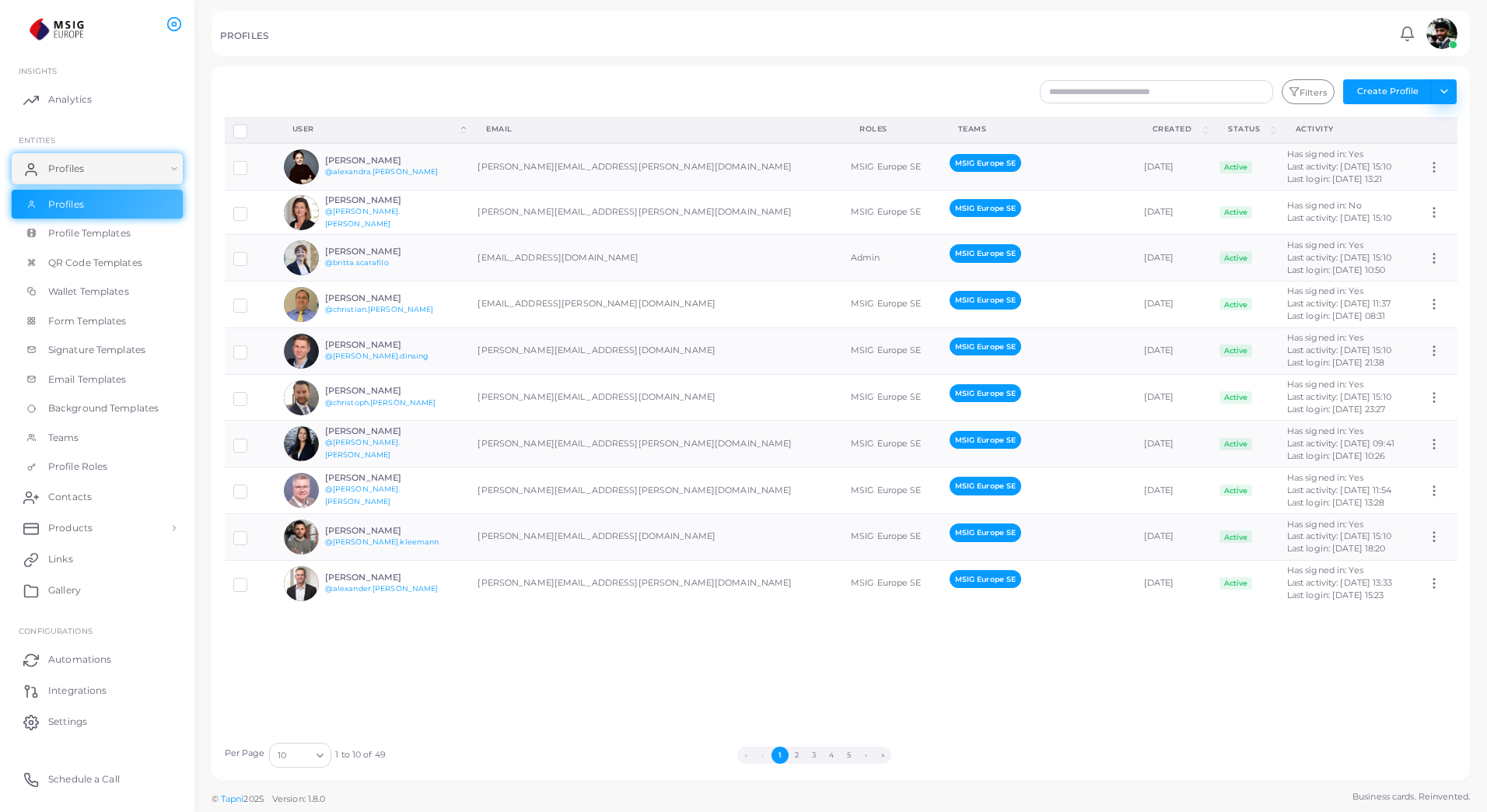
click at [1440, 91] on button "Toggle dropdown" at bounding box center [1444, 91] width 25 height 24
click at [1436, 137] on link "Invite Profiles" at bounding box center [1410, 148] width 86 height 23
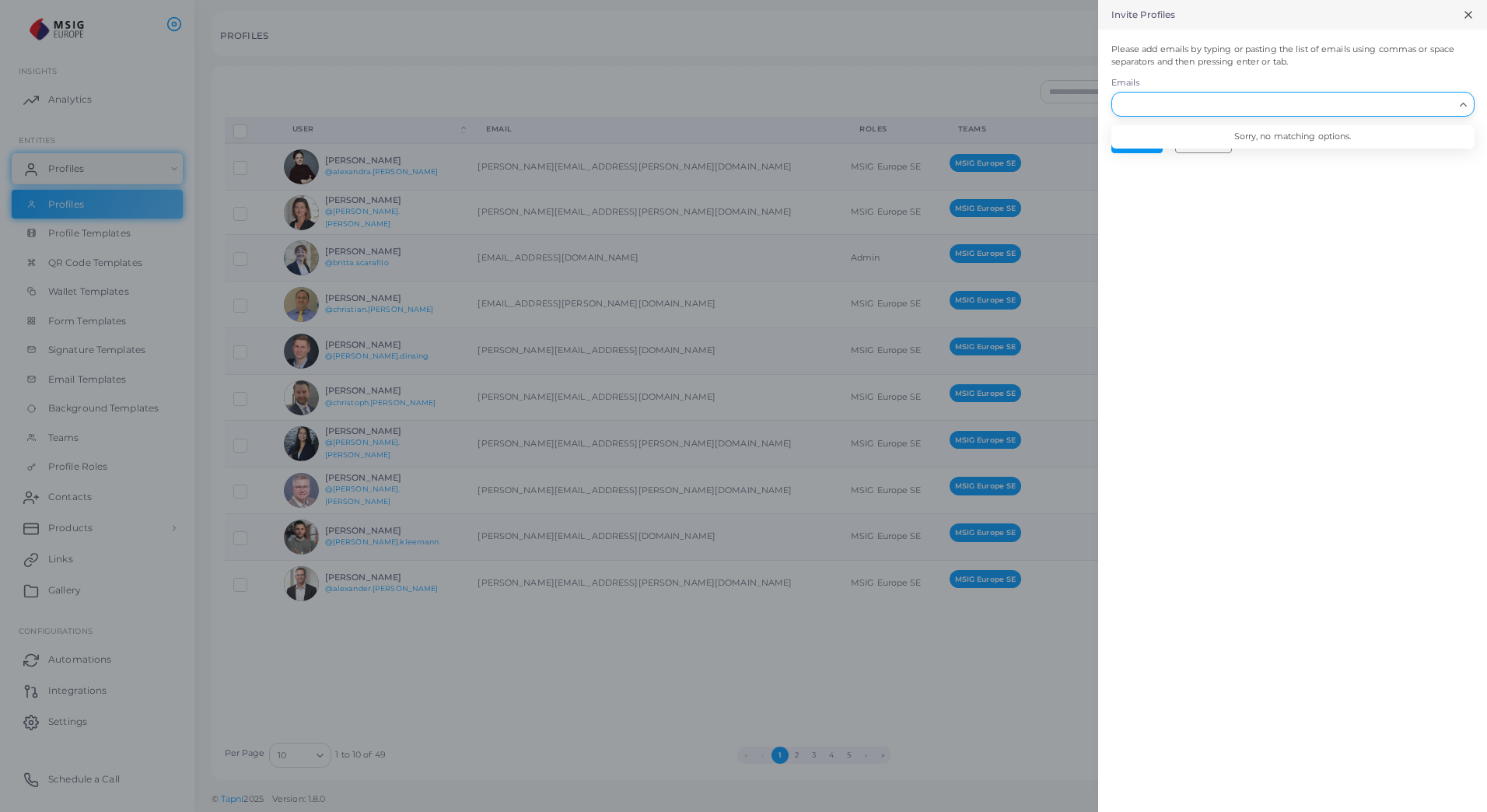
click at [1229, 96] on input "Search for option" at bounding box center [1284, 104] width 340 height 17
drag, startPoint x: 1231, startPoint y: 253, endPoint x: 1244, endPoint y: 247, distance: 14.3
click at [1232, 253] on div "Invite Profiles Please add emails by typing or pasting the list of emails using…" at bounding box center [1293, 406] width 389 height 812
click at [1464, 15] on icon at bounding box center [1468, 14] width 12 height 12
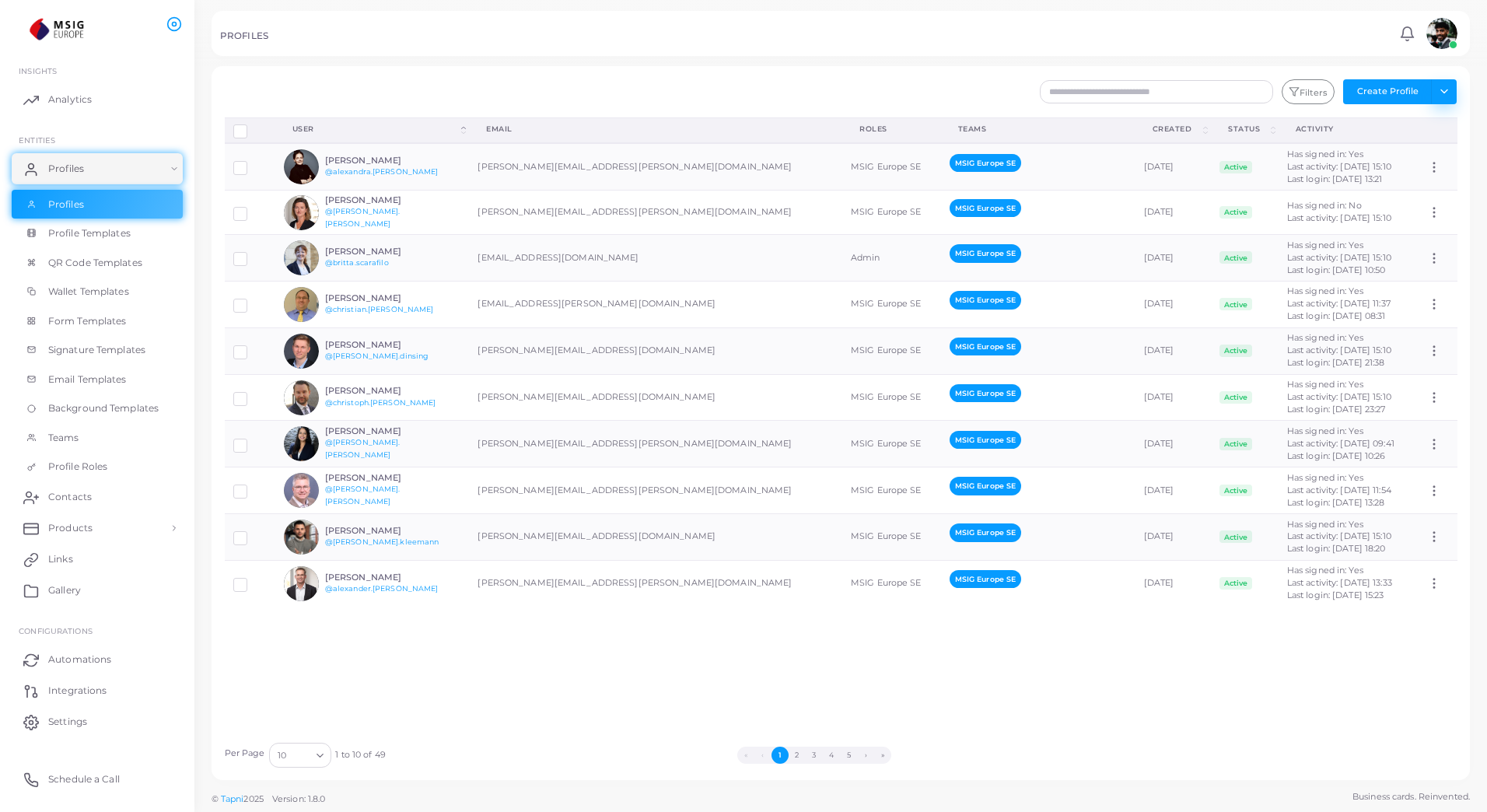
click at [1451, 92] on button "Toggle dropdown" at bounding box center [1444, 91] width 25 height 24
click at [1414, 156] on link "Invite Profiles" at bounding box center [1410, 148] width 86 height 23
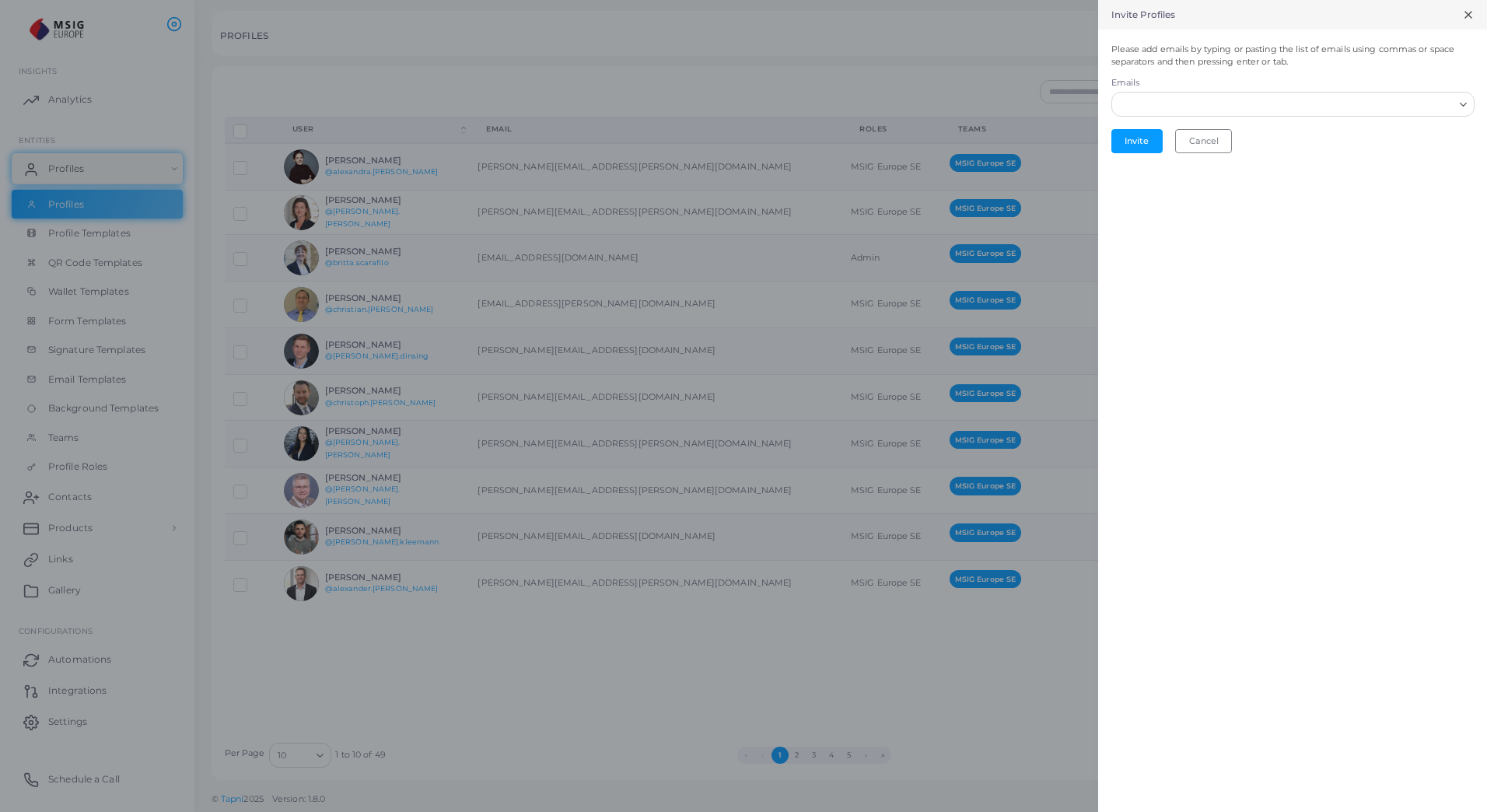
click at [1239, 114] on div "Loading..." at bounding box center [1293, 104] width 363 height 24
click at [1252, 213] on div "Invite Profiles Please add emails by typing or pasting the list of emails using…" at bounding box center [1293, 406] width 389 height 812
click at [741, 755] on div at bounding box center [744, 406] width 1487 height 812
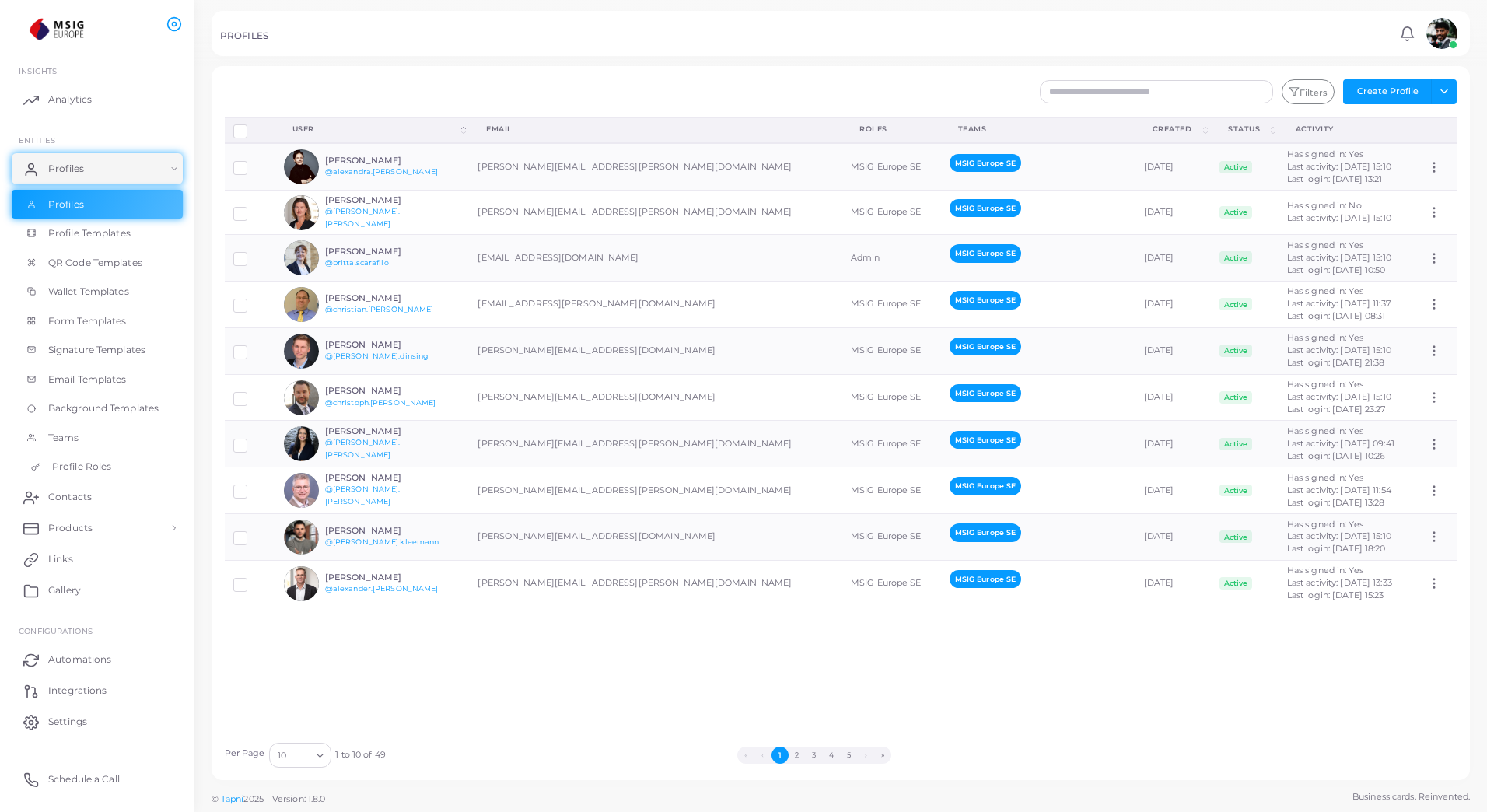
click at [48, 471] on link "Profile Roles" at bounding box center [97, 466] width 171 height 29
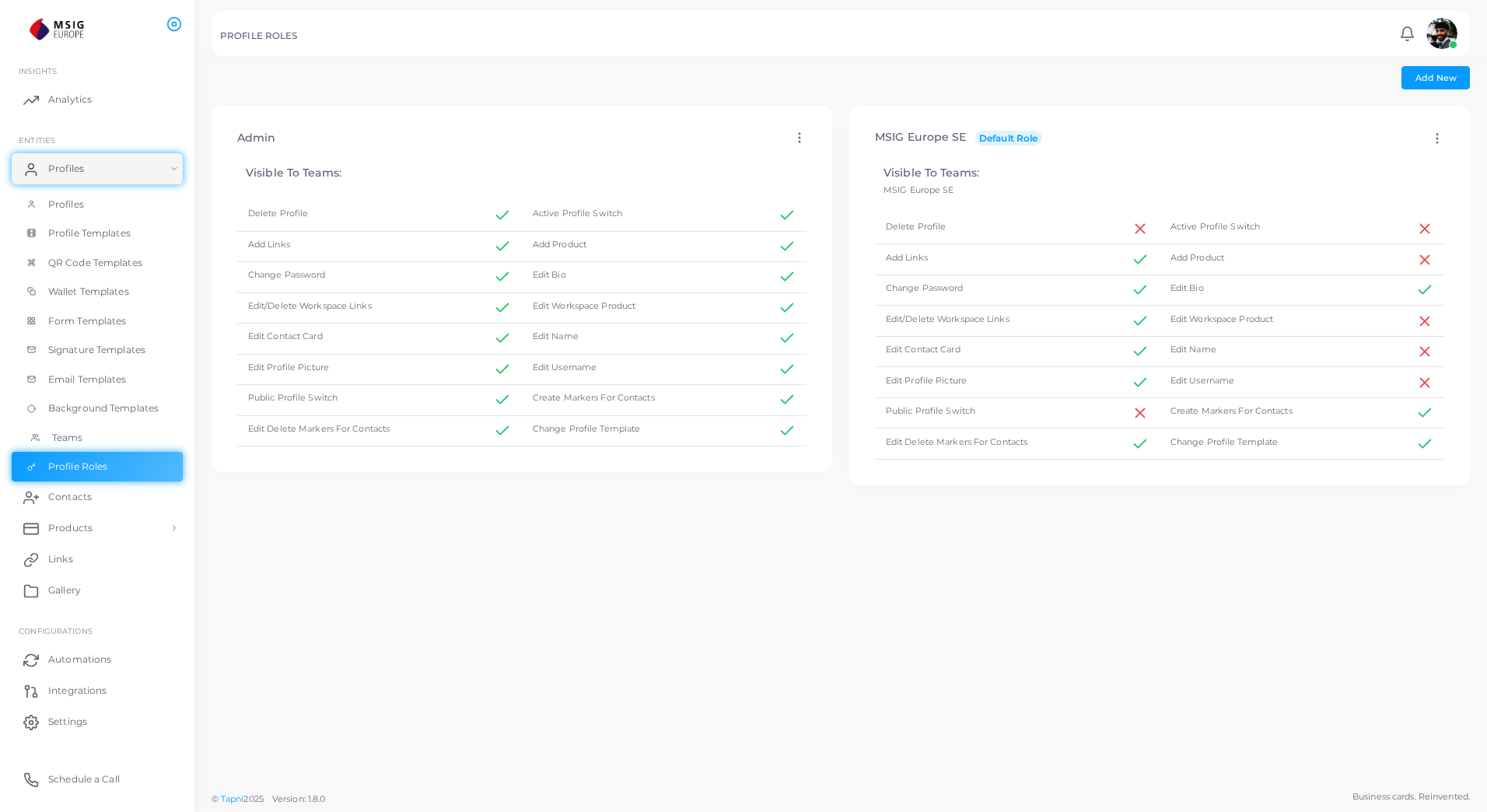
click at [82, 445] on span "Teams" at bounding box center [67, 437] width 31 height 14
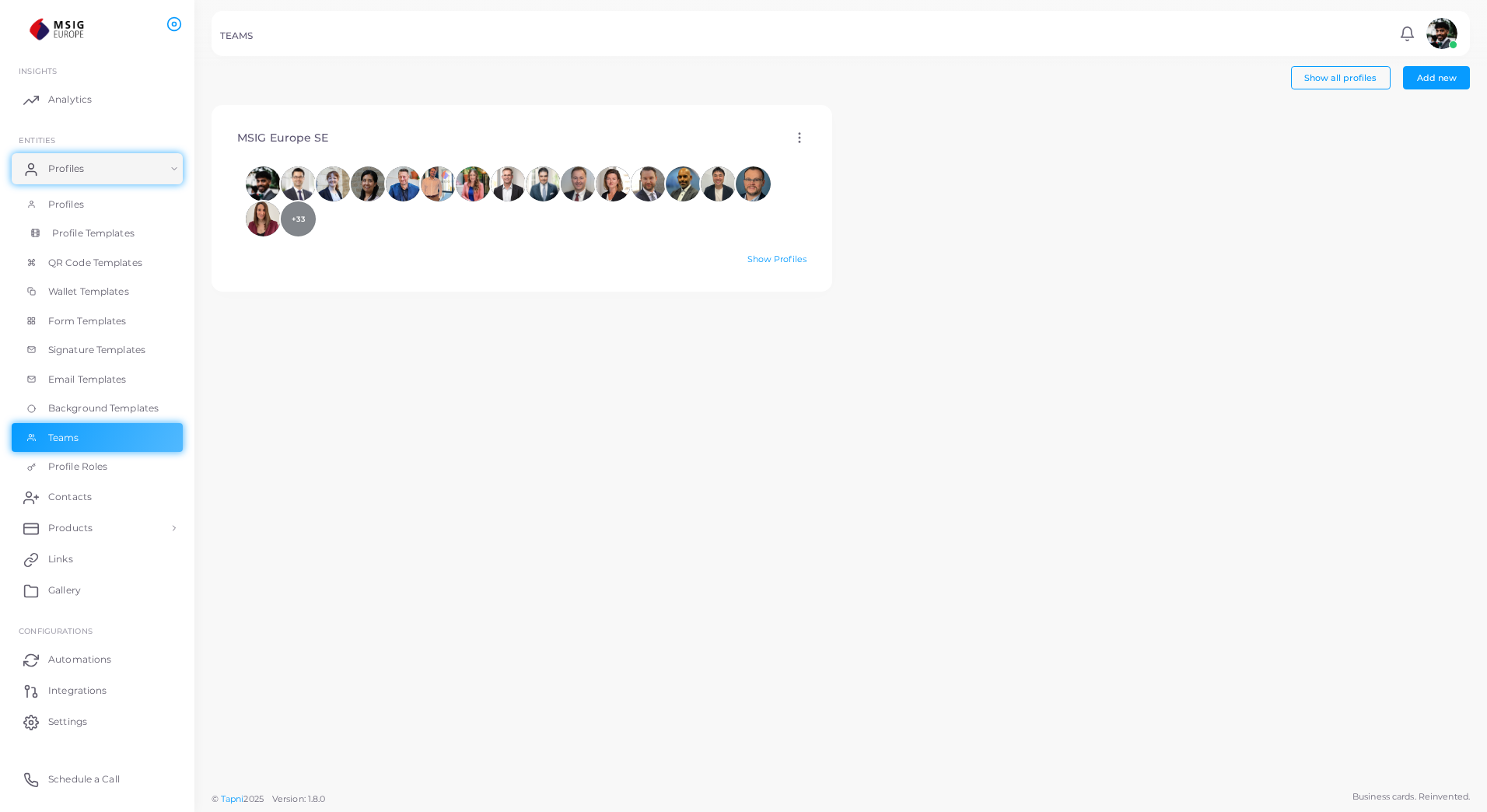
click at [72, 234] on span "Profile Templates" at bounding box center [93, 233] width 83 height 14
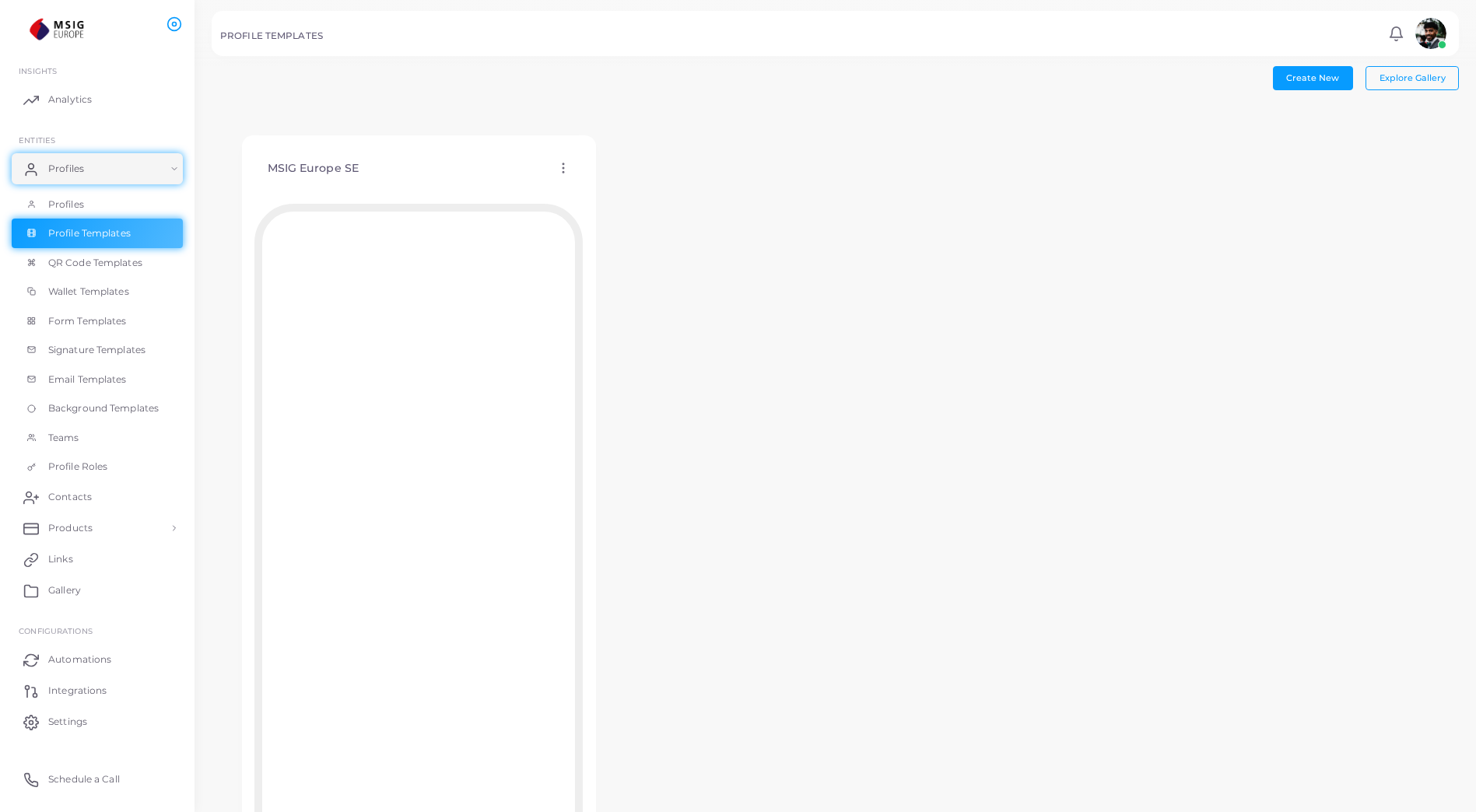
click at [559, 169] on icon at bounding box center [563, 167] width 14 height 14
click at [606, 195] on link "Edit Template" at bounding box center [624, 188] width 129 height 21
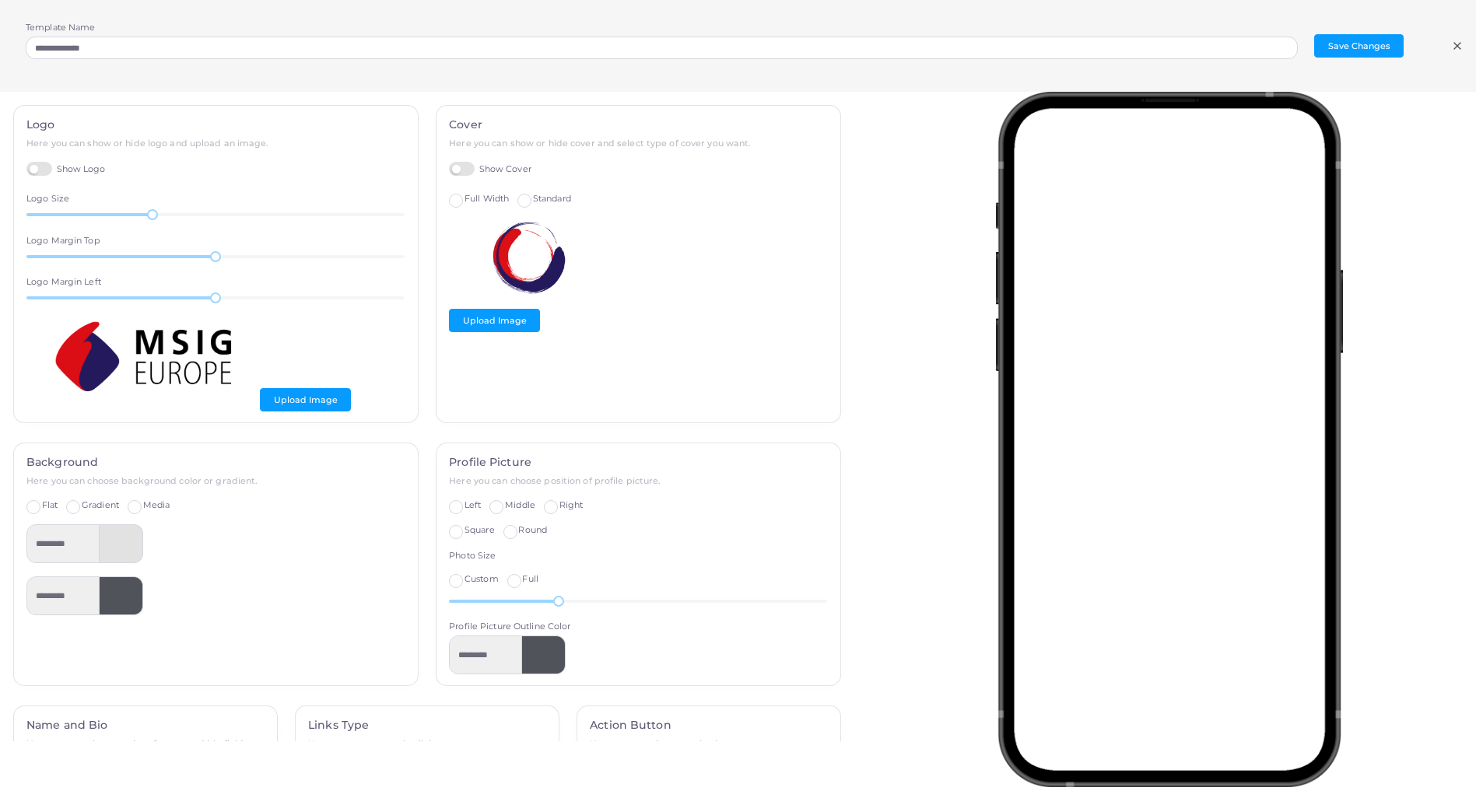
scroll to position [61, 0]
click at [1459, 48] on line at bounding box center [1457, 46] width 7 height 7
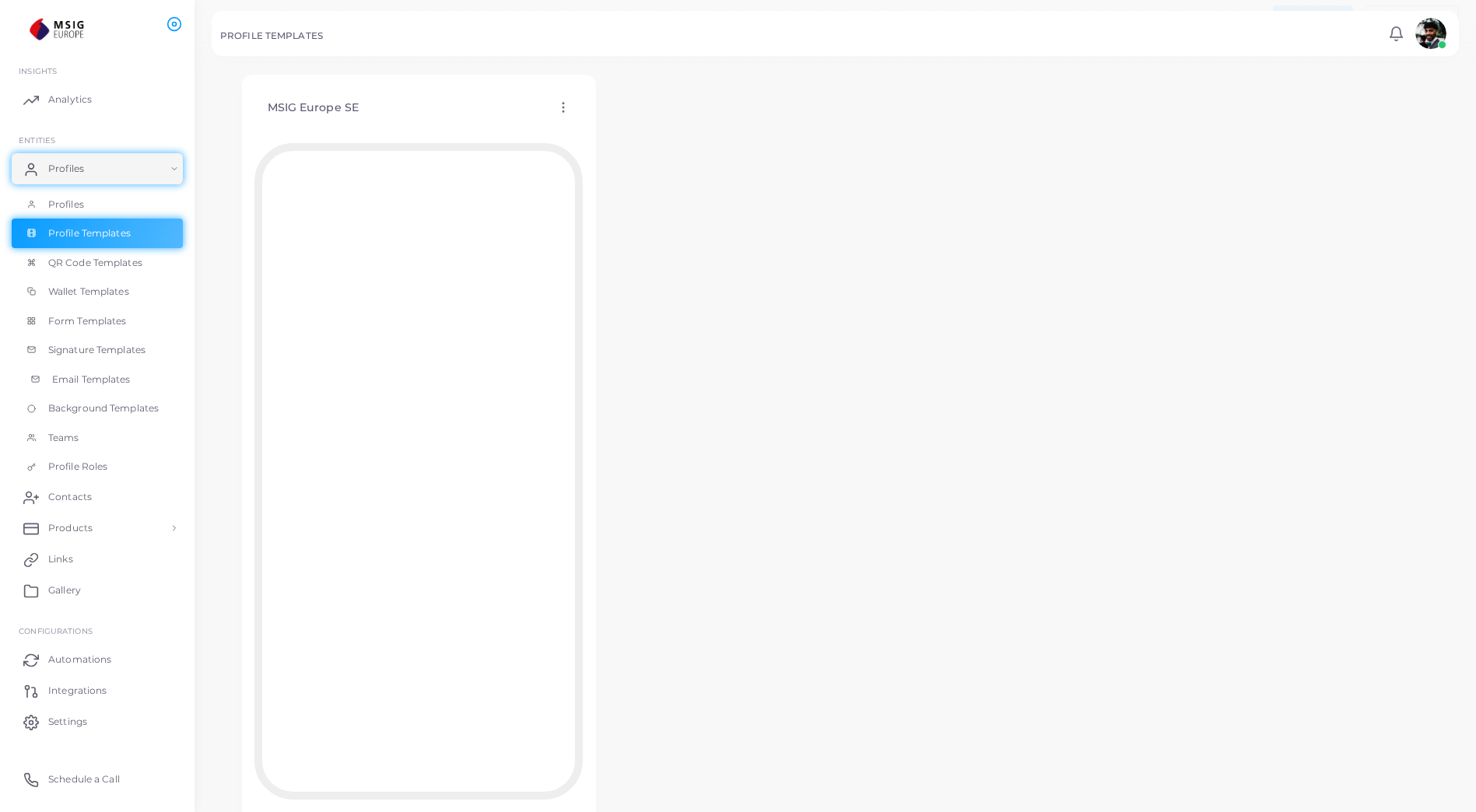
click at [94, 373] on span "Email Templates" at bounding box center [91, 379] width 79 height 14
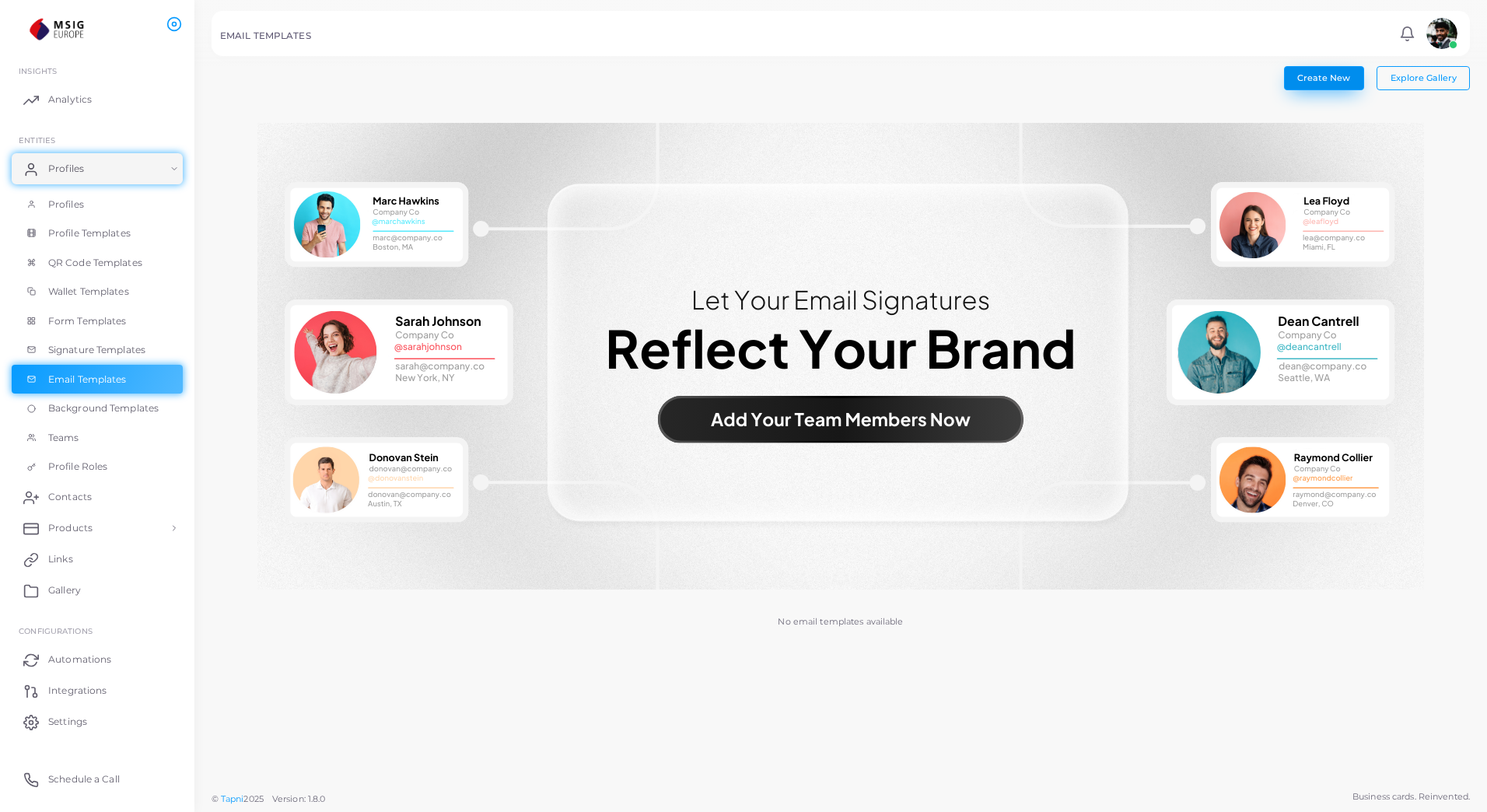
click at [1321, 80] on span "Create New" at bounding box center [1323, 78] width 53 height 11
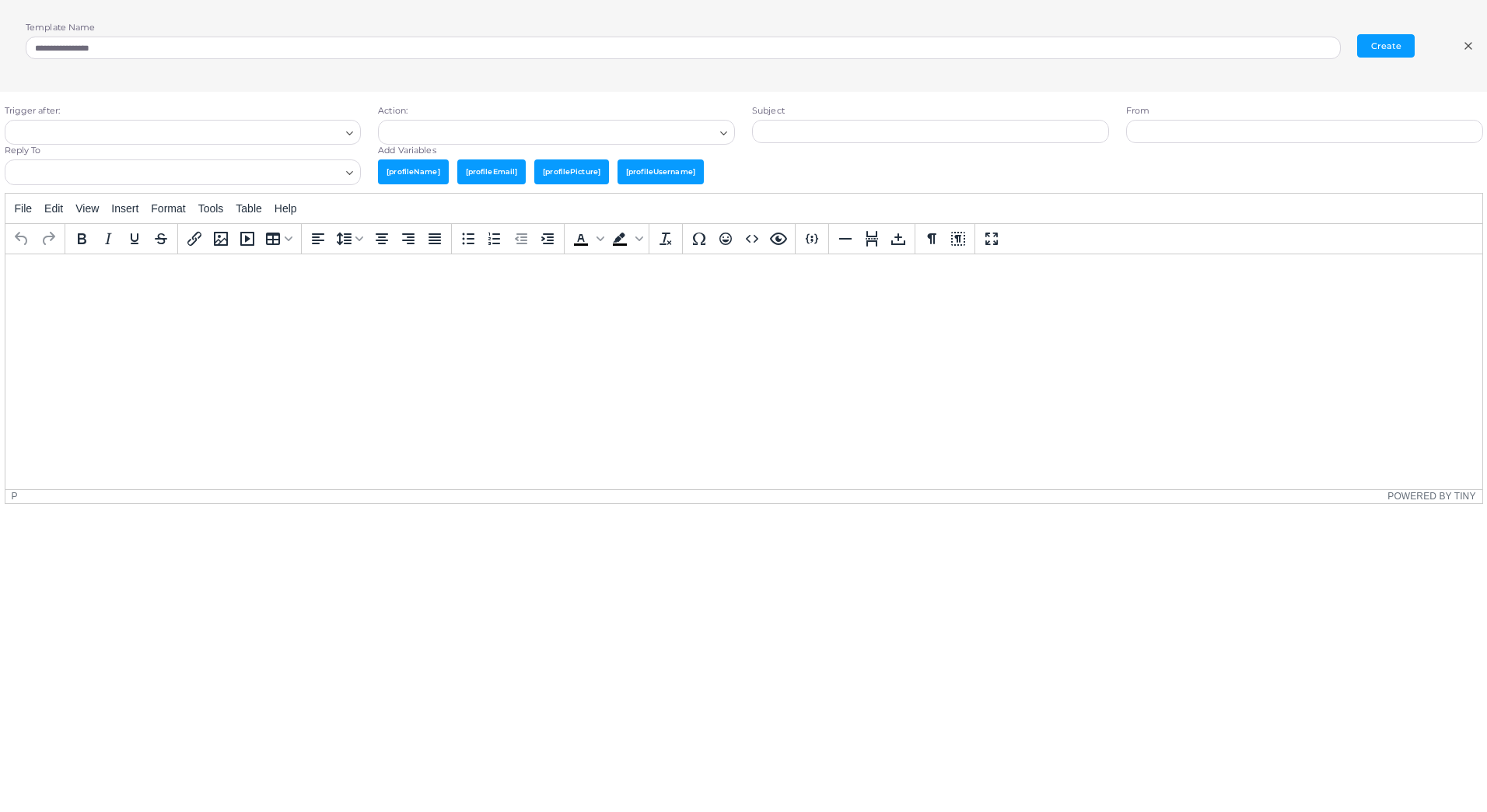
click at [1464, 47] on icon at bounding box center [1468, 45] width 12 height 12
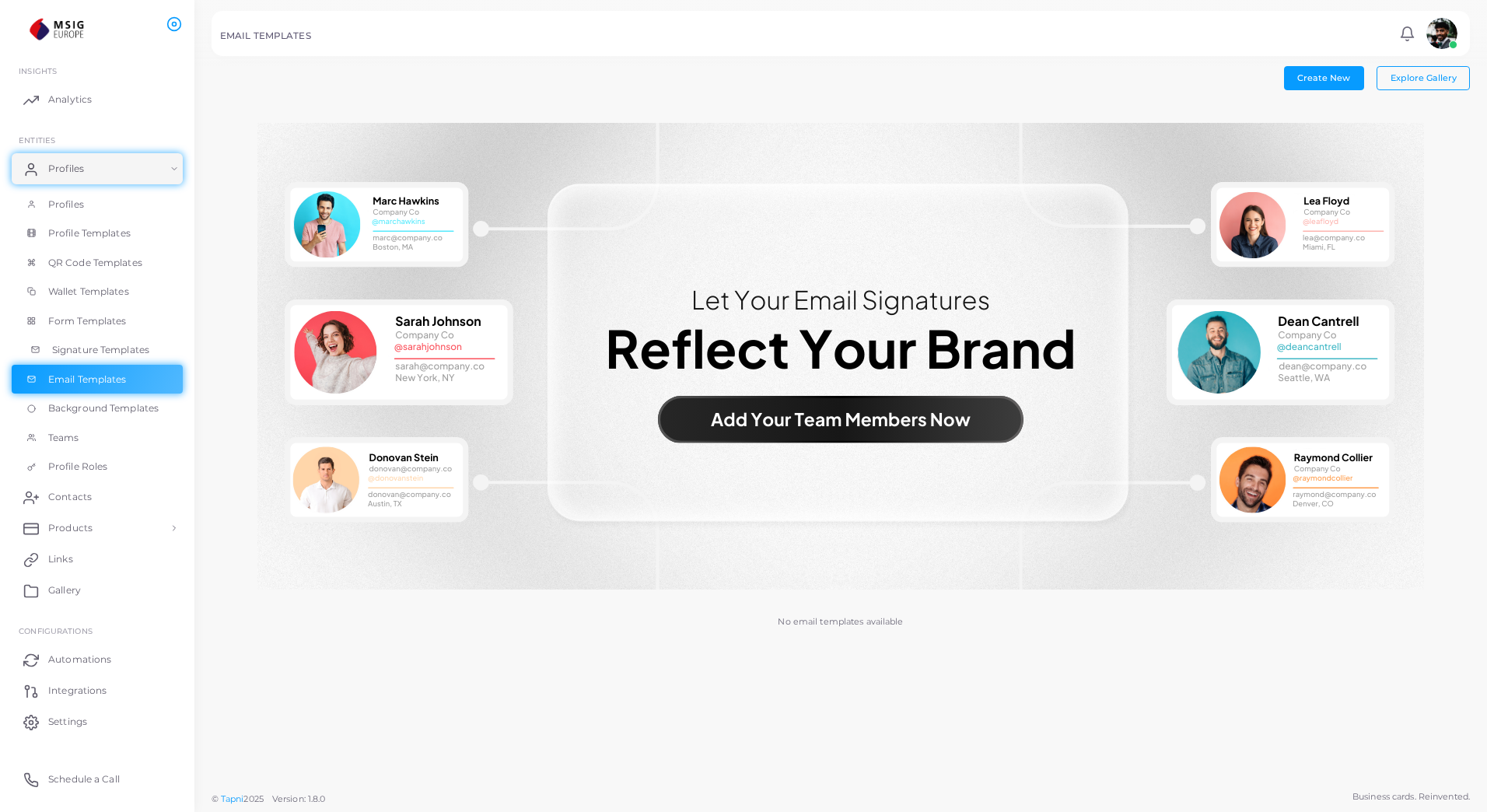
click at [138, 348] on span "Signature Templates" at bounding box center [100, 350] width 97 height 14
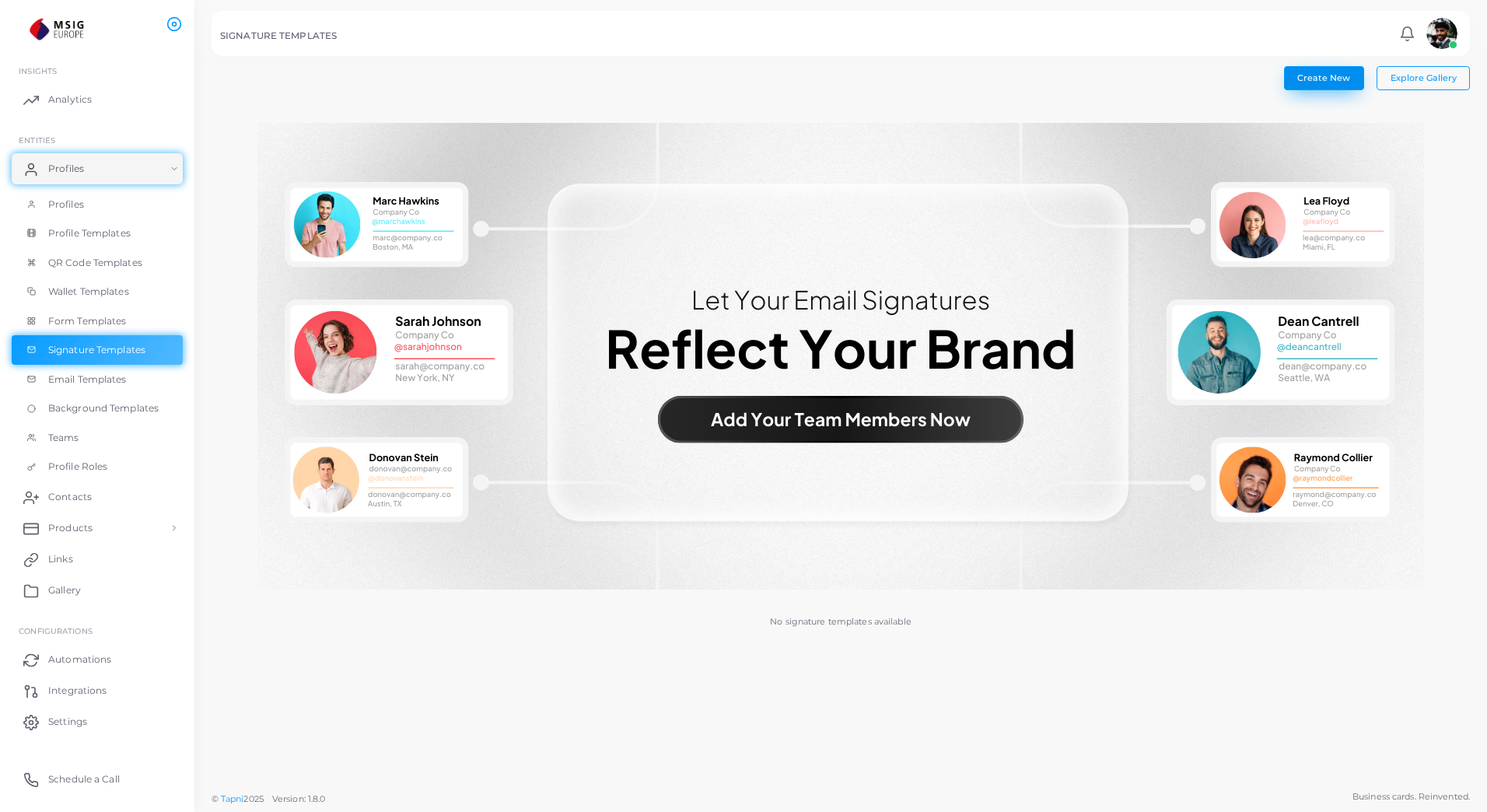
click at [1349, 70] on button "Create New" at bounding box center [1323, 77] width 80 height 23
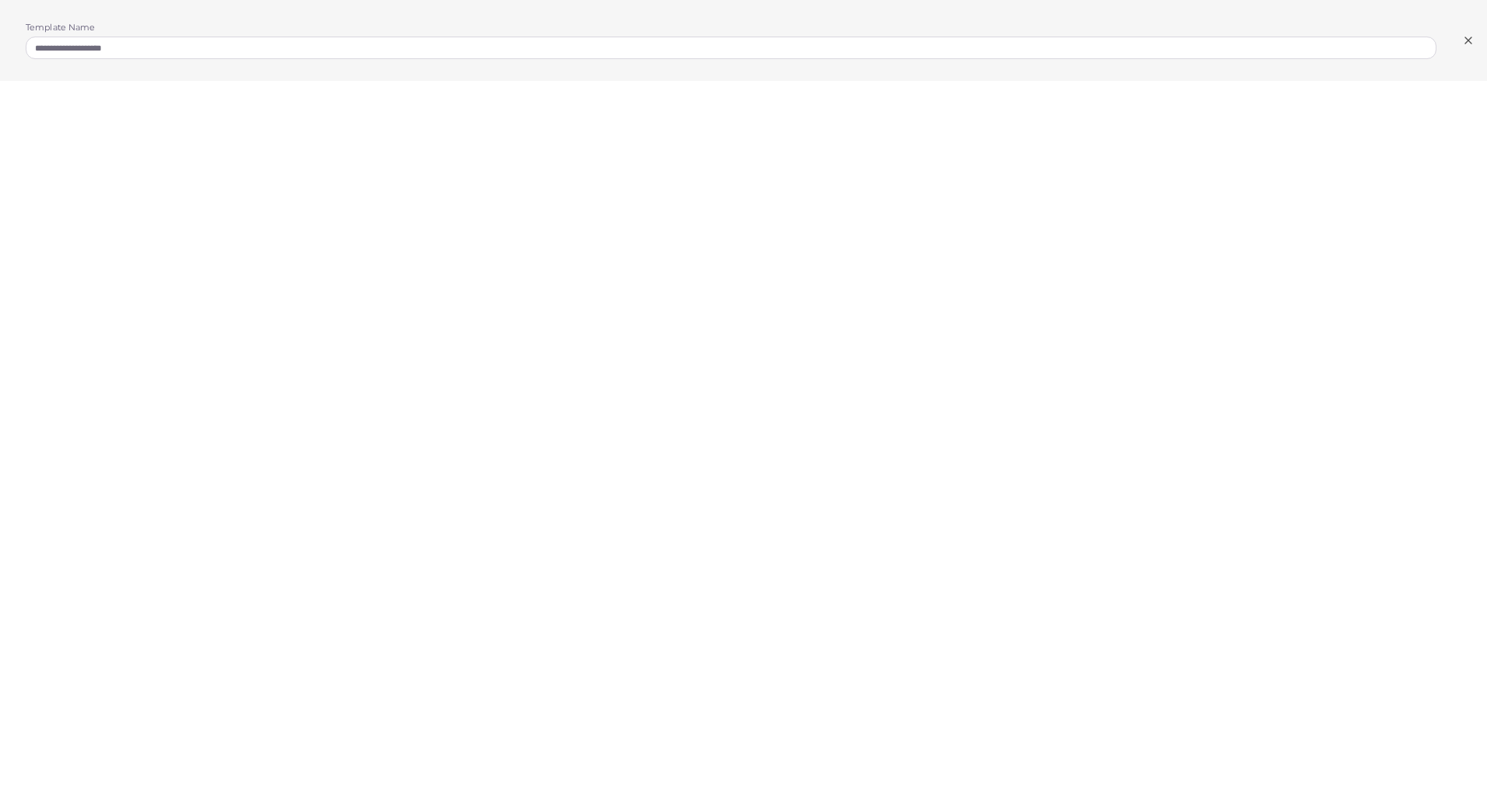
scroll to position [4, 0]
click at [1465, 42] on icon at bounding box center [1468, 39] width 12 height 12
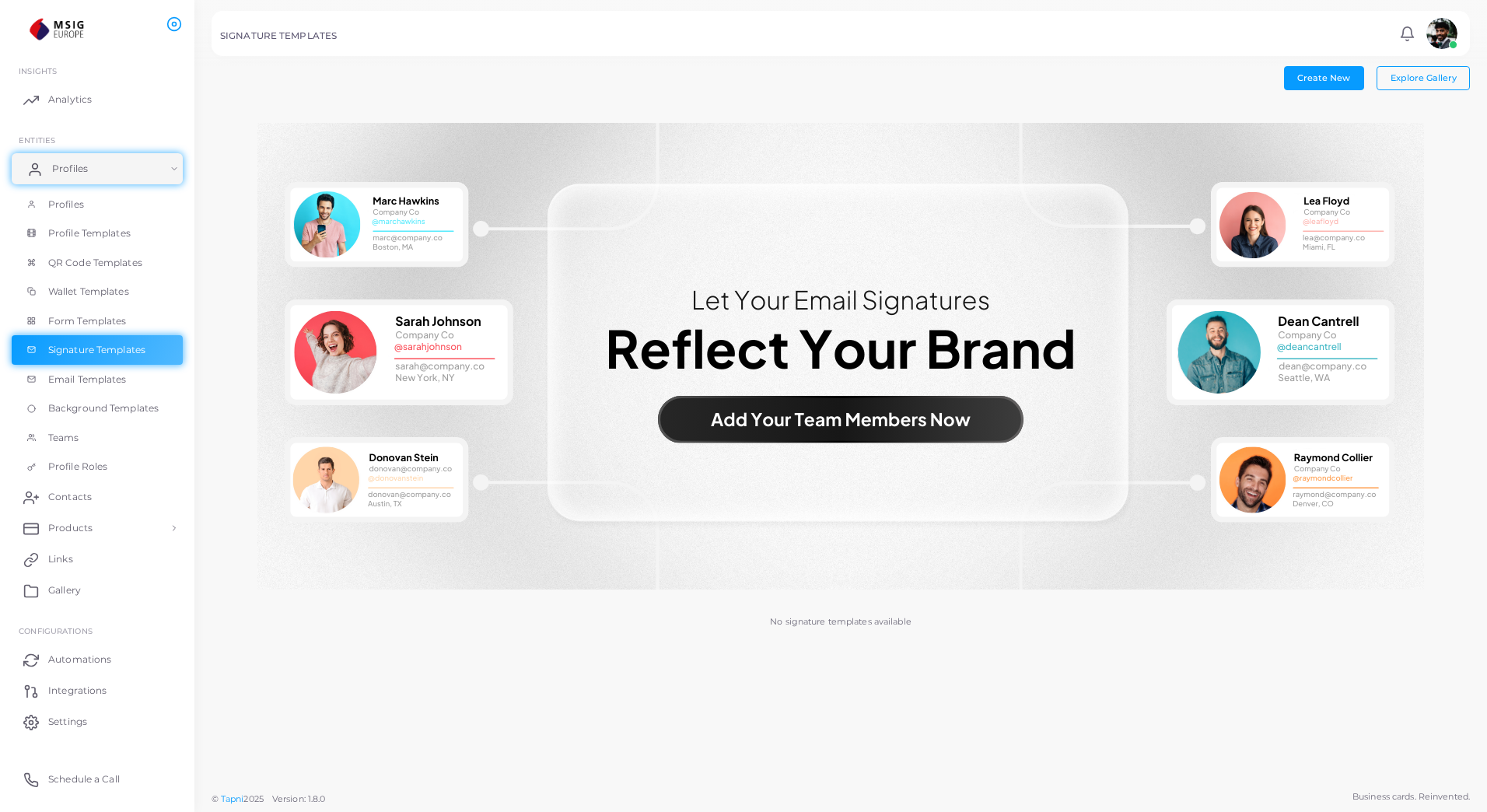
click at [164, 170] on link "Profiles" at bounding box center [97, 168] width 171 height 31
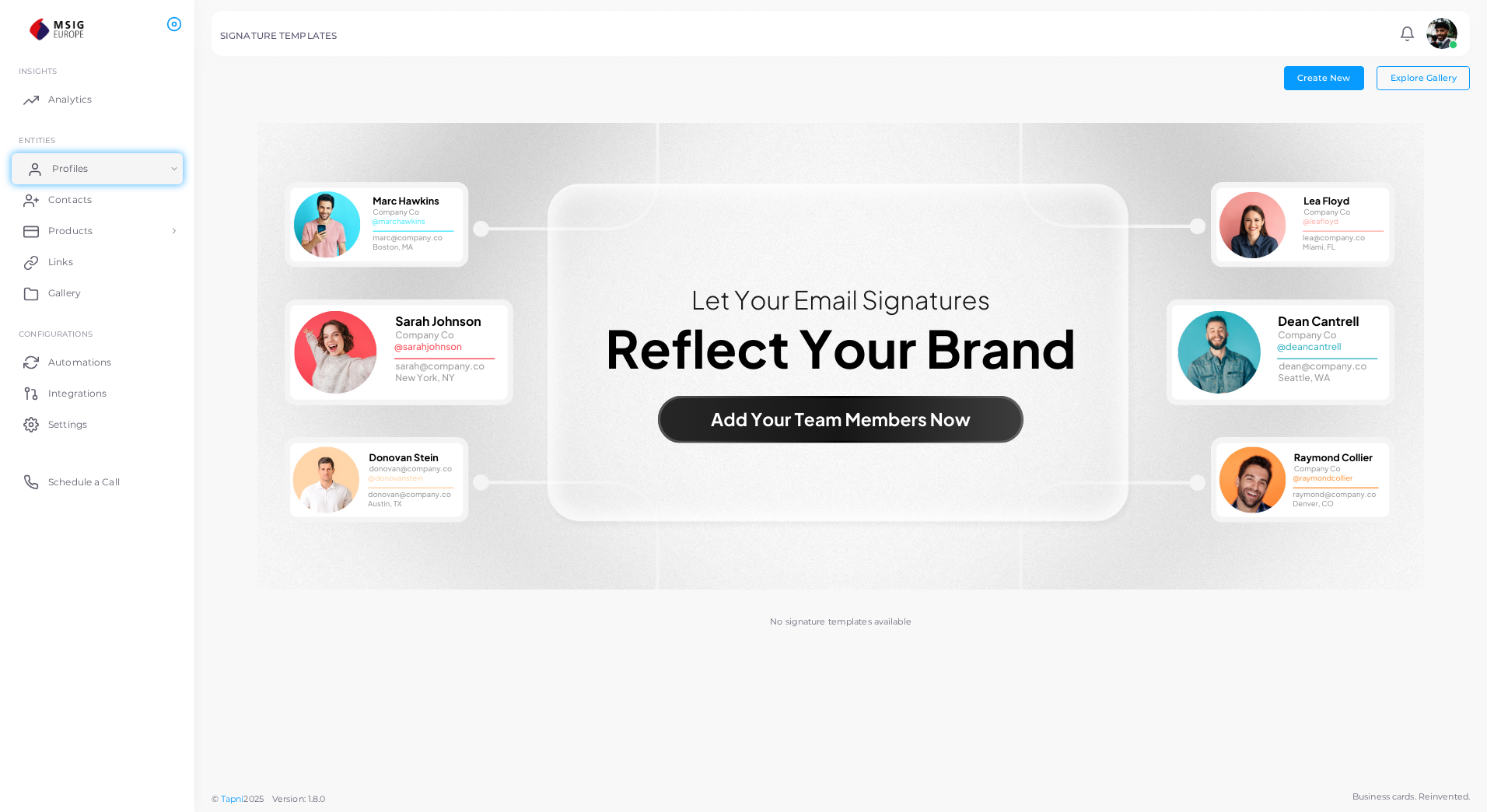
click at [147, 172] on link "Profiles" at bounding box center [97, 168] width 171 height 31
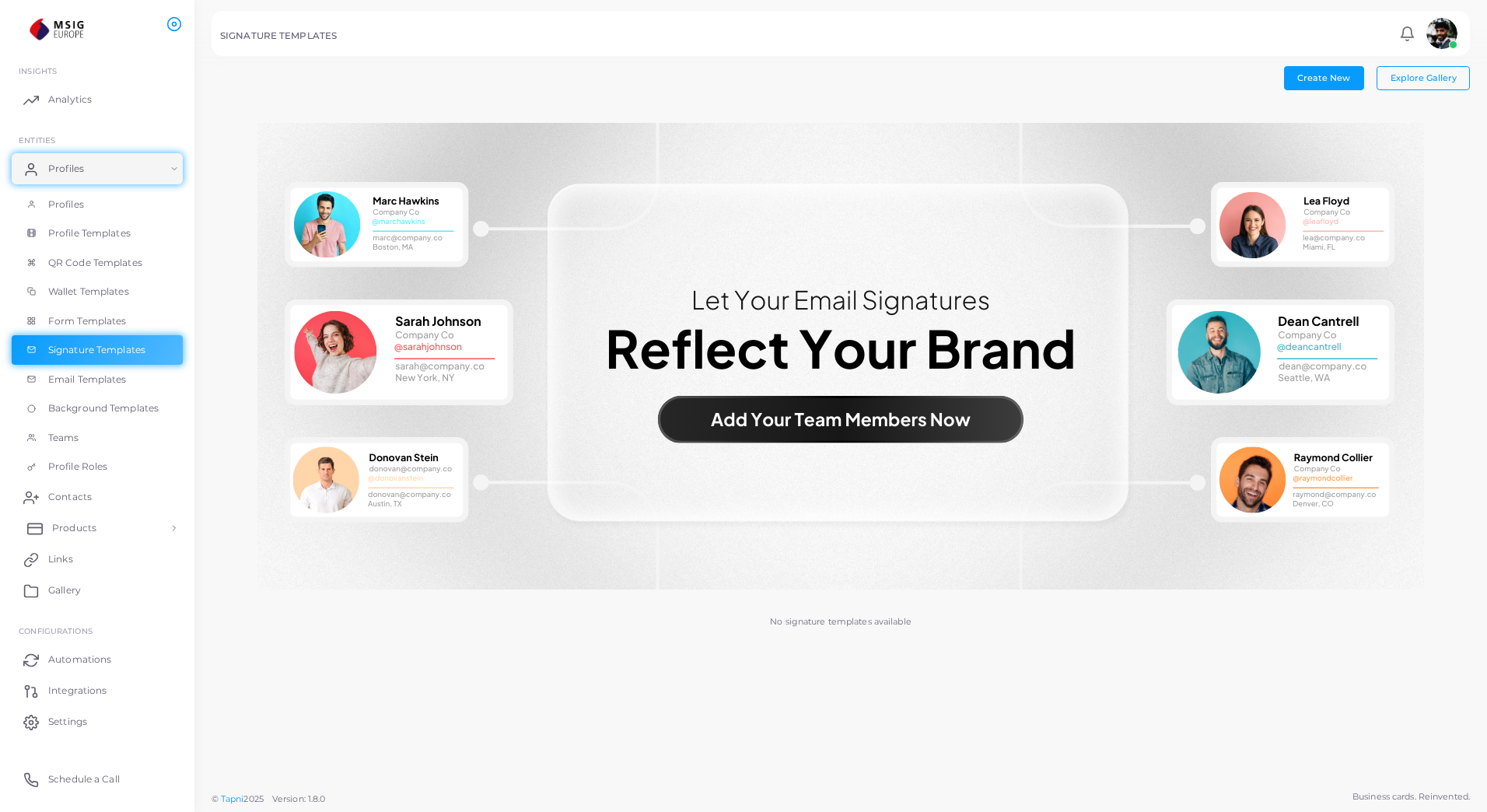
click at [80, 535] on link "Products" at bounding box center [97, 527] width 171 height 31
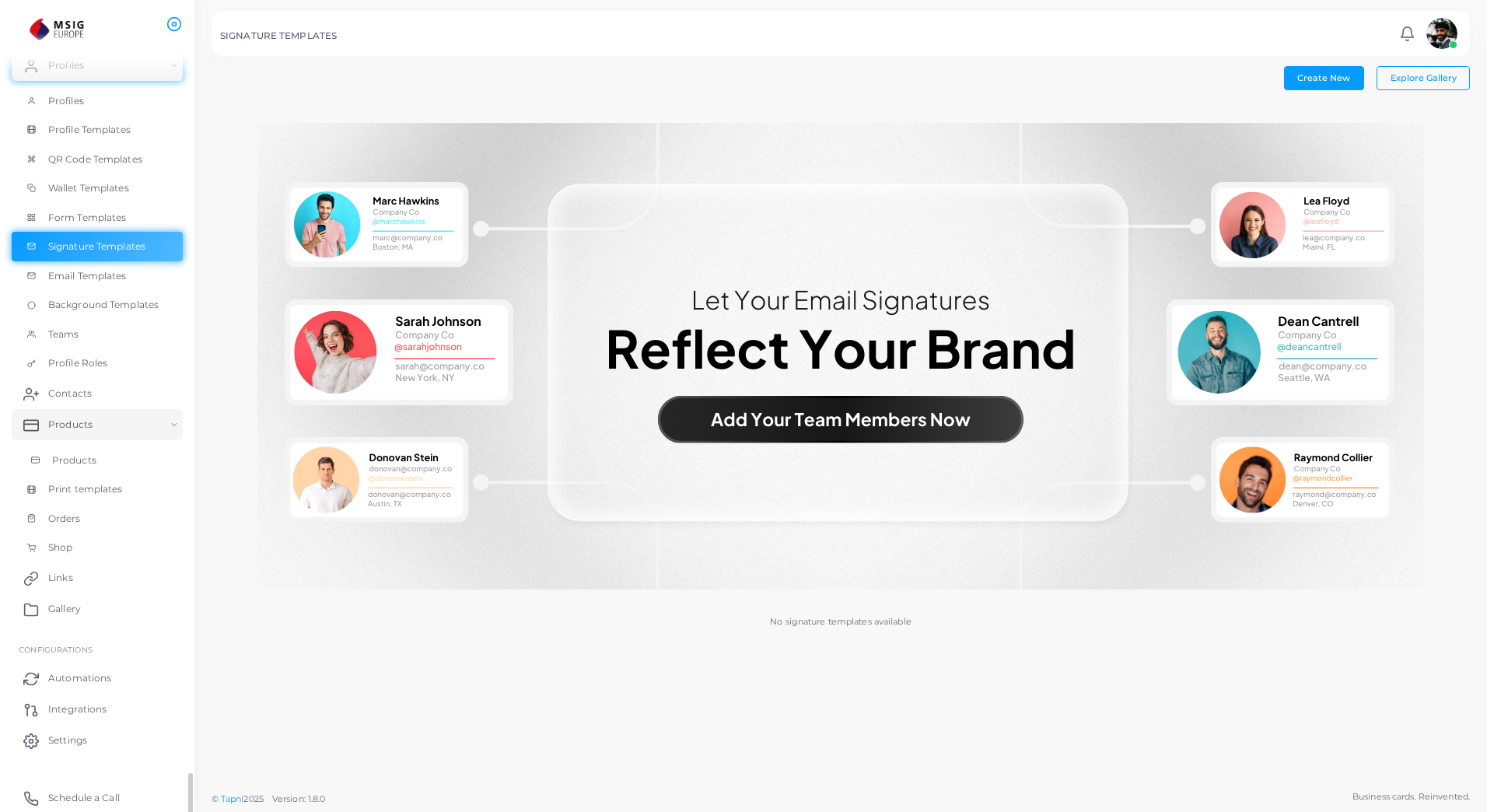
click at [71, 457] on span "Products" at bounding box center [73, 461] width 44 height 14
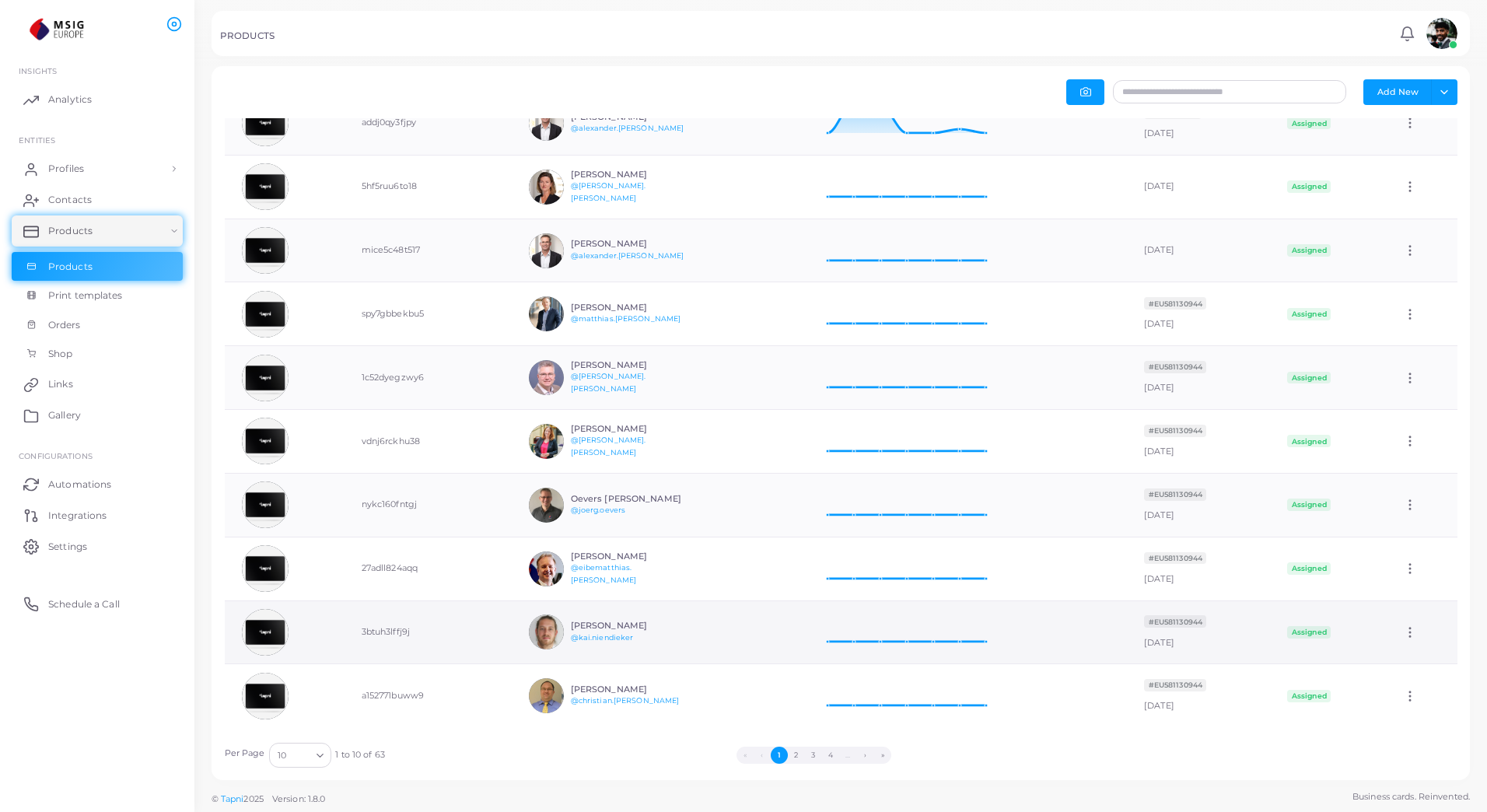
scroll to position [53, 0]
click at [790, 761] on button "2" at bounding box center [796, 756] width 17 height 17
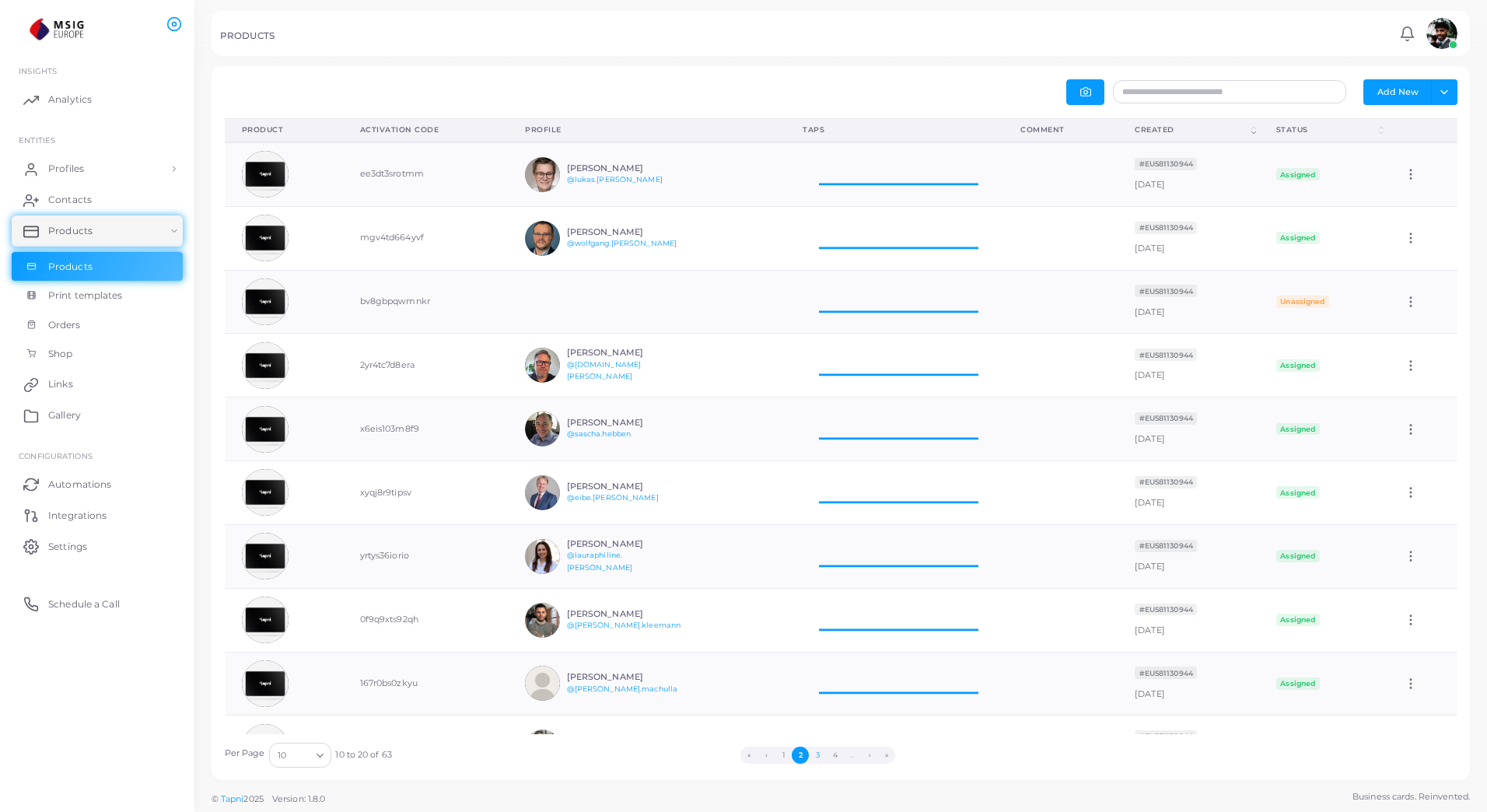
scroll to position [52, 206]
click at [819, 757] on button "3" at bounding box center [818, 756] width 17 height 17
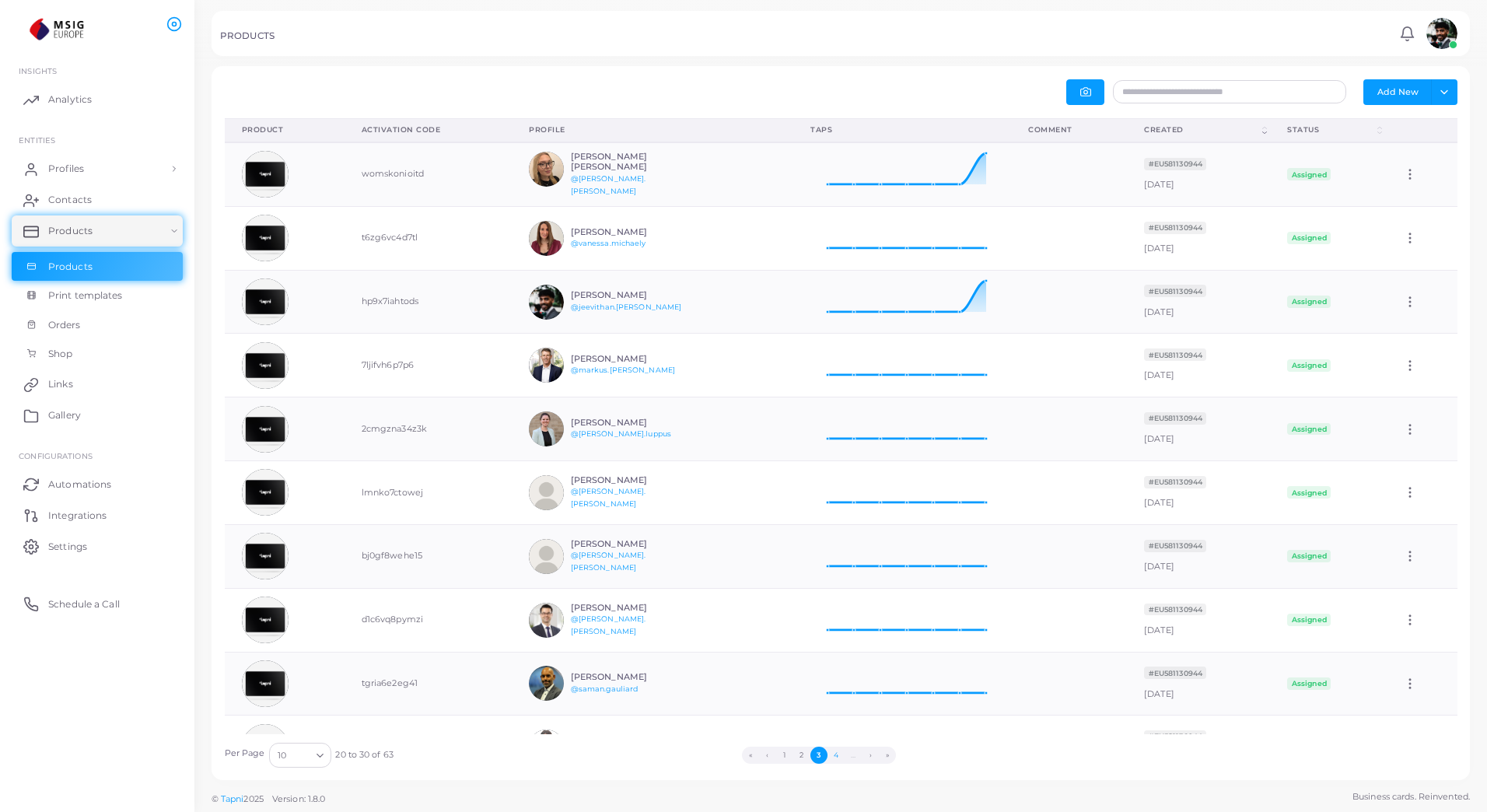
click at [834, 752] on button "4" at bounding box center [837, 756] width 17 height 17
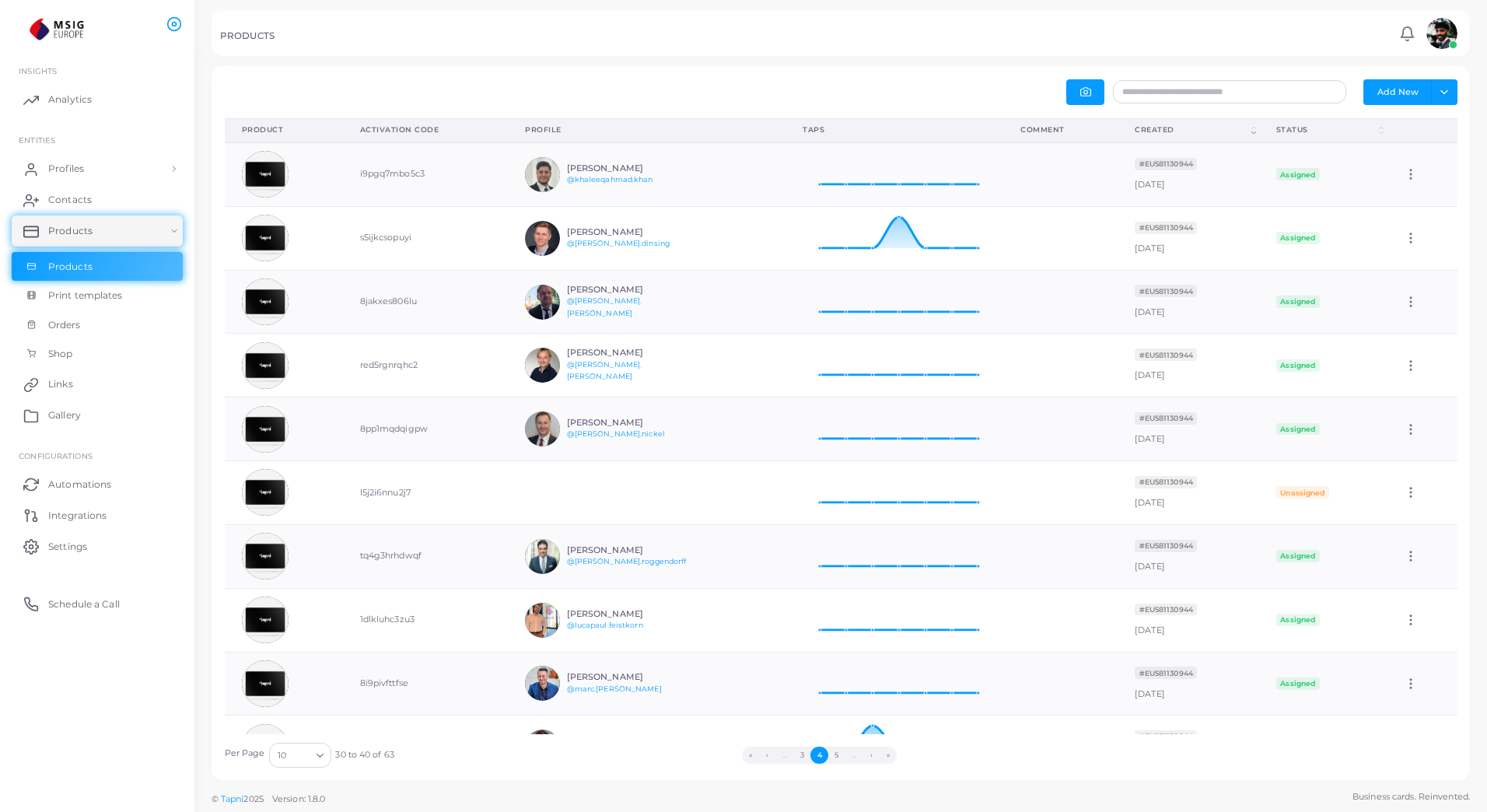
click at [789, 756] on li "…" at bounding box center [785, 756] width 18 height 17
click at [799, 759] on button "3" at bounding box center [802, 756] width 17 height 17
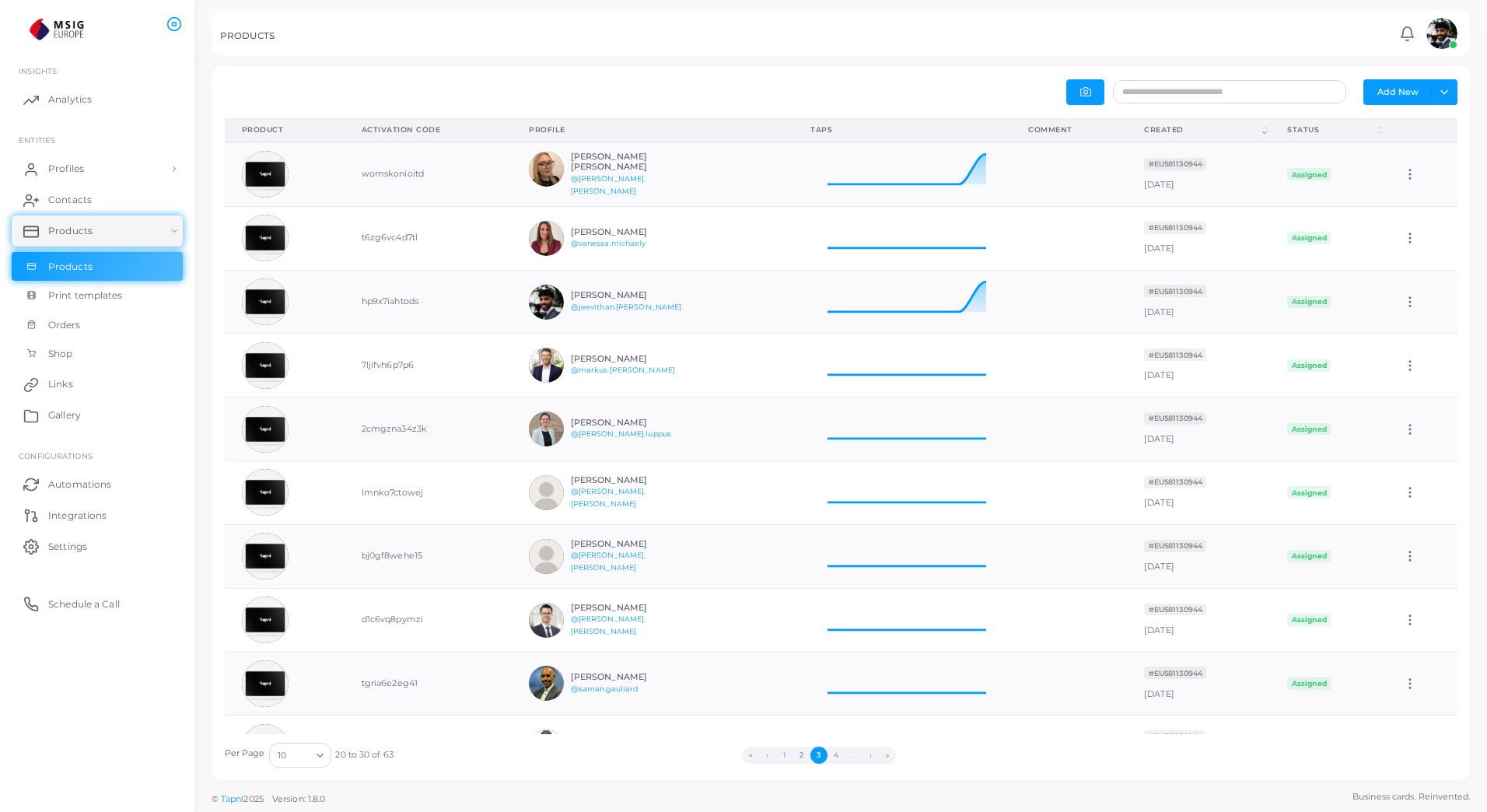
click at [783, 759] on button "1" at bounding box center [785, 756] width 17 height 17
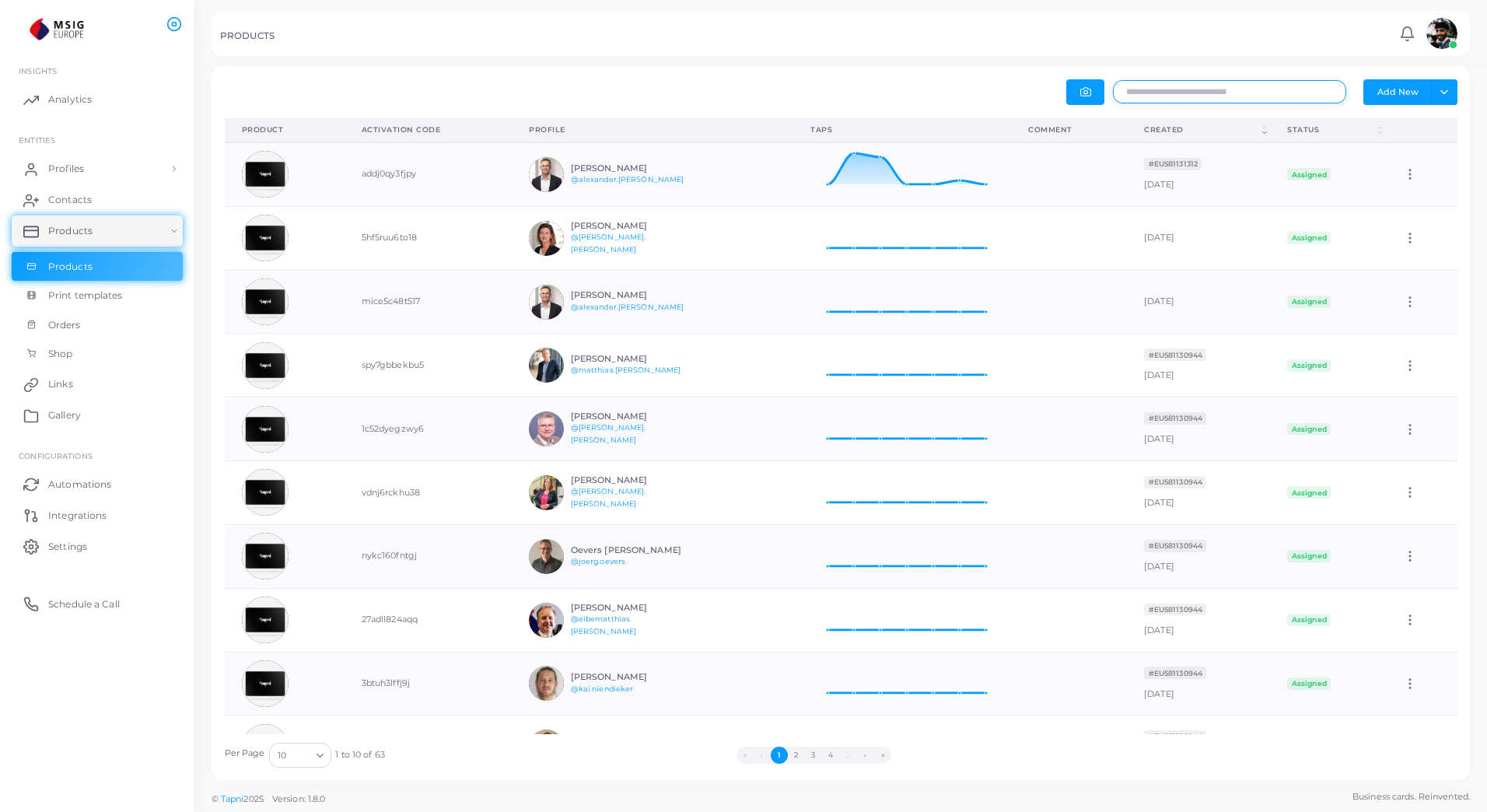
click at [1197, 89] on input "text" at bounding box center [1229, 91] width 233 height 23
click at [1081, 92] on icon "button" at bounding box center [1087, 92] width 11 height 11
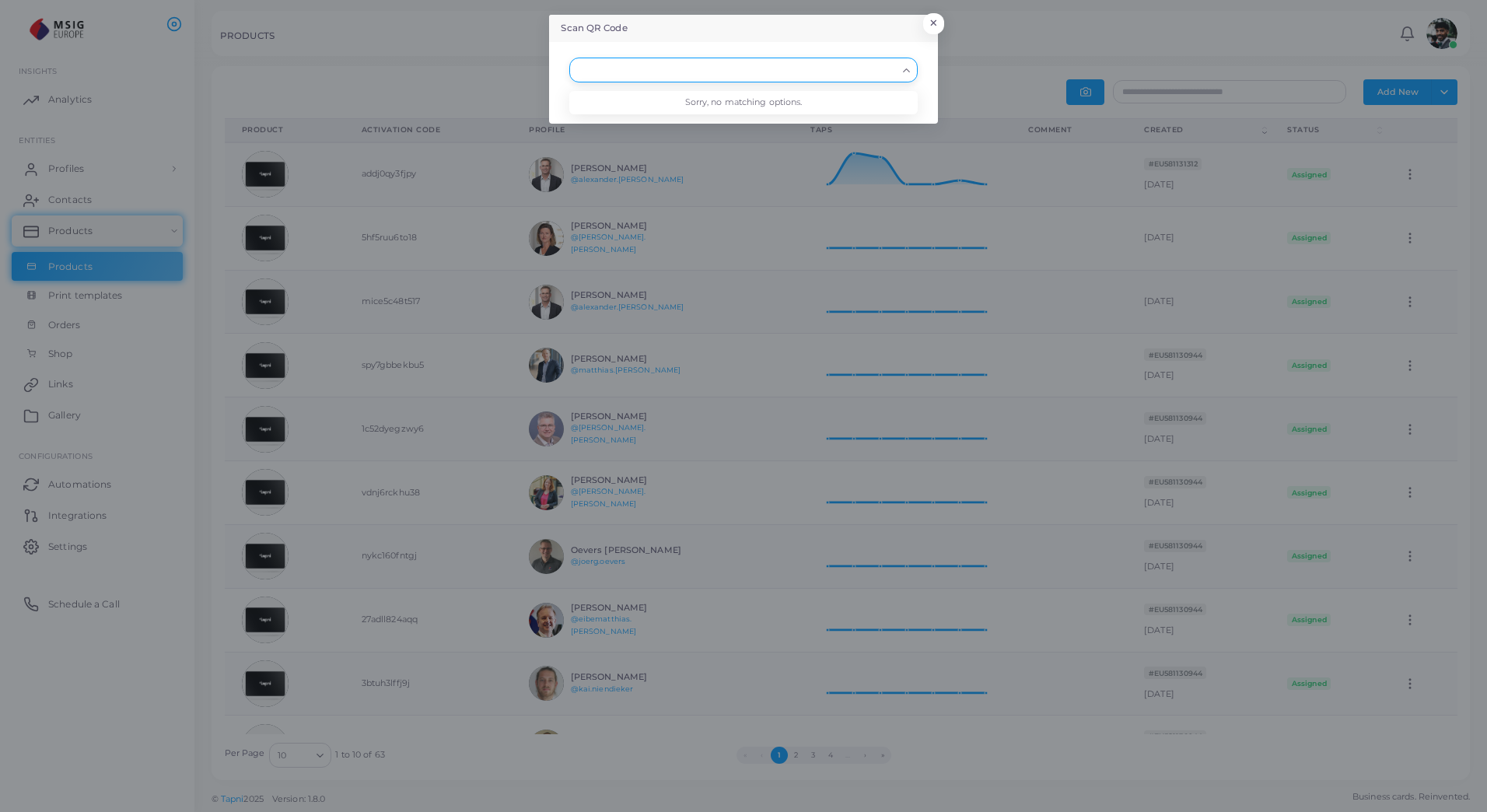
click at [856, 64] on input "Search for option" at bounding box center [736, 70] width 320 height 17
click at [905, 69] on icon "Search for option" at bounding box center [906, 70] width 11 height 11
click at [931, 22] on button "×" at bounding box center [931, 27] width 21 height 21
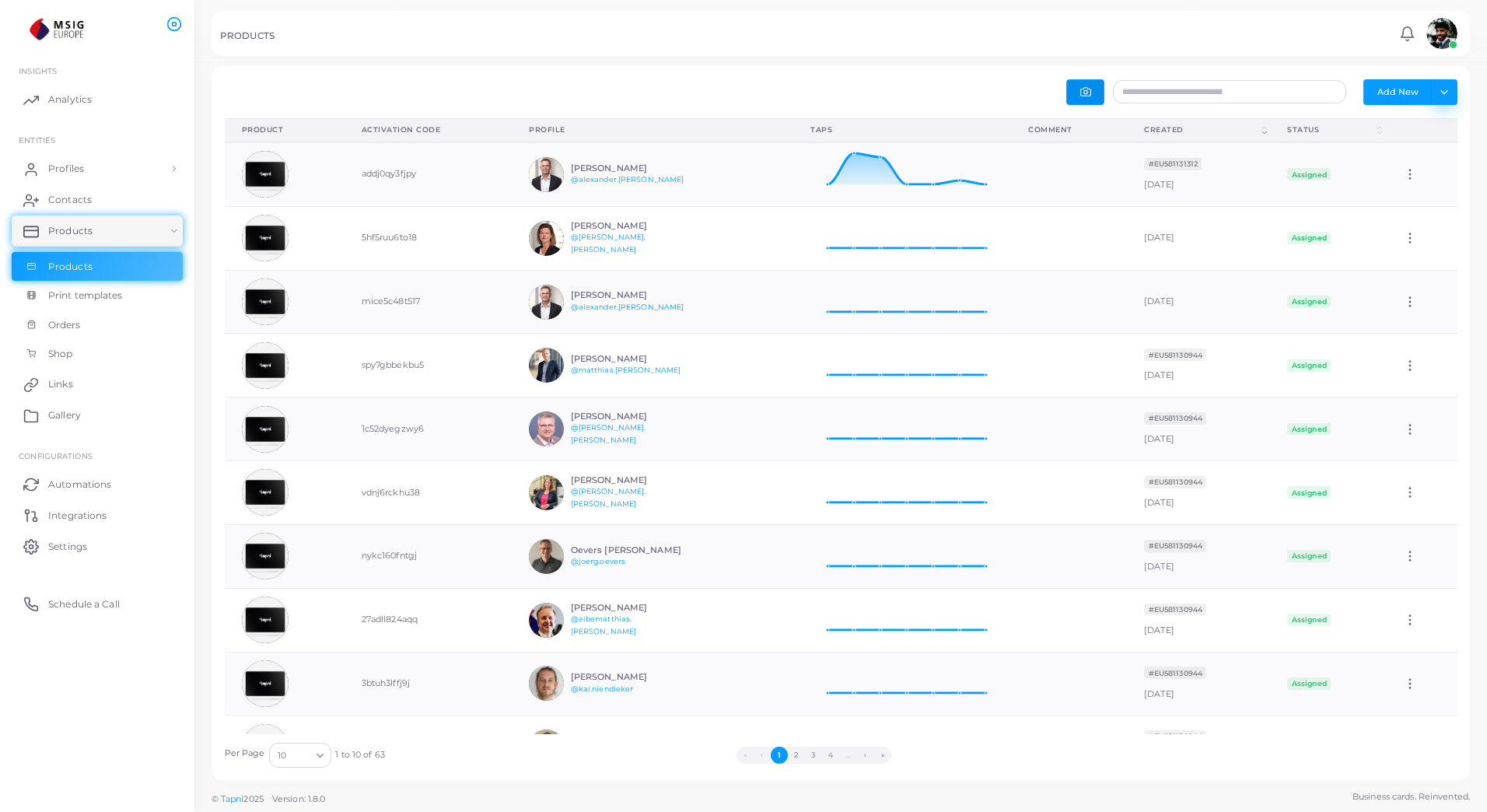
click at [1448, 97] on button "Toggle dropdown" at bounding box center [1444, 91] width 25 height 24
click at [999, 89] on div "Add New Toggle dropdown Export to XLSX" at bounding box center [1153, 91] width 625 height 25
click at [66, 90] on link "Analytics" at bounding box center [97, 99] width 171 height 31
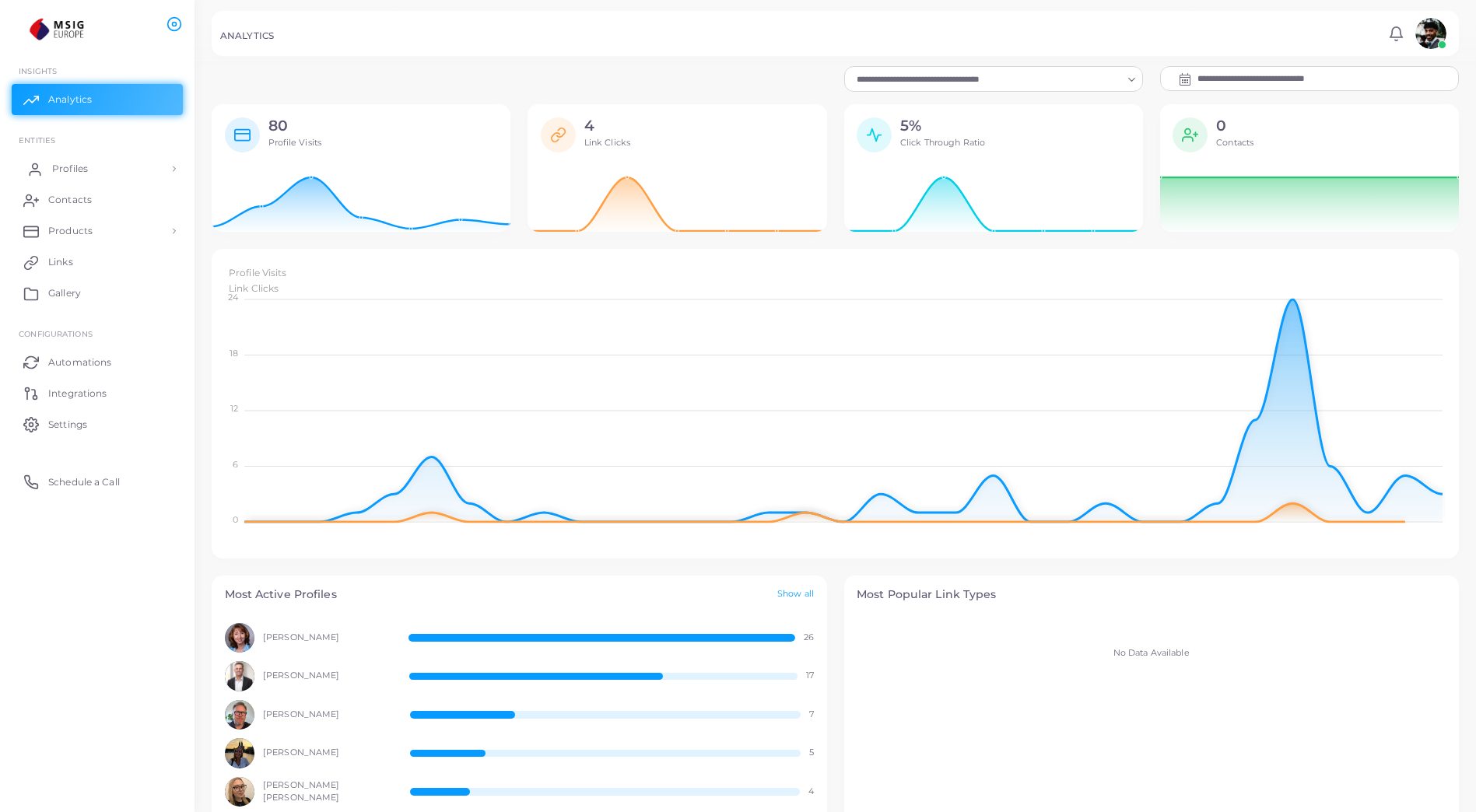
click at [80, 168] on span "Profiles" at bounding box center [70, 168] width 36 height 14
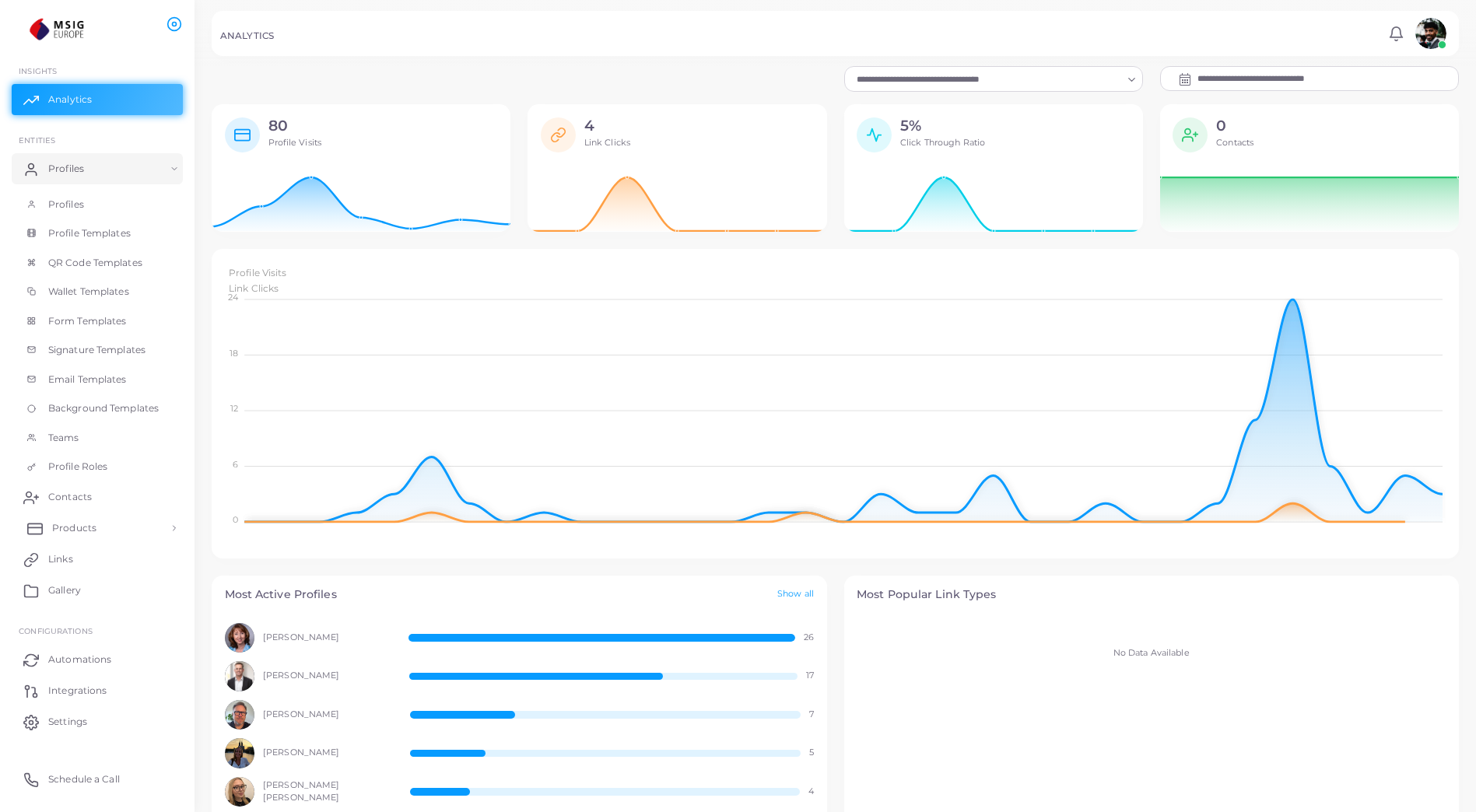
click at [84, 522] on span "Products" at bounding box center [73, 528] width 44 height 14
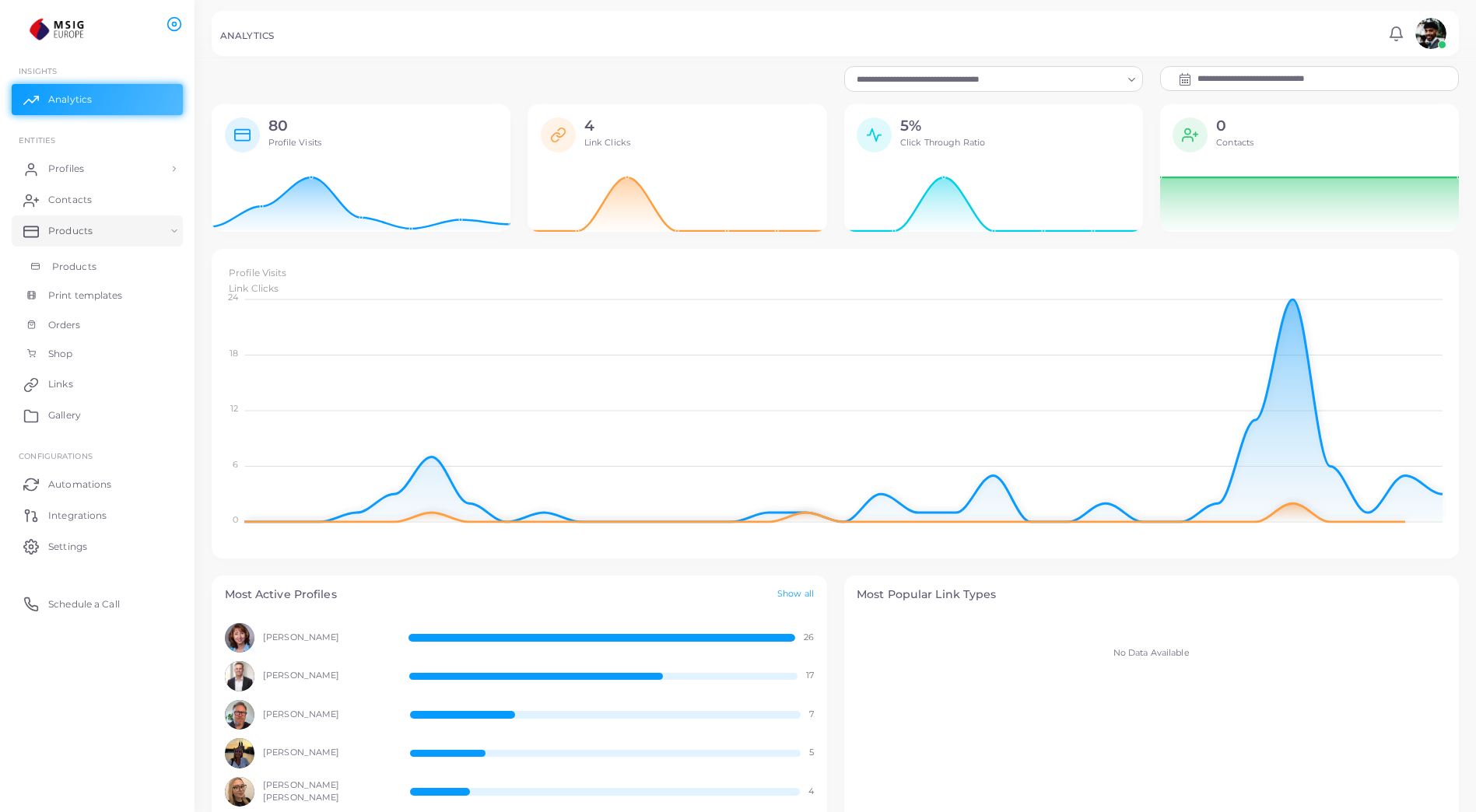
click at [60, 260] on span "Products" at bounding box center [73, 266] width 44 height 14
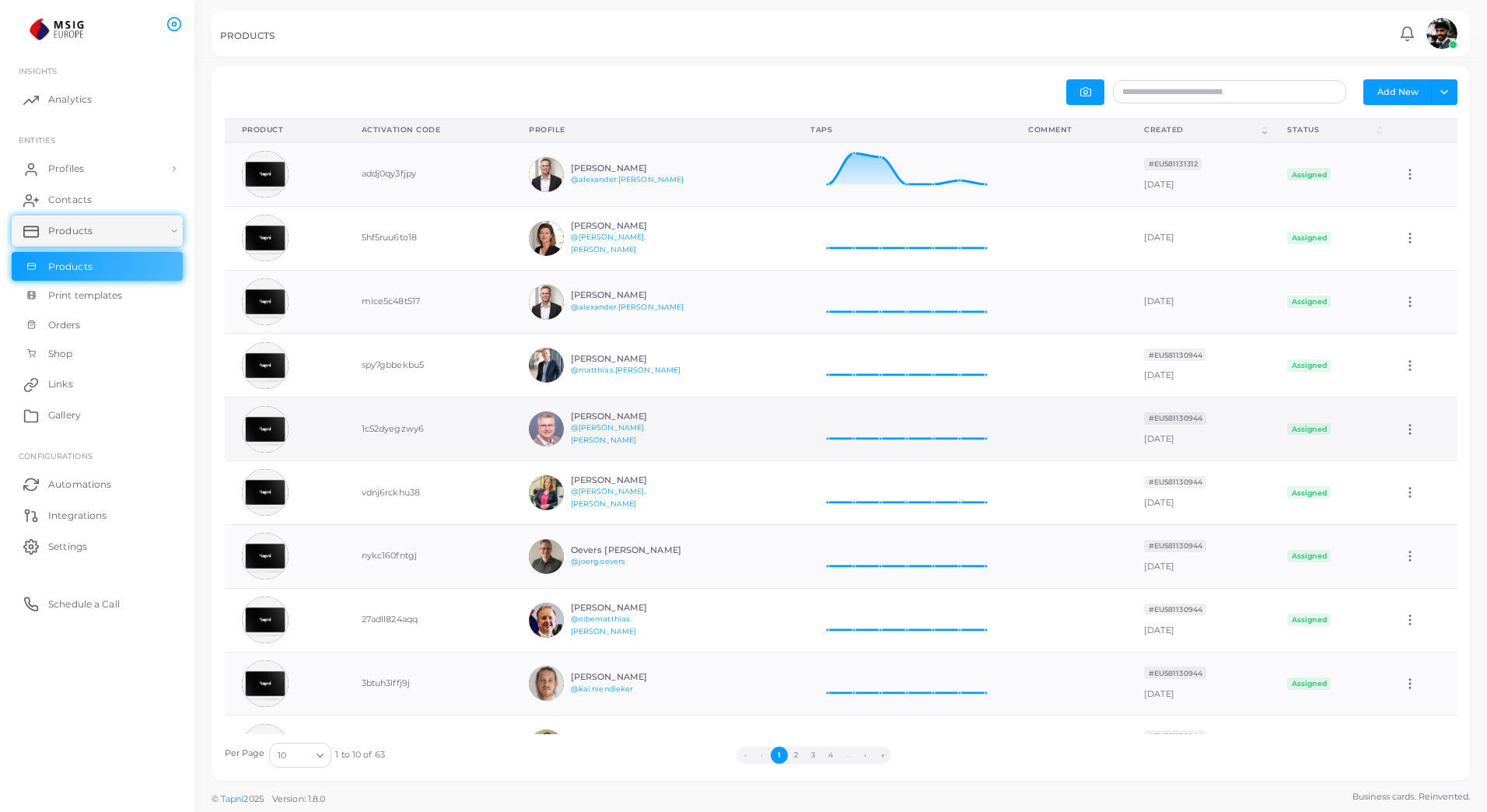
scroll to position [53, 0]
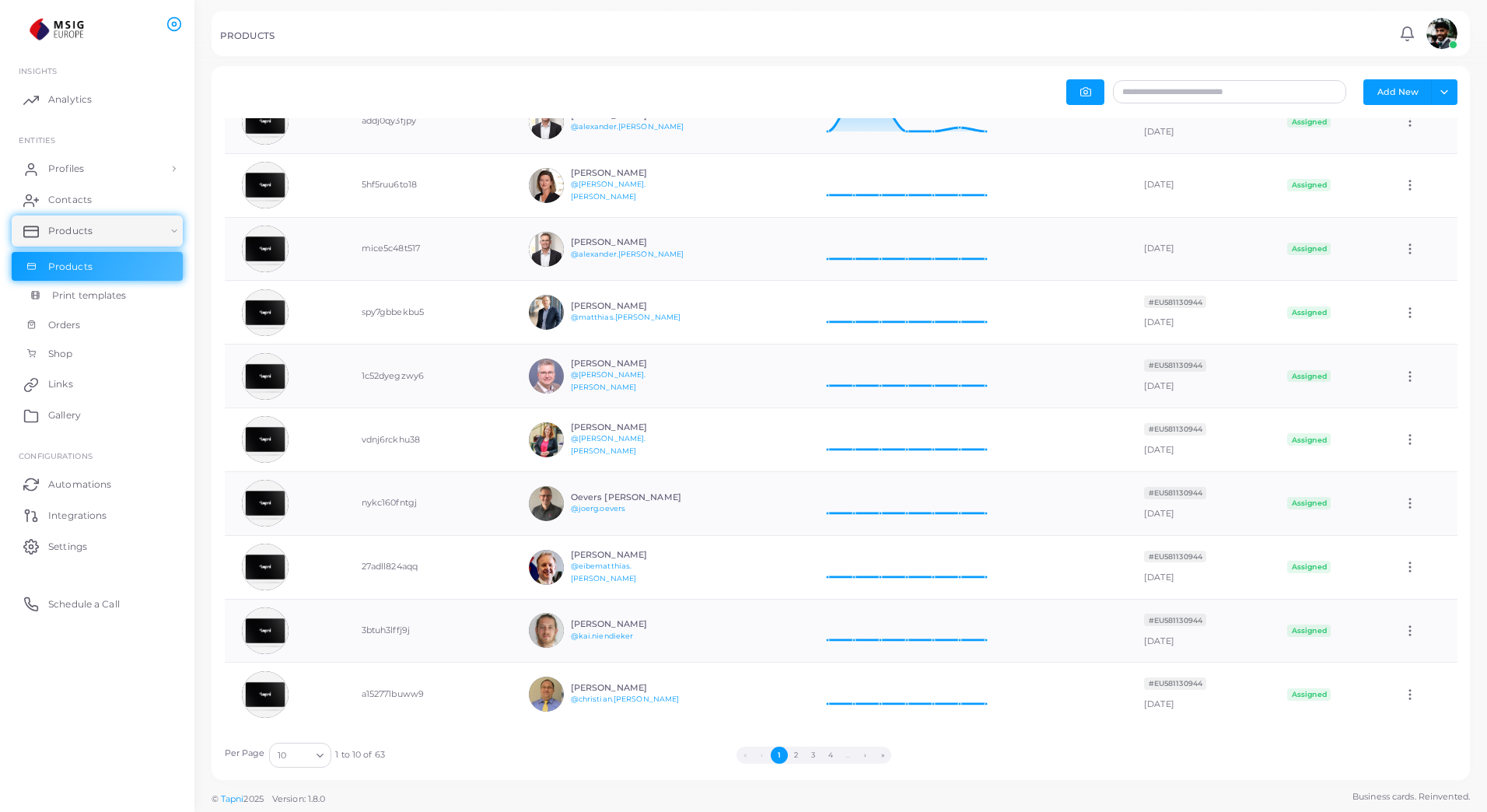
click at [77, 300] on span "Print templates" at bounding box center [88, 295] width 74 height 14
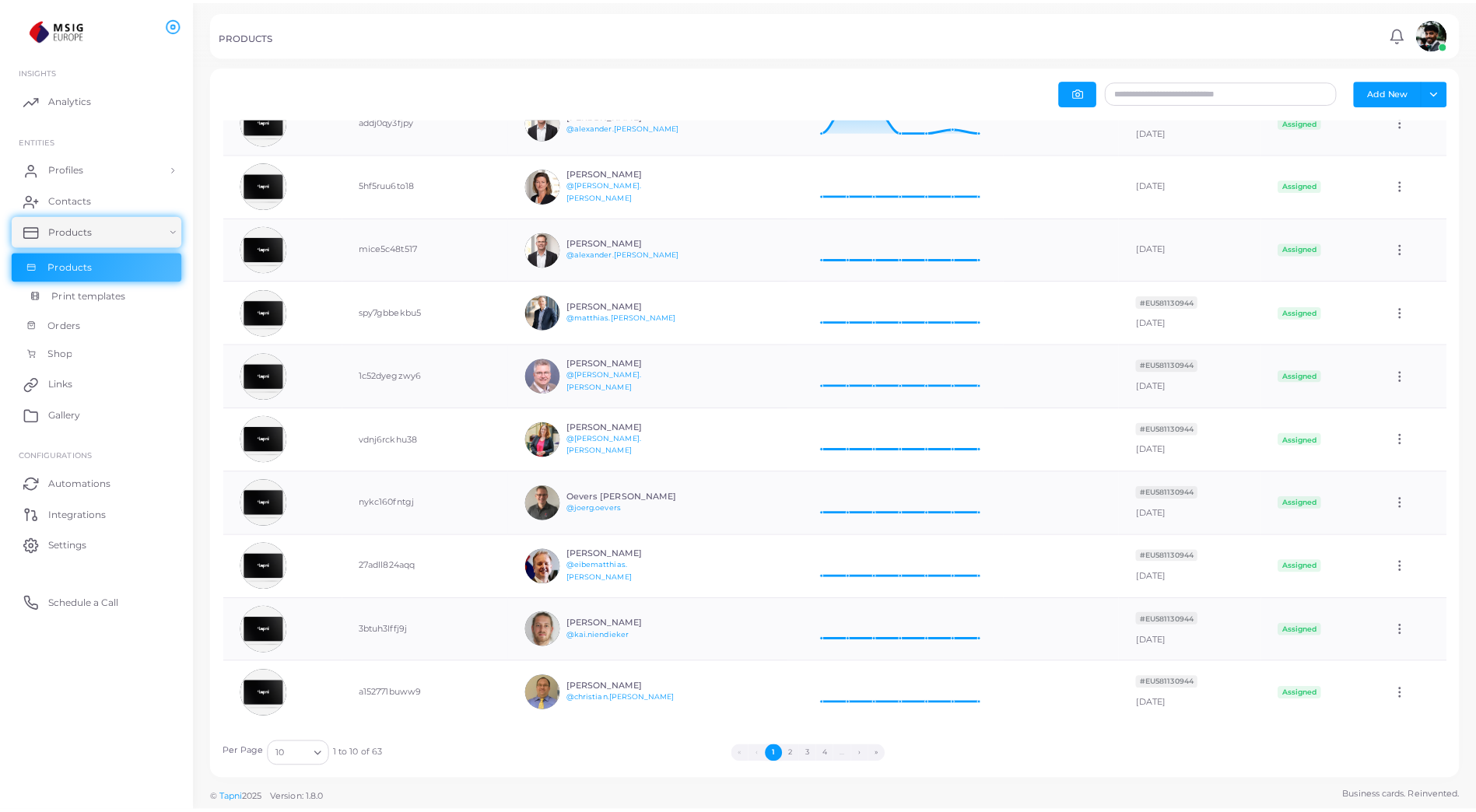
scroll to position [15, 0]
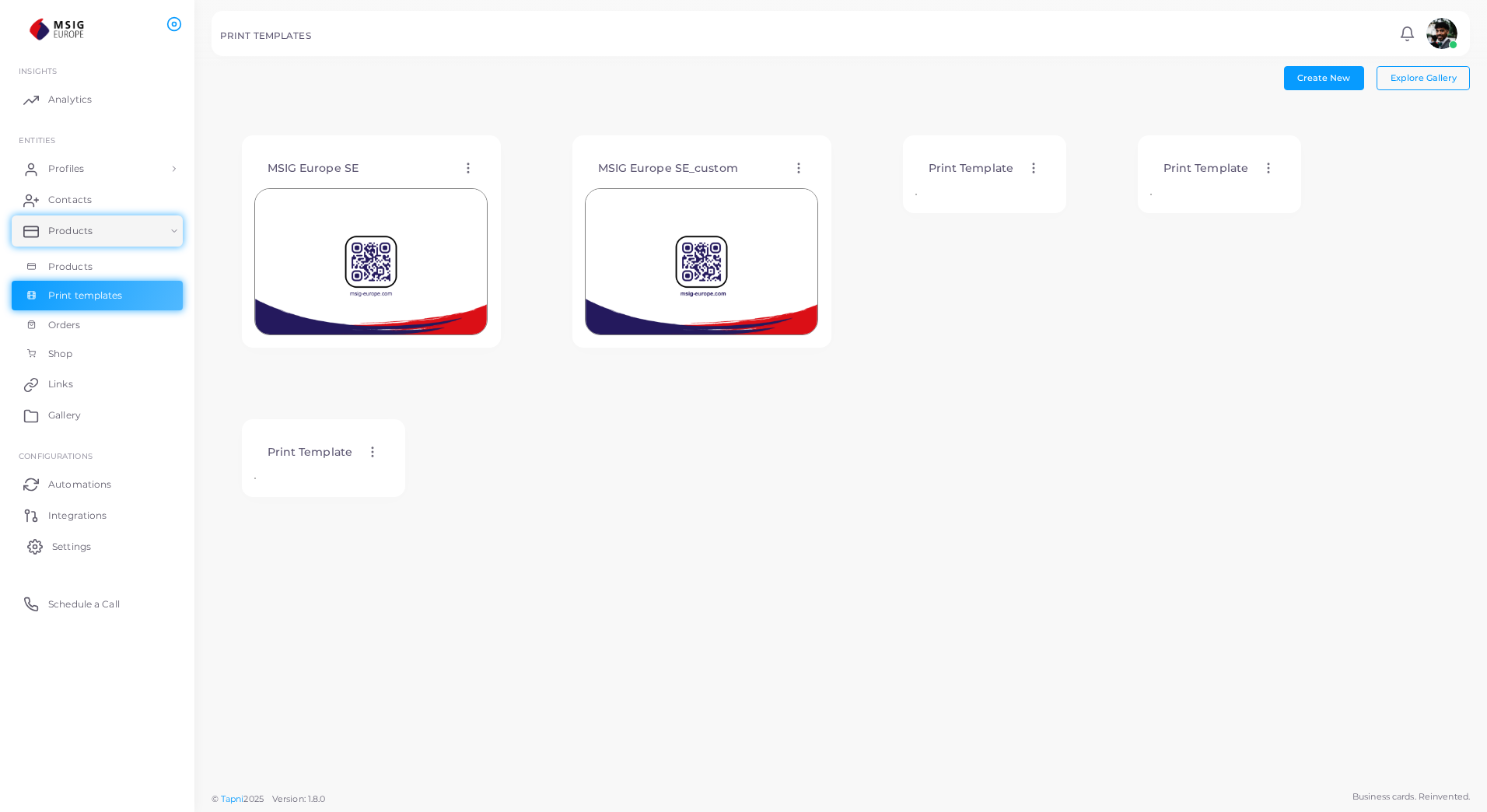
click at [88, 541] on span "Settings" at bounding box center [70, 546] width 39 height 14
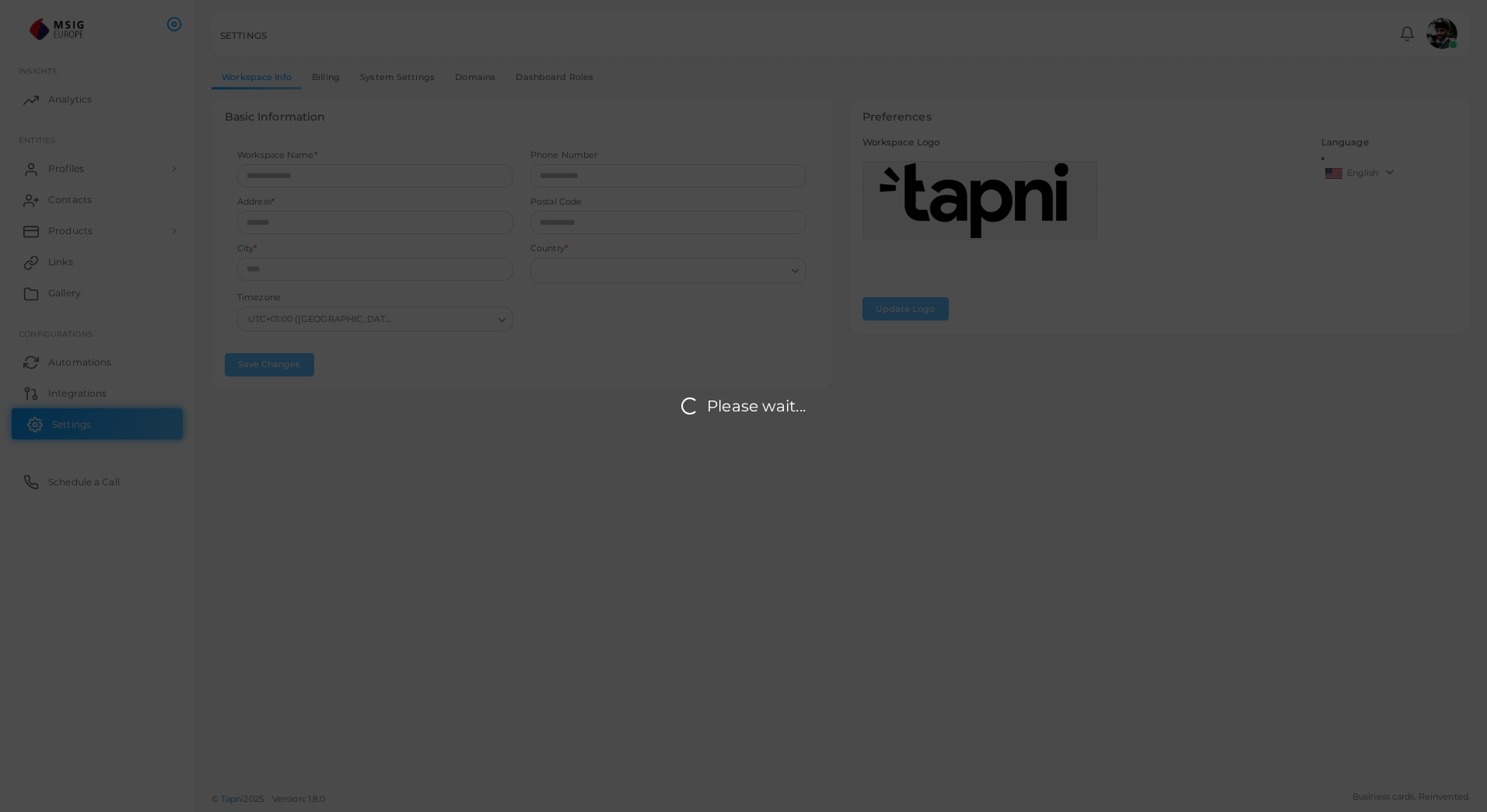
type input "**********"
type input "*****"
type input "*******"
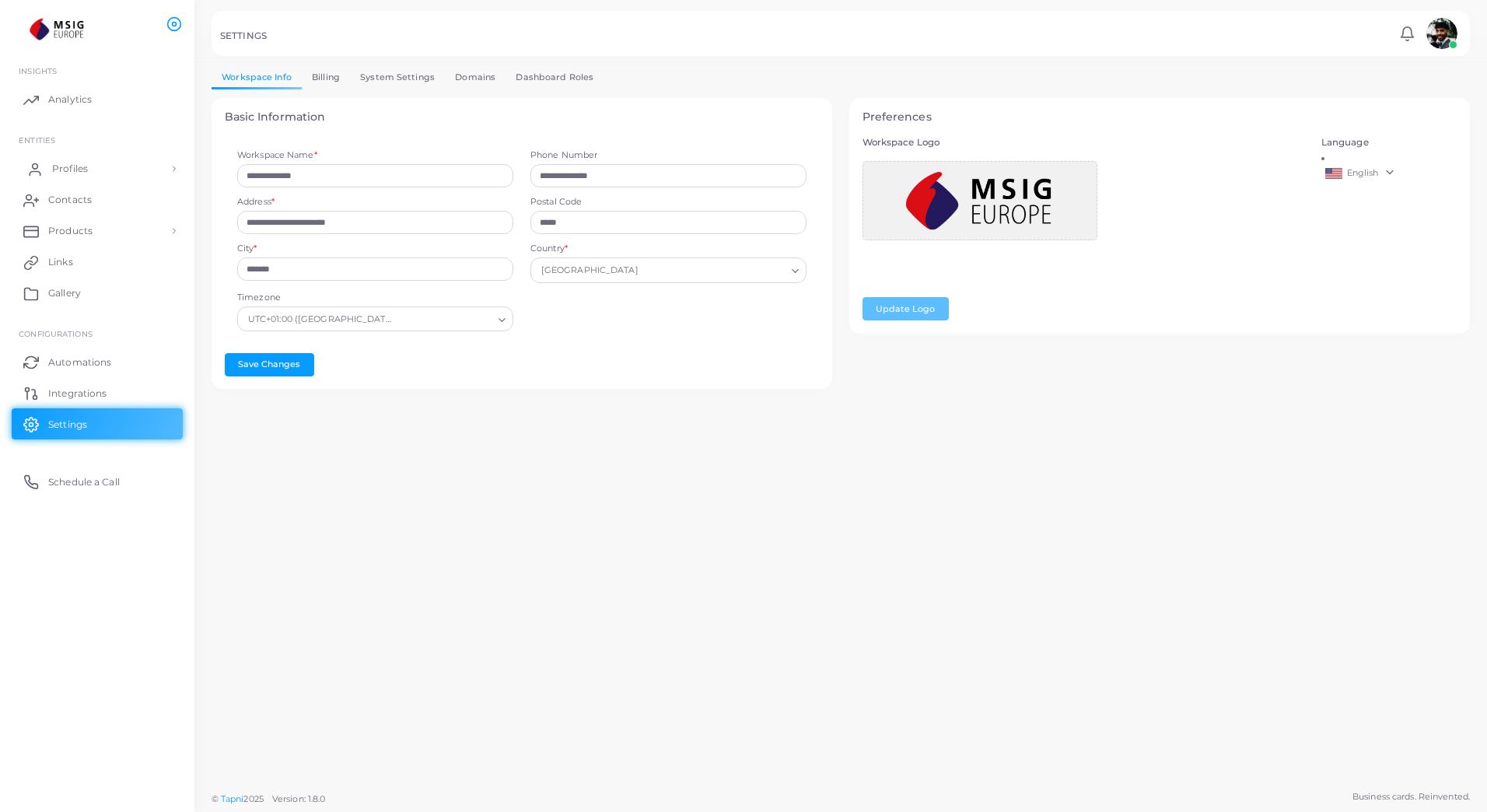
click at [73, 169] on span "Profiles" at bounding box center [70, 168] width 36 height 14
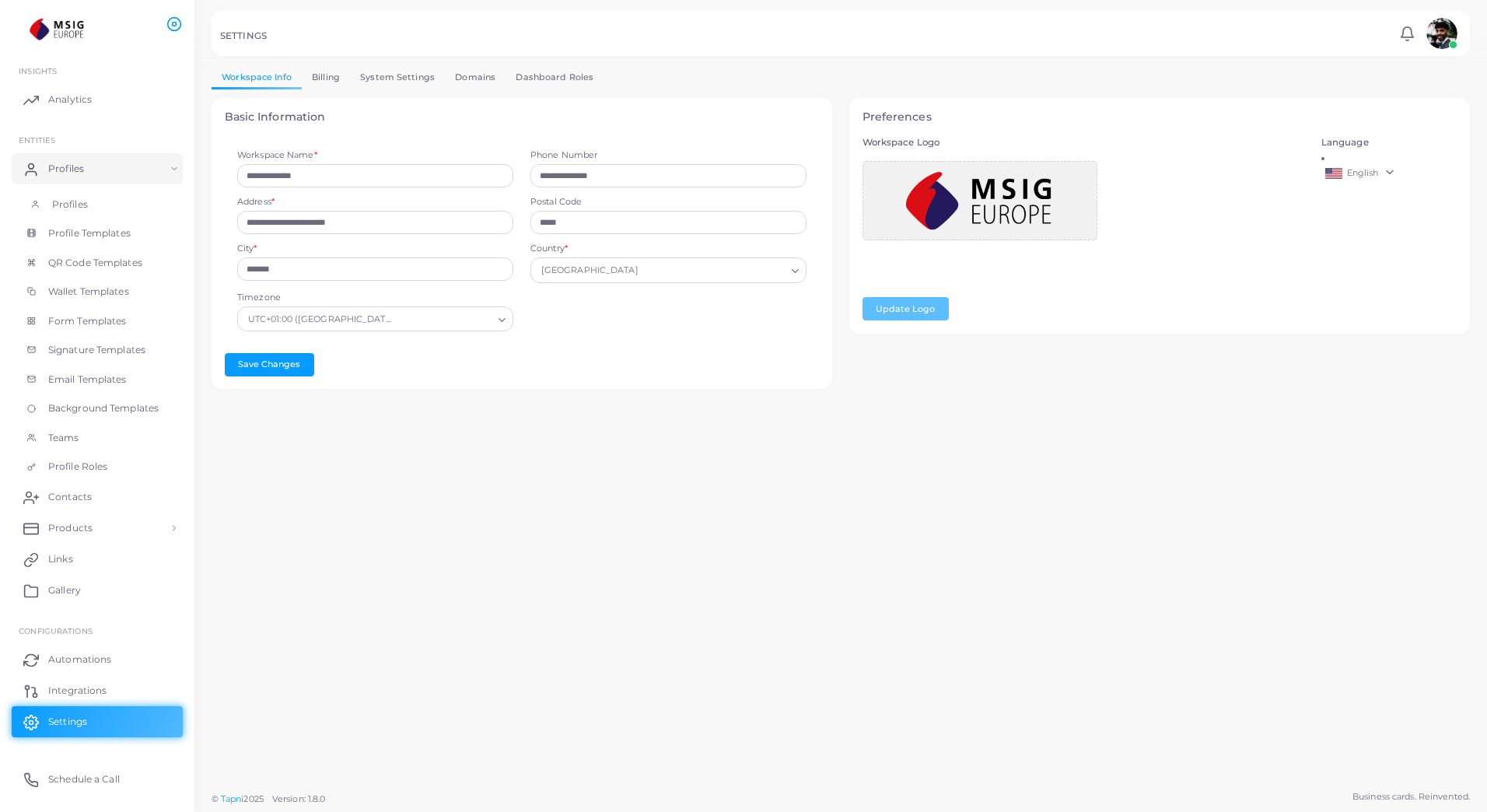
click at [75, 208] on span "Profiles" at bounding box center [70, 204] width 36 height 14
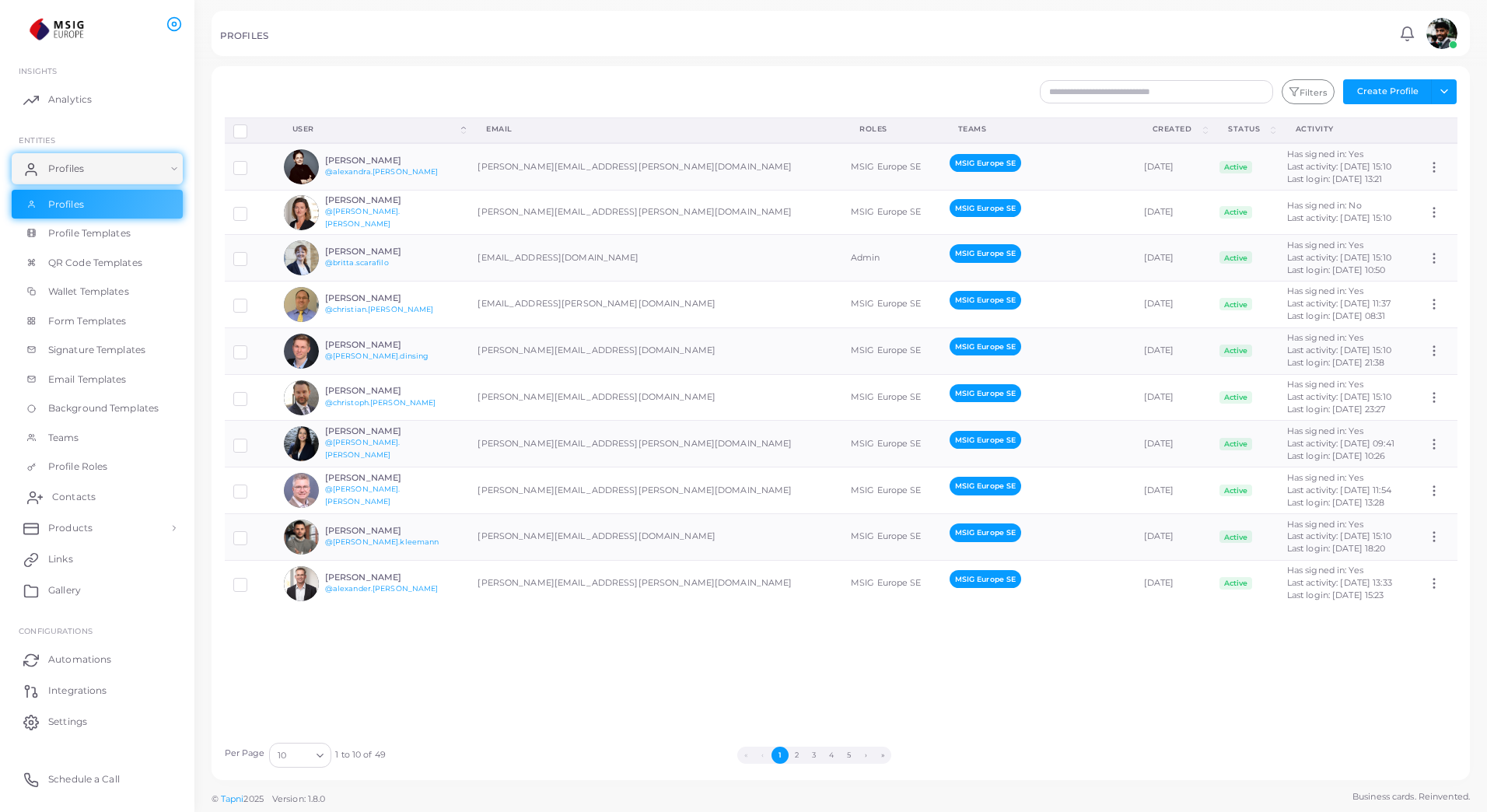
click at [94, 494] on span "Contacts" at bounding box center [73, 496] width 43 height 14
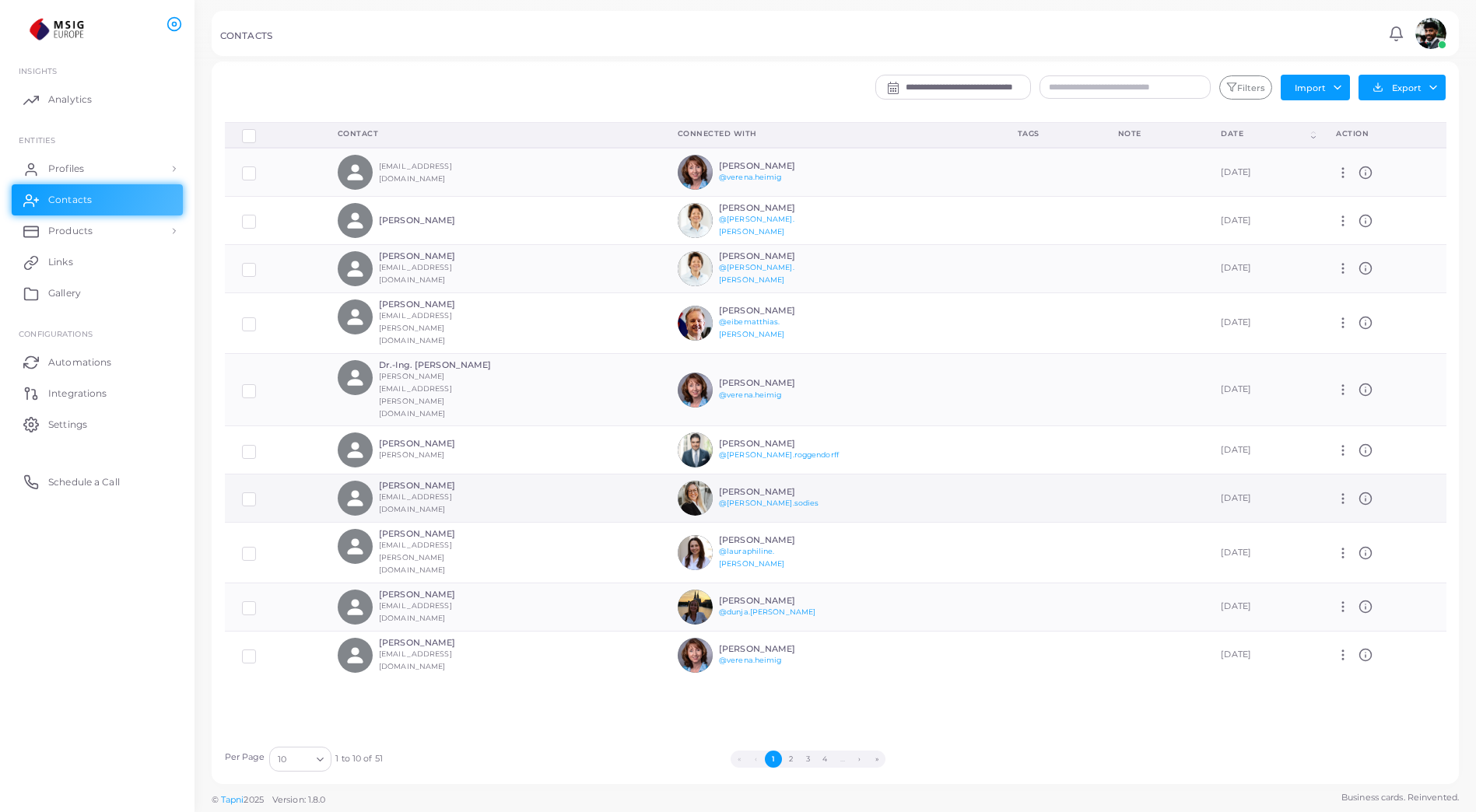
scroll to position [6, 0]
click at [785, 758] on button "2" at bounding box center [791, 758] width 17 height 17
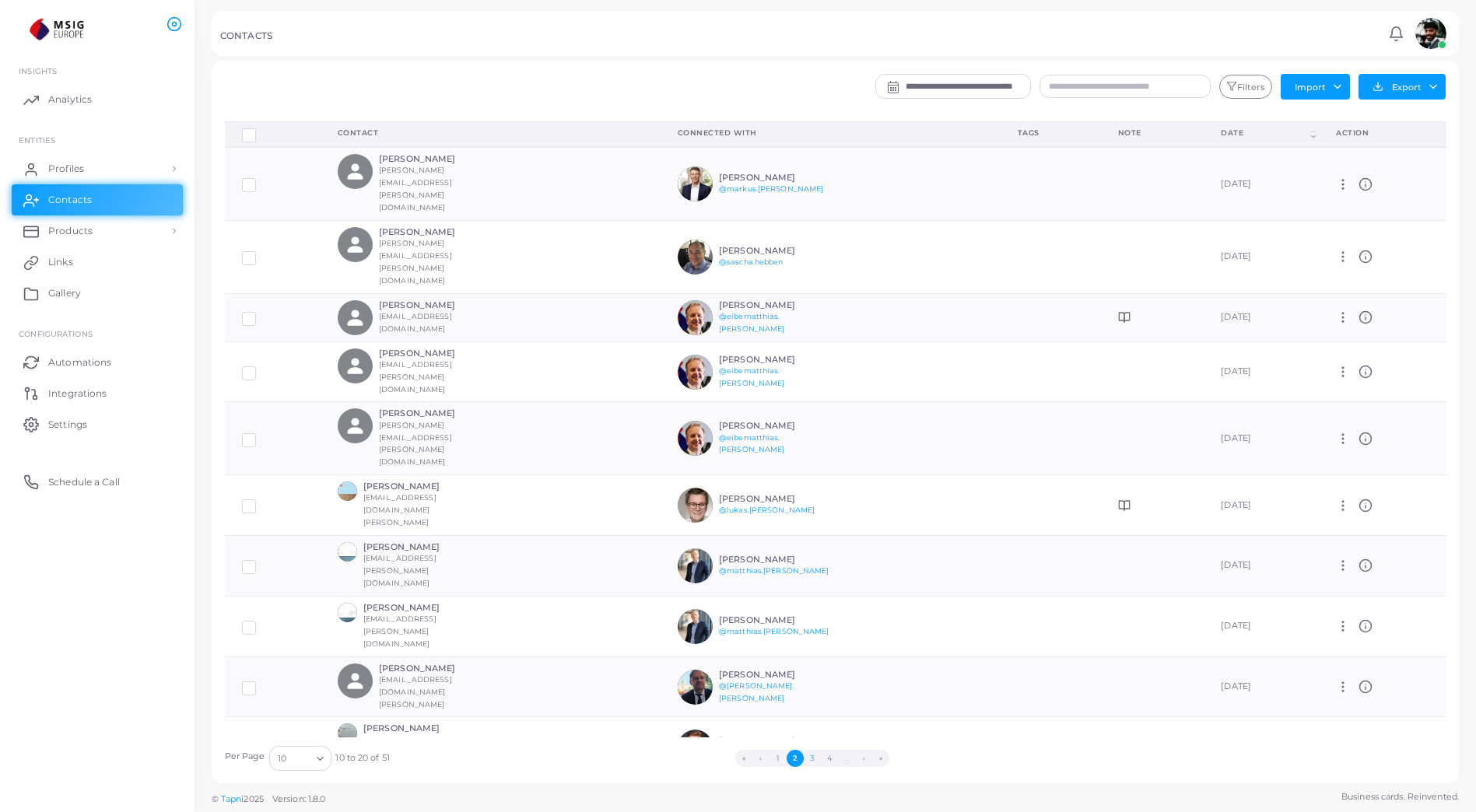
click at [810, 761] on button "3" at bounding box center [812, 758] width 17 height 17
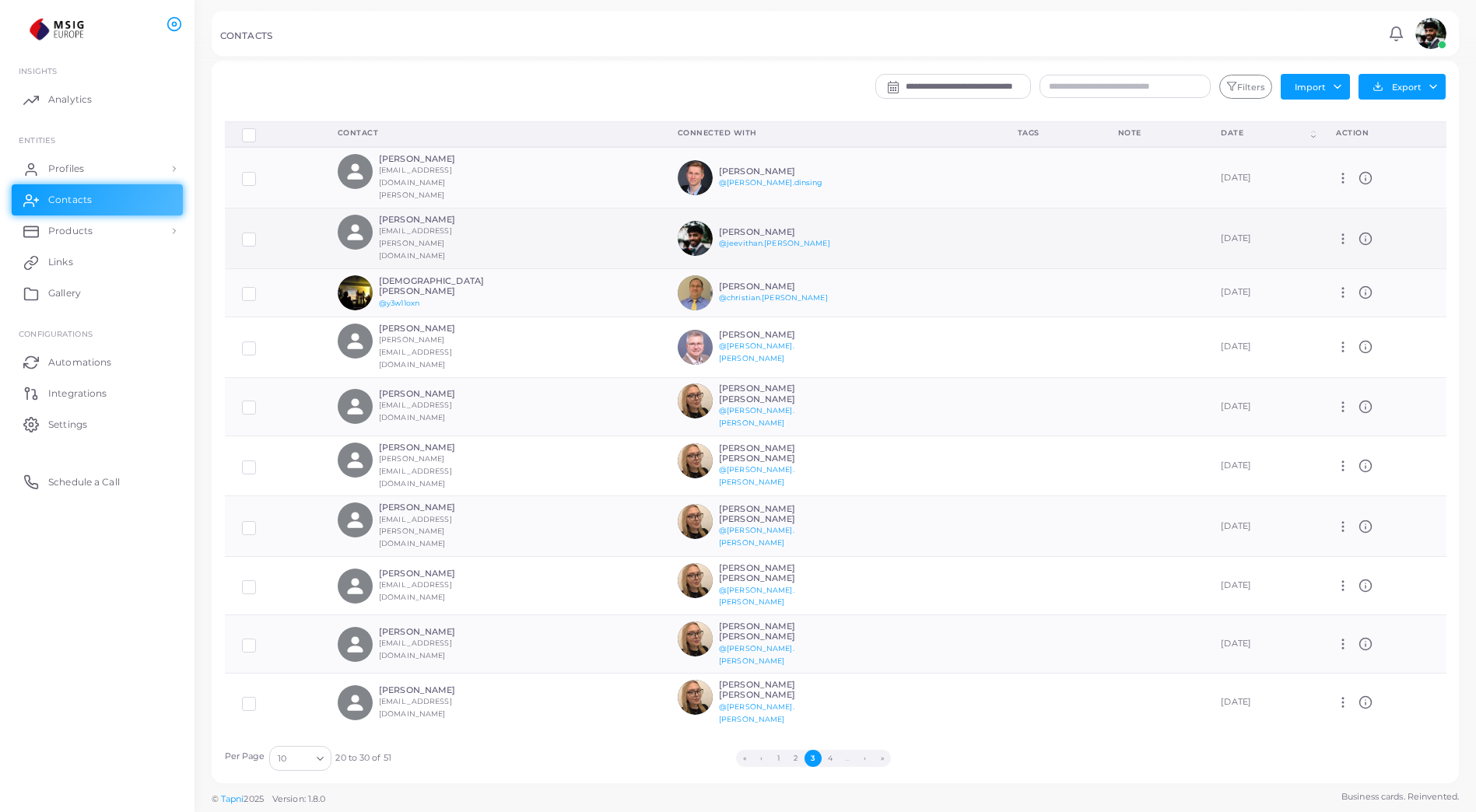
click at [516, 224] on div "[PERSON_NAME] [EMAIL_ADDRESS][PERSON_NAME][DOMAIN_NAME]" at bounding box center [490, 238] width 306 height 47
click at [822, 227] on div "[PERSON_NAME] @jeevithan.[PERSON_NAME]" at bounding box center [830, 238] width 306 height 35
click at [846, 221] on div "[PERSON_NAME] @jeevithan.[PERSON_NAME]" at bounding box center [830, 238] width 306 height 35
click at [755, 227] on h6 "[PERSON_NAME]" at bounding box center [777, 232] width 115 height 10
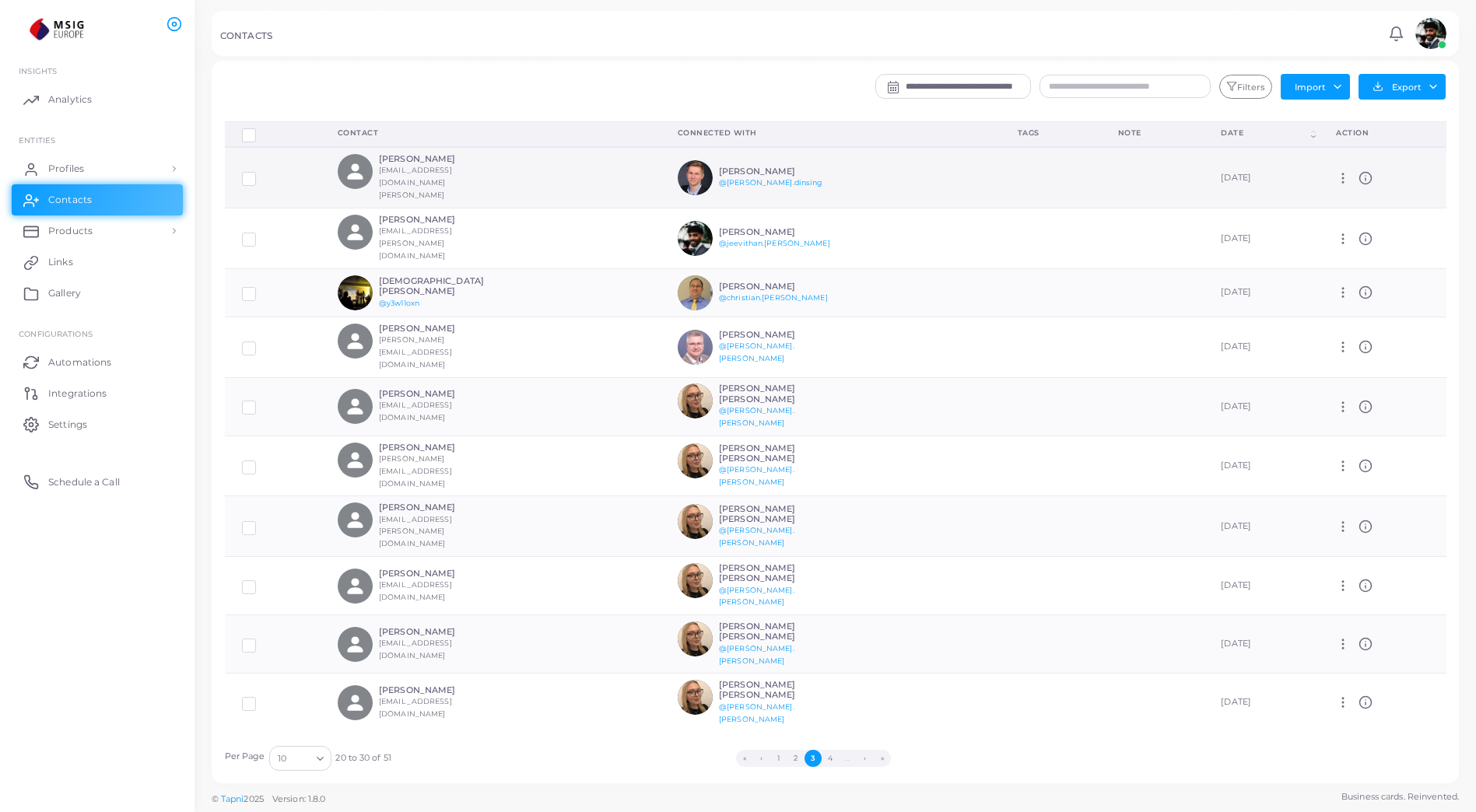
click at [580, 177] on div "[PERSON_NAME] [EMAIL_ADDRESS][DOMAIN_NAME][PERSON_NAME]" at bounding box center [490, 178] width 306 height 47
click at [775, 166] on h6 "[PERSON_NAME]" at bounding box center [777, 171] width 115 height 10
click at [731, 383] on div "[PERSON_NAME] [PERSON_NAME] @[PERSON_NAME].[PERSON_NAME]" at bounding box center [777, 406] width 115 height 45
click at [835, 758] on button "4" at bounding box center [830, 758] width 17 height 17
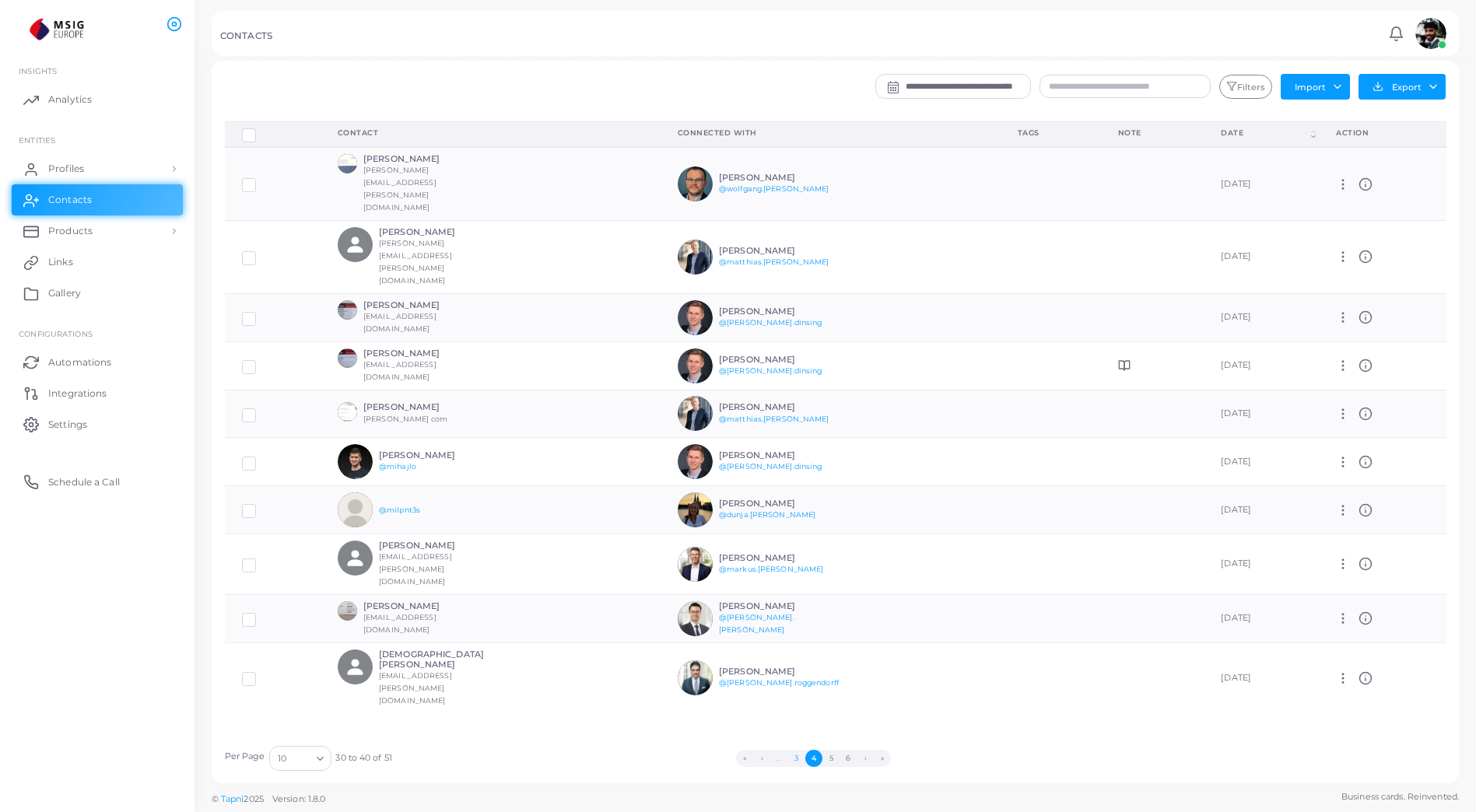
click at [789, 762] on button "3" at bounding box center [796, 758] width 17 height 17
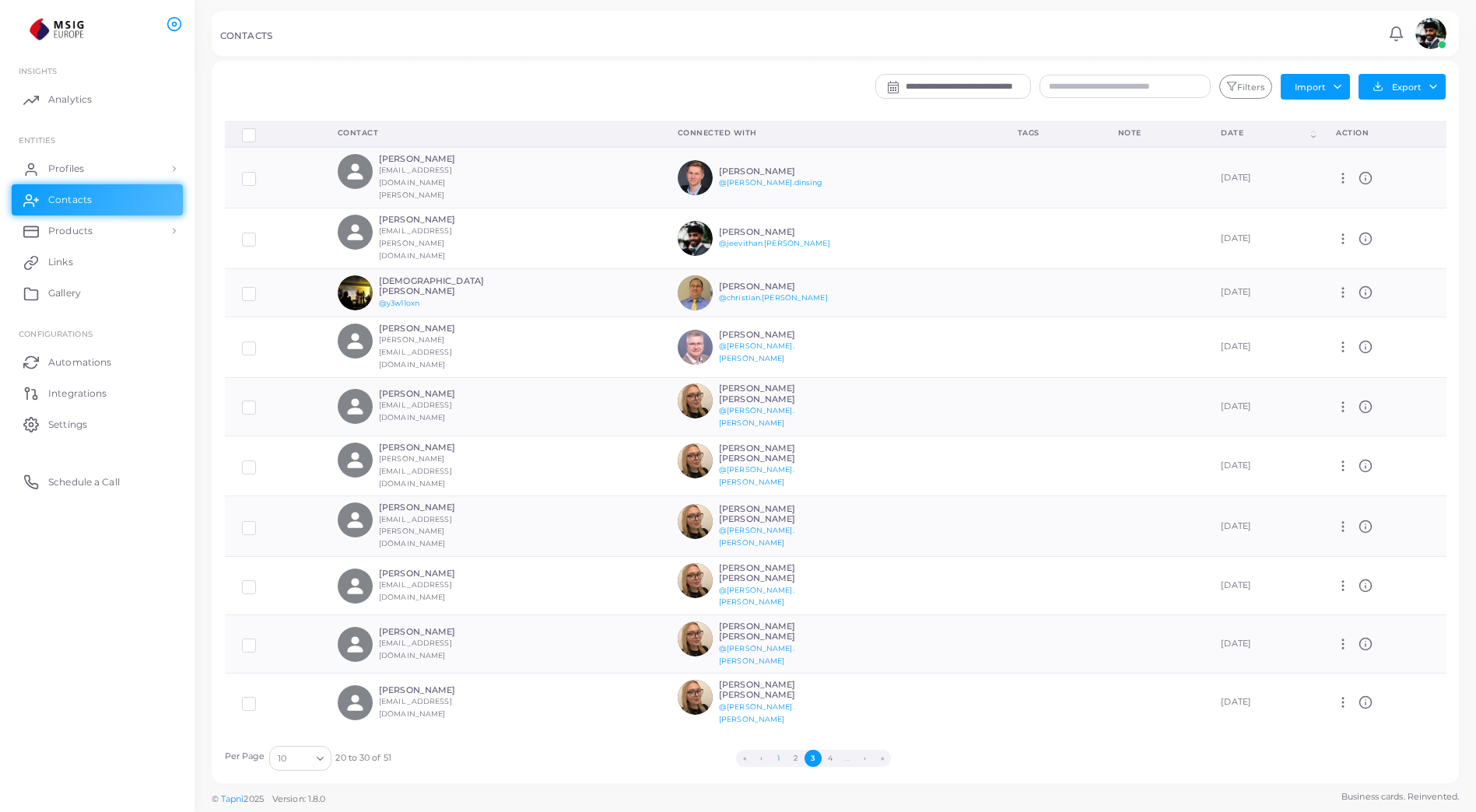
click at [778, 761] on button "1" at bounding box center [778, 758] width 17 height 17
